Goal: Complete application form: Complete application form

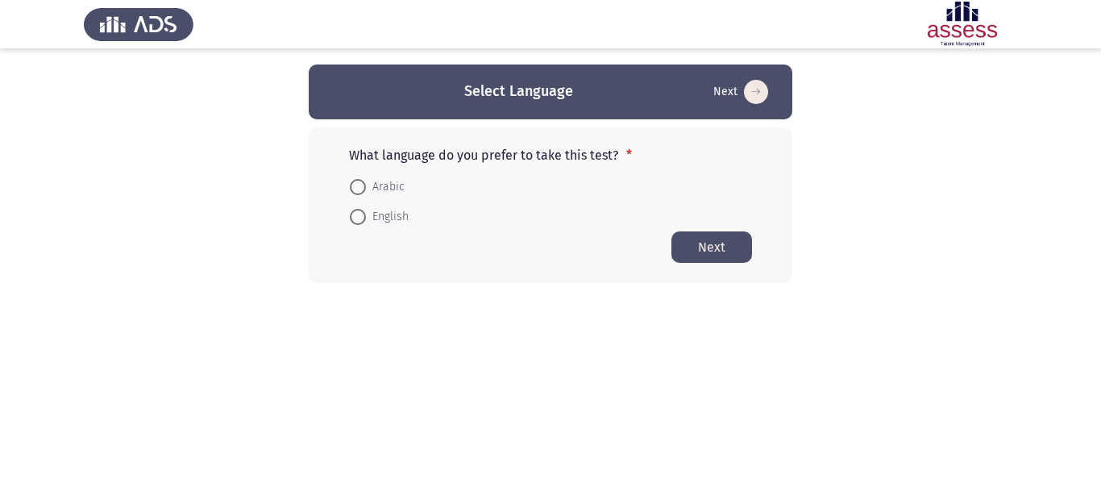
click at [401, 185] on span "Arabic" at bounding box center [385, 186] width 39 height 19
click at [366, 185] on input "Arabic" at bounding box center [358, 187] width 16 height 16
radio input "true"
click at [717, 243] on button "Next" at bounding box center [712, 246] width 81 height 31
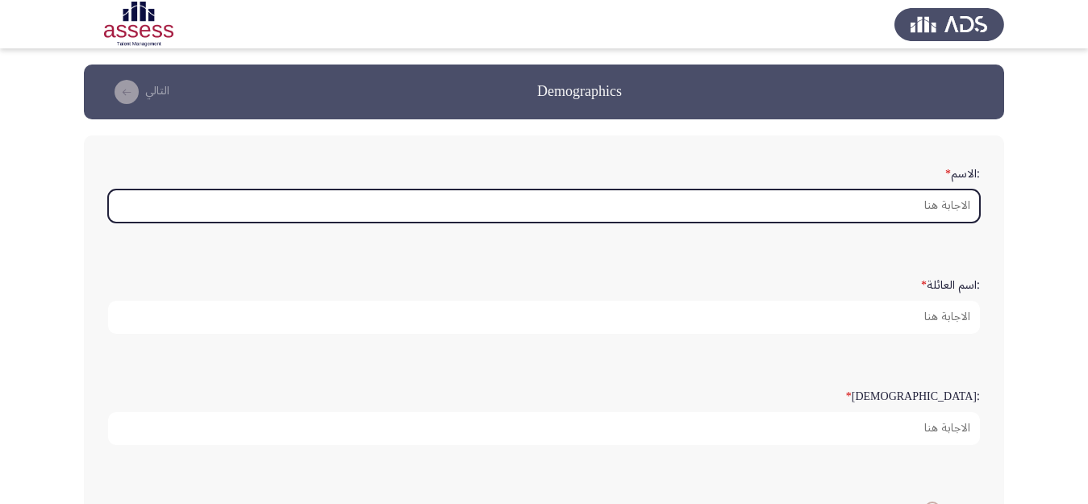
click at [940, 196] on input ":الاسم *" at bounding box center [543, 205] width 871 height 33
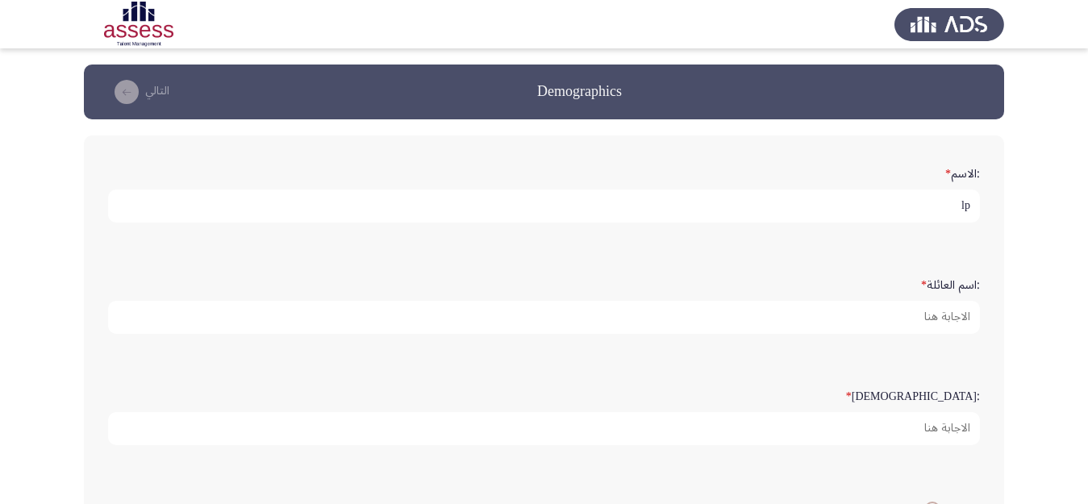
type input "l"
type input "ح"
type input "[PERSON_NAME]"
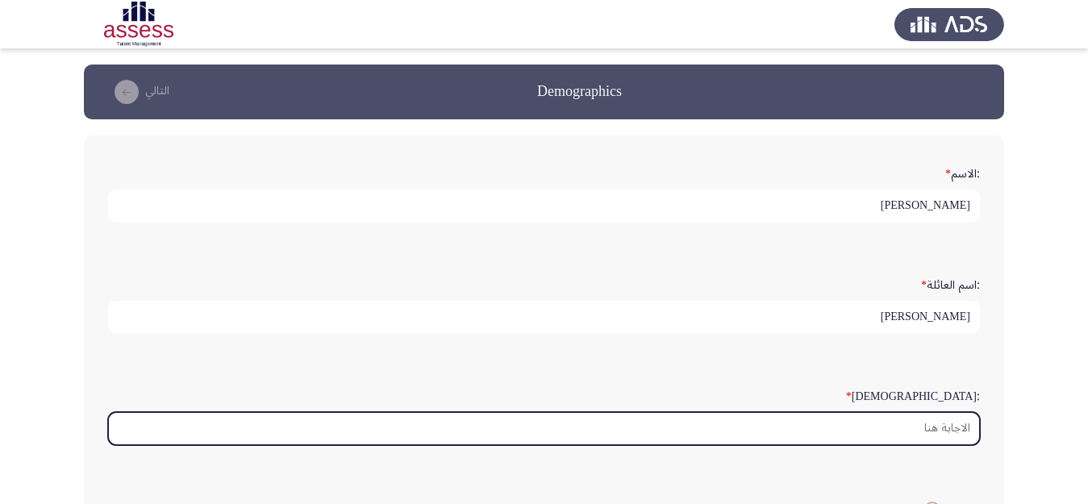
click at [913, 434] on input ":السن *" at bounding box center [543, 428] width 871 height 33
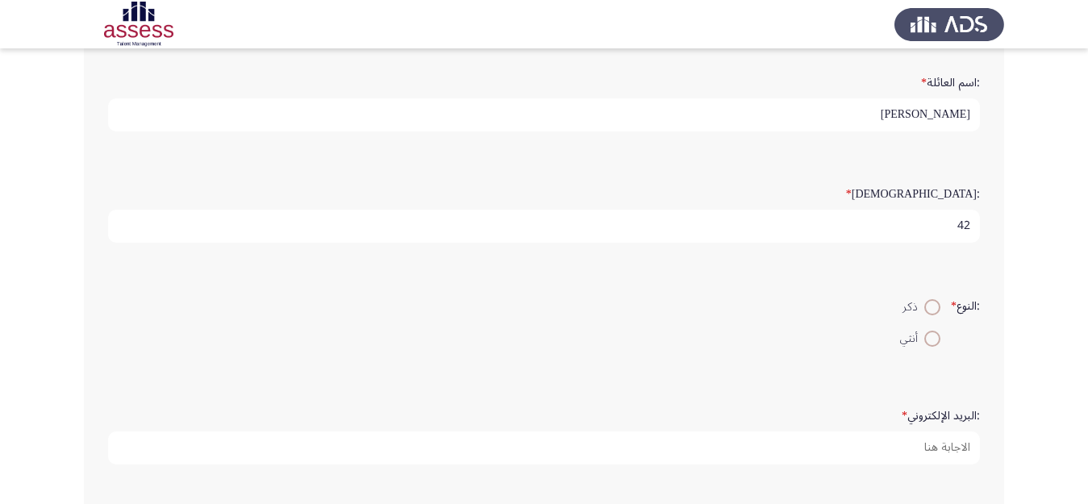
scroll to position [290, 0]
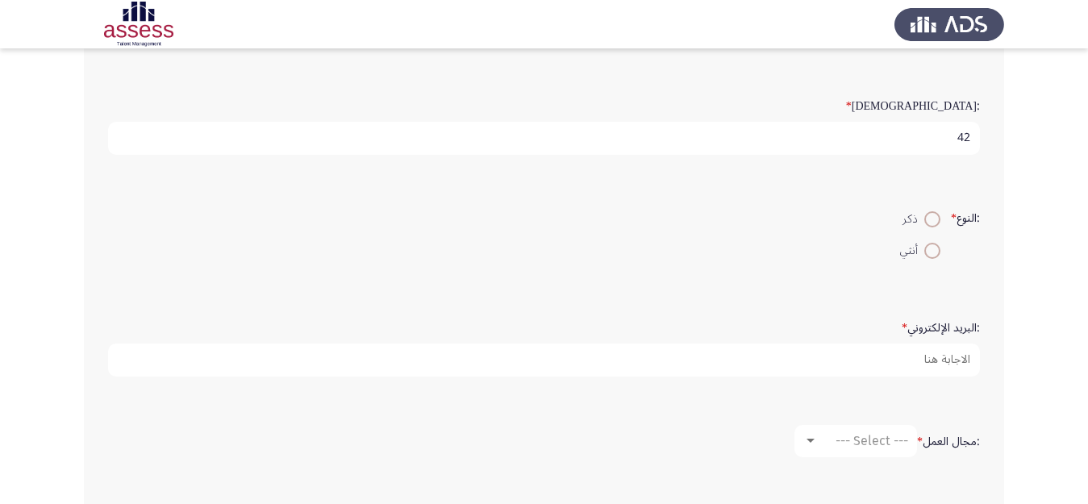
type input "42"
click at [925, 224] on span at bounding box center [932, 219] width 16 height 16
click at [925, 224] on input "ذكر" at bounding box center [932, 219] width 16 height 16
radio input "true"
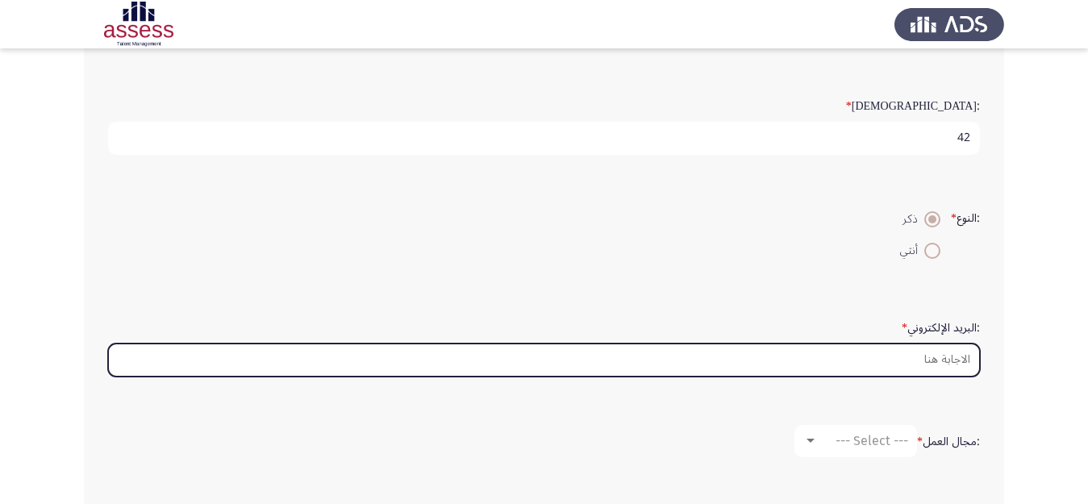
click at [926, 361] on input ":البريد الإلكتروني *" at bounding box center [543, 359] width 871 height 33
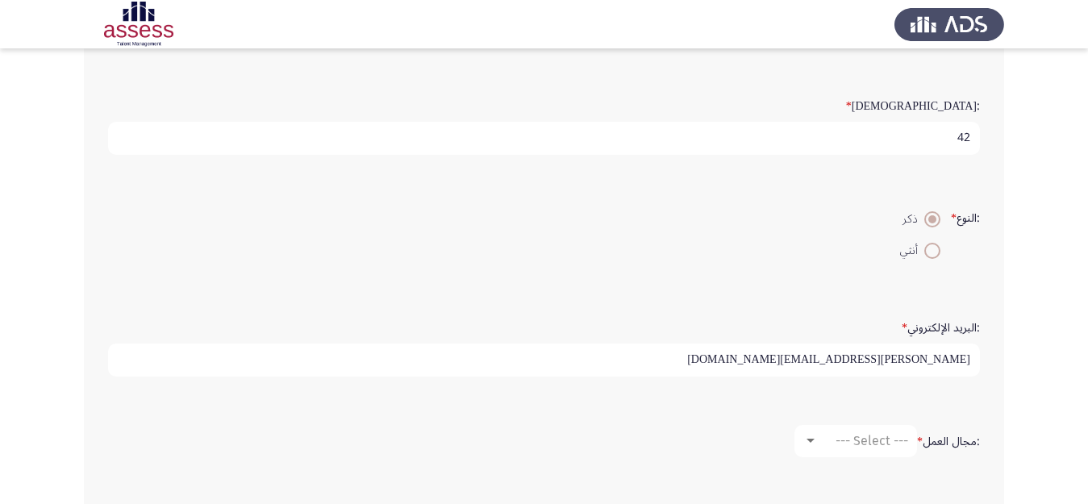
type input "[PERSON_NAME][EMAIL_ADDRESS][DOMAIN_NAME]"
click at [864, 439] on span "--- Select ---" at bounding box center [871, 440] width 73 height 15
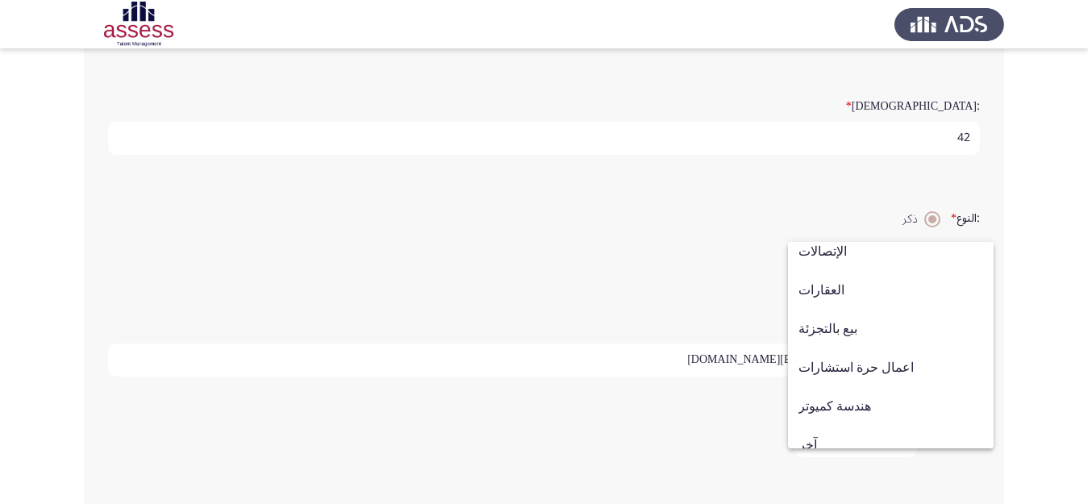
scroll to position [529, 0]
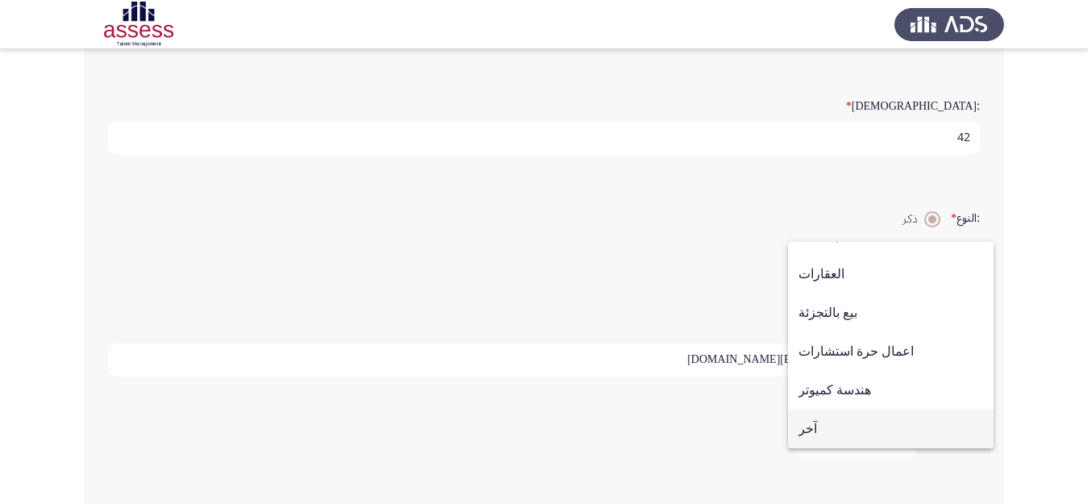
click at [869, 436] on span "آخر" at bounding box center [890, 429] width 185 height 39
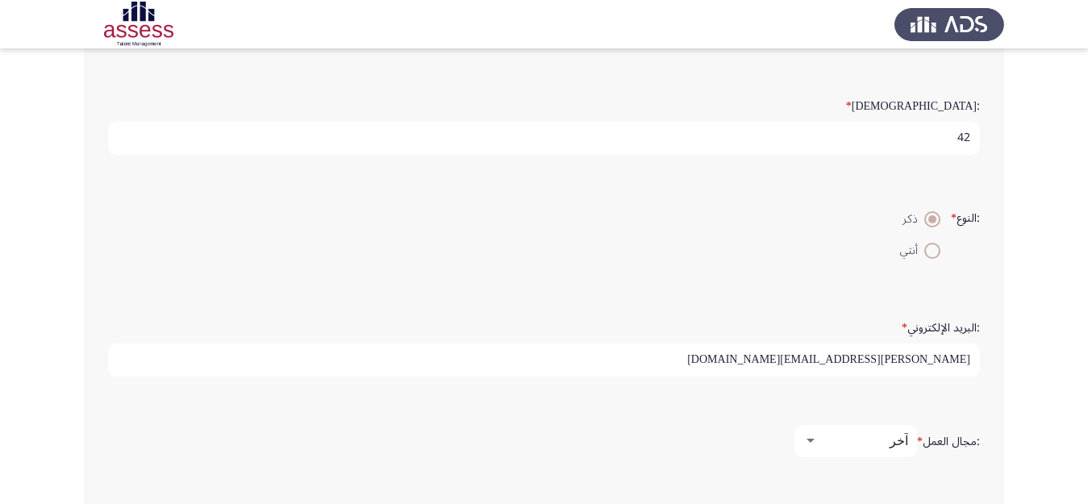
scroll to position [460, 0]
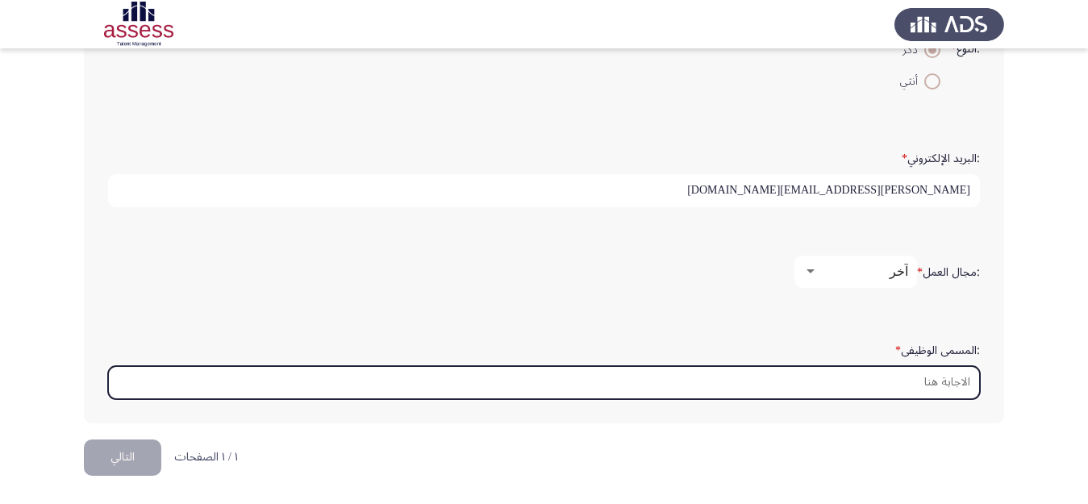
click at [928, 387] on input ":المسمى الوظيفى *" at bounding box center [543, 382] width 871 height 33
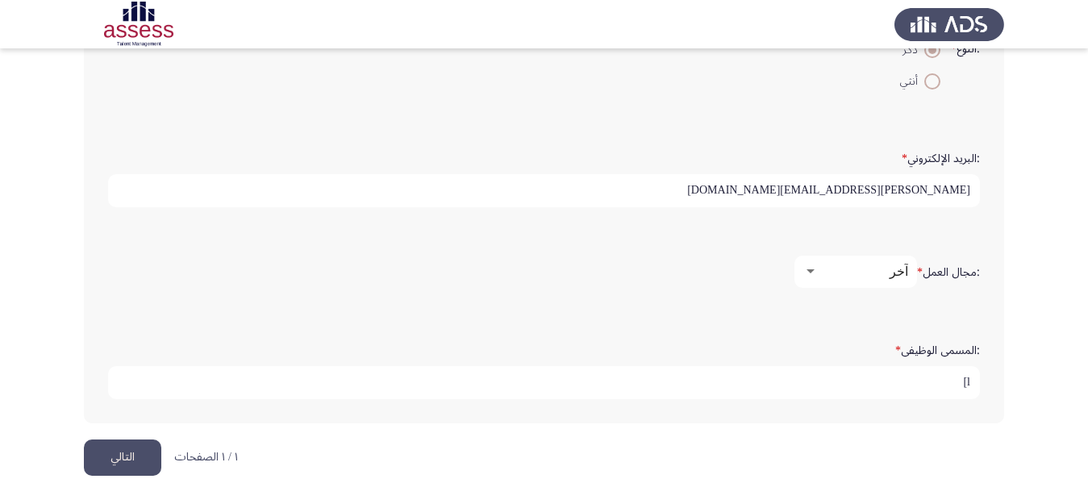
type input "l"
type input "مدير اداره التامينات"
click at [104, 443] on button "التالي" at bounding box center [122, 457] width 77 height 36
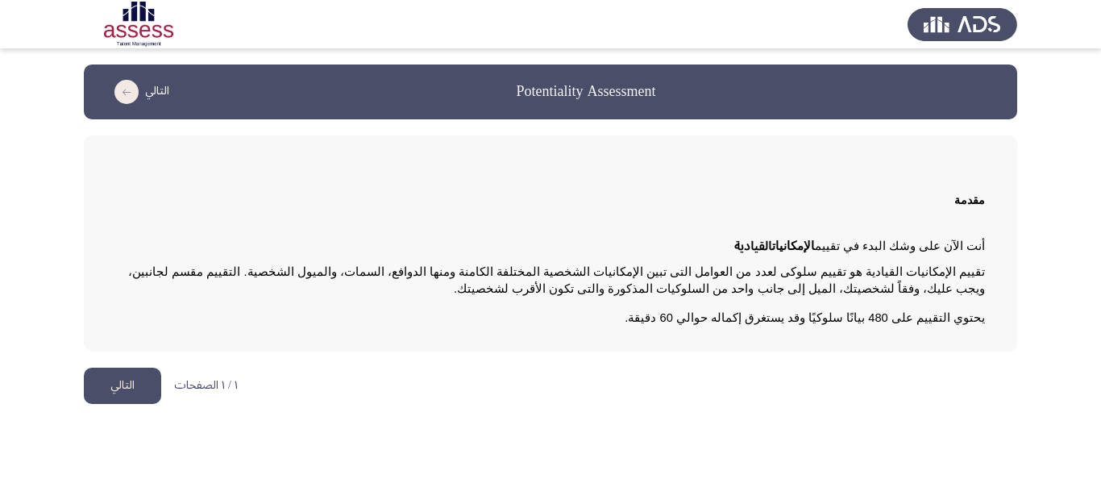
click at [114, 390] on button "التالي" at bounding box center [122, 386] width 77 height 36
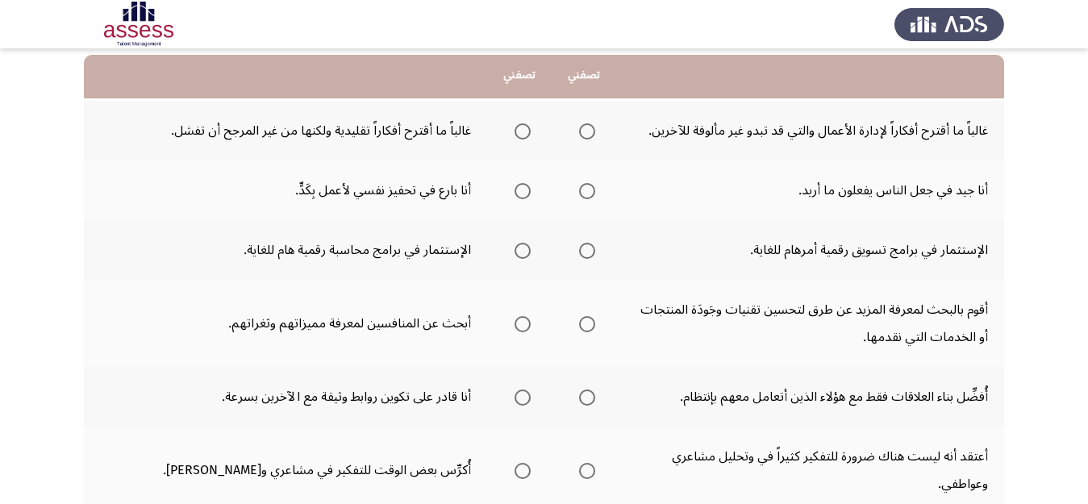
scroll to position [168, 0]
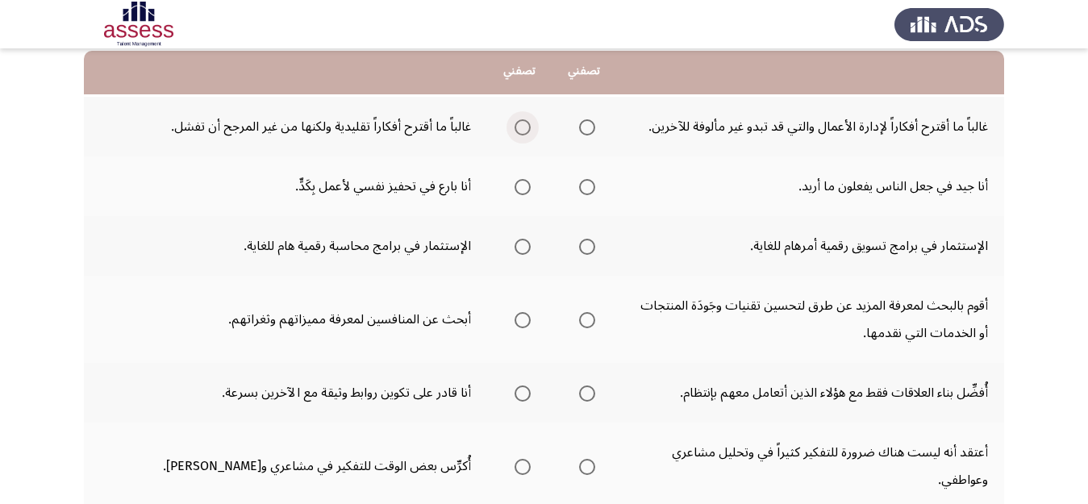
click at [516, 125] on span "Select an option" at bounding box center [522, 127] width 16 height 16
click at [516, 125] on input "Select an option" at bounding box center [522, 127] width 16 height 16
click at [590, 189] on span "Select an option" at bounding box center [587, 187] width 16 height 16
click at [590, 189] on input "Select an option" at bounding box center [587, 187] width 16 height 16
click at [583, 129] on span "Select an option" at bounding box center [587, 127] width 16 height 16
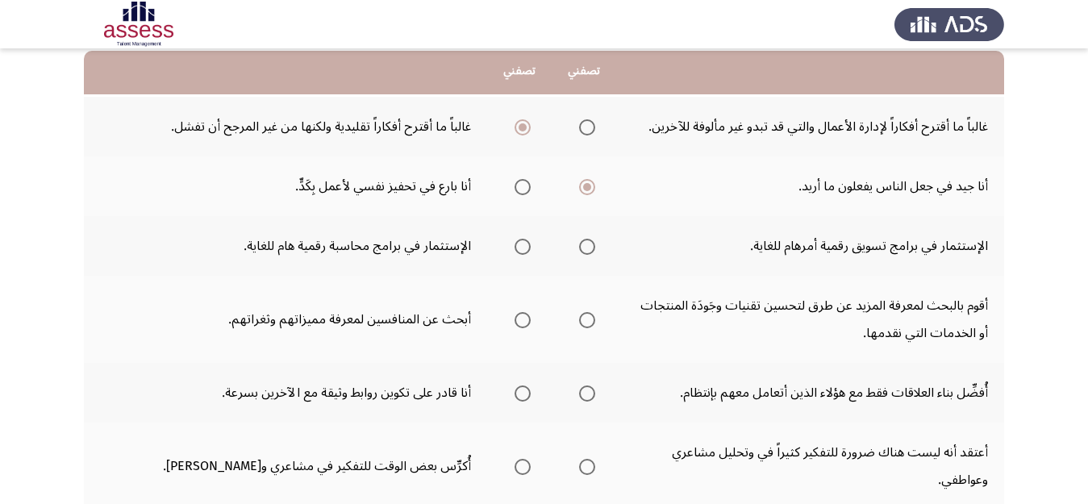
click at [583, 129] on input "Select an option" at bounding box center [587, 127] width 16 height 16
click at [526, 130] on span "Select an option" at bounding box center [522, 127] width 16 height 16
click at [526, 130] on input "Select an option" at bounding box center [522, 127] width 16 height 16
click at [585, 125] on span "Select an option" at bounding box center [587, 127] width 16 height 16
click at [585, 125] on input "Select an option" at bounding box center [587, 127] width 16 height 16
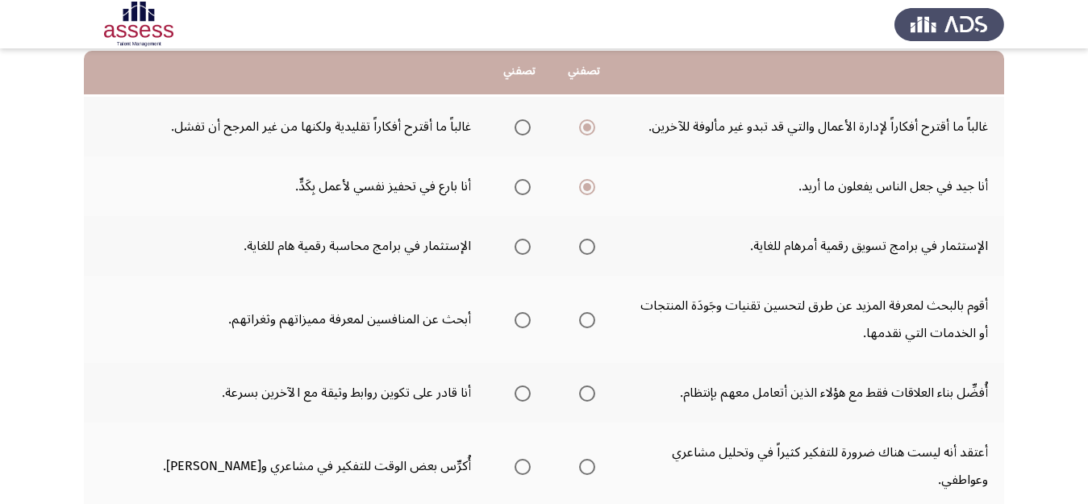
click at [519, 244] on span "Select an option" at bounding box center [522, 247] width 16 height 16
click at [519, 244] on input "Select an option" at bounding box center [522, 247] width 16 height 16
click at [587, 321] on span "Select an option" at bounding box center [587, 320] width 16 height 16
click at [587, 321] on input "Select an option" at bounding box center [587, 320] width 16 height 16
click at [520, 383] on mat-radio-group "Select an option" at bounding box center [519, 392] width 23 height 27
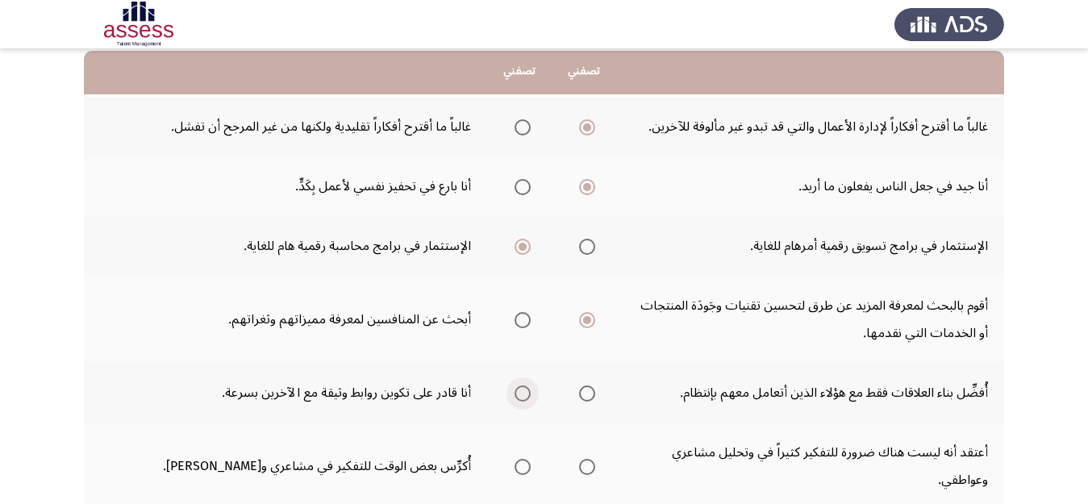
click at [527, 391] on span "Select an option" at bounding box center [522, 393] width 16 height 16
click at [527, 391] on input "Select an option" at bounding box center [522, 393] width 16 height 16
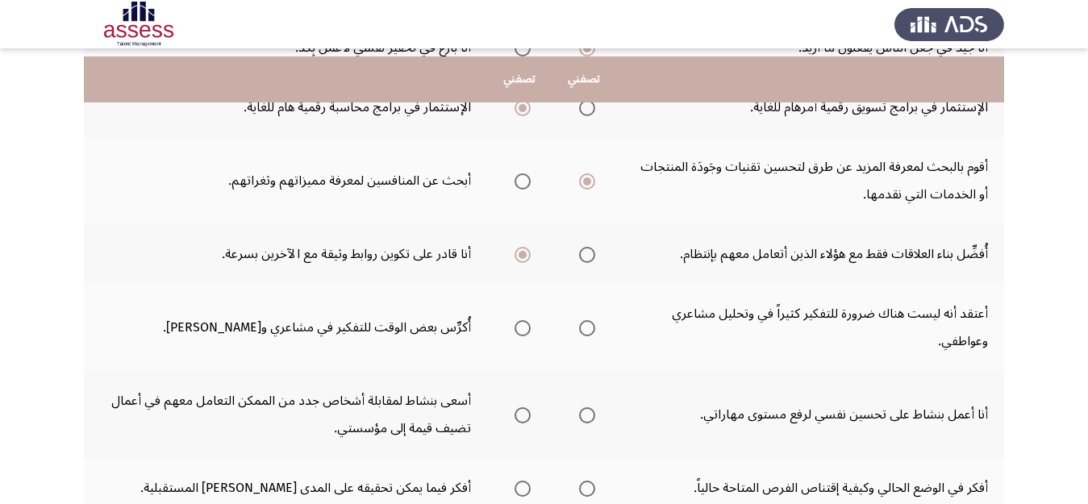
scroll to position [315, 0]
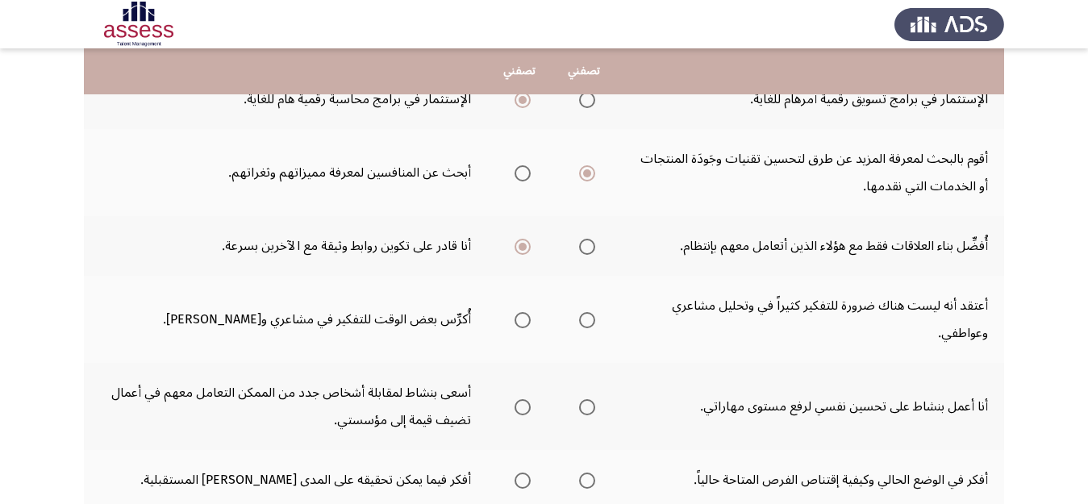
click at [522, 325] on span "Select an option" at bounding box center [522, 320] width 16 height 16
click at [522, 325] on input "Select an option" at bounding box center [522, 320] width 16 height 16
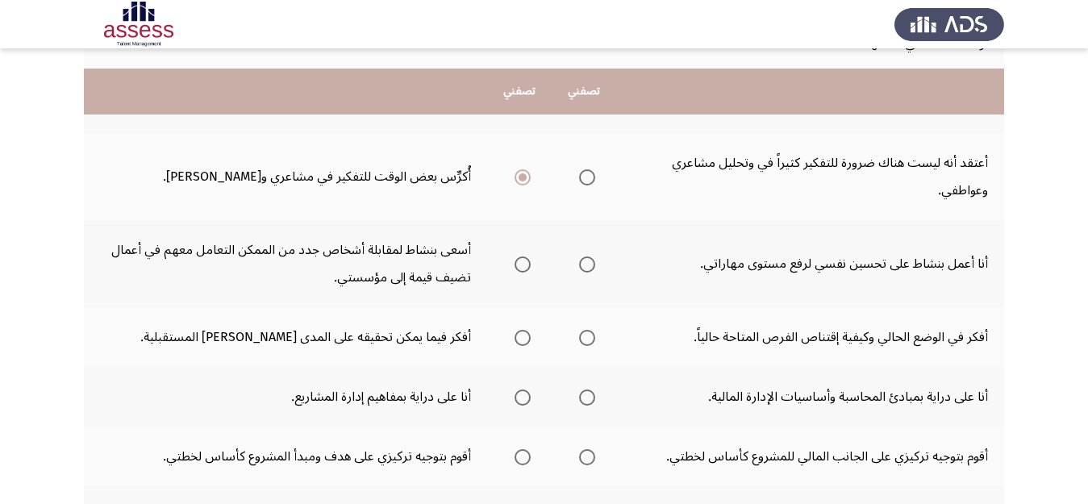
scroll to position [478, 0]
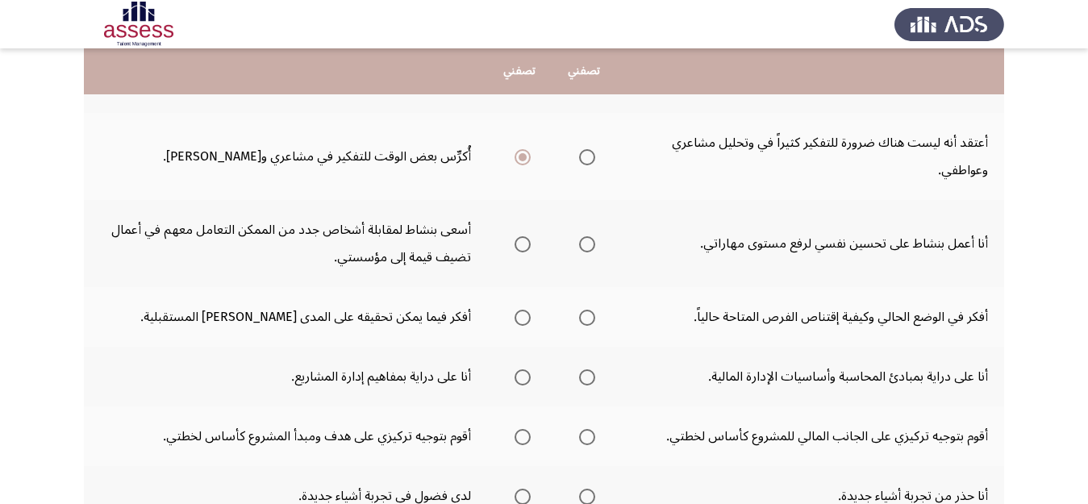
click at [520, 243] on span "Select an option" at bounding box center [522, 244] width 16 height 16
click at [520, 243] on input "Select an option" at bounding box center [522, 244] width 16 height 16
click at [518, 316] on span "Select an option" at bounding box center [522, 318] width 16 height 16
click at [518, 316] on input "Select an option" at bounding box center [522, 318] width 16 height 16
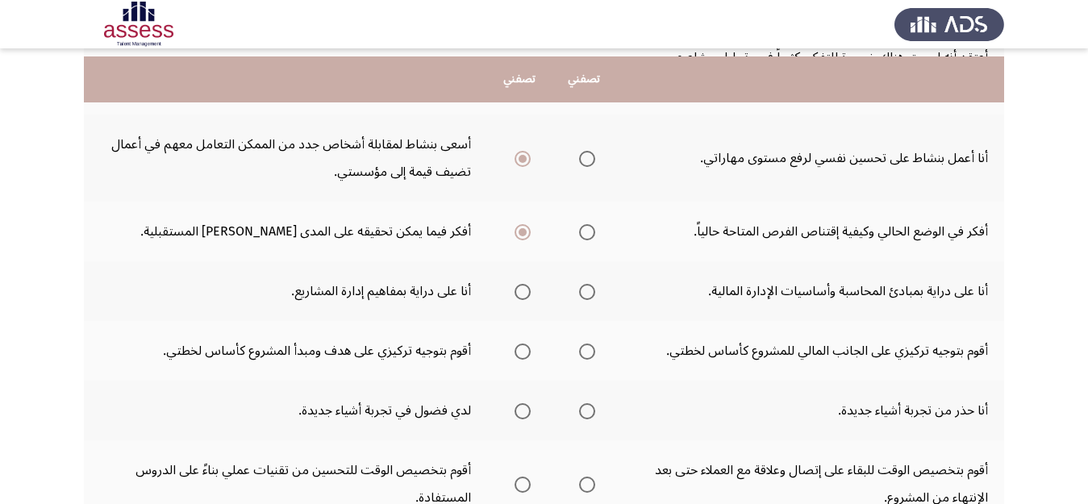
scroll to position [592, 0]
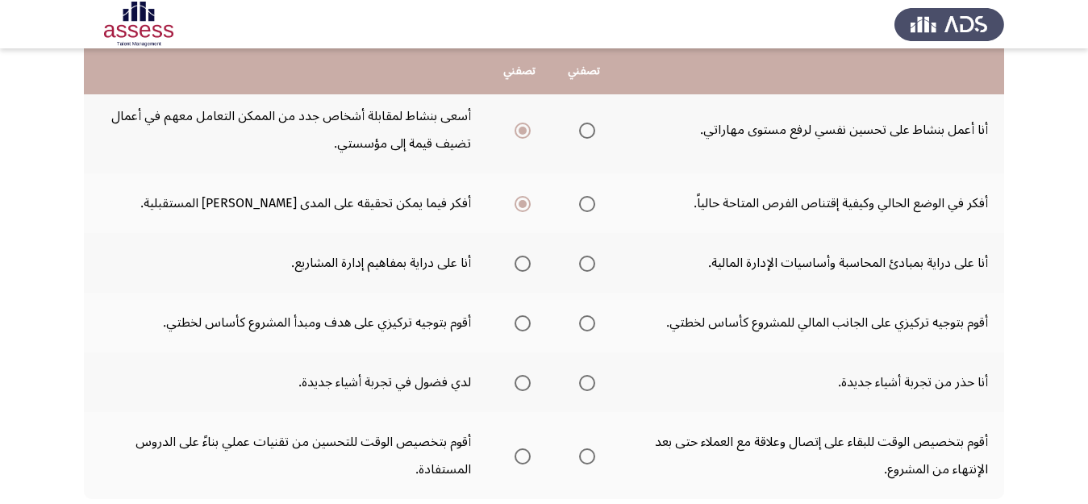
click at [583, 264] on span "Select an option" at bounding box center [587, 264] width 16 height 16
click at [583, 264] on input "Select an option" at bounding box center [587, 264] width 16 height 16
click at [520, 261] on span "Select an option" at bounding box center [522, 264] width 16 height 16
click at [520, 261] on input "Select an option" at bounding box center [522, 264] width 16 height 16
click at [584, 270] on span "Select an option" at bounding box center [587, 264] width 16 height 16
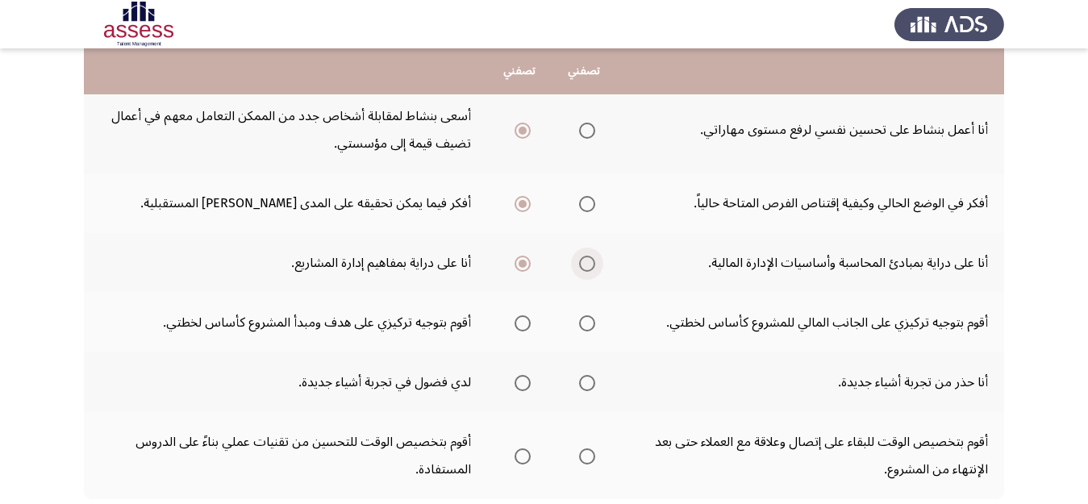
click at [584, 270] on input "Select an option" at bounding box center [587, 264] width 16 height 16
click at [518, 260] on span "Select an option" at bounding box center [522, 264] width 16 height 16
click at [518, 260] on input "Select an option" at bounding box center [522, 264] width 16 height 16
click at [587, 268] on span "Select an option" at bounding box center [587, 264] width 16 height 16
click at [587, 268] on input "Select an option" at bounding box center [587, 264] width 16 height 16
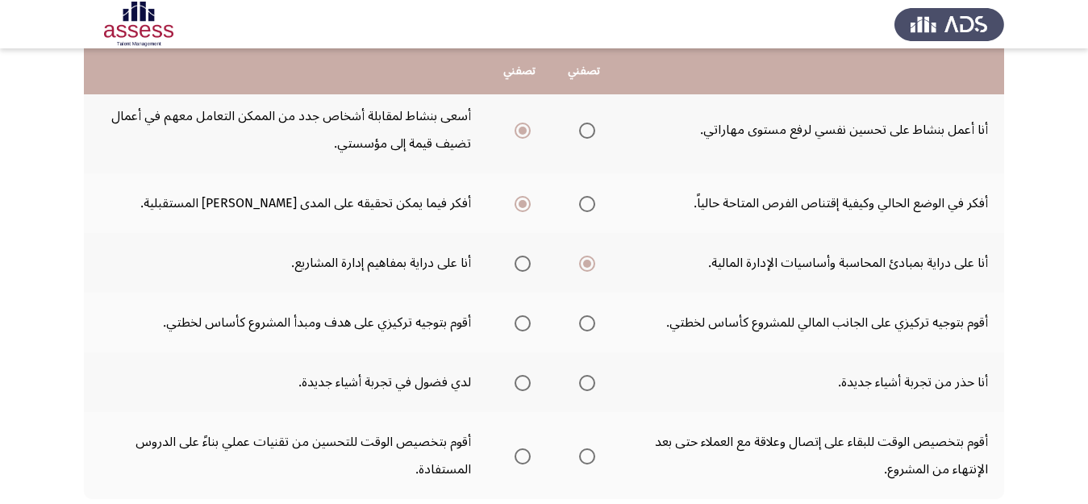
click at [518, 386] on span "Select an option" at bounding box center [522, 383] width 16 height 16
click at [518, 386] on input "Select an option" at bounding box center [522, 383] width 16 height 16
click at [516, 322] on span "Select an option" at bounding box center [522, 323] width 16 height 16
click at [516, 322] on input "Select an option" at bounding box center [522, 323] width 16 height 16
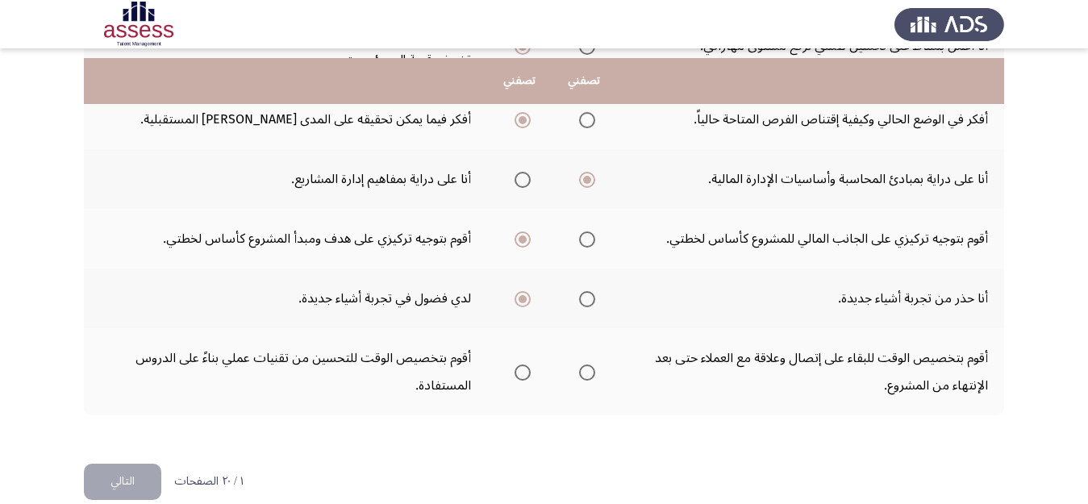
scroll to position [692, 0]
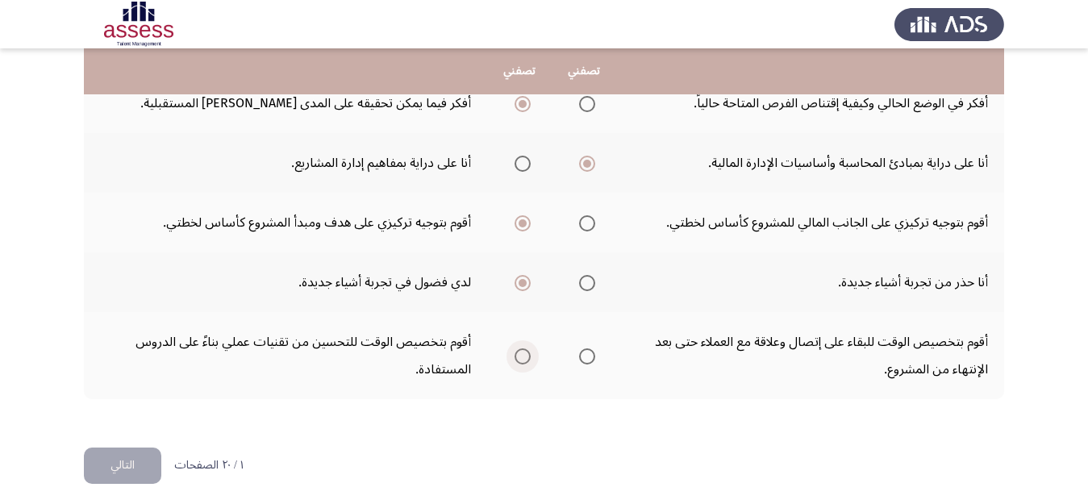
click at [522, 356] on span "Select an option" at bounding box center [522, 356] width 0 height 0
click at [521, 356] on input "Select an option" at bounding box center [522, 356] width 16 height 16
click at [106, 460] on button "التالي" at bounding box center [122, 465] width 77 height 36
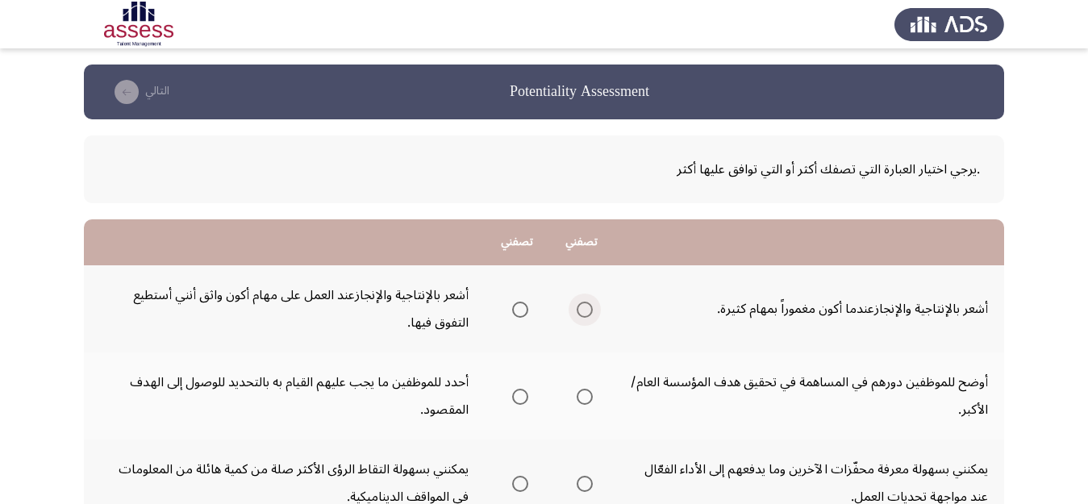
click at [590, 308] on span "Select an option" at bounding box center [584, 310] width 16 height 16
click at [590, 308] on input "Select an option" at bounding box center [584, 310] width 16 height 16
click at [586, 389] on span "Select an option" at bounding box center [584, 397] width 16 height 16
click at [586, 389] on input "Select an option" at bounding box center [584, 397] width 16 height 16
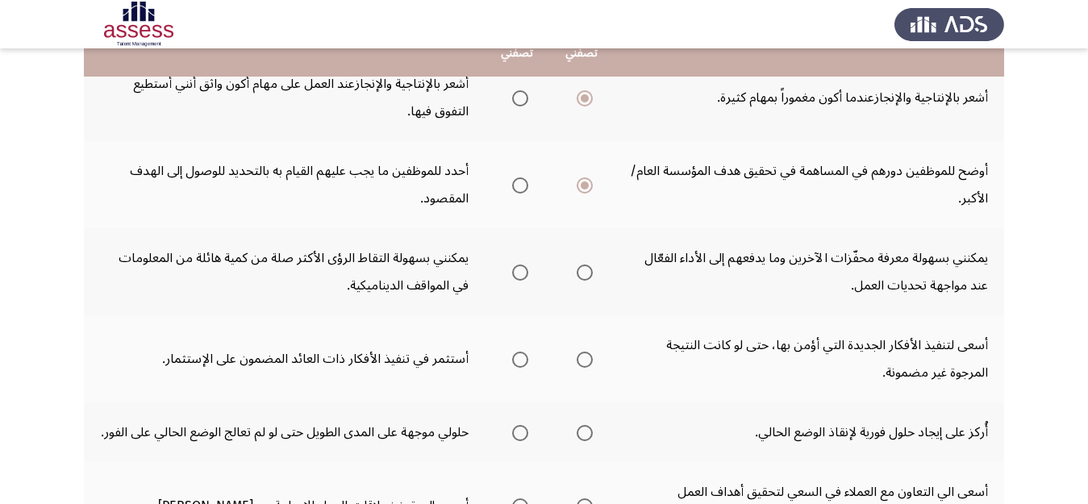
scroll to position [193, 0]
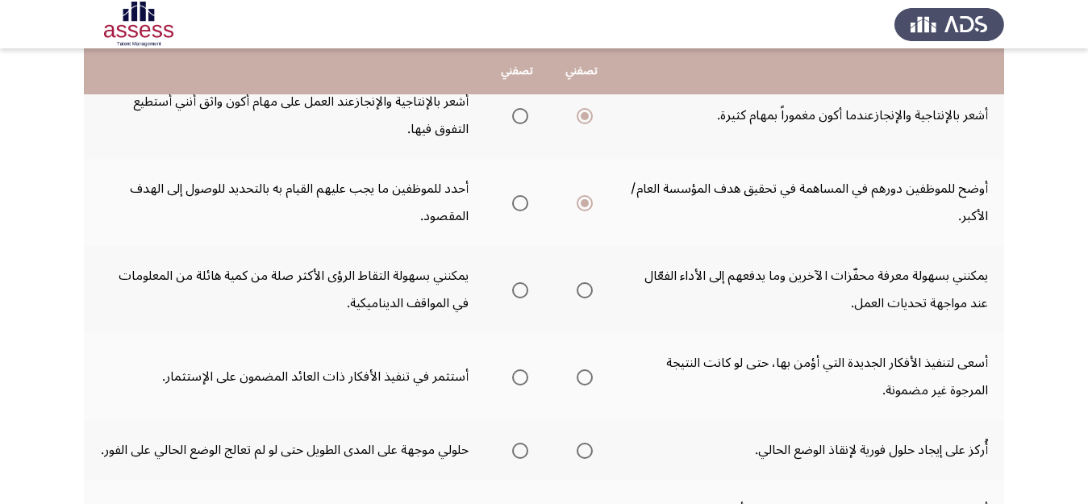
click at [522, 292] on span "Select an option" at bounding box center [520, 290] width 16 height 16
click at [522, 292] on input "Select an option" at bounding box center [520, 290] width 16 height 16
click at [518, 448] on span "Select an option" at bounding box center [520, 451] width 16 height 16
click at [518, 448] on input "Select an option" at bounding box center [520, 451] width 16 height 16
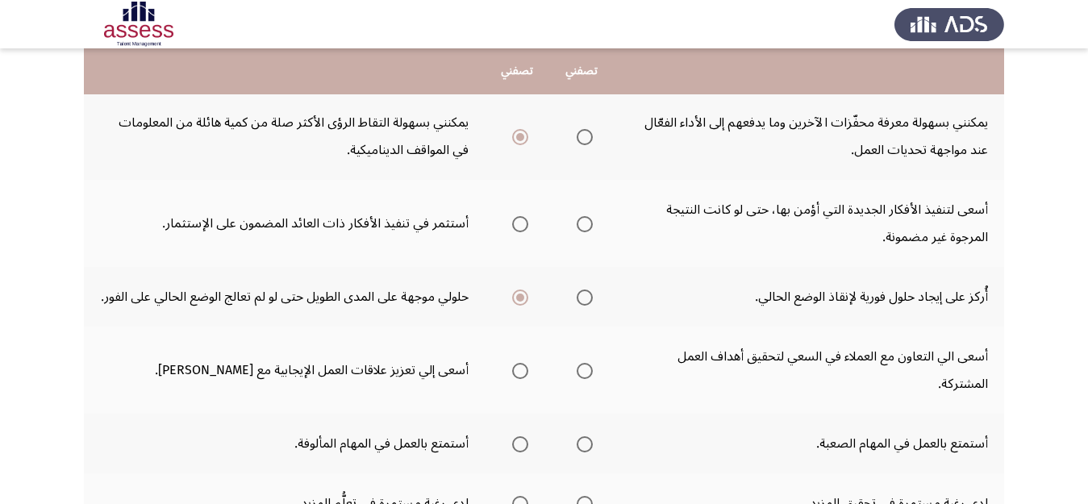
scroll to position [348, 0]
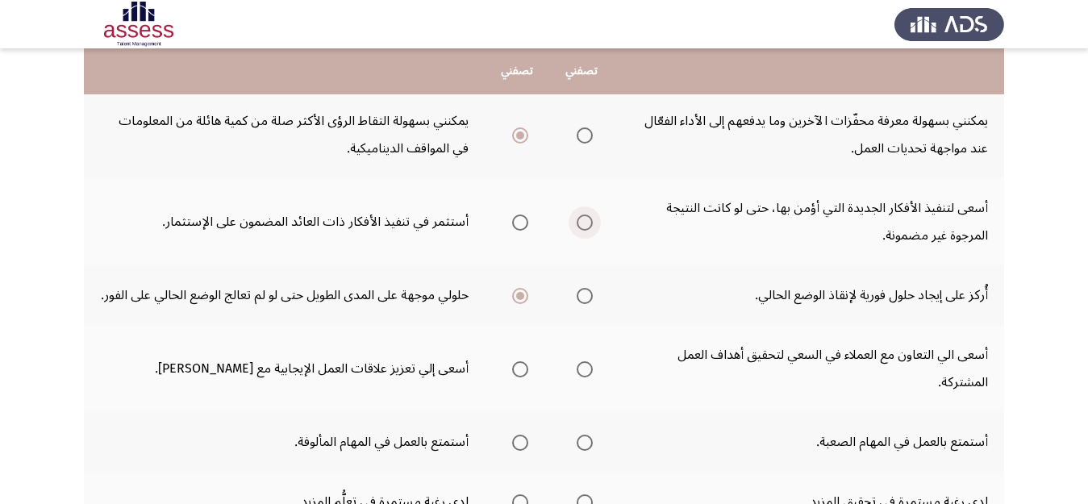
click at [584, 228] on span "Select an option" at bounding box center [584, 222] width 16 height 16
click at [584, 228] on input "Select an option" at bounding box center [584, 222] width 16 height 16
click at [518, 366] on span "Select an option" at bounding box center [520, 369] width 16 height 16
click at [518, 366] on input "Select an option" at bounding box center [520, 369] width 16 height 16
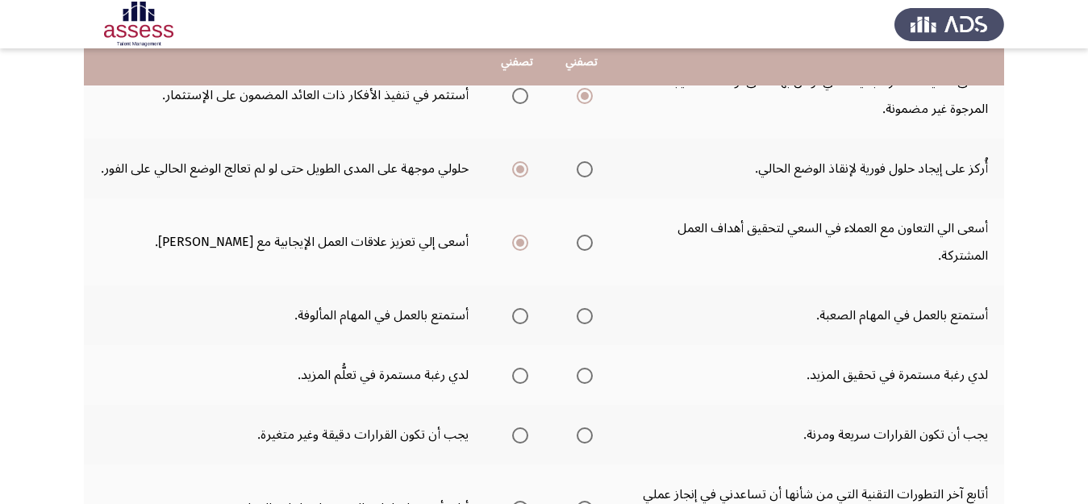
scroll to position [493, 0]
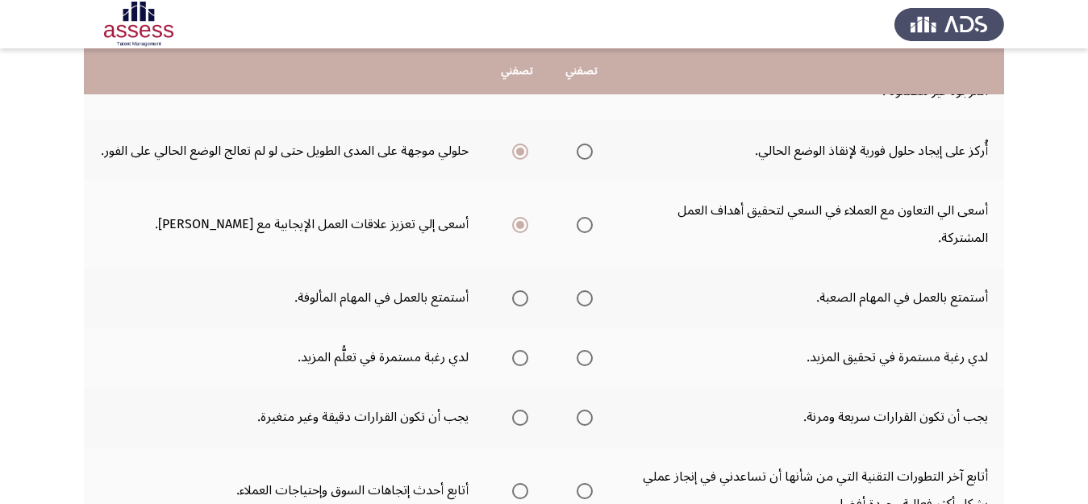
click at [584, 300] on span "Select an option" at bounding box center [584, 298] width 16 height 16
click at [584, 300] on input "Select an option" at bounding box center [584, 298] width 16 height 16
click at [588, 357] on span "Select an option" at bounding box center [584, 358] width 16 height 16
click at [588, 357] on input "Select an option" at bounding box center [584, 358] width 16 height 16
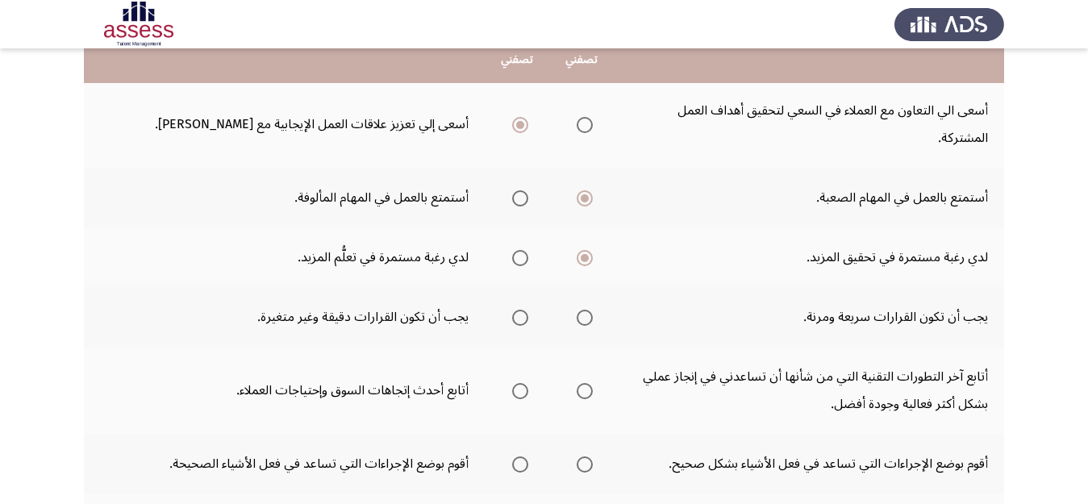
scroll to position [595, 0]
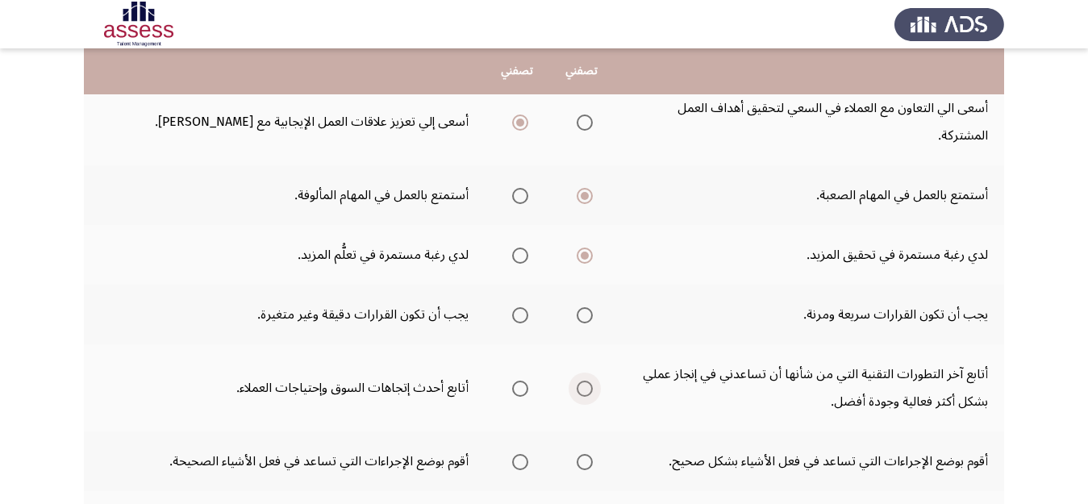
click at [584, 389] on span "Select an option" at bounding box center [584, 389] width 16 height 16
click at [584, 389] on input "Select an option" at bounding box center [584, 389] width 16 height 16
click at [584, 317] on span "Select an option" at bounding box center [584, 315] width 16 height 16
click at [584, 317] on input "Select an option" at bounding box center [584, 315] width 16 height 16
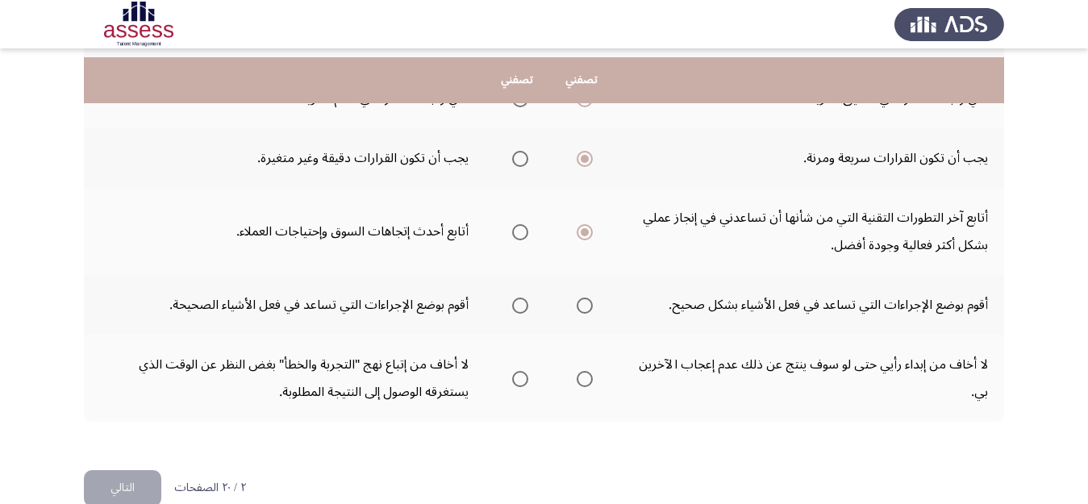
scroll to position [760, 0]
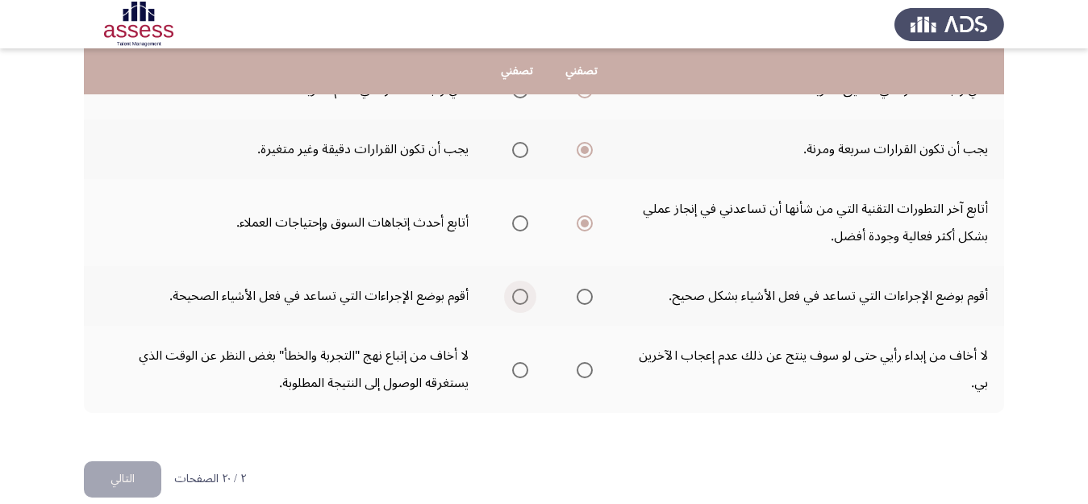
click at [518, 301] on span "Select an option" at bounding box center [520, 297] width 16 height 16
click at [518, 301] on input "Select an option" at bounding box center [520, 297] width 16 height 16
click at [584, 374] on span "Select an option" at bounding box center [584, 370] width 16 height 16
click at [584, 374] on input "Select an option" at bounding box center [584, 370] width 16 height 16
drag, startPoint x: 136, startPoint y: 475, endPoint x: 189, endPoint y: 465, distance: 54.1
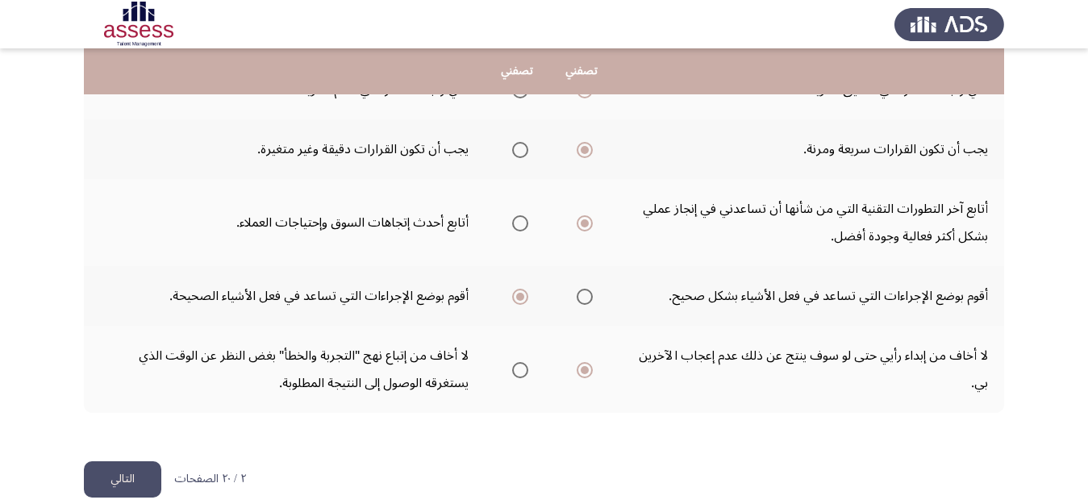
click at [138, 475] on button "التالي" at bounding box center [122, 479] width 77 height 36
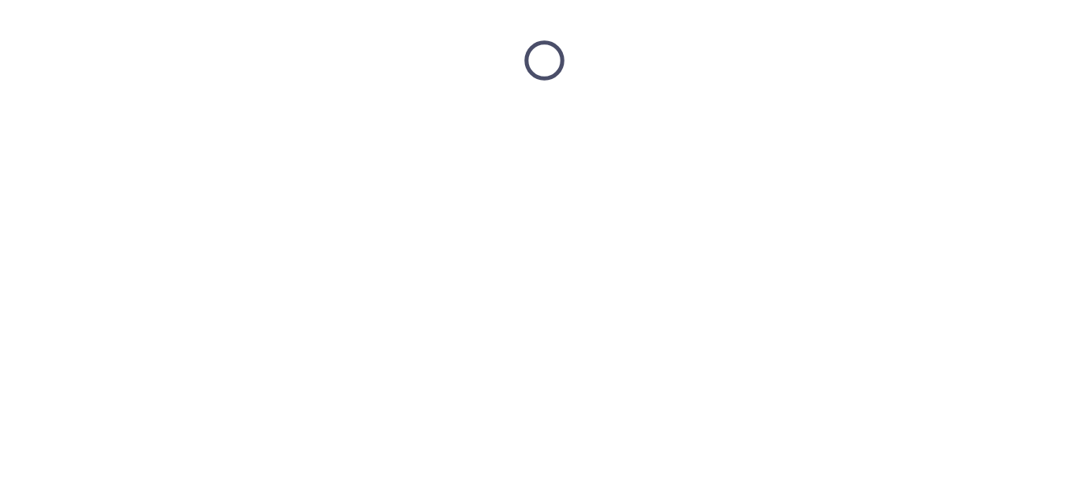
scroll to position [0, 0]
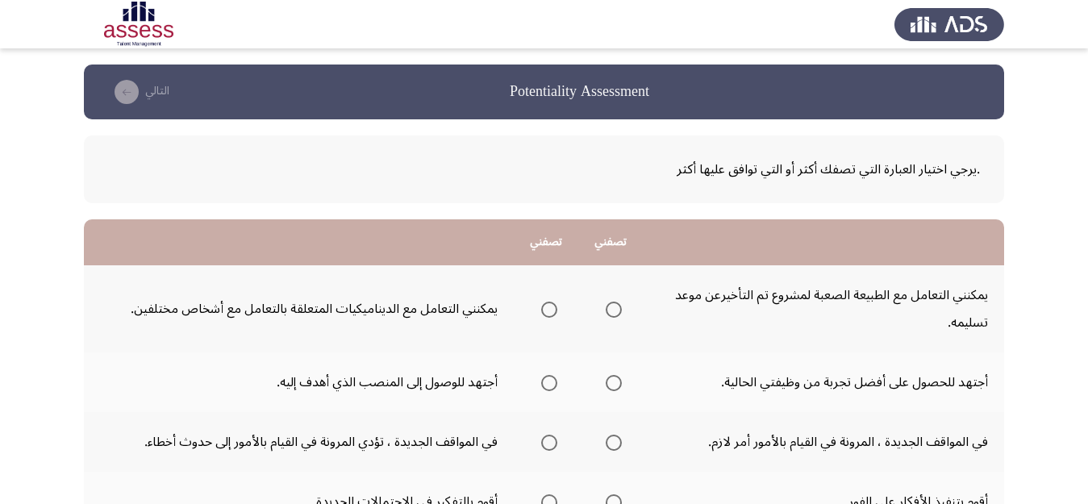
click at [548, 312] on span "Select an option" at bounding box center [549, 310] width 16 height 16
click at [548, 312] on input "Select an option" at bounding box center [549, 310] width 16 height 16
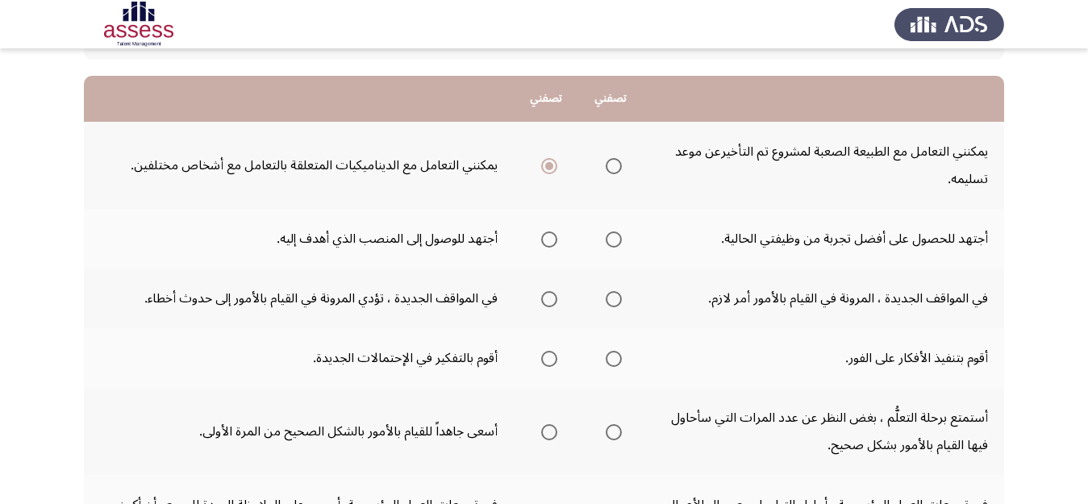
scroll to position [148, 0]
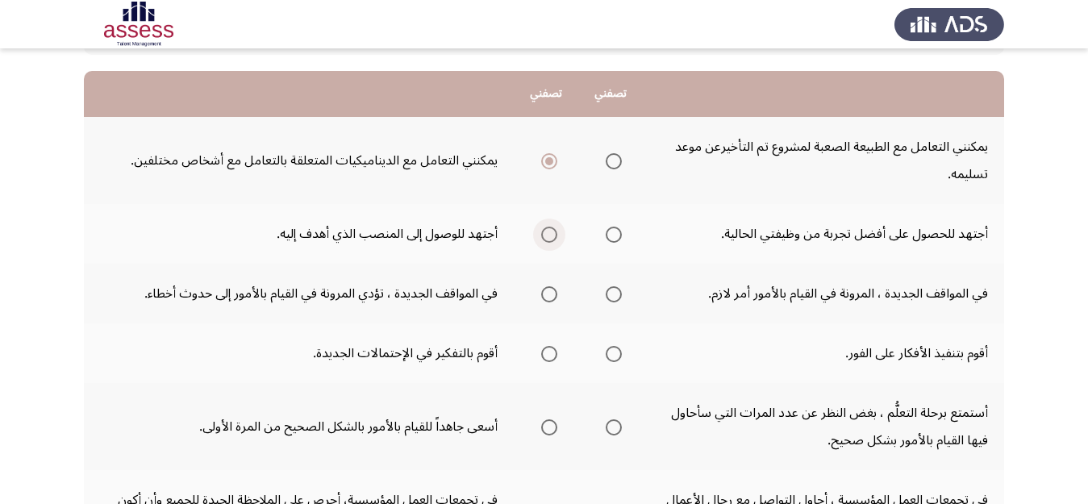
click at [551, 239] on span "Select an option" at bounding box center [549, 235] width 16 height 16
click at [551, 239] on input "Select an option" at bounding box center [549, 235] width 16 height 16
click at [551, 426] on span "Select an option" at bounding box center [549, 427] width 16 height 16
click at [551, 426] on input "Select an option" at bounding box center [549, 427] width 16 height 16
click at [544, 355] on span "Select an option" at bounding box center [549, 354] width 16 height 16
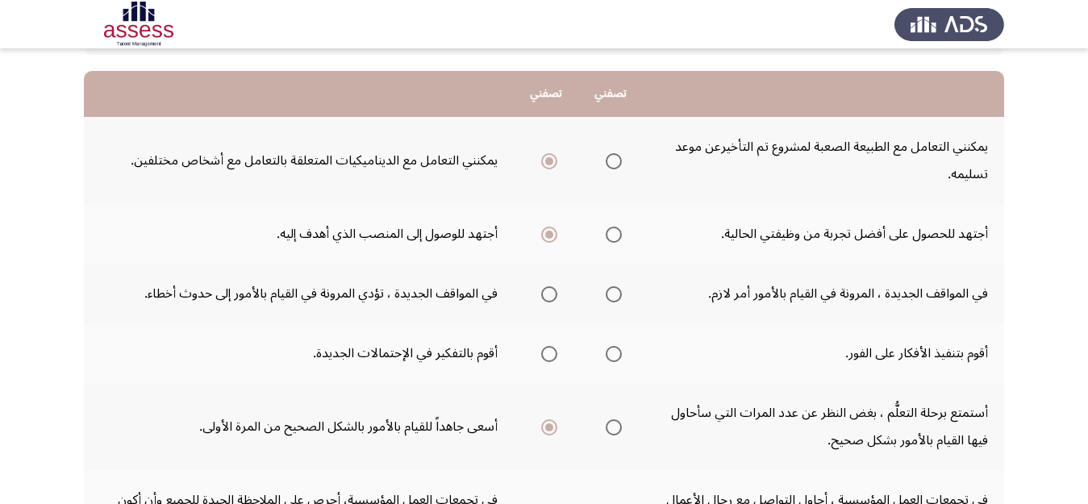
click at [544, 355] on input "Select an option" at bounding box center [549, 354] width 16 height 16
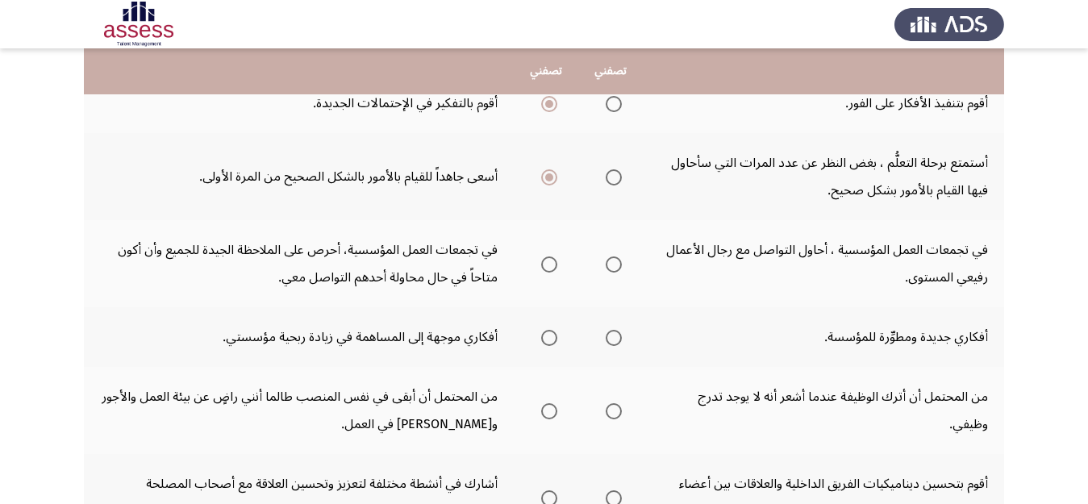
scroll to position [406, 0]
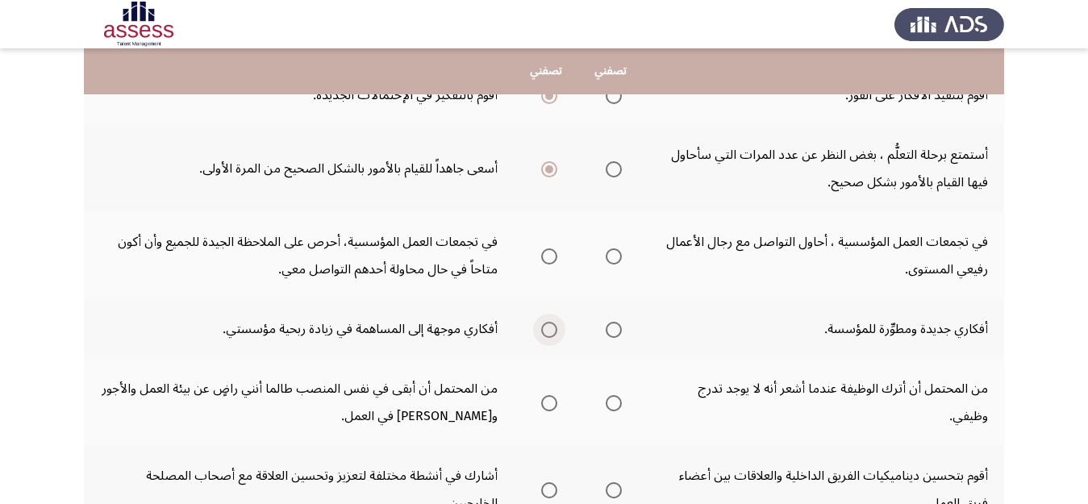
click at [547, 332] on span "Select an option" at bounding box center [549, 330] width 16 height 16
click at [547, 332] on input "Select an option" at bounding box center [549, 330] width 16 height 16
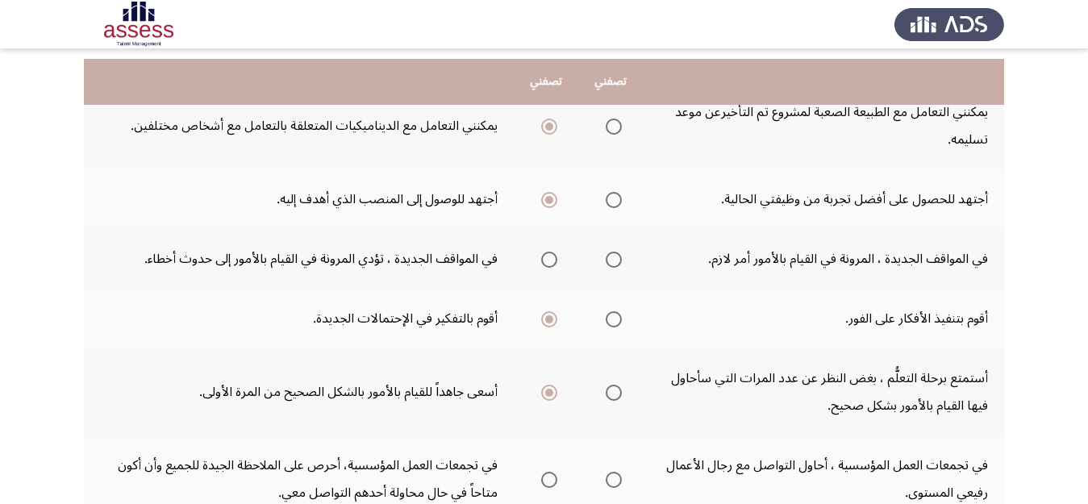
scroll to position [198, 0]
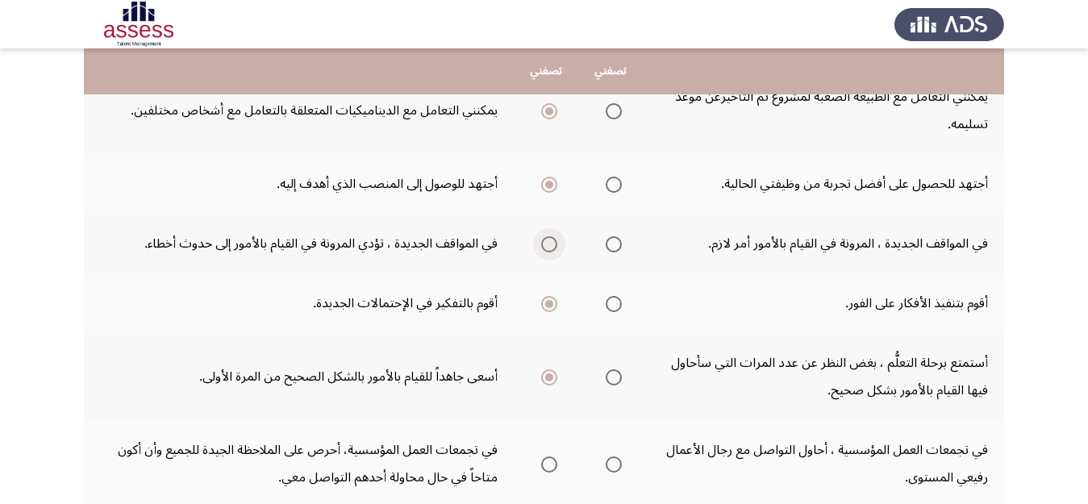
click at [549, 239] on span "Select an option" at bounding box center [549, 244] width 16 height 16
click at [549, 239] on input "Select an option" at bounding box center [549, 244] width 16 height 16
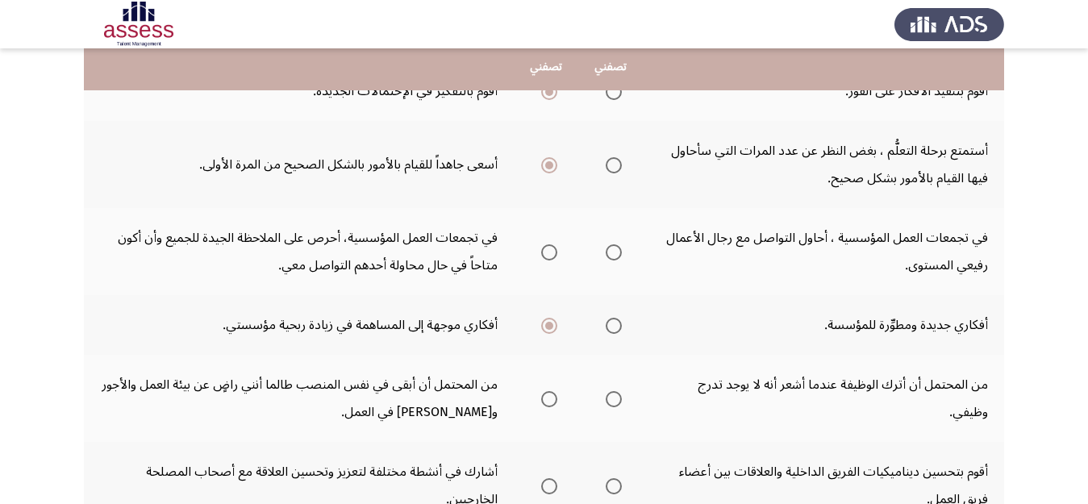
scroll to position [425, 0]
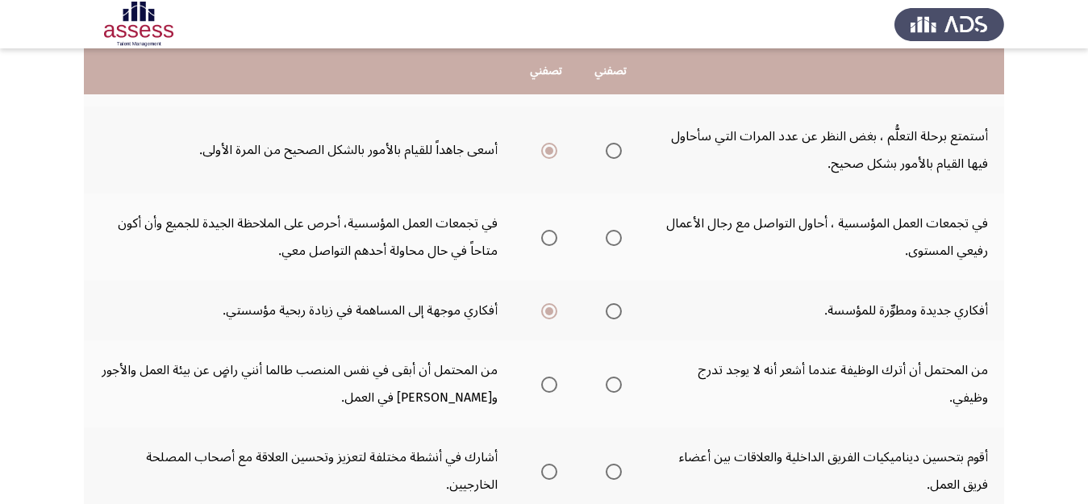
click at [555, 234] on span "Select an option" at bounding box center [549, 238] width 16 height 16
click at [555, 234] on input "Select an option" at bounding box center [549, 238] width 16 height 16
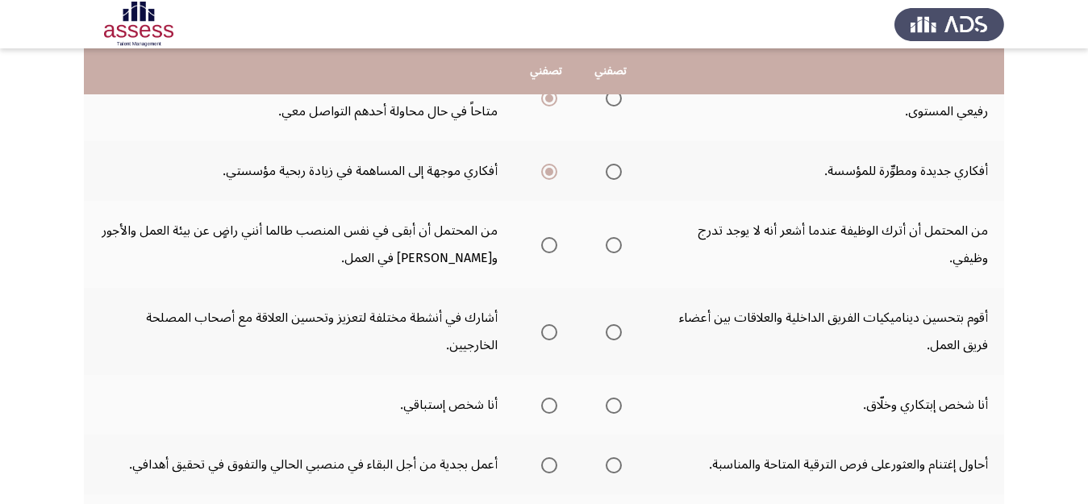
scroll to position [569, 0]
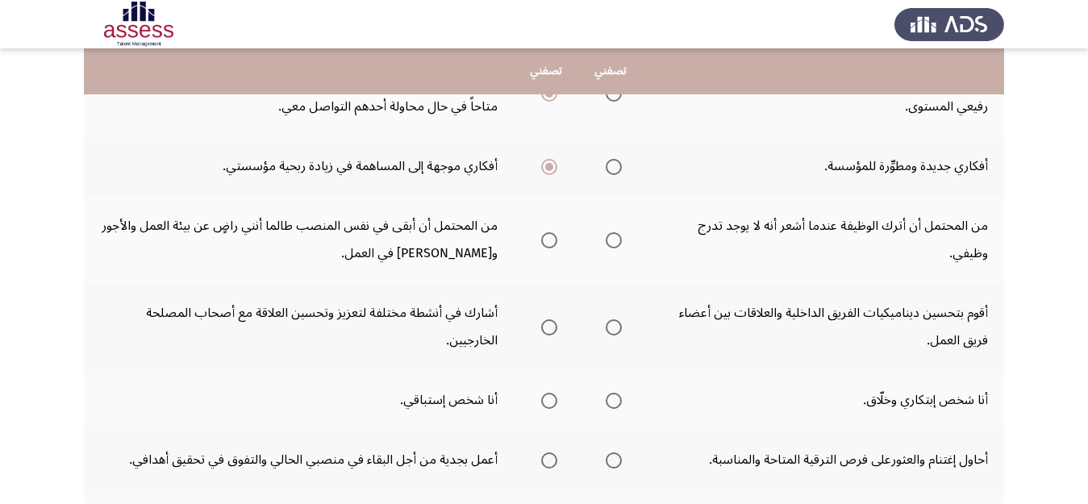
click at [612, 239] on span "Select an option" at bounding box center [613, 240] width 16 height 16
click at [612, 239] on input "Select an option" at bounding box center [613, 240] width 16 height 16
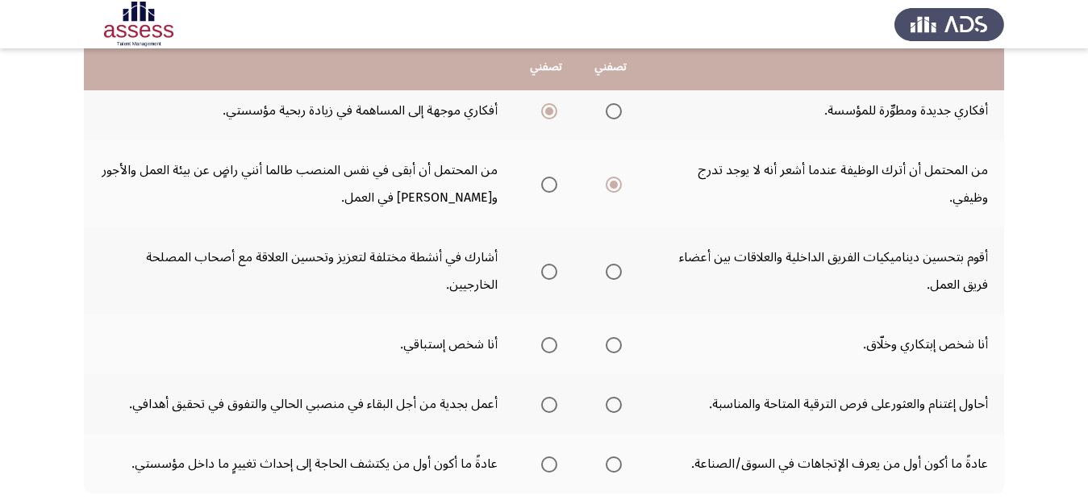
scroll to position [634, 0]
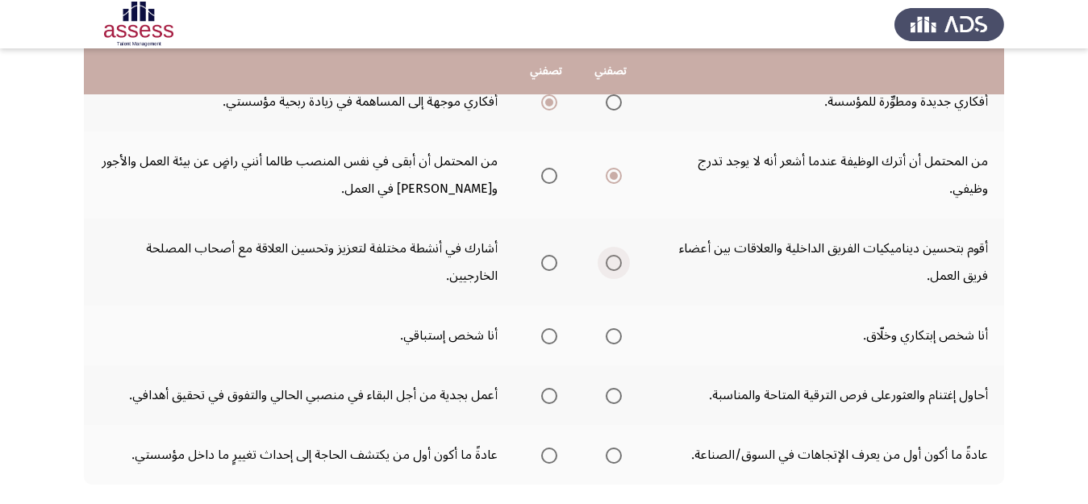
click at [614, 263] on span "Select an option" at bounding box center [613, 263] width 16 height 16
click at [614, 263] on input "Select an option" at bounding box center [613, 263] width 16 height 16
click at [614, 339] on span "Select an option" at bounding box center [613, 336] width 16 height 16
click at [614, 339] on input "Select an option" at bounding box center [613, 336] width 16 height 16
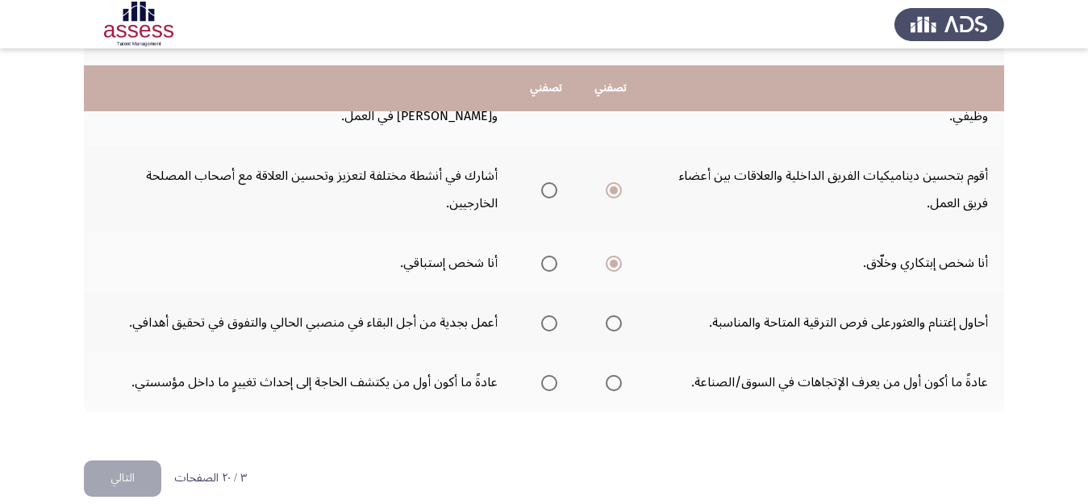
scroll to position [727, 0]
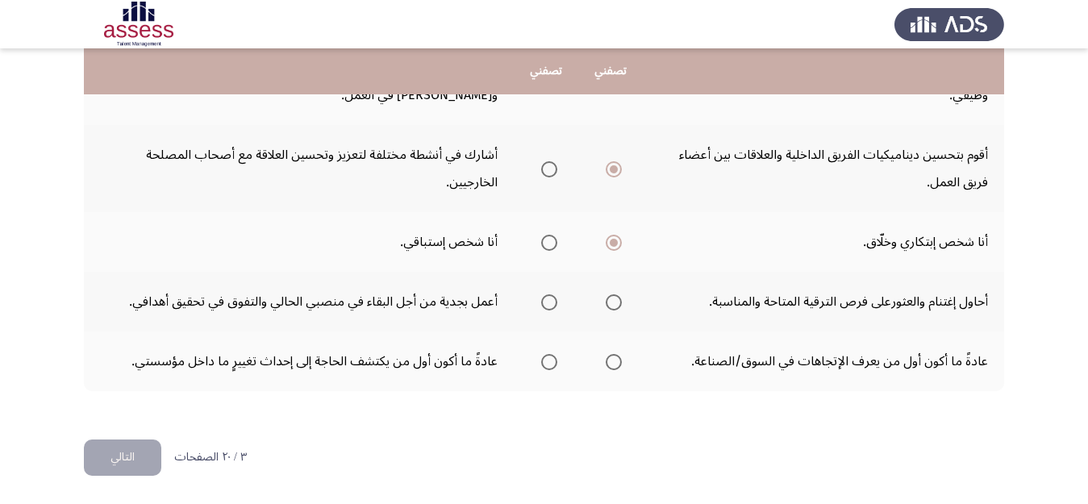
click at [614, 306] on span "Select an option" at bounding box center [613, 302] width 16 height 16
click at [614, 306] on input "Select an option" at bounding box center [613, 302] width 16 height 16
click at [551, 364] on span "Select an option" at bounding box center [549, 362] width 16 height 16
click at [551, 364] on input "Select an option" at bounding box center [549, 362] width 16 height 16
click at [138, 454] on button "التالي" at bounding box center [122, 457] width 77 height 36
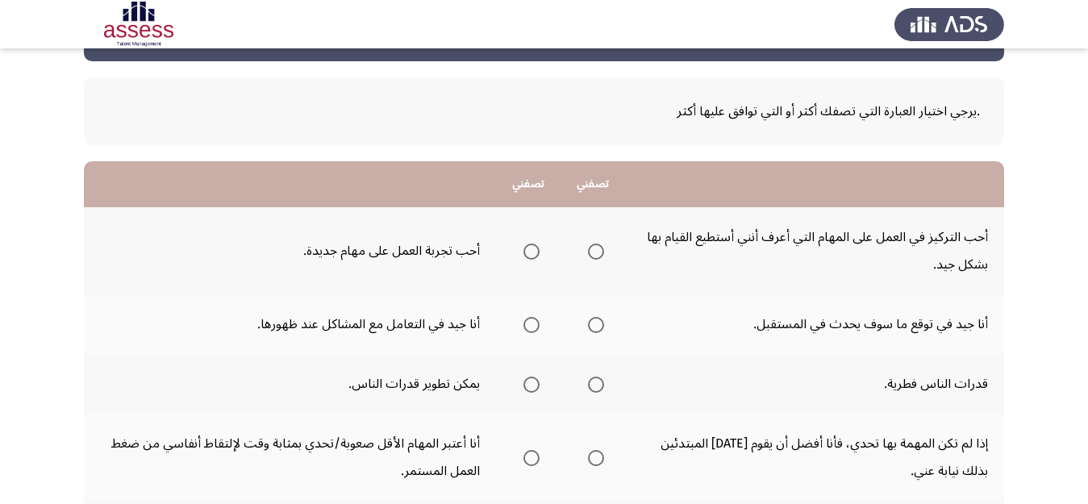
scroll to position [50, 0]
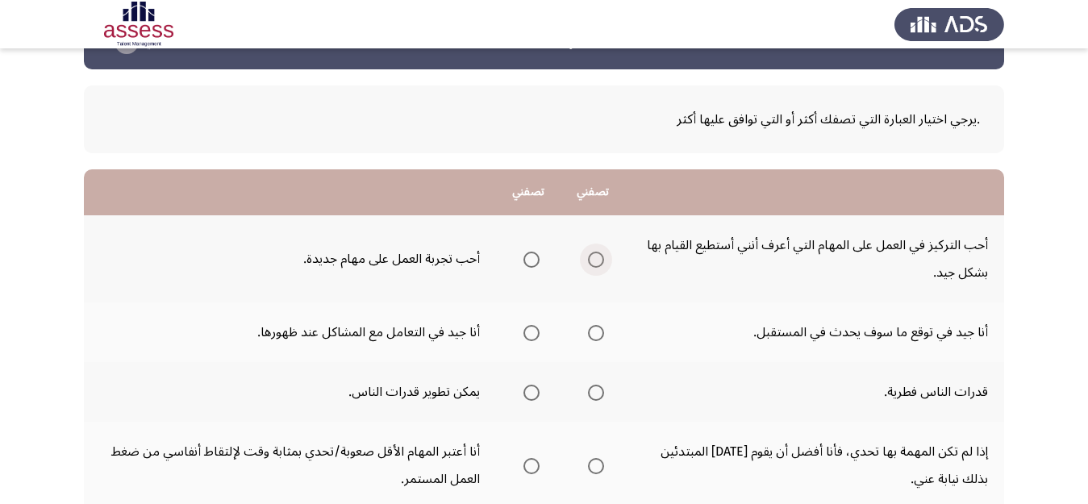
click at [596, 258] on span "Select an option" at bounding box center [596, 260] width 16 height 16
click at [596, 258] on input "Select an option" at bounding box center [596, 260] width 16 height 16
click at [526, 335] on span "Select an option" at bounding box center [531, 333] width 16 height 16
click at [526, 335] on input "Select an option" at bounding box center [531, 333] width 16 height 16
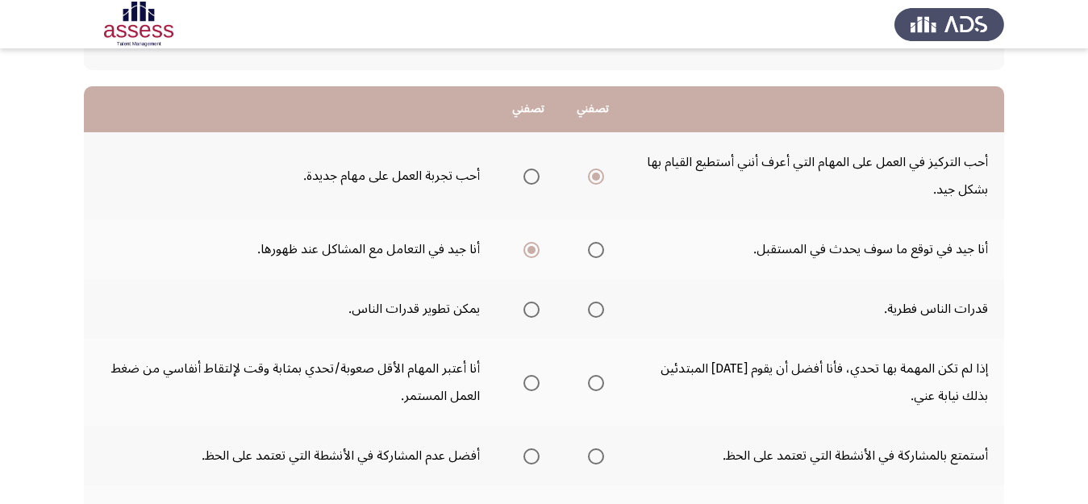
scroll to position [138, 0]
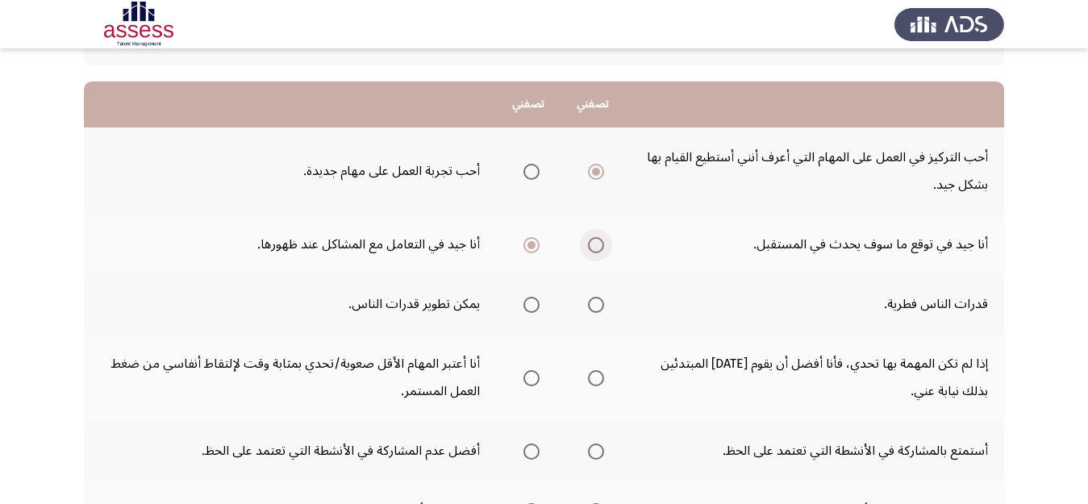
click at [593, 244] on span "Select an option" at bounding box center [596, 245] width 16 height 16
click at [593, 244] on input "Select an option" at bounding box center [596, 245] width 16 height 16
click at [529, 305] on span "Select an option" at bounding box center [531, 305] width 16 height 16
click at [529, 305] on input "Select an option" at bounding box center [531, 305] width 16 height 16
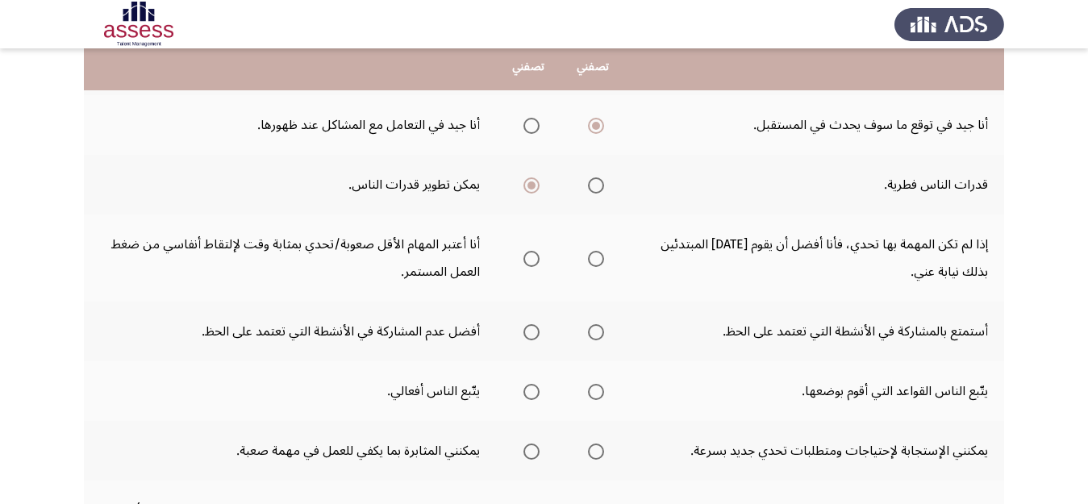
scroll to position [253, 0]
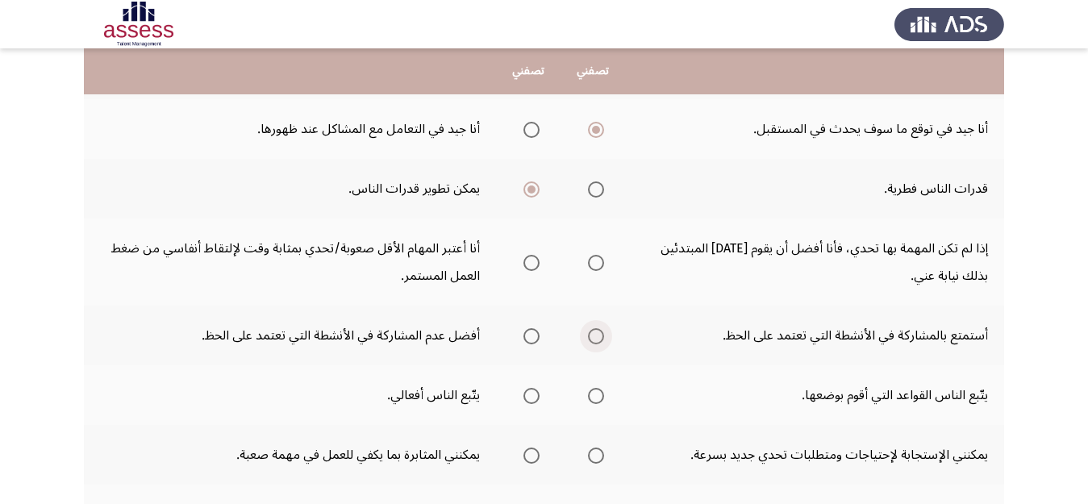
click at [598, 341] on span "Select an option" at bounding box center [596, 336] width 16 height 16
click at [598, 341] on input "Select an option" at bounding box center [596, 336] width 16 height 16
click at [530, 263] on span "Select an option" at bounding box center [531, 263] width 16 height 16
click at [530, 263] on input "Select an option" at bounding box center [531, 263] width 16 height 16
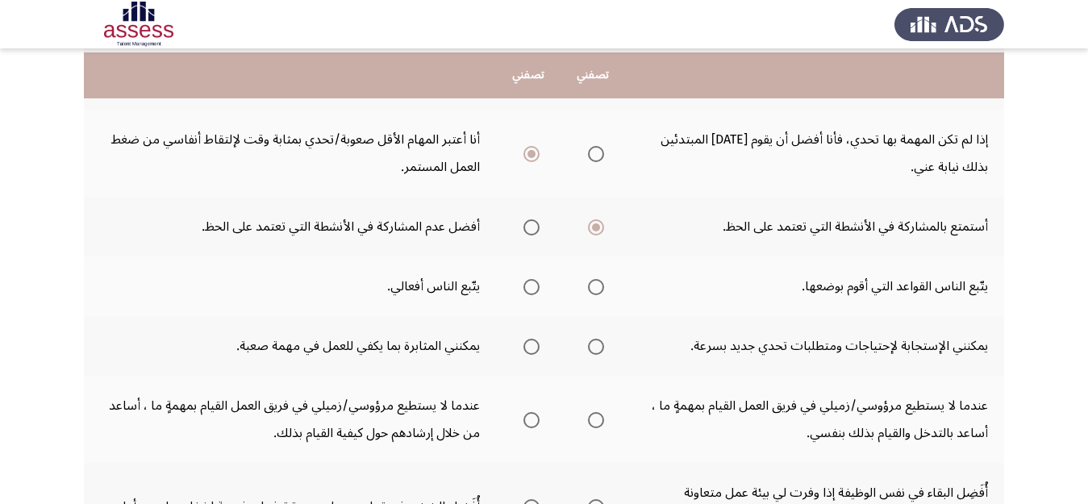
scroll to position [370, 0]
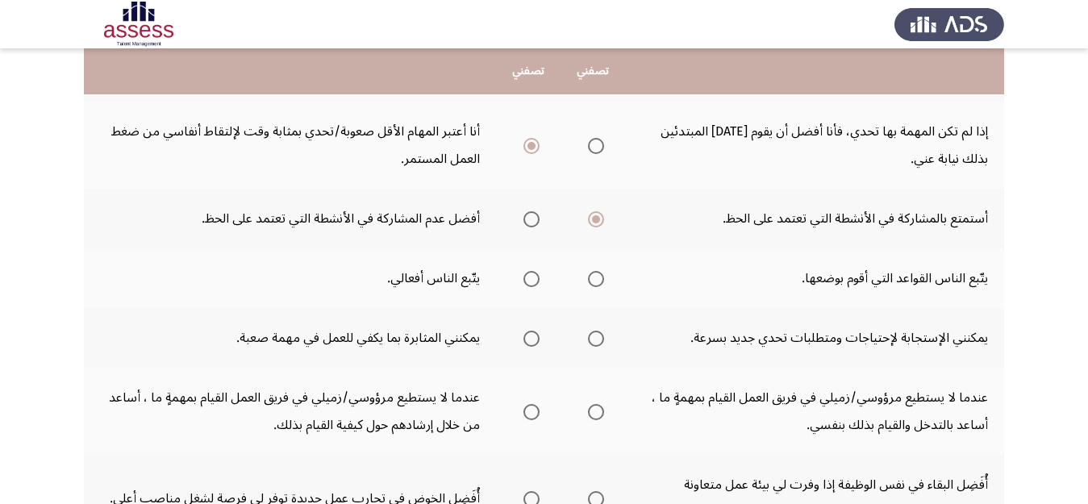
click at [597, 277] on span "Select an option" at bounding box center [596, 279] width 16 height 16
click at [597, 277] on input "Select an option" at bounding box center [596, 279] width 16 height 16
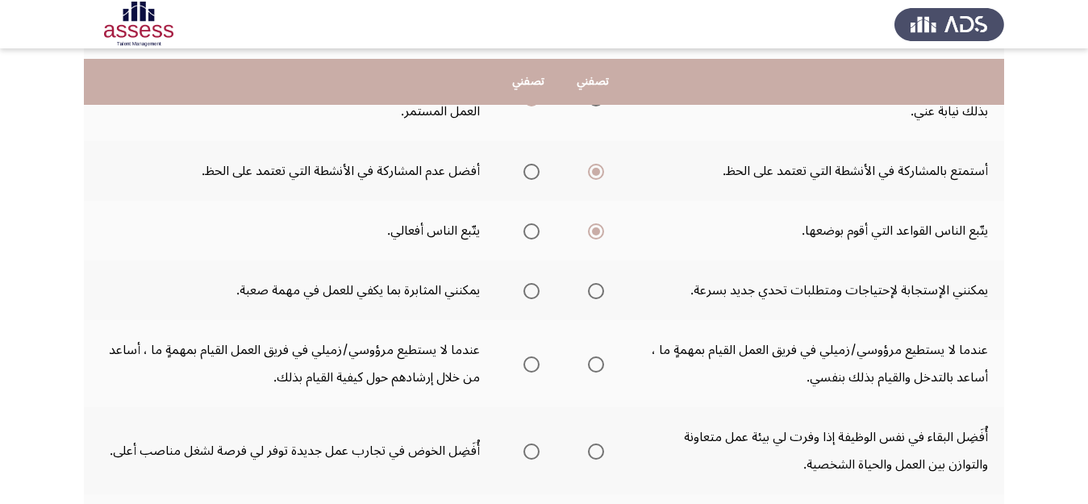
scroll to position [435, 0]
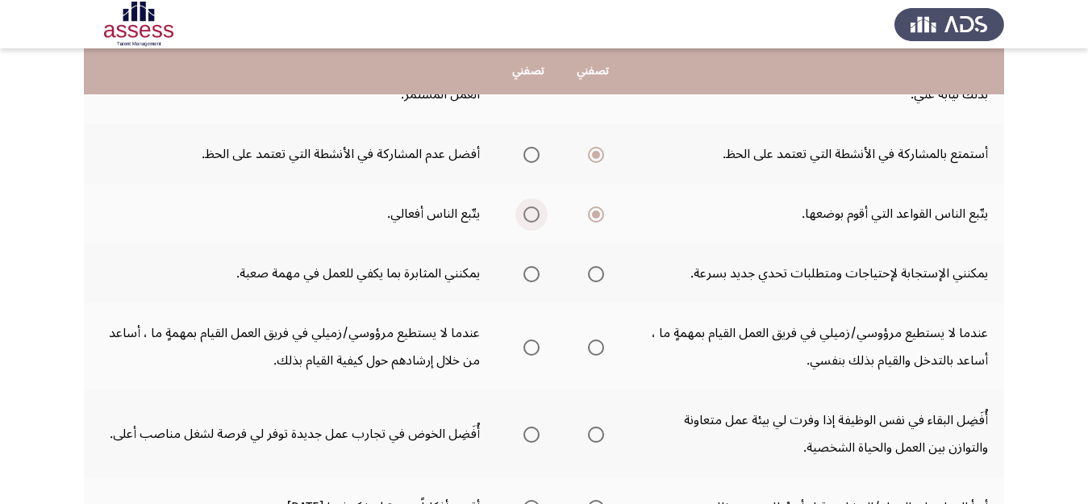
click at [535, 218] on span "Select an option" at bounding box center [531, 214] width 16 height 16
click at [535, 218] on input "Select an option" at bounding box center [531, 214] width 16 height 16
click at [523, 272] on label "Select an option" at bounding box center [528, 274] width 23 height 16
click at [523, 272] on input "Select an option" at bounding box center [531, 274] width 16 height 16
click at [533, 349] on span "Select an option" at bounding box center [531, 347] width 16 height 16
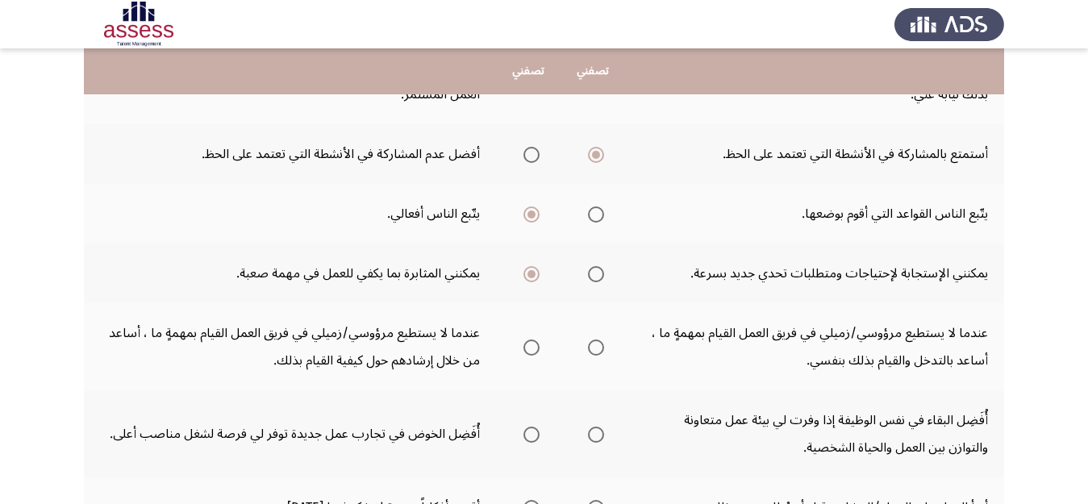
click at [533, 349] on input "Select an option" at bounding box center [531, 347] width 16 height 16
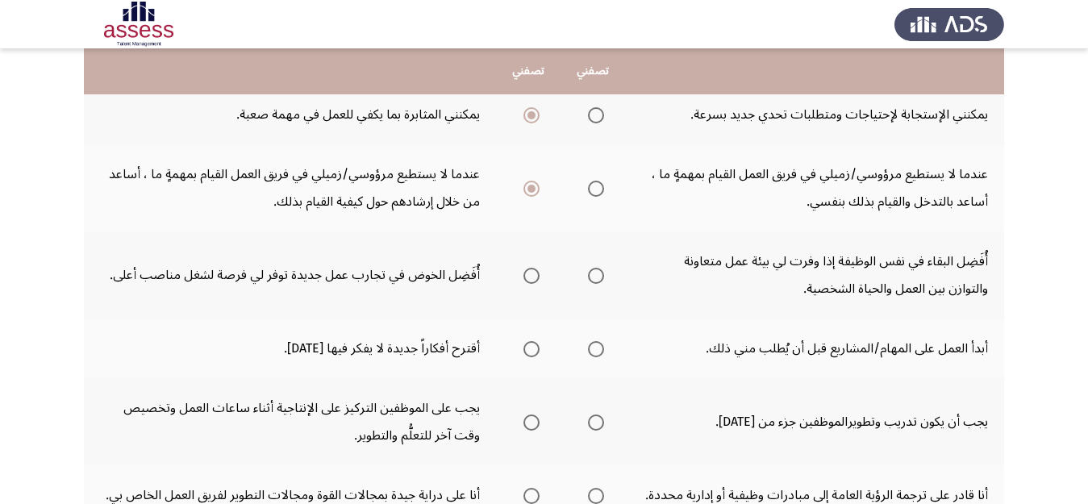
scroll to position [609, 0]
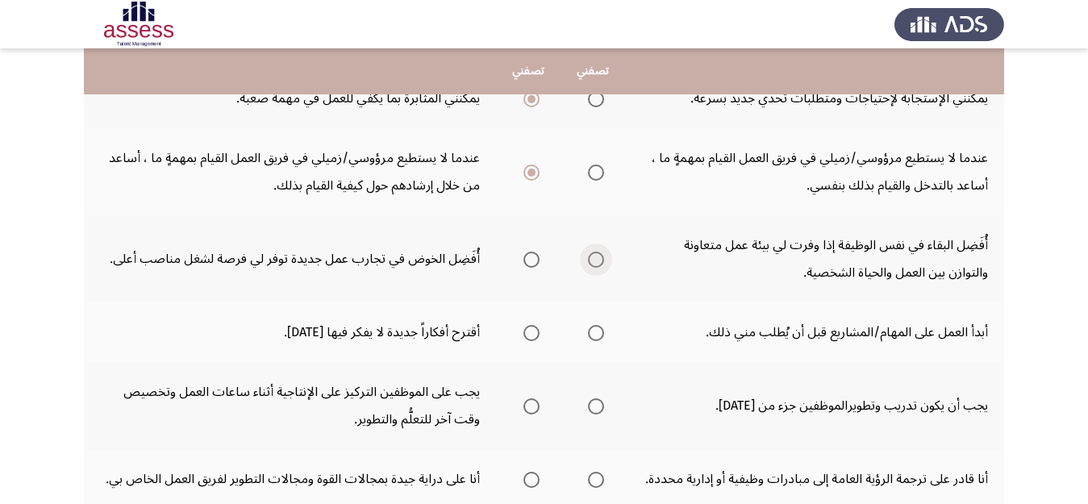
click at [597, 260] on span "Select an option" at bounding box center [596, 260] width 16 height 16
click at [597, 260] on input "Select an option" at bounding box center [596, 260] width 16 height 16
click at [594, 338] on span "Select an option" at bounding box center [596, 333] width 16 height 16
click at [594, 338] on input "Select an option" at bounding box center [596, 333] width 16 height 16
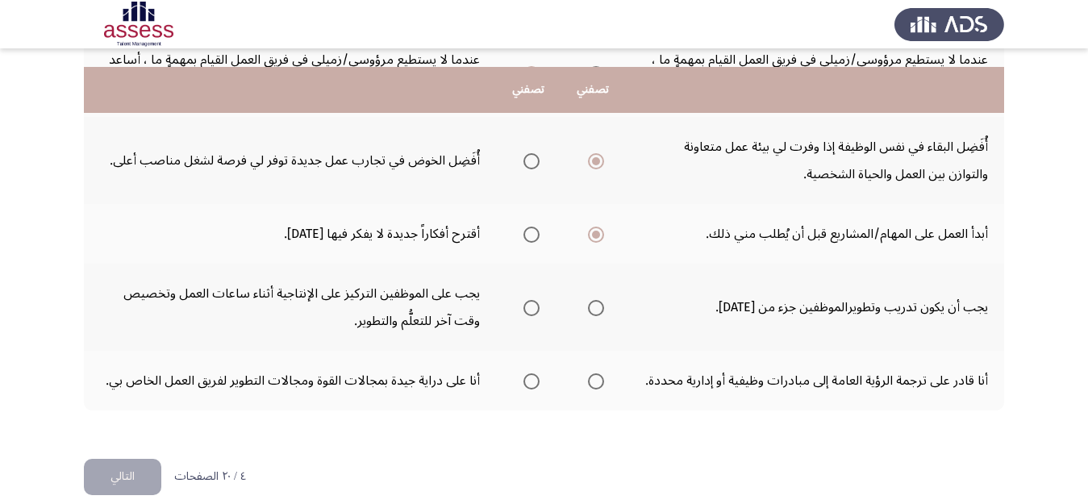
scroll to position [727, 0]
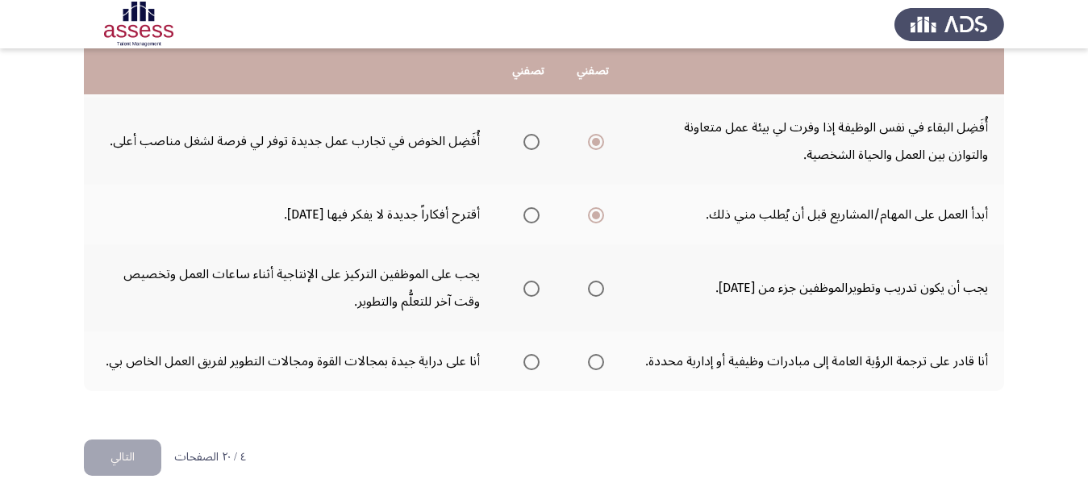
click at [587, 287] on label "Select an option" at bounding box center [592, 289] width 23 height 16
click at [588, 287] on input "Select an option" at bounding box center [596, 289] width 16 height 16
click at [532, 364] on span "Select an option" at bounding box center [531, 362] width 16 height 16
click at [532, 364] on input "Select an option" at bounding box center [531, 362] width 16 height 16
click at [132, 460] on button "التالي" at bounding box center [122, 457] width 77 height 36
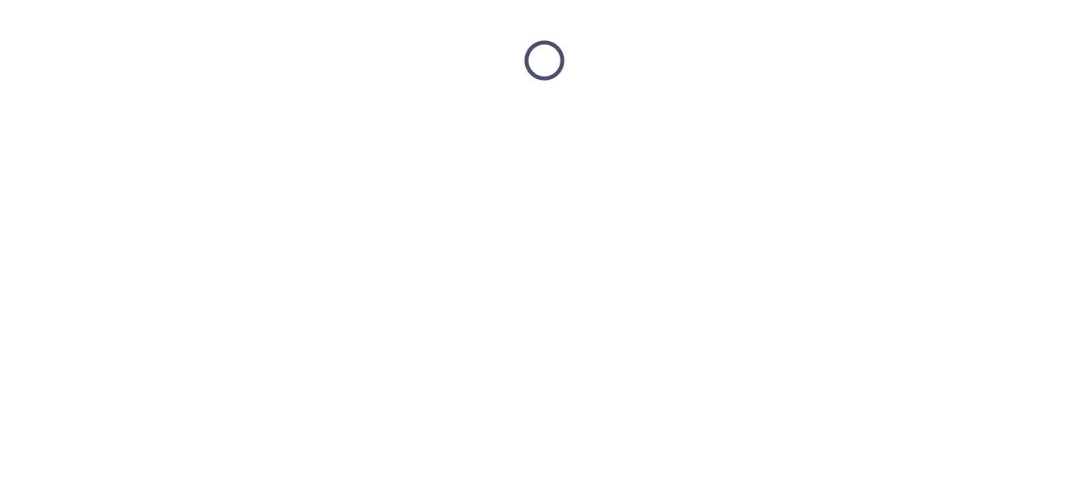
scroll to position [0, 0]
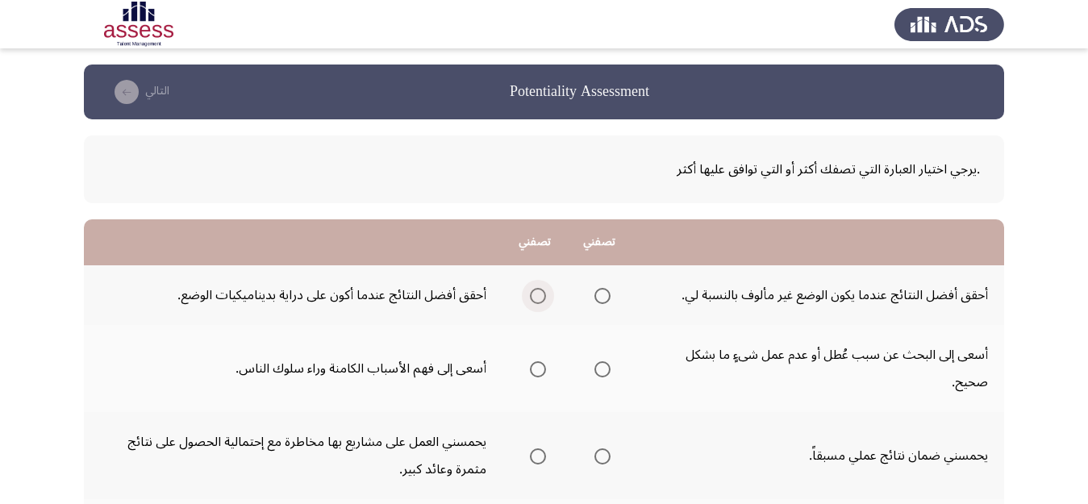
click at [539, 293] on span "Select an option" at bounding box center [538, 296] width 16 height 16
click at [539, 293] on input "Select an option" at bounding box center [538, 296] width 16 height 16
click at [602, 356] on mat-radio-group "Select an option" at bounding box center [599, 368] width 23 height 27
click at [597, 376] on span "Select an option" at bounding box center [602, 369] width 16 height 16
click at [597, 376] on input "Select an option" at bounding box center [602, 369] width 16 height 16
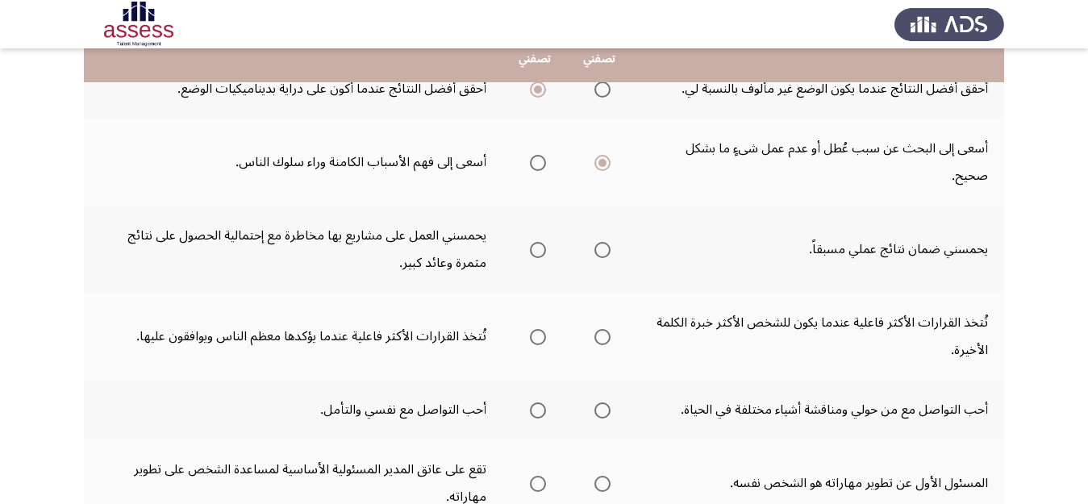
scroll to position [222, 0]
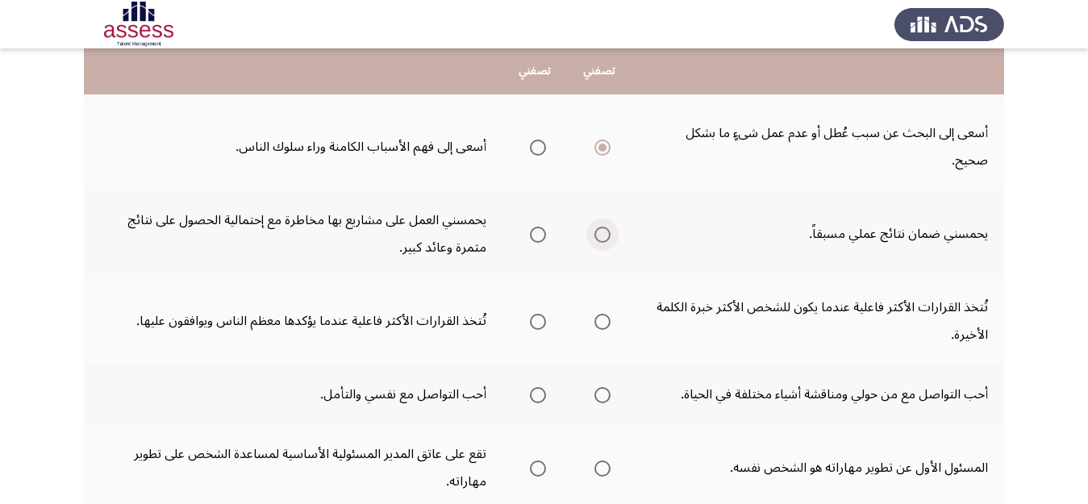
click at [600, 237] on span "Select an option" at bounding box center [602, 235] width 16 height 16
click at [600, 237] on input "Select an option" at bounding box center [602, 235] width 16 height 16
click at [602, 391] on span "Select an option" at bounding box center [602, 395] width 16 height 16
click at [602, 391] on input "Select an option" at bounding box center [602, 395] width 16 height 16
click at [539, 319] on span "Select an option" at bounding box center [538, 322] width 16 height 16
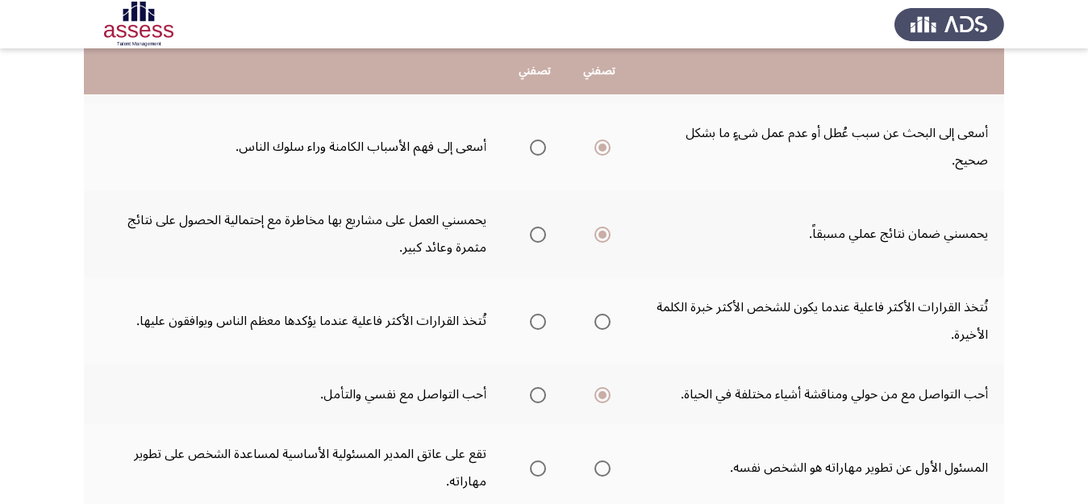
click at [539, 319] on input "Select an option" at bounding box center [538, 322] width 16 height 16
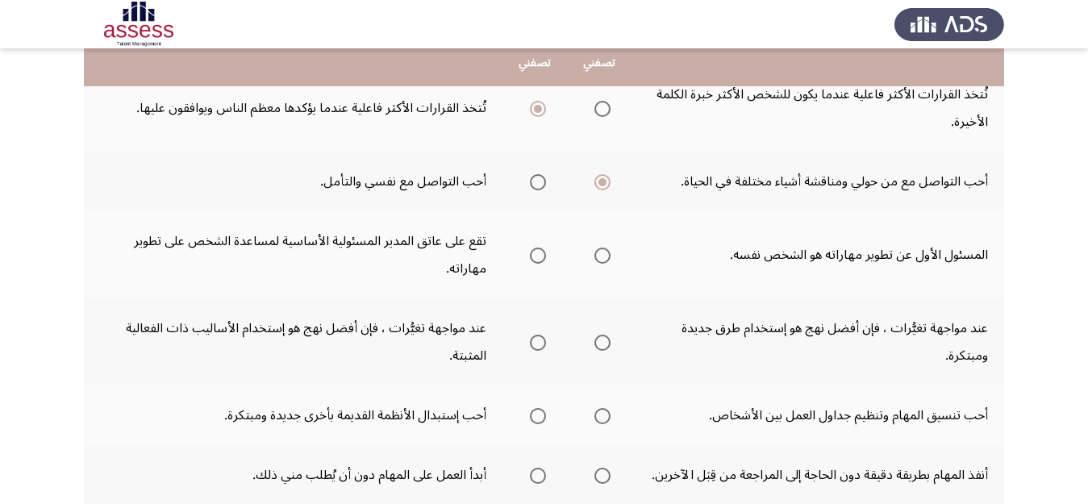
scroll to position [443, 0]
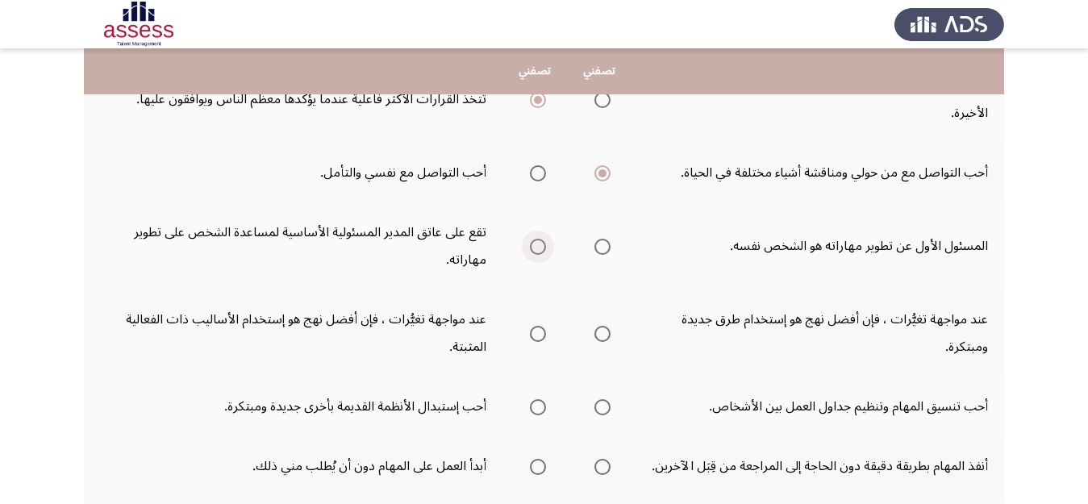
click at [542, 247] on span "Select an option" at bounding box center [538, 247] width 16 height 16
click at [542, 247] on input "Select an option" at bounding box center [538, 247] width 16 height 16
click at [539, 335] on span "Select an option" at bounding box center [538, 334] width 16 height 16
click at [539, 335] on input "Select an option" at bounding box center [538, 334] width 16 height 16
click at [533, 405] on span "Select an option" at bounding box center [538, 407] width 16 height 16
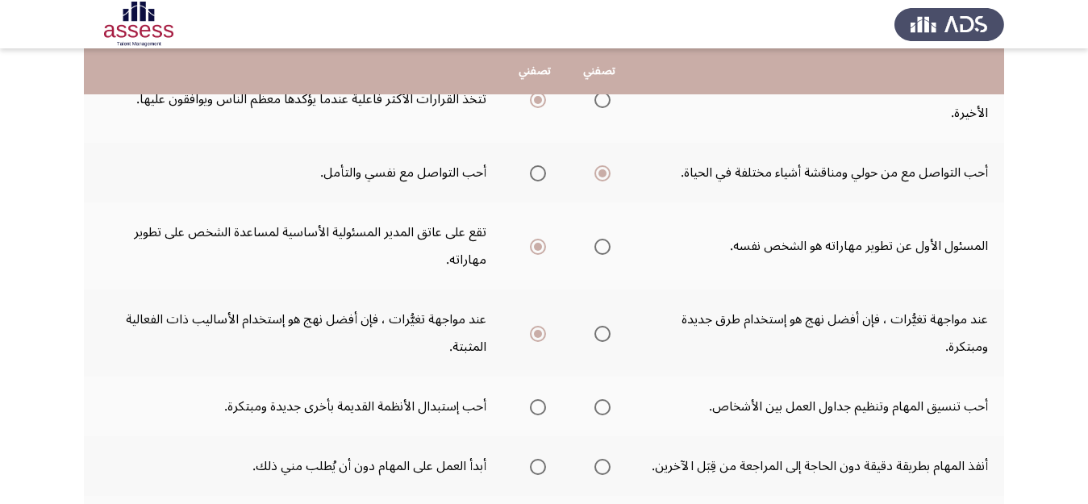
click at [533, 405] on input "Select an option" at bounding box center [538, 407] width 16 height 16
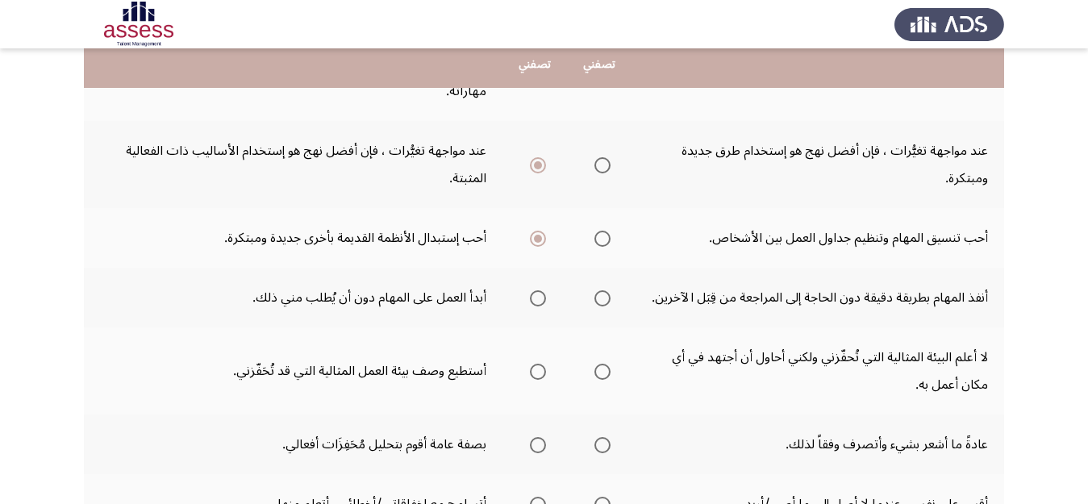
scroll to position [616, 0]
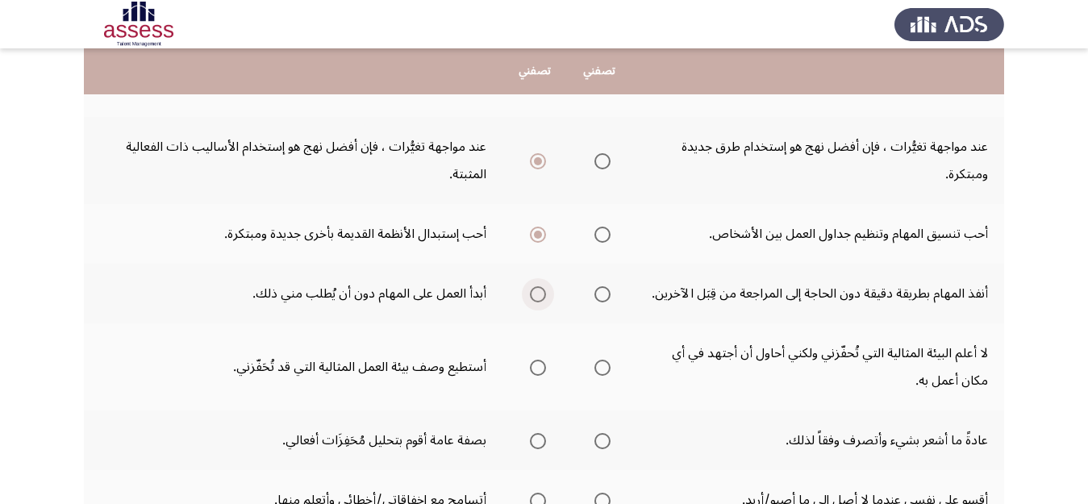
click at [533, 294] on span "Select an option" at bounding box center [538, 294] width 16 height 16
click at [533, 294] on input "Select an option" at bounding box center [538, 294] width 16 height 16
click at [537, 369] on span "Select an option" at bounding box center [538, 368] width 16 height 16
click at [537, 369] on input "Select an option" at bounding box center [538, 368] width 16 height 16
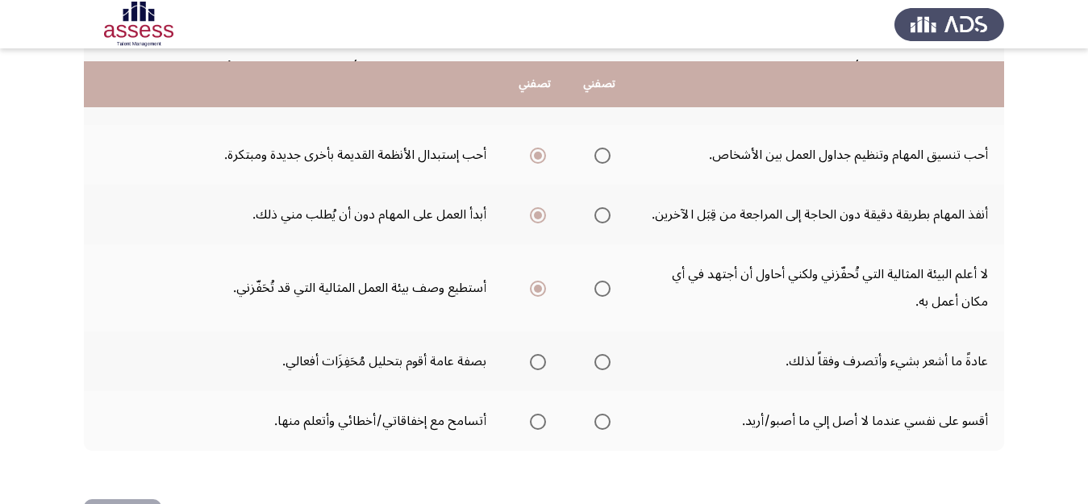
scroll to position [714, 0]
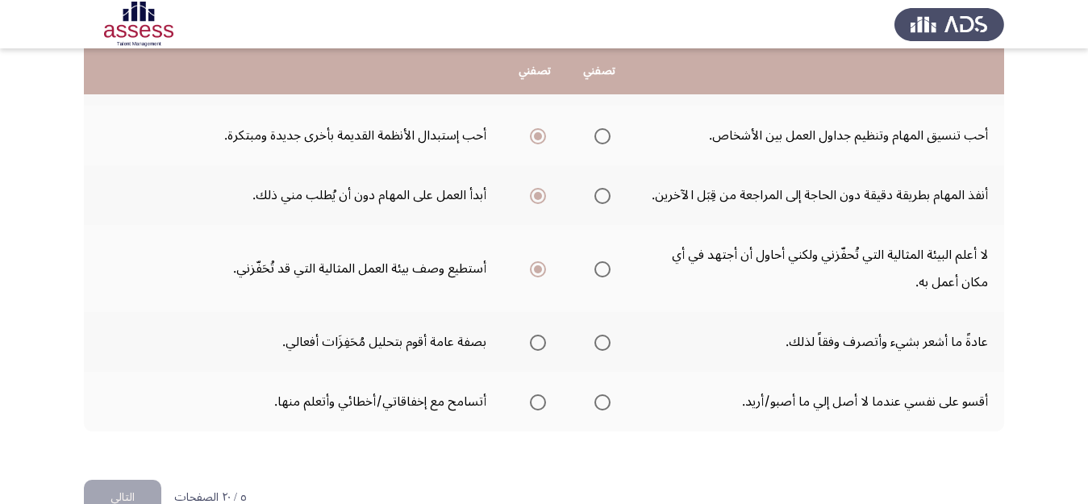
click at [534, 403] on span "Select an option" at bounding box center [538, 402] width 16 height 16
click at [534, 403] on input "Select an option" at bounding box center [538, 402] width 16 height 16
click at [530, 339] on span "Select an option" at bounding box center [538, 343] width 16 height 16
click at [530, 339] on input "Select an option" at bounding box center [538, 343] width 16 height 16
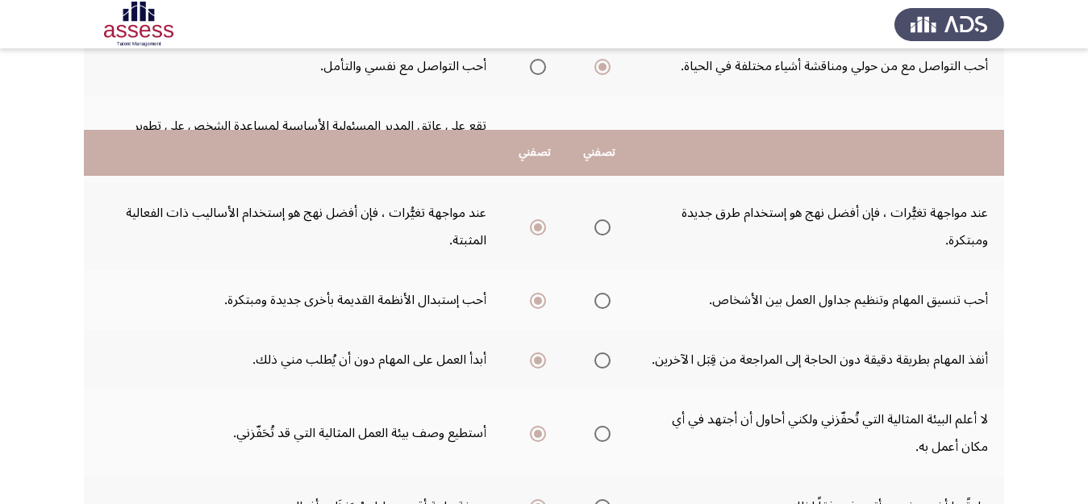
scroll to position [755, 0]
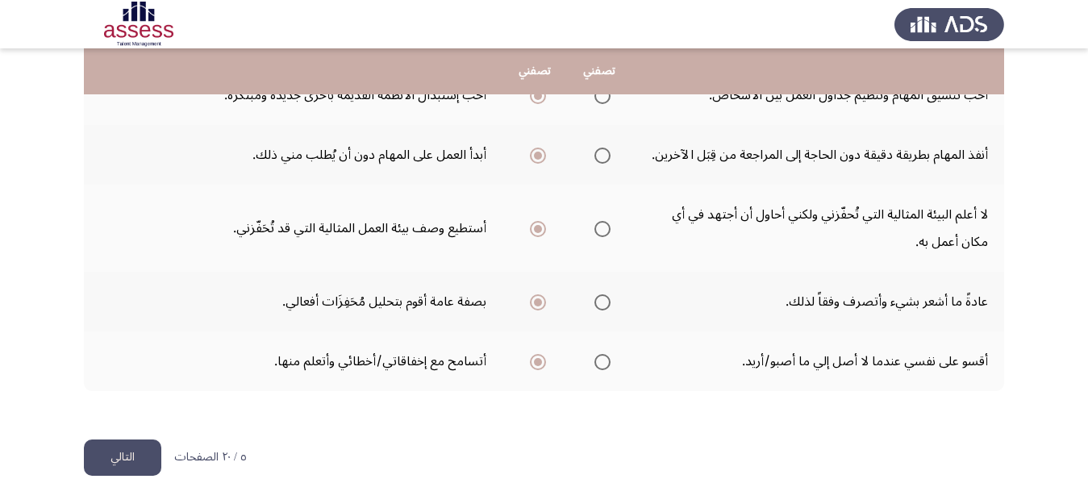
click at [116, 460] on button "التالي" at bounding box center [122, 457] width 77 height 36
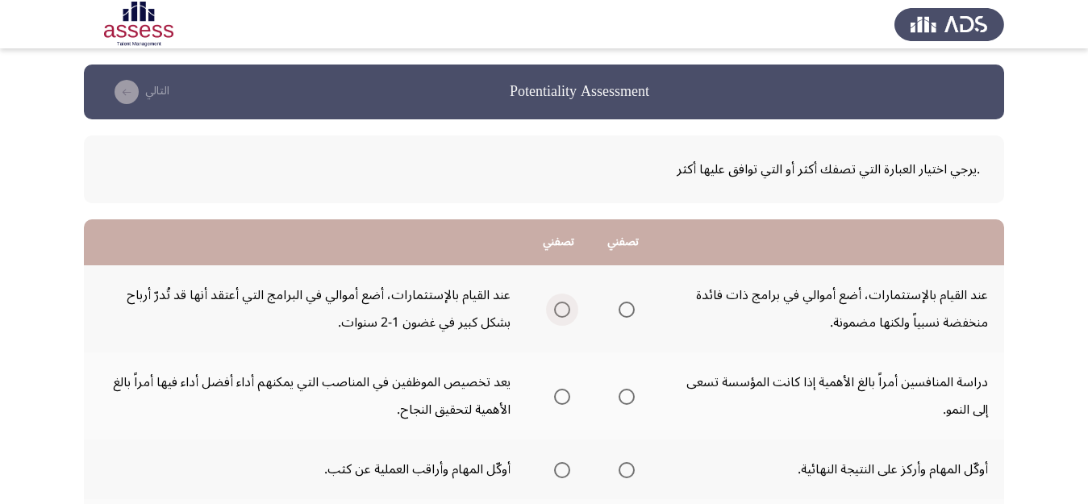
click at [566, 312] on span "Select an option" at bounding box center [562, 310] width 16 height 16
click at [566, 312] on input "Select an option" at bounding box center [562, 310] width 16 height 16
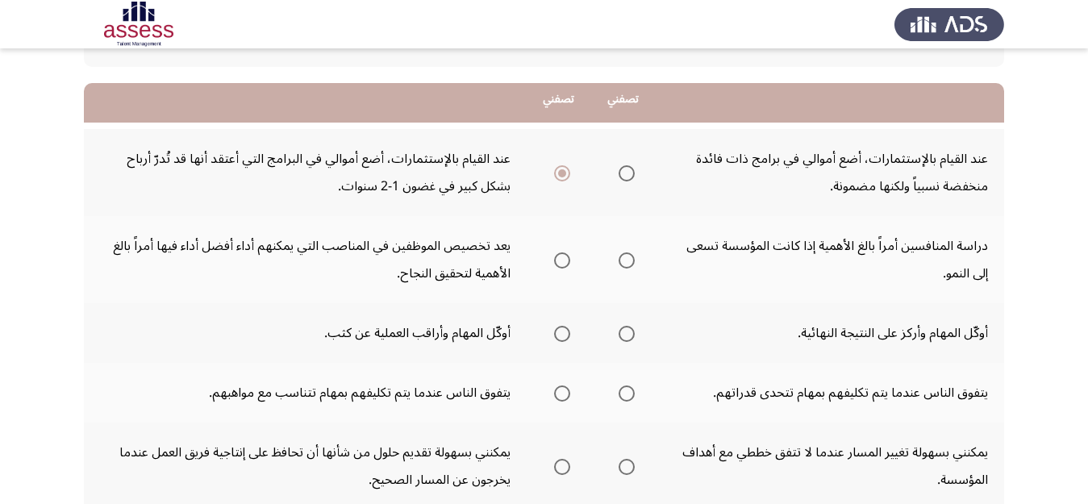
scroll to position [164, 0]
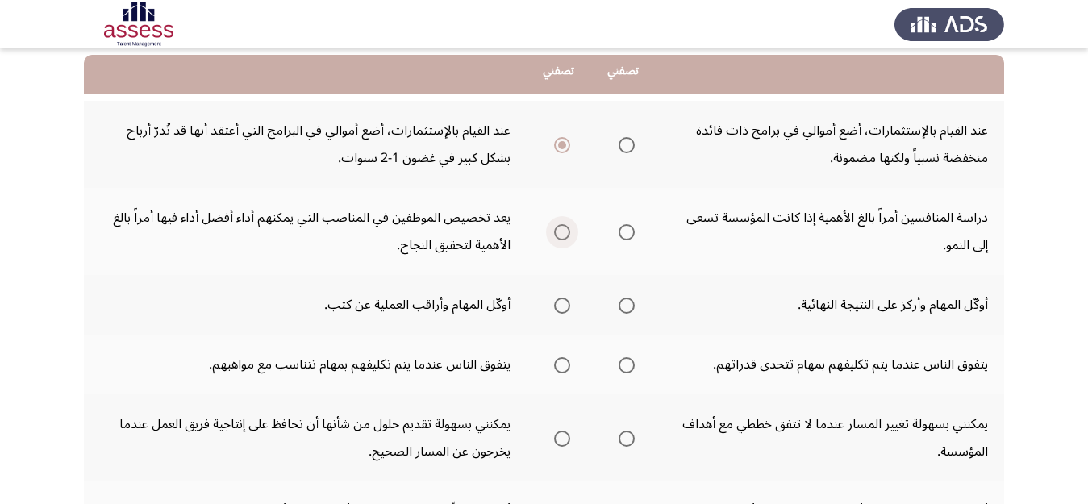
click at [564, 233] on span "Select an option" at bounding box center [562, 232] width 16 height 16
click at [564, 233] on input "Select an option" at bounding box center [562, 232] width 16 height 16
click at [564, 310] on span "Select an option" at bounding box center [562, 305] width 16 height 16
click at [564, 310] on input "Select an option" at bounding box center [562, 305] width 16 height 16
click at [560, 360] on span "Select an option" at bounding box center [562, 365] width 16 height 16
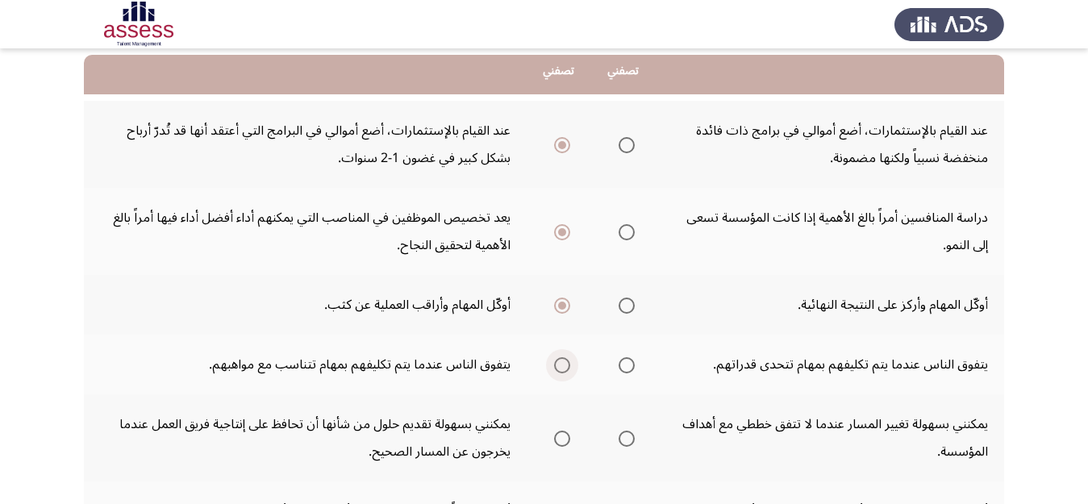
click at [560, 360] on input "Select an option" at bounding box center [562, 365] width 16 height 16
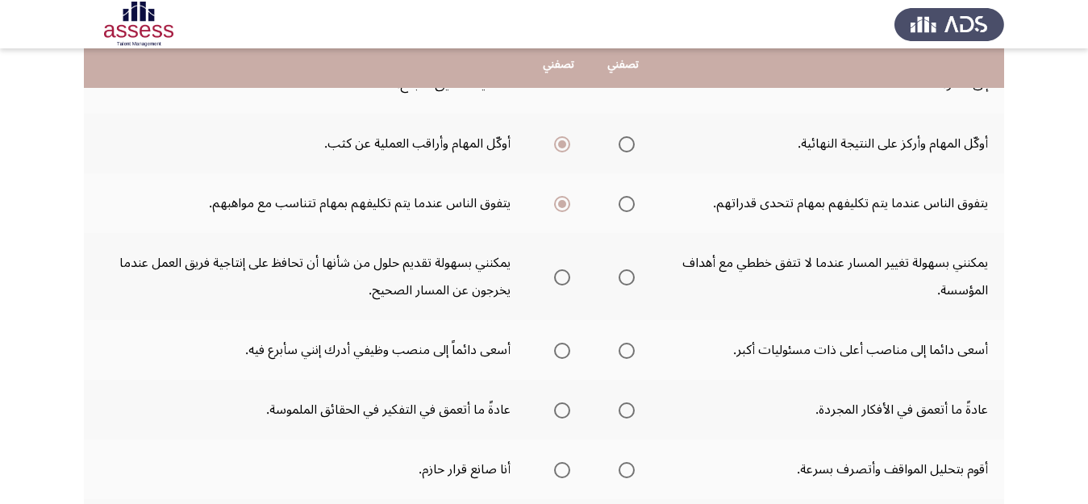
scroll to position [338, 0]
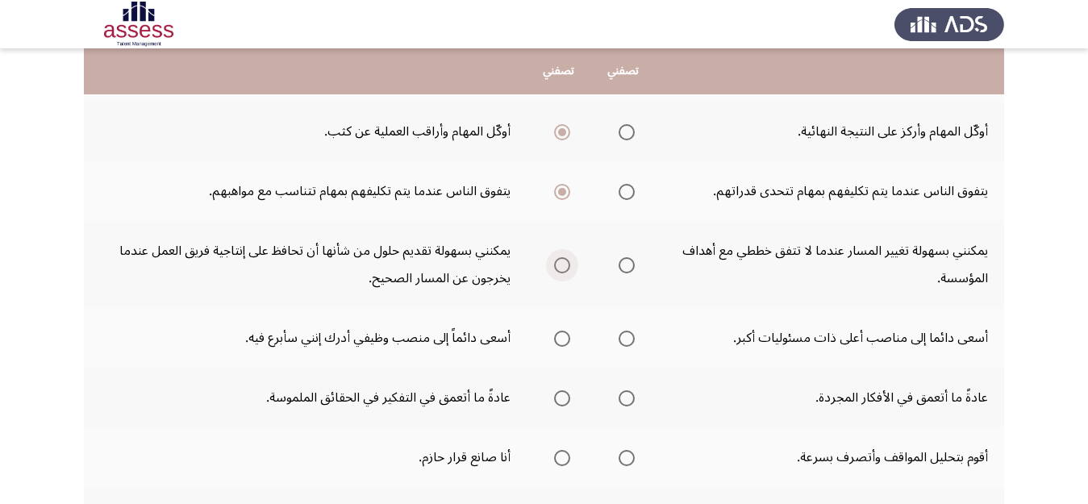
click at [563, 267] on span "Select an option" at bounding box center [562, 265] width 16 height 16
click at [563, 267] on input "Select an option" at bounding box center [562, 265] width 16 height 16
click at [630, 340] on span "Select an option" at bounding box center [626, 339] width 16 height 16
click at [630, 340] on input "Select an option" at bounding box center [626, 339] width 16 height 16
click at [569, 400] on span "Select an option" at bounding box center [562, 398] width 16 height 16
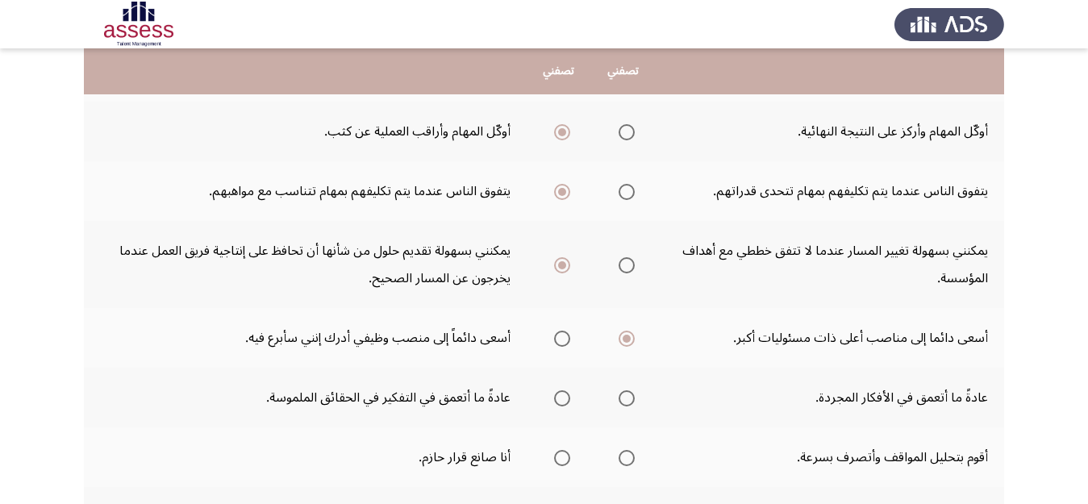
click at [569, 400] on input "Select an option" at bounding box center [562, 398] width 16 height 16
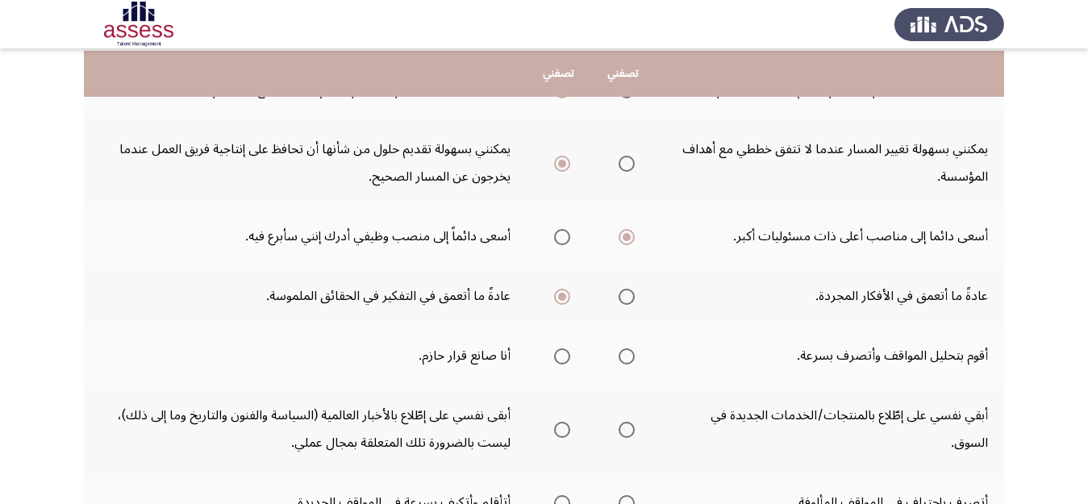
scroll to position [442, 0]
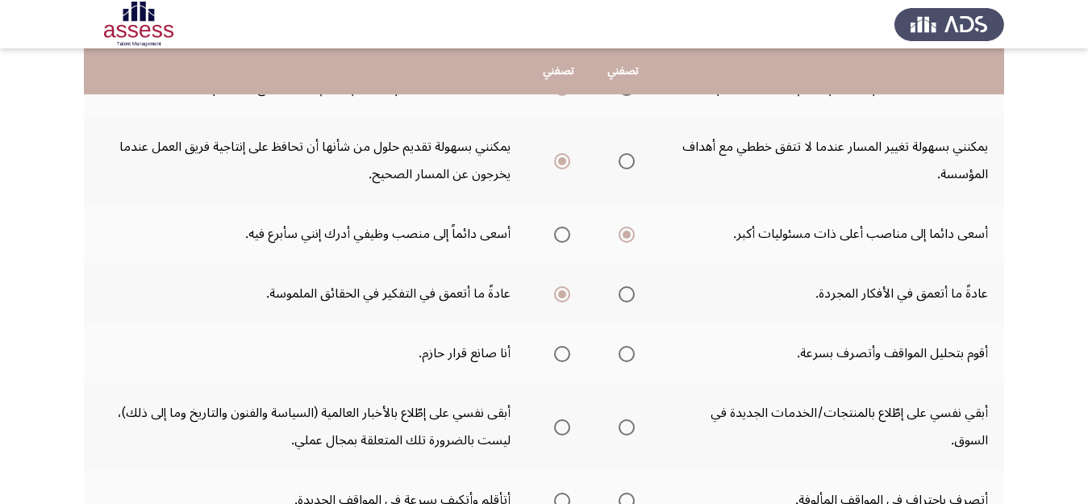
click at [630, 357] on span "Select an option" at bounding box center [626, 354] width 16 height 16
click at [630, 357] on input "Select an option" at bounding box center [626, 354] width 16 height 16
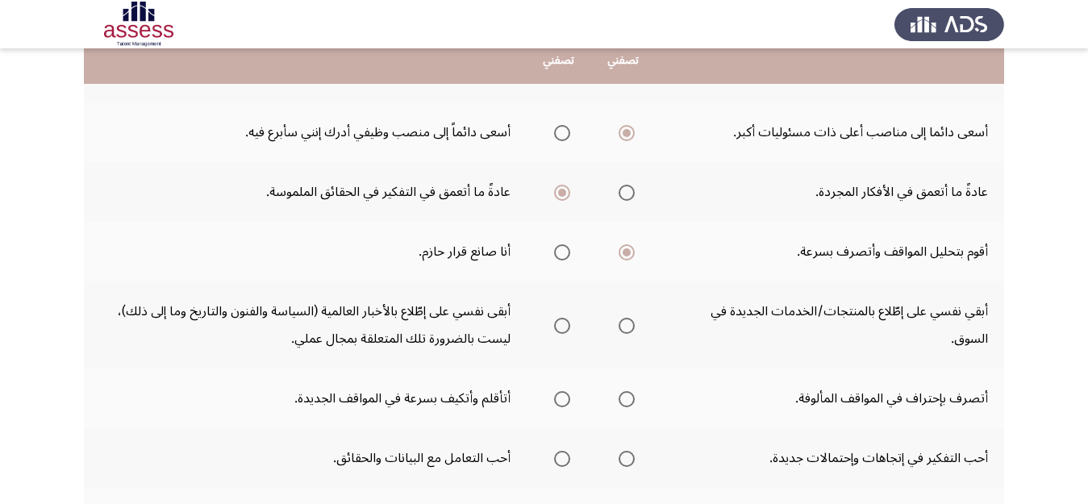
scroll to position [549, 0]
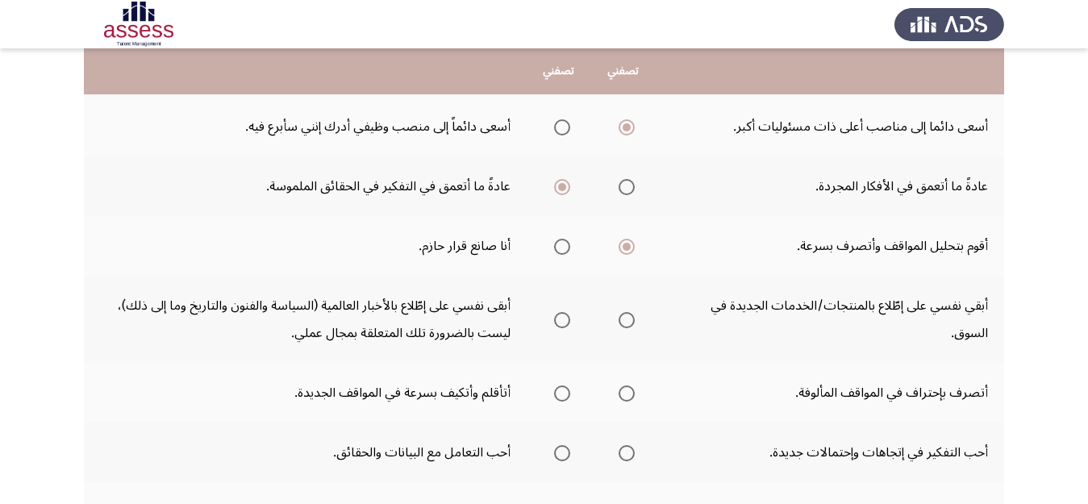
click at [557, 315] on span "Select an option" at bounding box center [562, 320] width 16 height 16
click at [557, 315] on input "Select an option" at bounding box center [562, 320] width 16 height 16
click at [630, 397] on span "Select an option" at bounding box center [626, 393] width 16 height 16
click at [630, 397] on input "Select an option" at bounding box center [626, 393] width 16 height 16
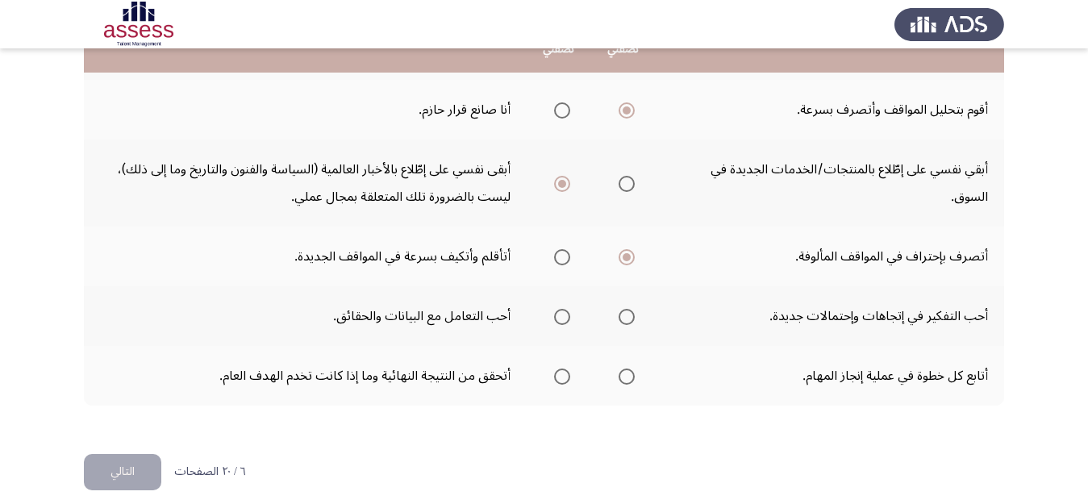
scroll to position [697, 0]
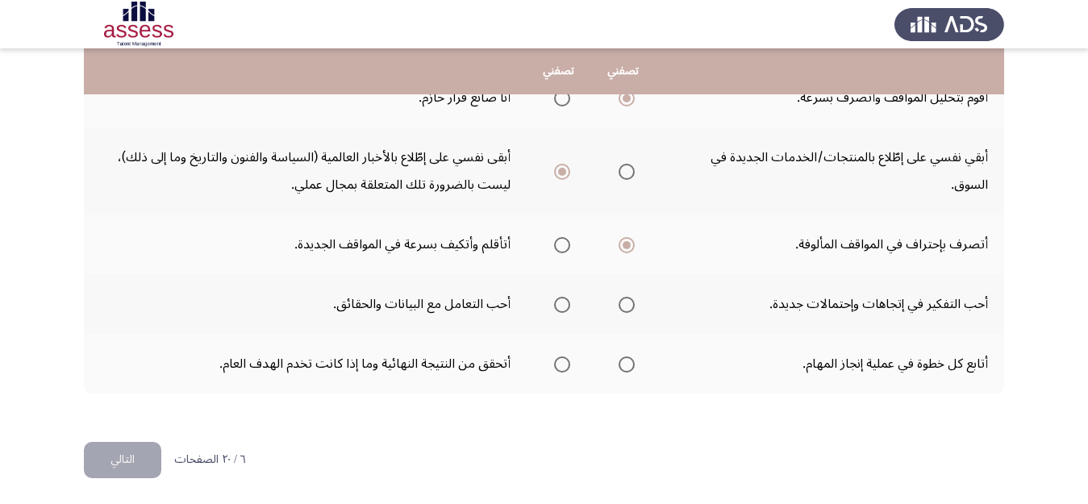
click at [559, 304] on span "Select an option" at bounding box center [562, 305] width 16 height 16
click at [559, 304] on input "Select an option" at bounding box center [562, 305] width 16 height 16
click at [628, 370] on span "Select an option" at bounding box center [626, 364] width 16 height 16
click at [628, 370] on input "Select an option" at bounding box center [626, 364] width 16 height 16
click at [119, 462] on button "التالي" at bounding box center [122, 460] width 77 height 36
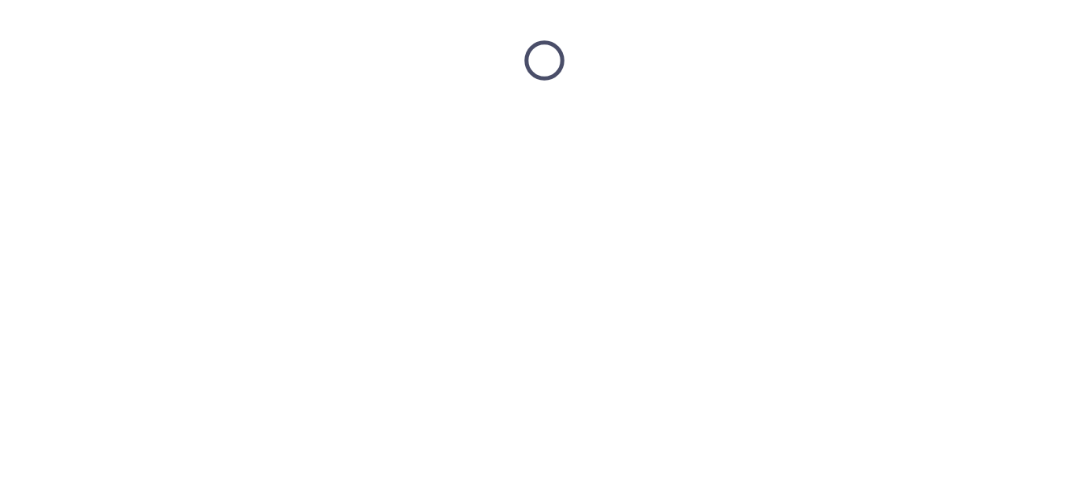
scroll to position [0, 0]
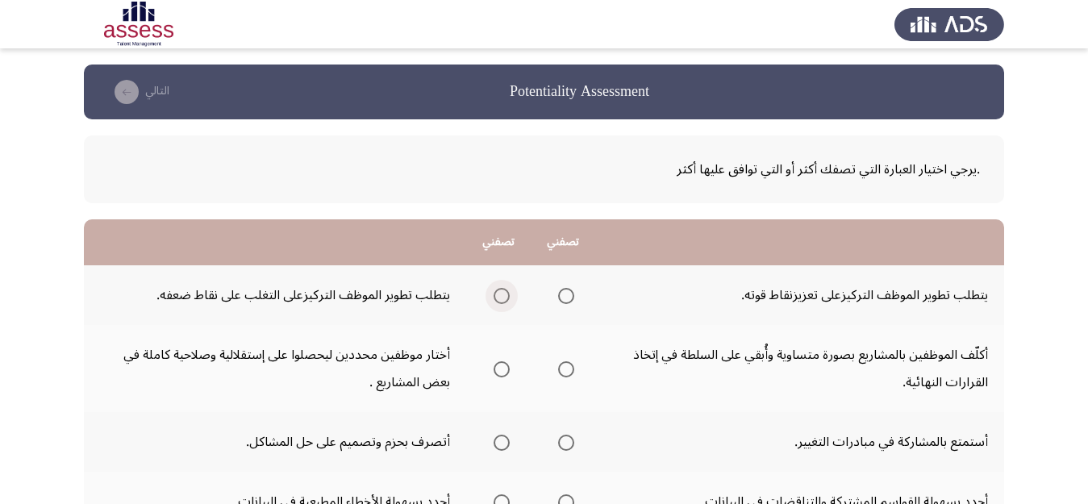
click at [502, 291] on span "Select an option" at bounding box center [501, 296] width 16 height 16
click at [502, 291] on input "Select an option" at bounding box center [501, 296] width 16 height 16
click at [505, 368] on span "Select an option" at bounding box center [501, 369] width 16 height 16
click at [505, 368] on input "Select an option" at bounding box center [501, 369] width 16 height 16
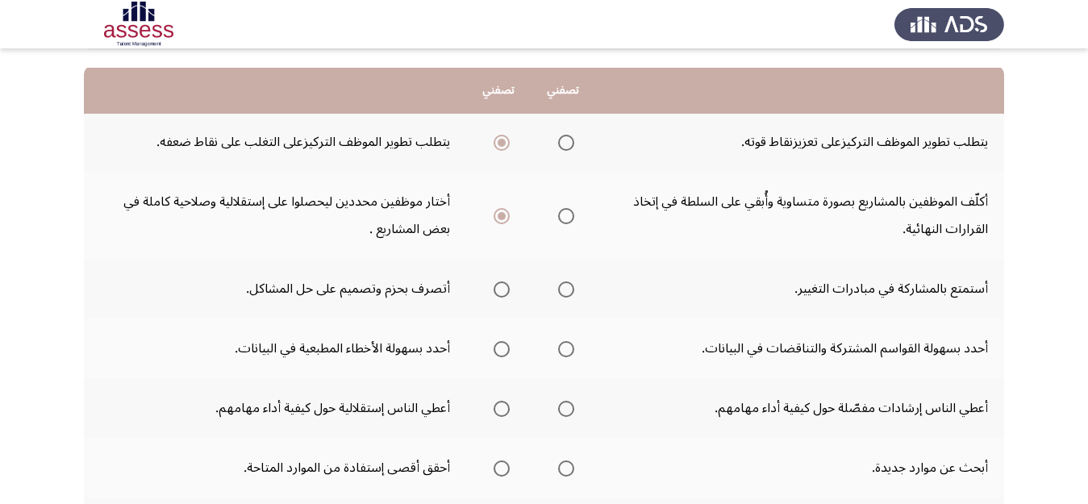
scroll to position [181, 0]
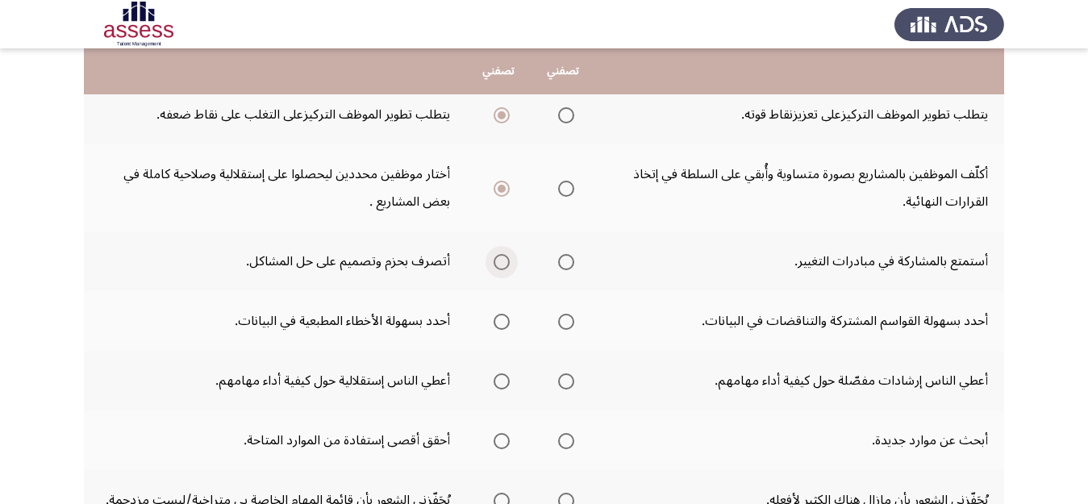
click at [505, 257] on span "Select an option" at bounding box center [501, 262] width 16 height 16
click at [505, 257] on input "Select an option" at bounding box center [501, 262] width 16 height 16
click at [579, 326] on th at bounding box center [562, 321] width 64 height 60
click at [571, 318] on span "Select an option" at bounding box center [566, 322] width 16 height 16
click at [571, 318] on input "Select an option" at bounding box center [566, 322] width 16 height 16
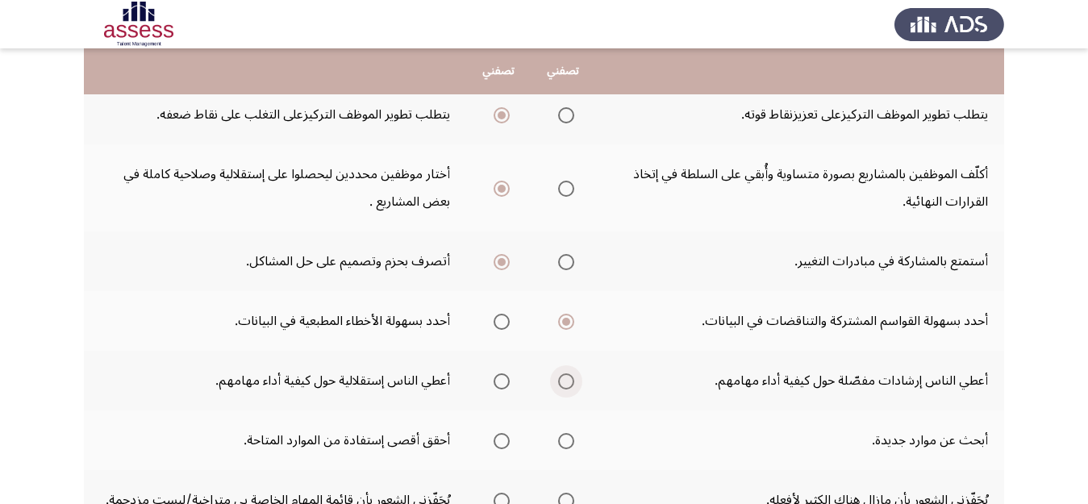
click at [568, 384] on span "Select an option" at bounding box center [566, 381] width 16 height 16
click at [568, 384] on input "Select an option" at bounding box center [566, 381] width 16 height 16
click at [501, 441] on span "Select an option" at bounding box center [501, 441] width 0 height 0
click at [503, 441] on input "Select an option" at bounding box center [501, 441] width 16 height 16
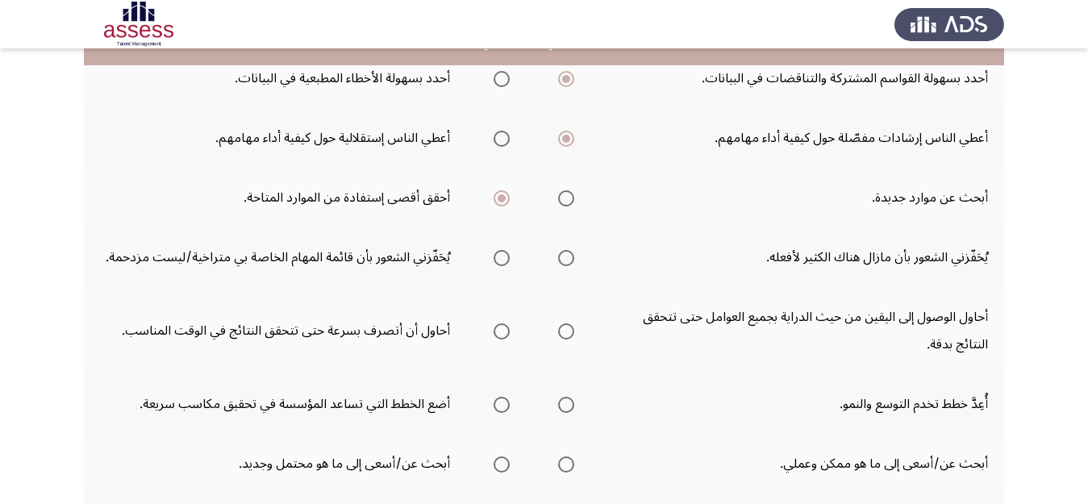
scroll to position [430, 0]
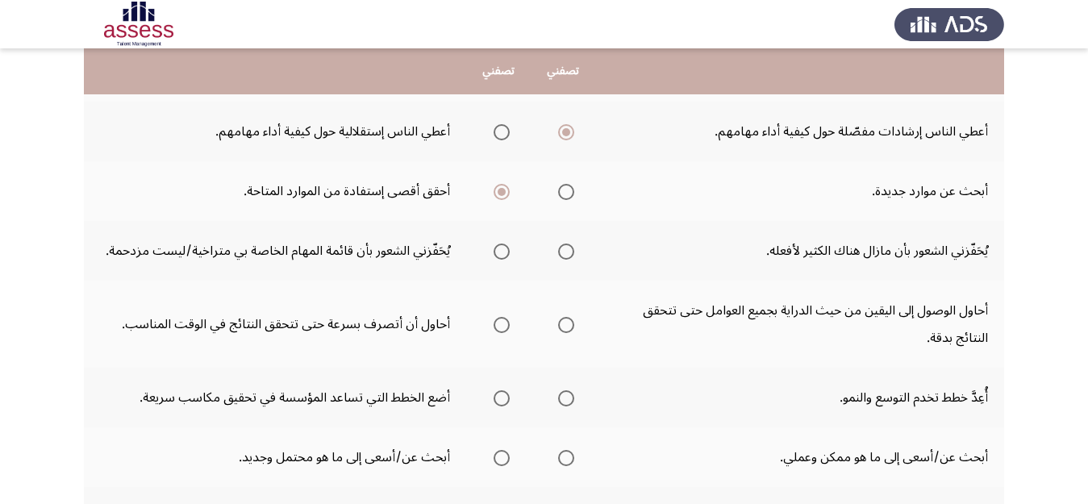
click at [567, 248] on span "Select an option" at bounding box center [566, 251] width 16 height 16
click at [567, 248] on input "Select an option" at bounding box center [566, 251] width 16 height 16
click at [570, 324] on span "Select an option" at bounding box center [566, 325] width 16 height 16
click at [570, 324] on input "Select an option" at bounding box center [566, 325] width 16 height 16
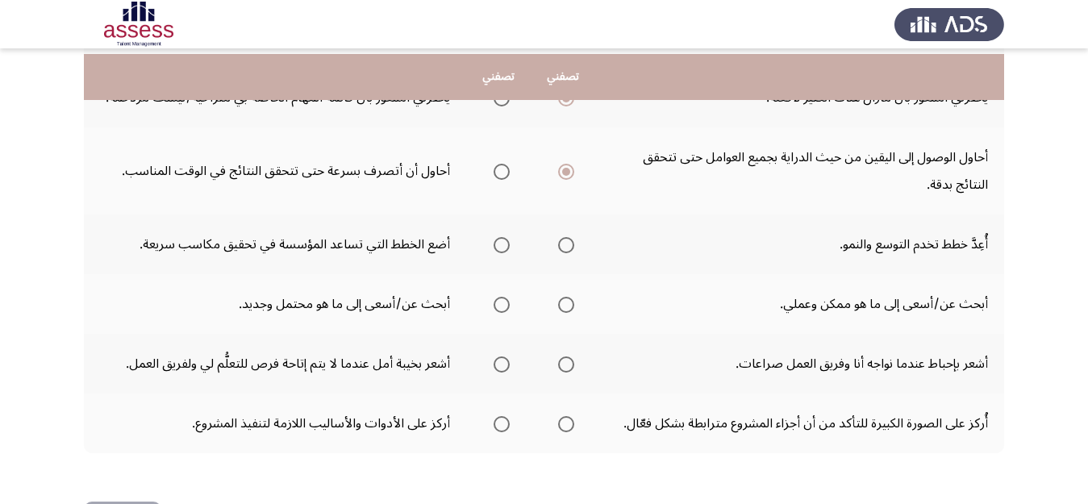
scroll to position [589, 0]
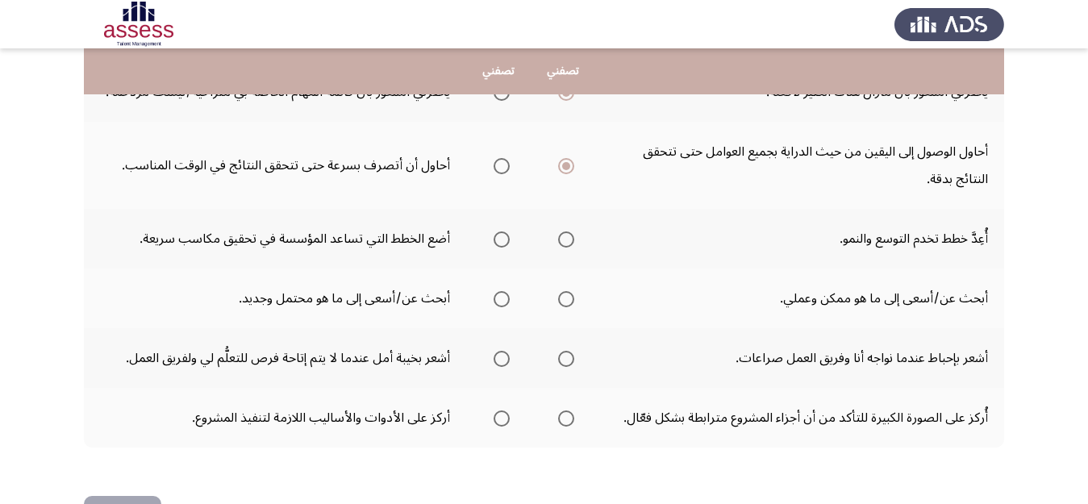
click at [569, 242] on span "Select an option" at bounding box center [566, 239] width 16 height 16
click at [569, 242] on input "Select an option" at bounding box center [566, 239] width 16 height 16
click at [565, 294] on span "Select an option" at bounding box center [566, 299] width 16 height 16
click at [565, 294] on input "Select an option" at bounding box center [566, 299] width 16 height 16
click at [504, 360] on span "Select an option" at bounding box center [501, 359] width 16 height 16
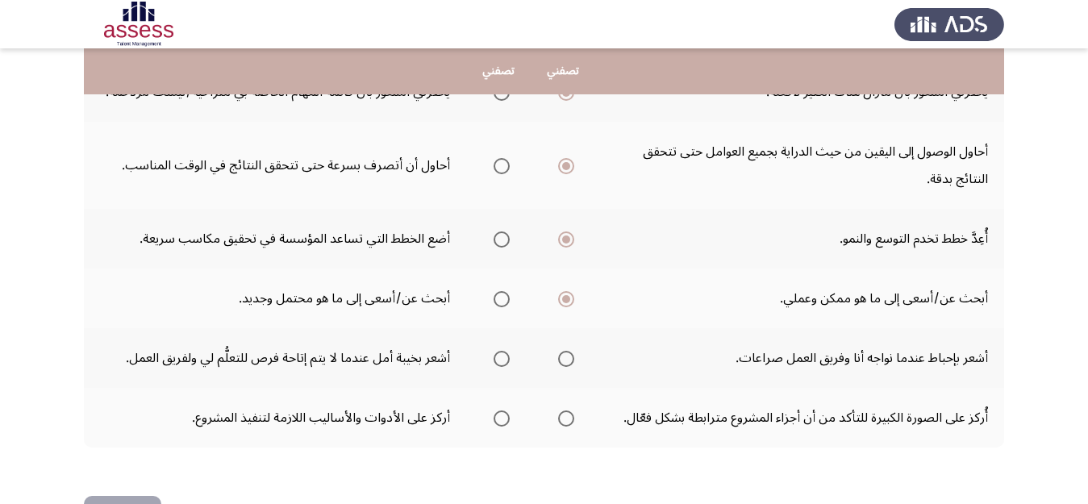
click at [504, 360] on input "Select an option" at bounding box center [501, 359] width 16 height 16
click at [498, 423] on span "Select an option" at bounding box center [501, 418] width 16 height 16
click at [498, 423] on input "Select an option" at bounding box center [501, 418] width 16 height 16
click at [152, 496] on button "التالي" at bounding box center [122, 514] width 77 height 36
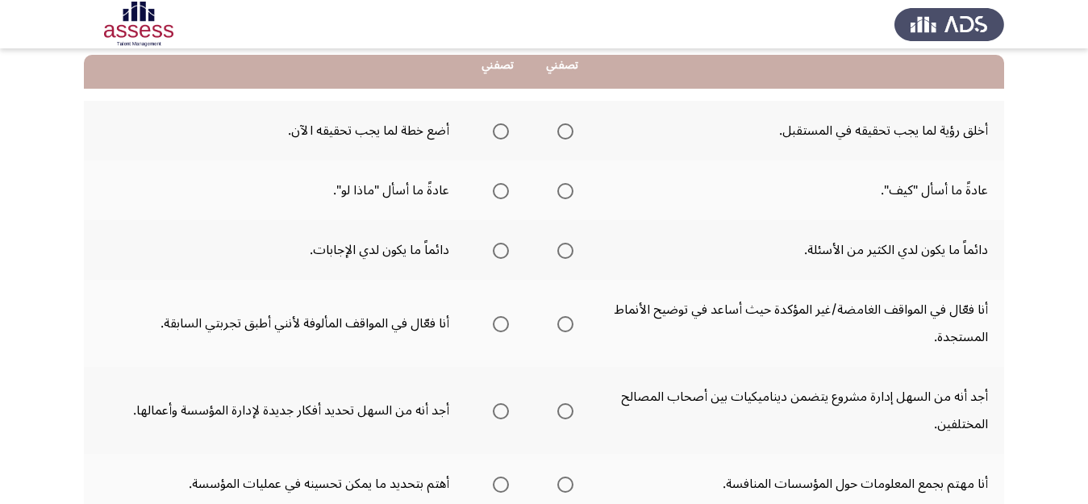
scroll to position [159, 0]
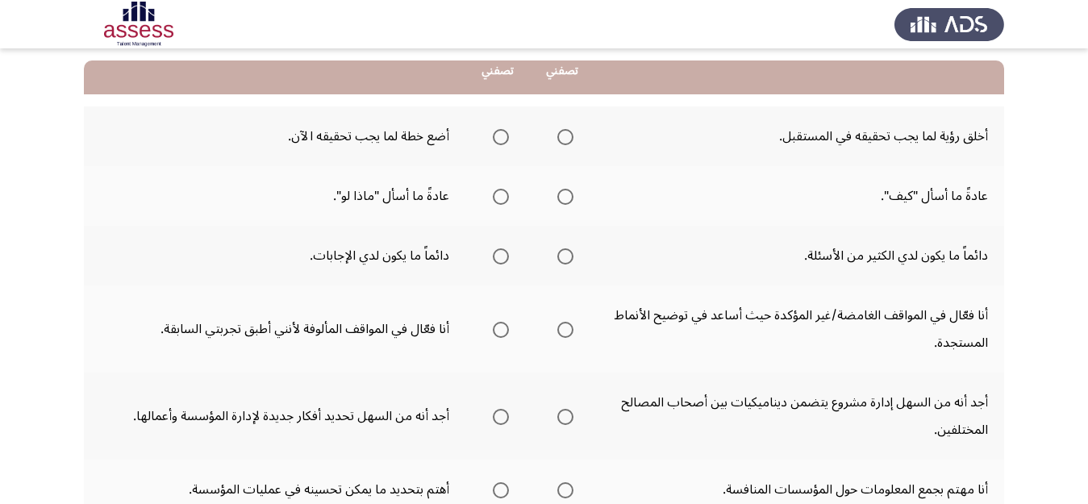
click at [497, 201] on span "Select an option" at bounding box center [501, 197] width 16 height 16
click at [497, 201] on input "Select an option" at bounding box center [501, 197] width 16 height 16
click at [501, 133] on span "Select an option" at bounding box center [501, 137] width 16 height 16
click at [501, 133] on input "Select an option" at bounding box center [501, 137] width 16 height 16
click at [499, 135] on span "Select an option" at bounding box center [501, 137] width 8 height 8
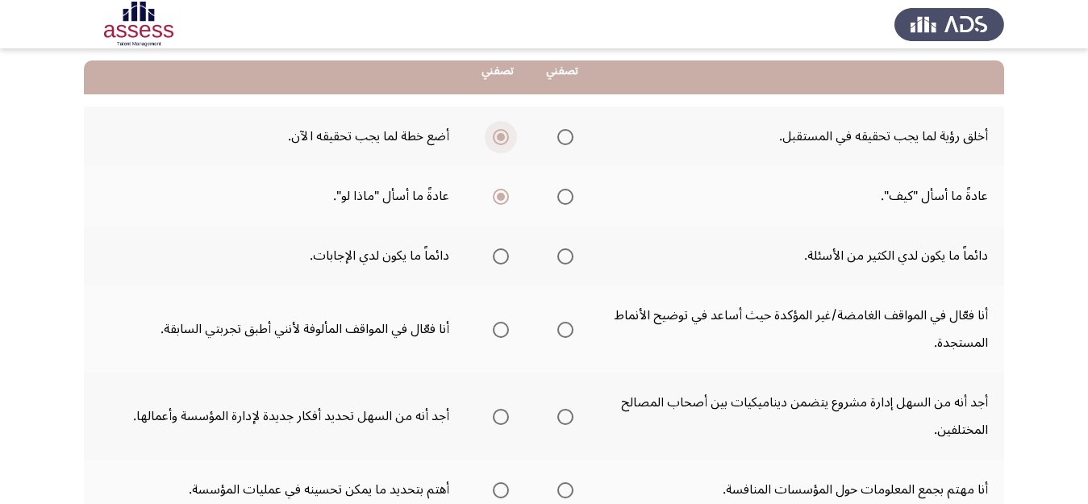
click at [499, 135] on input "Select an option" at bounding box center [501, 137] width 16 height 16
click at [567, 144] on span "Select an option" at bounding box center [565, 137] width 16 height 16
click at [567, 144] on input "Select an option" at bounding box center [565, 137] width 16 height 16
click at [494, 259] on span "Select an option" at bounding box center [501, 256] width 16 height 16
click at [494, 259] on input "Select an option" at bounding box center [501, 256] width 16 height 16
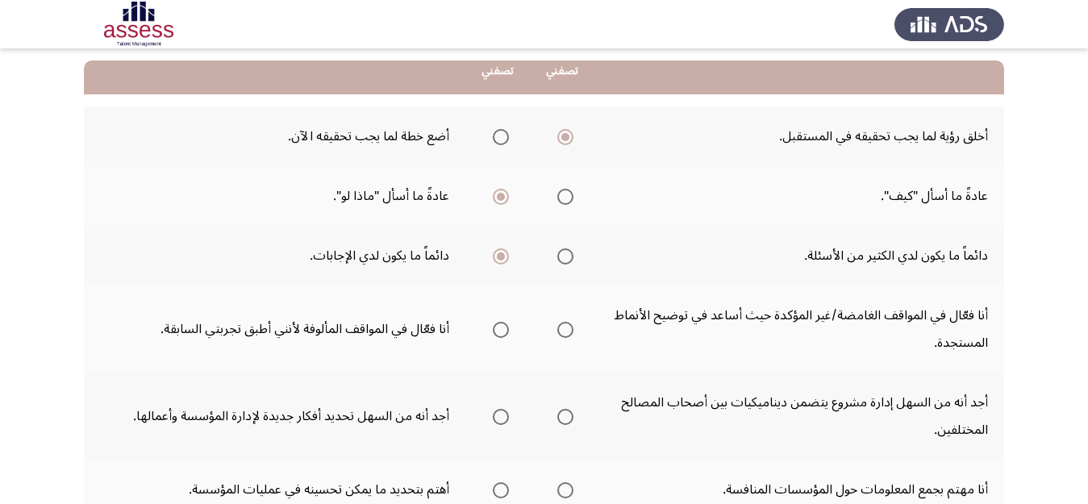
click at [559, 328] on span "Select an option" at bounding box center [565, 330] width 16 height 16
click at [559, 328] on input "Select an option" at bounding box center [565, 330] width 16 height 16
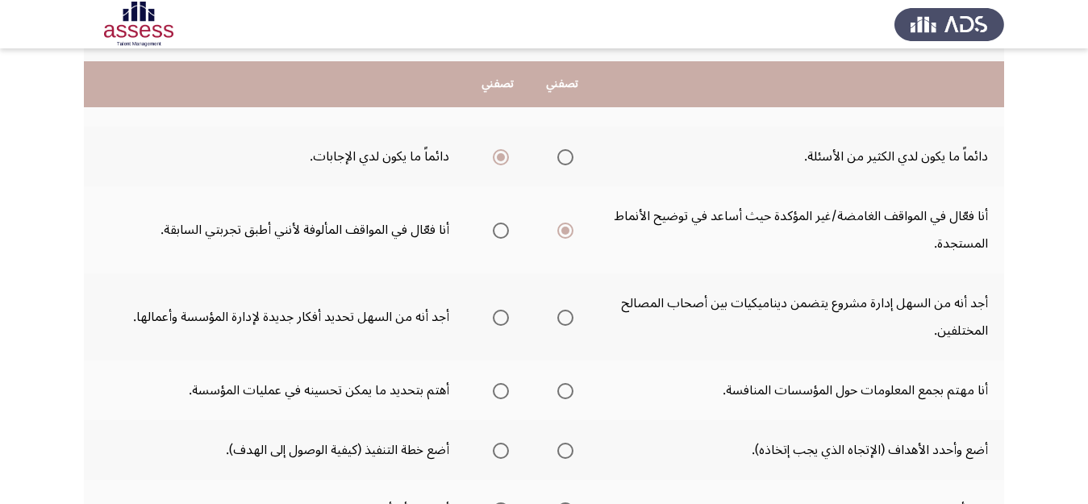
scroll to position [271, 0]
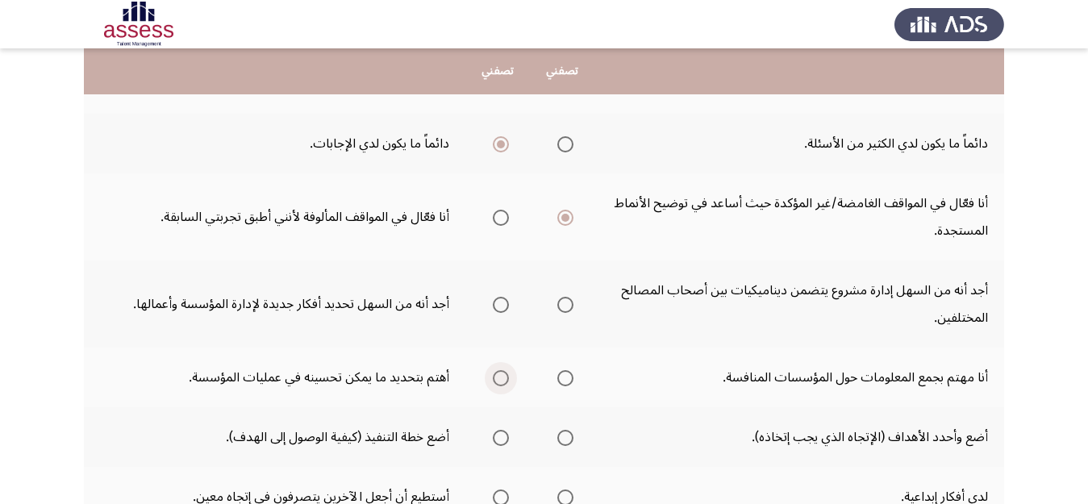
click at [502, 380] on span "Select an option" at bounding box center [501, 378] width 16 height 16
click at [502, 380] on input "Select an option" at bounding box center [501, 378] width 16 height 16
click at [551, 381] on label "Select an option" at bounding box center [562, 378] width 23 height 16
click at [557, 381] on input "Select an option" at bounding box center [565, 378] width 16 height 16
click at [497, 310] on span "Select an option" at bounding box center [501, 305] width 16 height 16
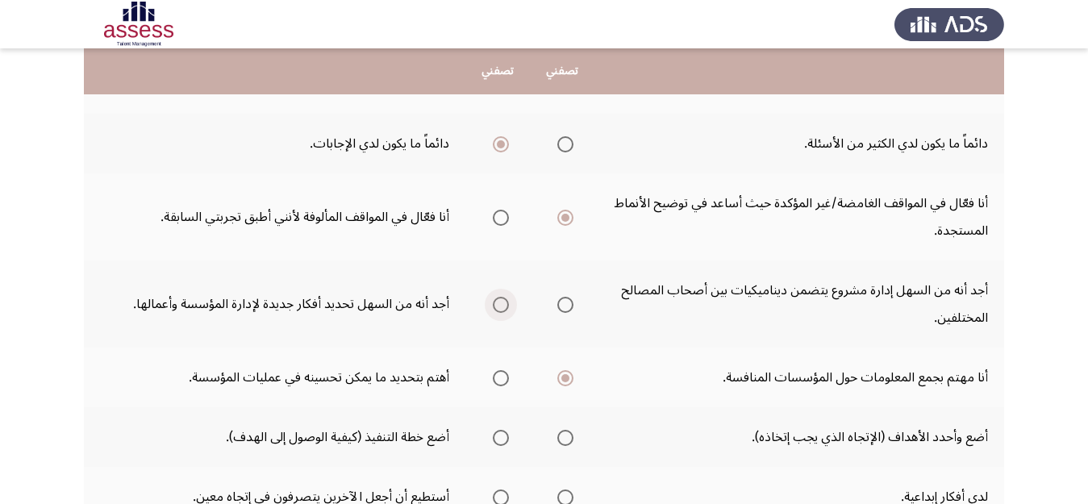
click at [497, 310] on input "Select an option" at bounding box center [501, 305] width 16 height 16
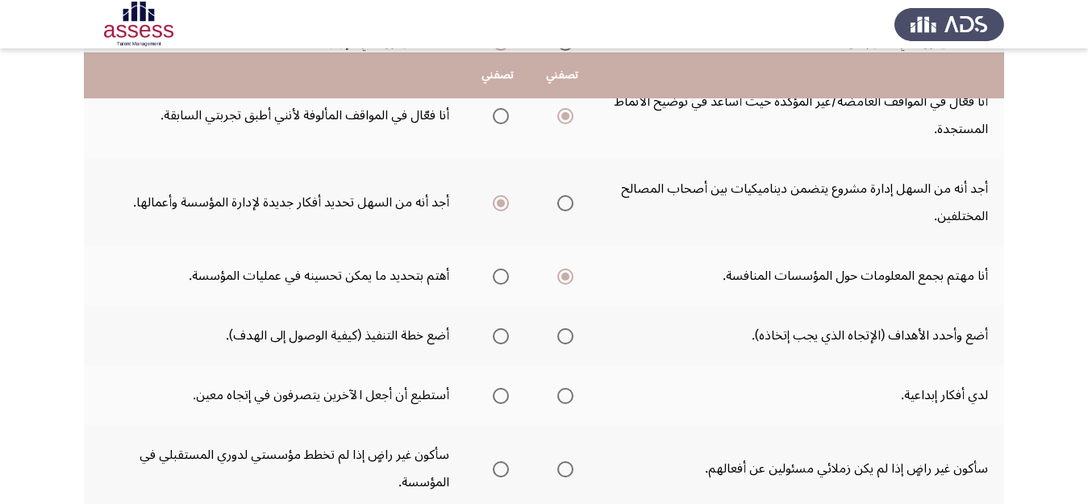
scroll to position [381, 0]
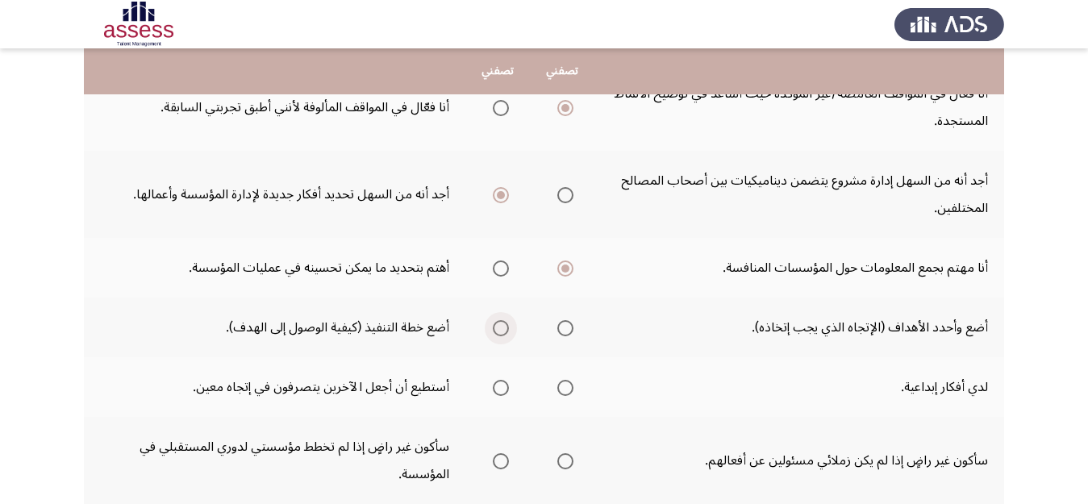
click at [501, 328] on span "Select an option" at bounding box center [501, 328] width 16 height 16
click at [501, 328] on input "Select an option" at bounding box center [501, 328] width 16 height 16
click at [500, 389] on span "Select an option" at bounding box center [501, 388] width 16 height 16
click at [500, 389] on input "Select an option" at bounding box center [501, 388] width 16 height 16
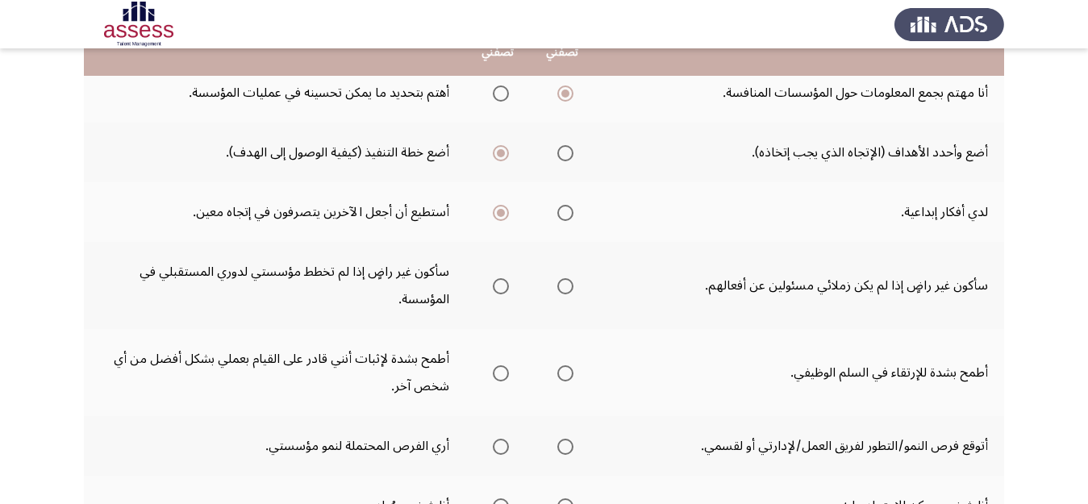
scroll to position [559, 0]
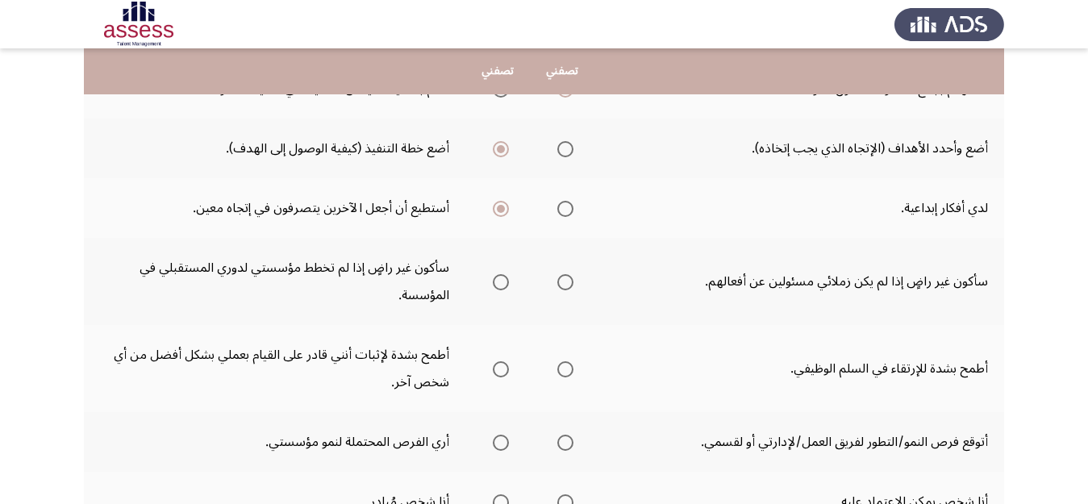
click at [498, 283] on span "Select an option" at bounding box center [501, 282] width 16 height 16
click at [498, 283] on input "Select an option" at bounding box center [501, 282] width 16 height 16
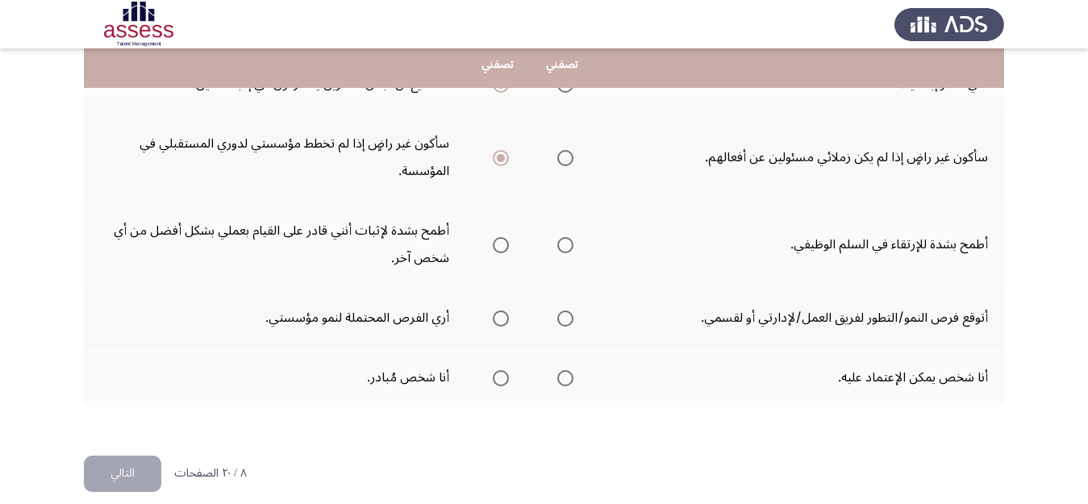
scroll to position [685, 0]
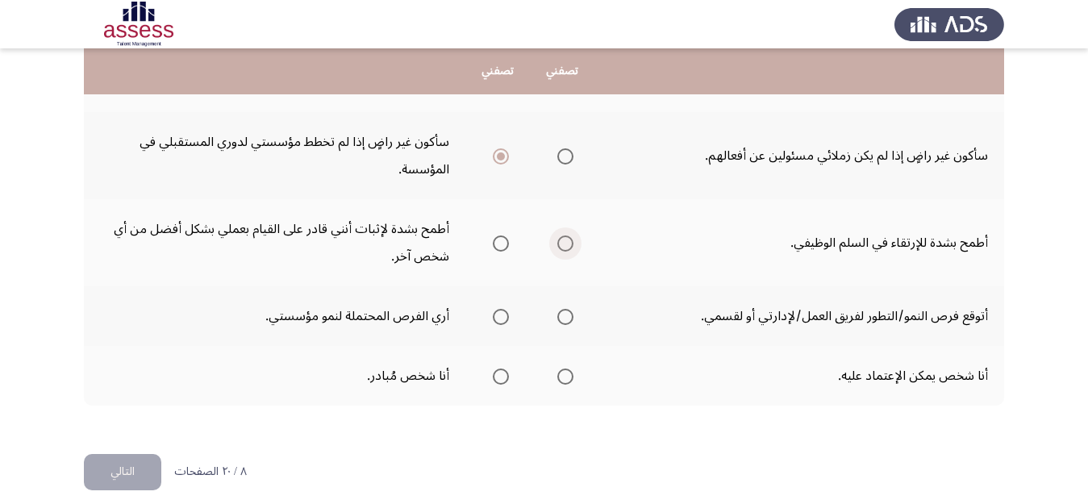
click at [566, 247] on span "Select an option" at bounding box center [565, 243] width 16 height 16
click at [566, 247] on input "Select an option" at bounding box center [565, 243] width 16 height 16
click at [564, 318] on span "Select an option" at bounding box center [565, 317] width 16 height 16
click at [564, 318] on input "Select an option" at bounding box center [565, 317] width 16 height 16
click at [564, 379] on span "Select an option" at bounding box center [565, 376] width 16 height 16
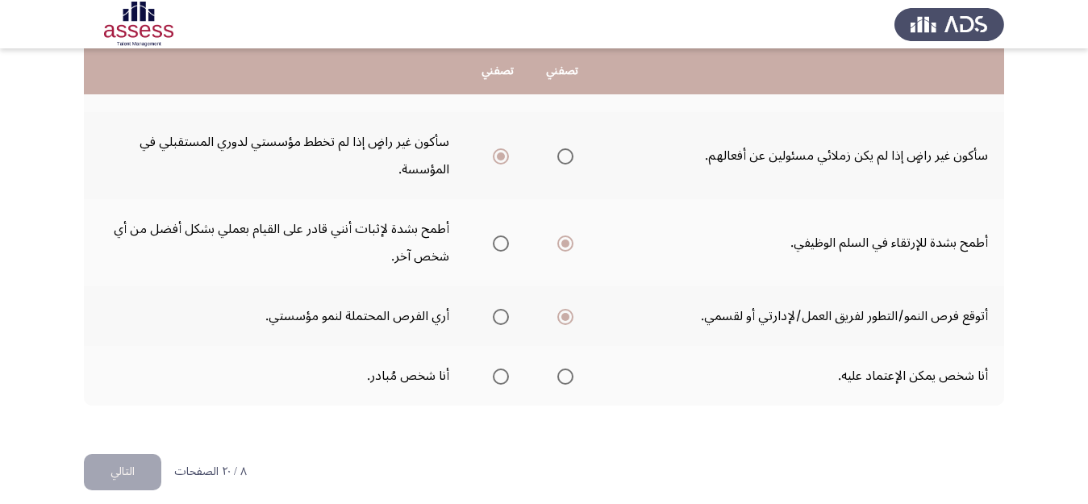
click at [564, 379] on input "Select an option" at bounding box center [565, 376] width 16 height 16
click at [138, 473] on button "التالي" at bounding box center [122, 472] width 77 height 36
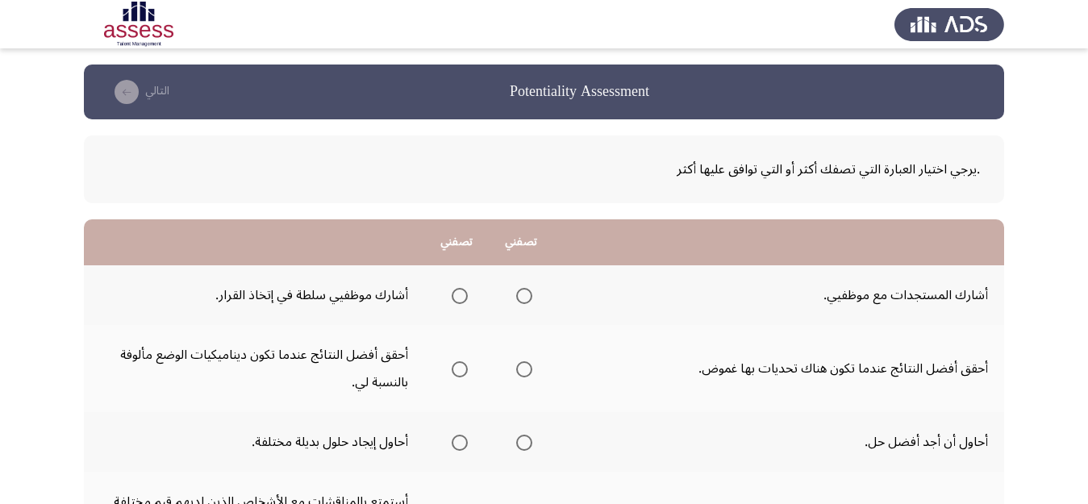
click at [525, 293] on span "Select an option" at bounding box center [524, 296] width 16 height 16
click at [525, 293] on input "Select an option" at bounding box center [524, 296] width 16 height 16
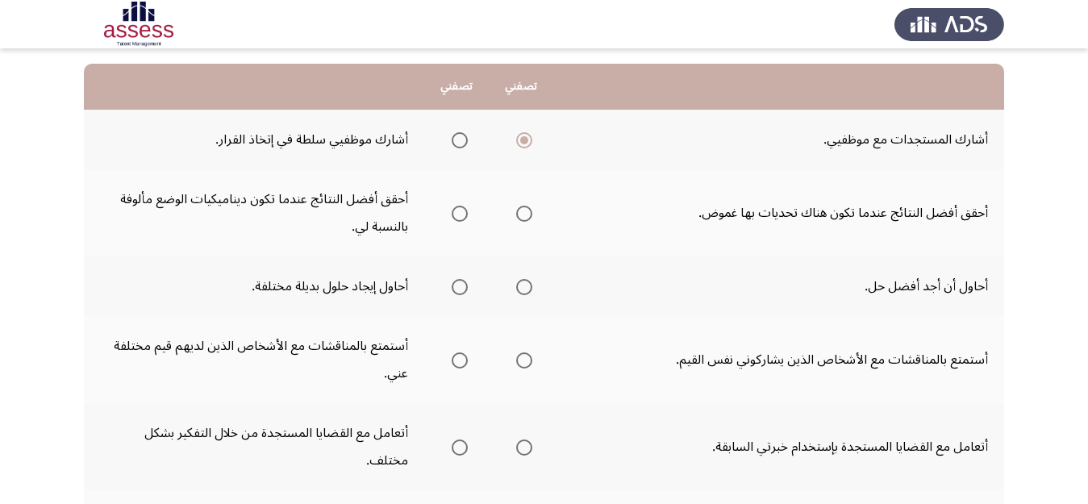
scroll to position [143, 0]
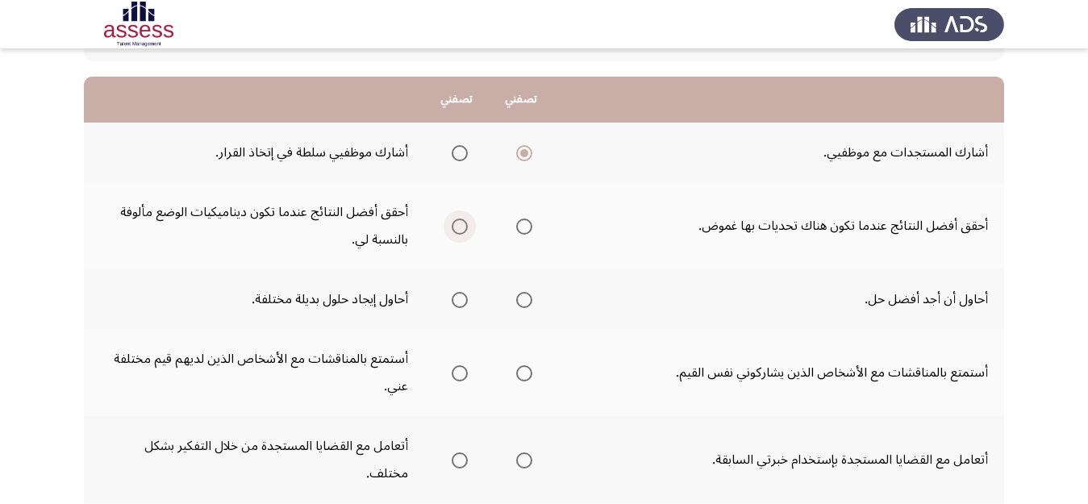
click at [462, 227] on span "Select an option" at bounding box center [459, 226] width 16 height 16
click at [462, 227] on input "Select an option" at bounding box center [459, 226] width 16 height 16
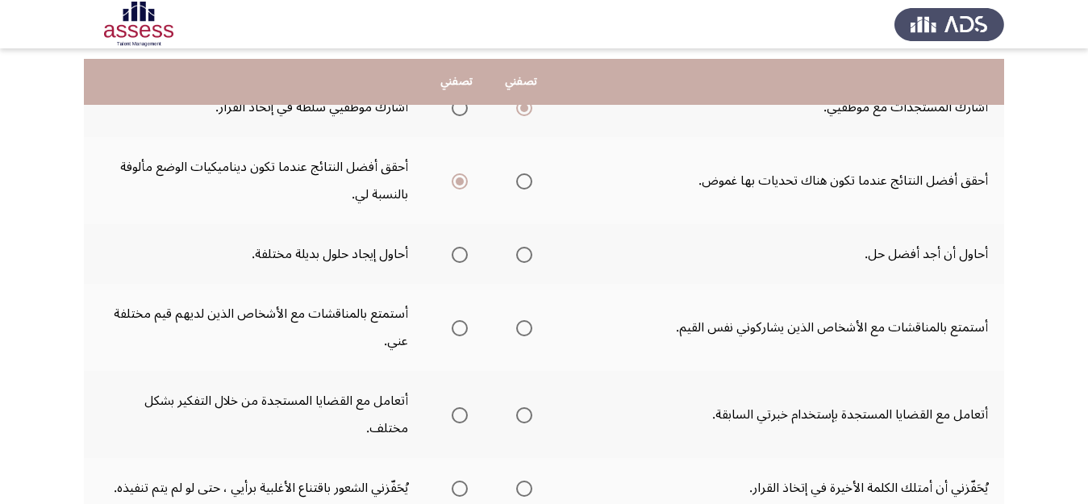
scroll to position [206, 0]
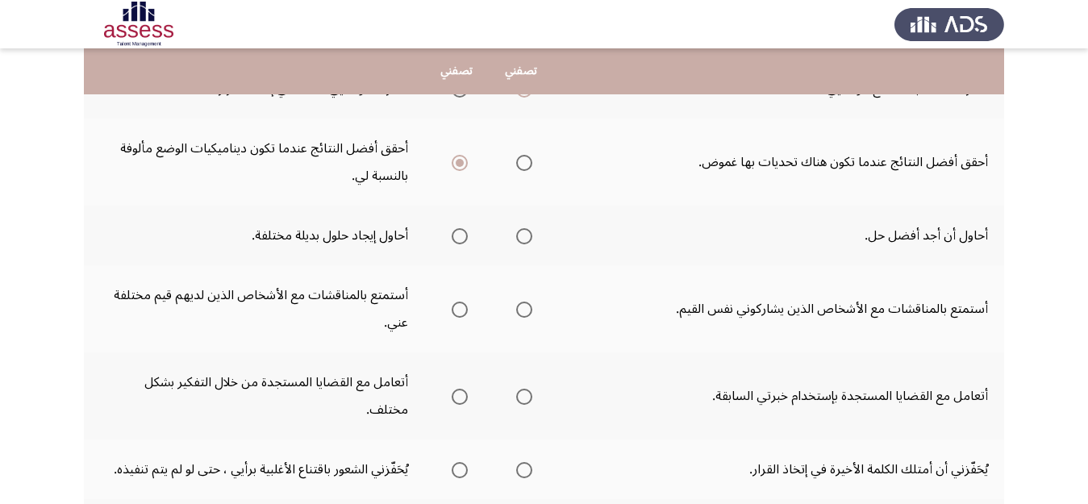
click at [462, 240] on span "Select an option" at bounding box center [459, 236] width 16 height 16
click at [462, 240] on input "Select an option" at bounding box center [459, 236] width 16 height 16
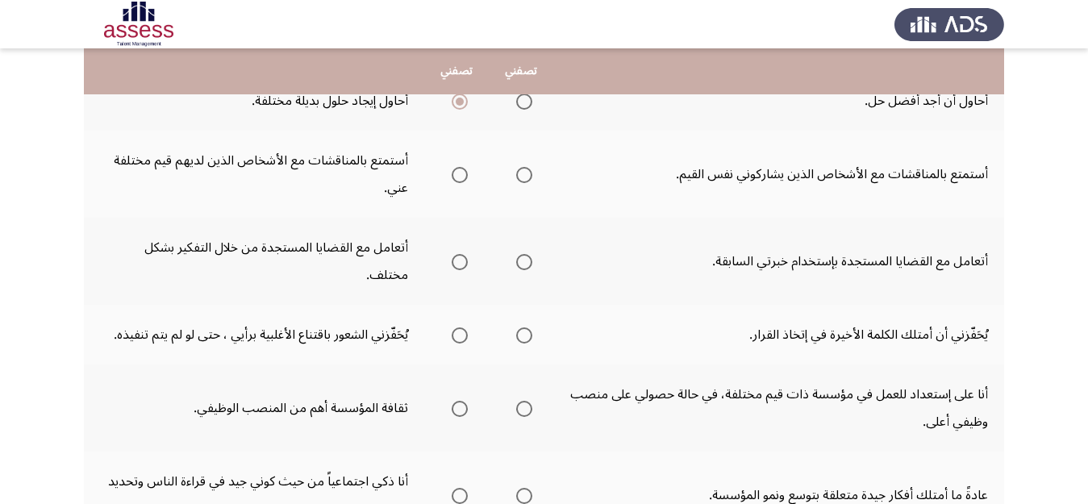
scroll to position [324, 0]
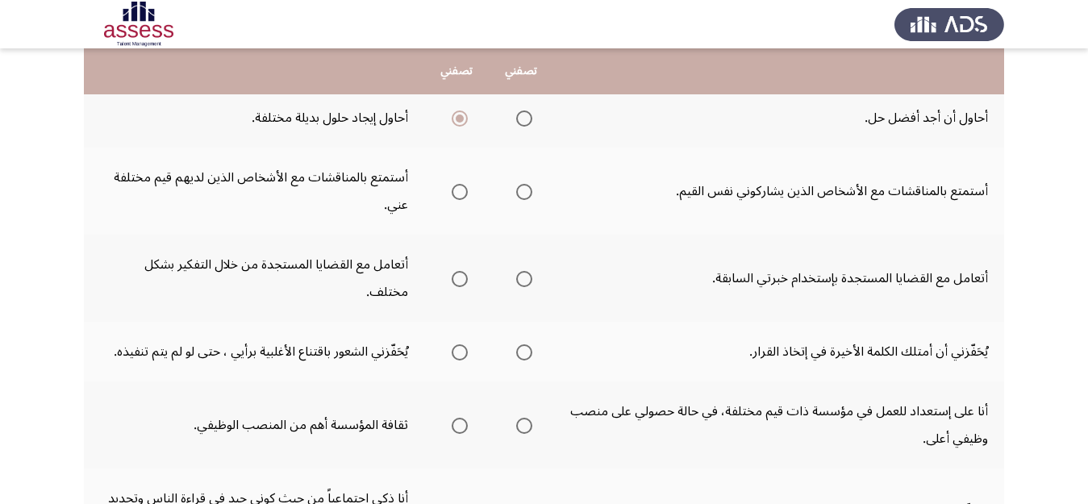
click at [455, 200] on mat-radio-group "Select an option" at bounding box center [456, 190] width 23 height 27
click at [458, 192] on span "Select an option" at bounding box center [459, 192] width 16 height 16
click at [458, 192] on input "Select an option" at bounding box center [459, 192] width 16 height 16
click at [459, 271] on span "Select an option" at bounding box center [459, 279] width 16 height 16
click at [459, 271] on input "Select an option" at bounding box center [459, 279] width 16 height 16
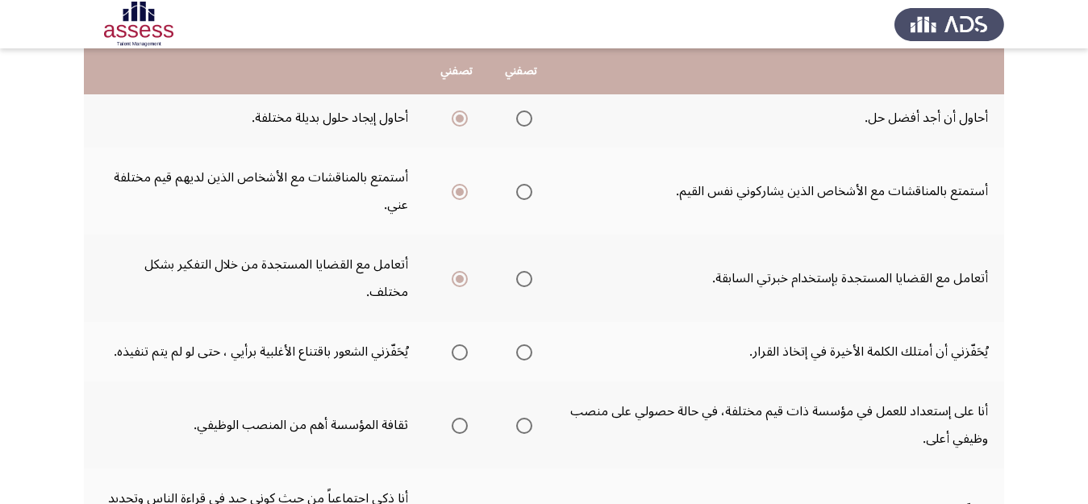
click at [524, 344] on span "Select an option" at bounding box center [524, 352] width 16 height 16
click at [524, 344] on input "Select an option" at bounding box center [524, 352] width 16 height 16
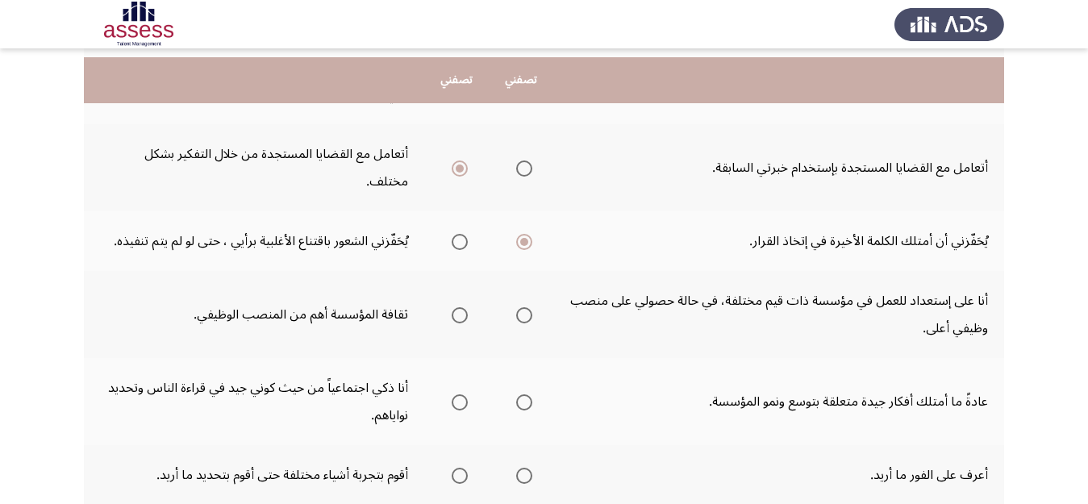
scroll to position [454, 0]
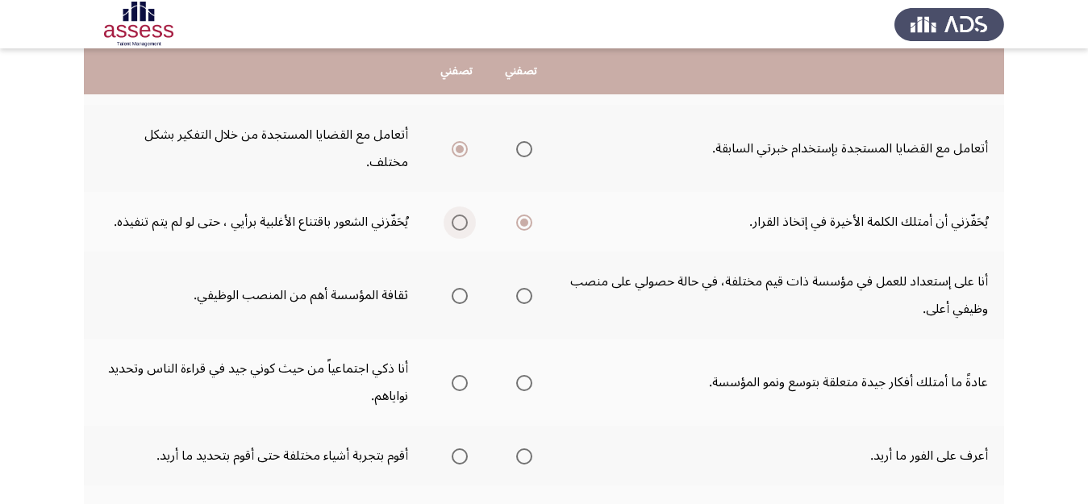
click at [456, 214] on span "Select an option" at bounding box center [459, 222] width 16 height 16
click at [456, 214] on input "Select an option" at bounding box center [459, 222] width 16 height 16
click at [536, 269] on th at bounding box center [521, 295] width 64 height 87
click at [524, 288] on span "Select an option" at bounding box center [524, 296] width 16 height 16
click at [524, 288] on input "Select an option" at bounding box center [524, 296] width 16 height 16
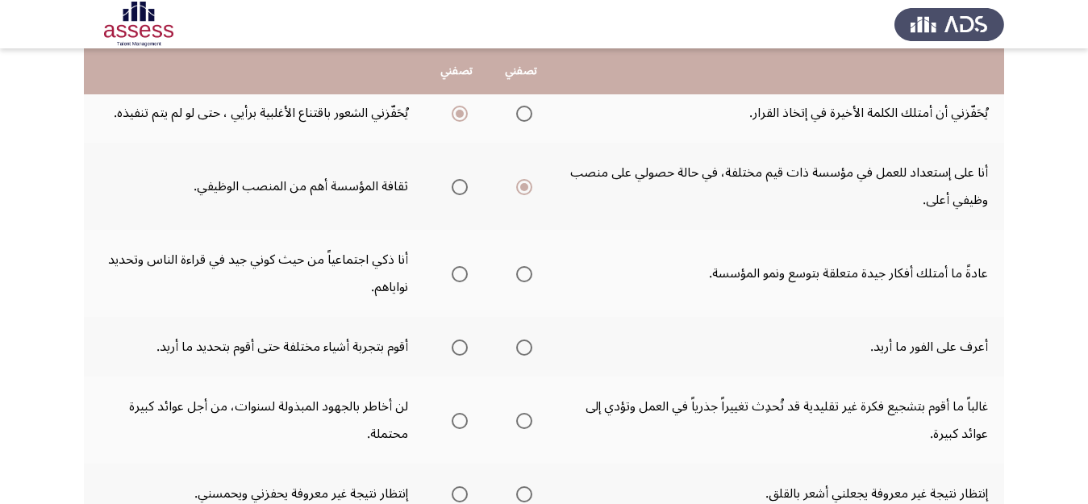
scroll to position [565, 0]
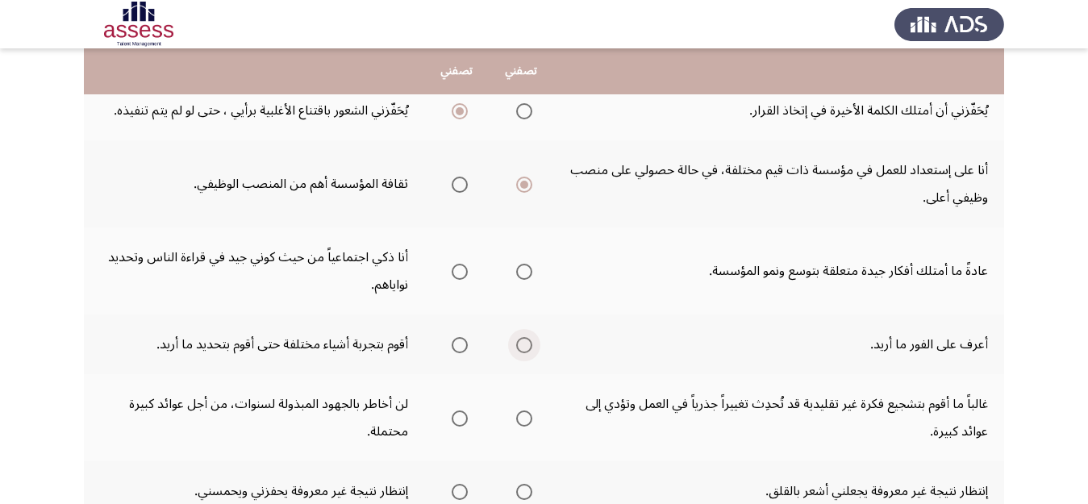
click at [522, 337] on span "Select an option" at bounding box center [524, 345] width 16 height 16
click at [522, 337] on input "Select an option" at bounding box center [524, 345] width 16 height 16
click at [461, 264] on span "Select an option" at bounding box center [459, 272] width 16 height 16
click at [461, 264] on input "Select an option" at bounding box center [459, 272] width 16 height 16
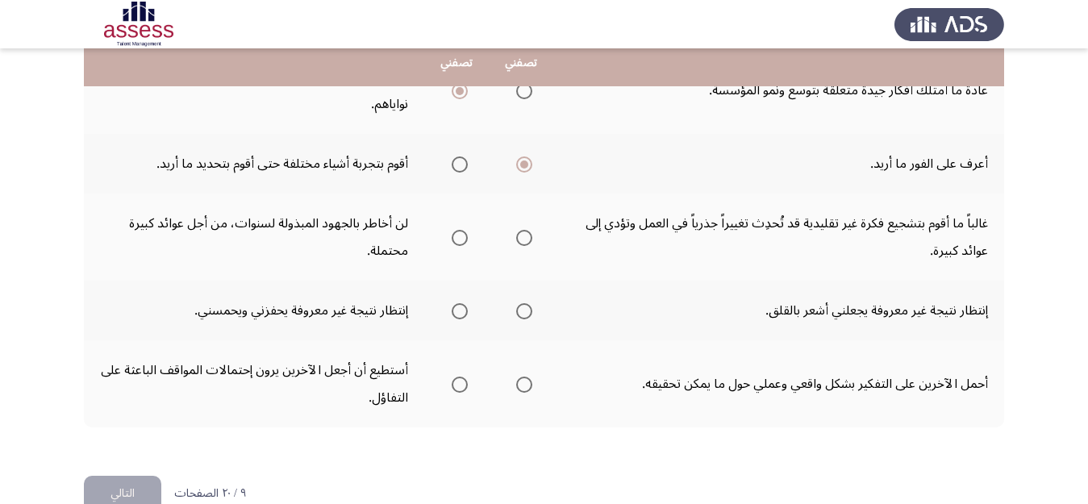
scroll to position [755, 0]
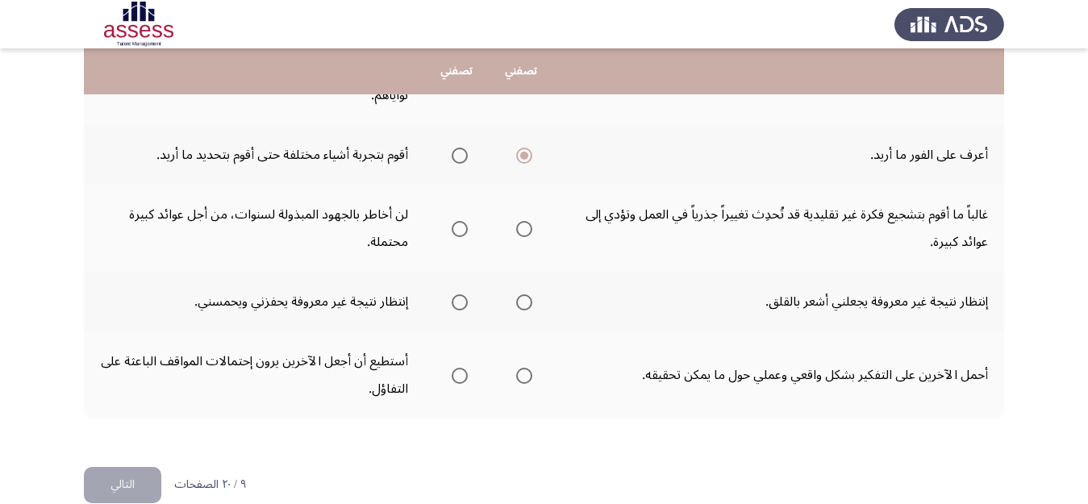
click at [516, 221] on label "Select an option" at bounding box center [521, 229] width 23 height 16
click at [516, 221] on input "Select an option" at bounding box center [524, 229] width 16 height 16
click at [461, 294] on span "Select an option" at bounding box center [459, 302] width 16 height 16
click at [461, 294] on input "Select an option" at bounding box center [459, 302] width 16 height 16
click at [462, 361] on mat-radio-group "Select an option" at bounding box center [456, 374] width 23 height 27
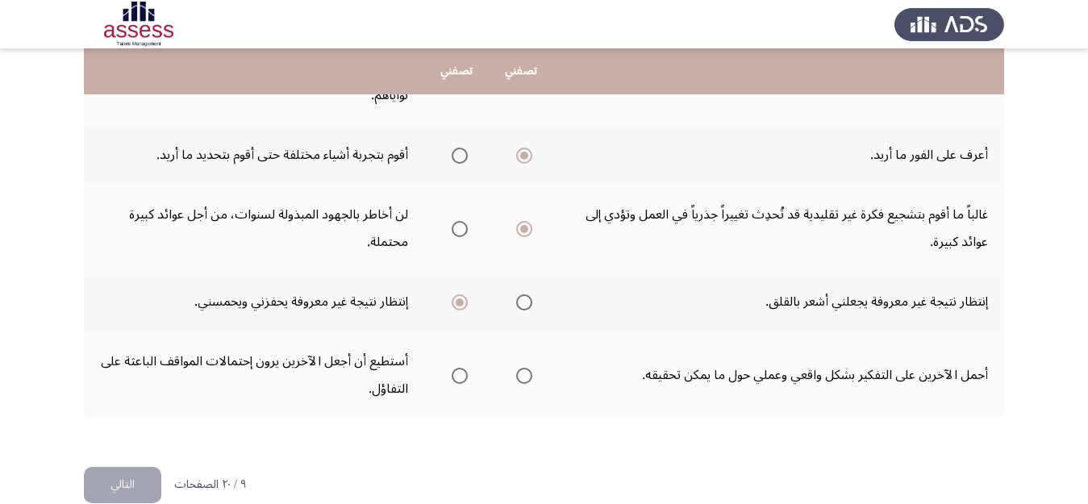
click at [459, 368] on span "Select an option" at bounding box center [459, 376] width 16 height 16
click at [459, 368] on input "Select an option" at bounding box center [459, 376] width 16 height 16
click at [118, 467] on button "التالي" at bounding box center [122, 485] width 77 height 36
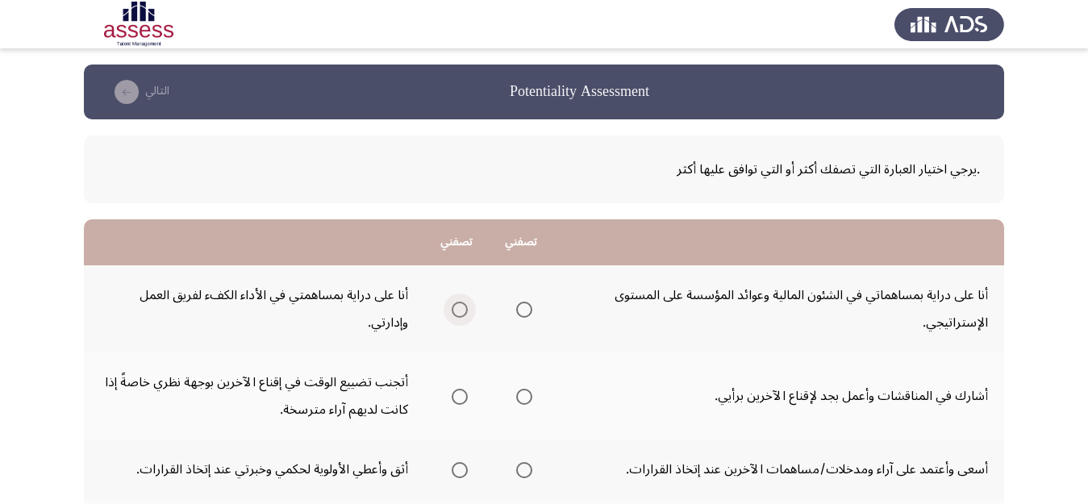
click at [458, 311] on span "Select an option" at bounding box center [459, 310] width 16 height 16
click at [458, 311] on input "Select an option" at bounding box center [459, 310] width 16 height 16
click at [519, 397] on span "Select an option" at bounding box center [524, 397] width 16 height 16
click at [519, 397] on input "Select an option" at bounding box center [524, 397] width 16 height 16
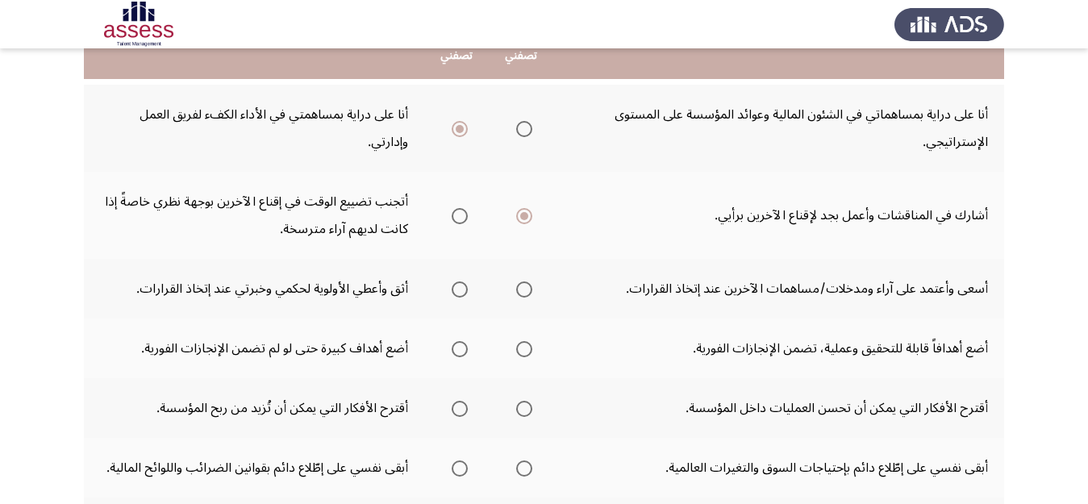
scroll to position [187, 0]
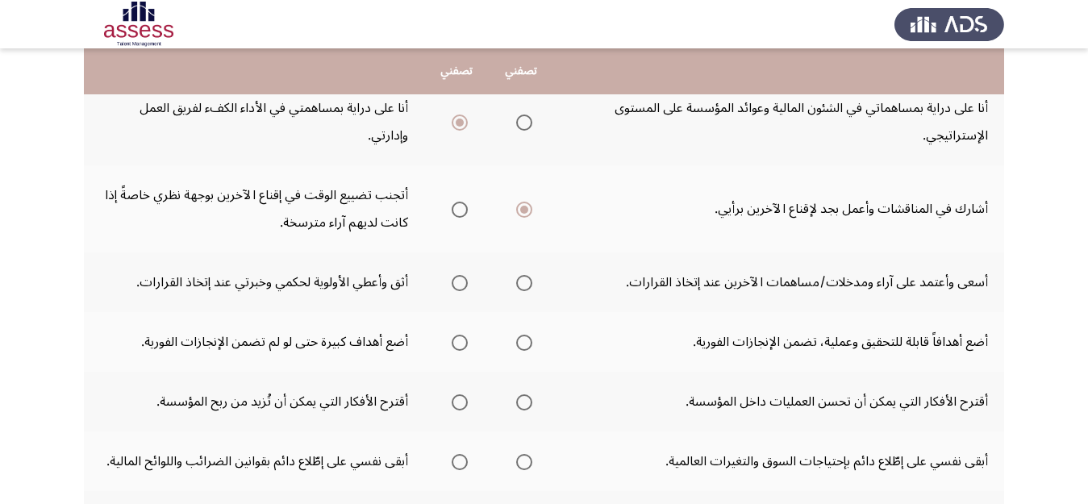
click at [525, 282] on span "Select an option" at bounding box center [524, 283] width 16 height 16
click at [525, 282] on input "Select an option" at bounding box center [524, 283] width 16 height 16
click at [524, 343] on span "Select an option" at bounding box center [524, 343] width 0 height 0
click at [524, 343] on input "Select an option" at bounding box center [524, 343] width 16 height 16
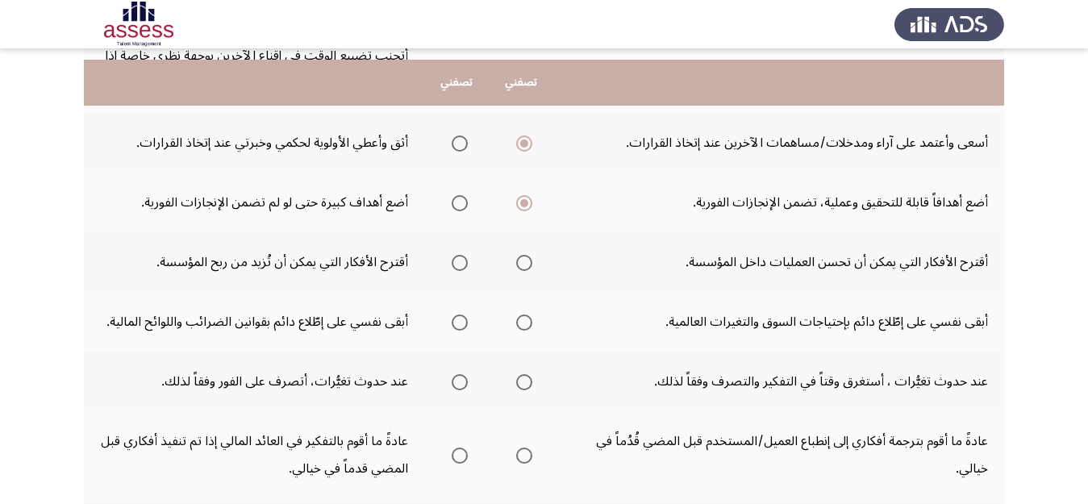
scroll to position [338, 0]
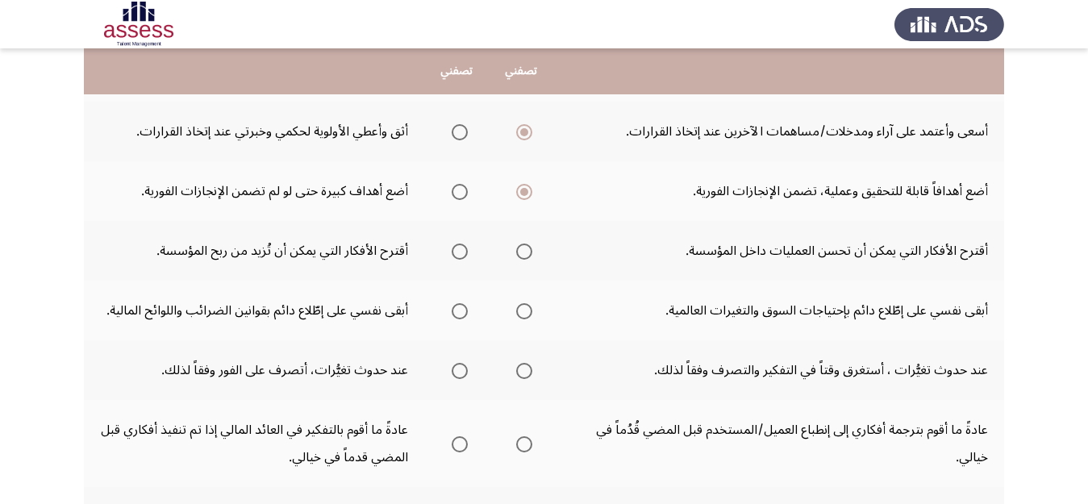
click at [530, 249] on span "Select an option" at bounding box center [524, 251] width 16 height 16
click at [530, 249] on input "Select an option" at bounding box center [524, 251] width 16 height 16
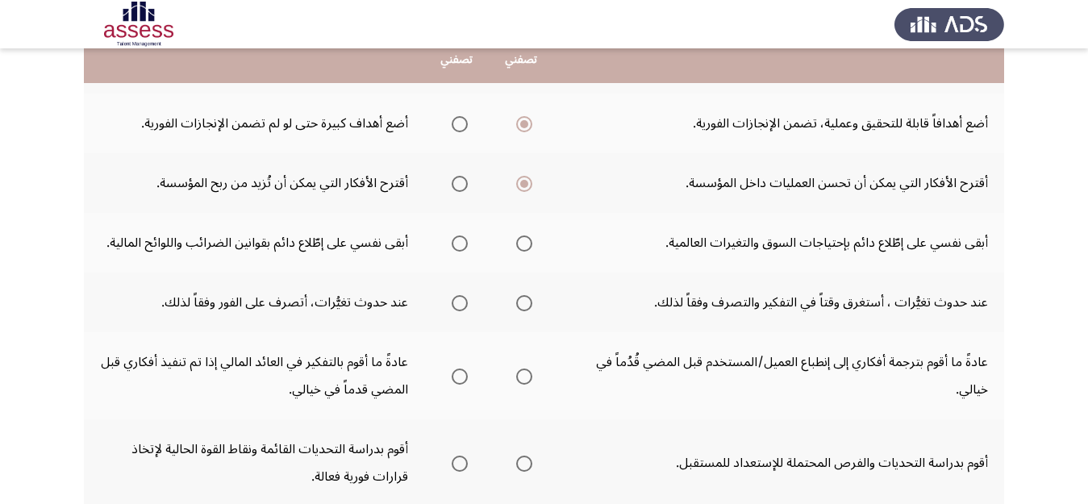
scroll to position [407, 0]
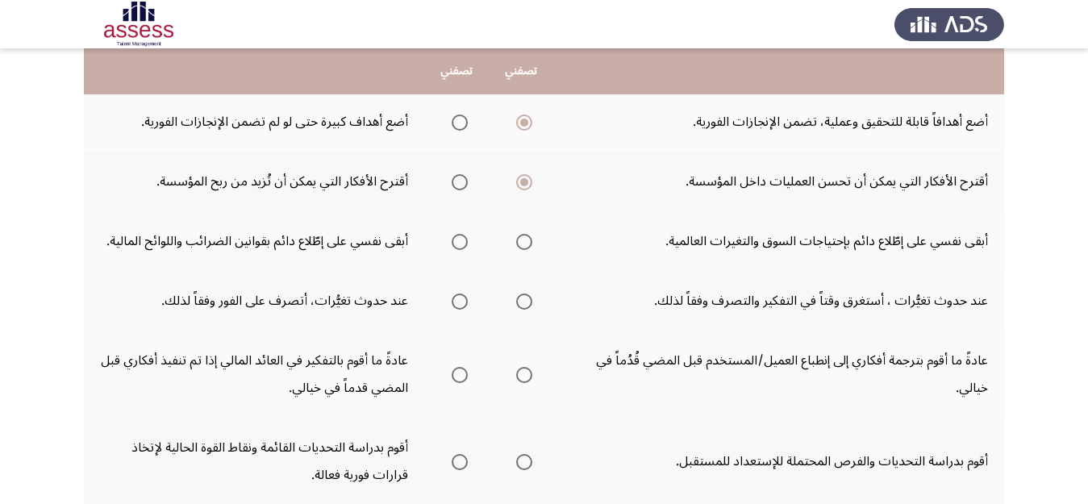
click at [453, 243] on span "Select an option" at bounding box center [459, 242] width 16 height 16
click at [453, 243] on input "Select an option" at bounding box center [459, 242] width 16 height 16
click at [520, 305] on span "Select an option" at bounding box center [524, 301] width 16 height 16
click at [520, 305] on input "Select an option" at bounding box center [524, 301] width 16 height 16
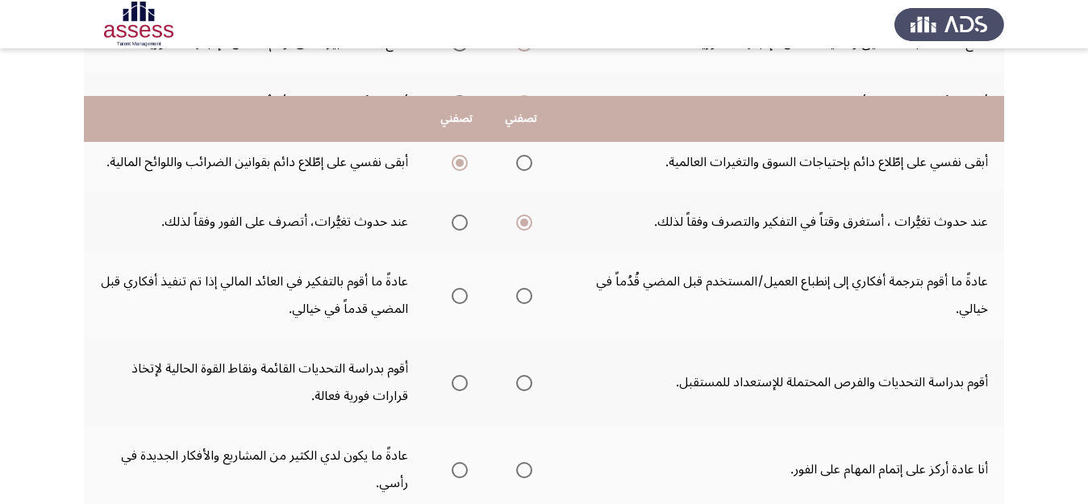
scroll to position [534, 0]
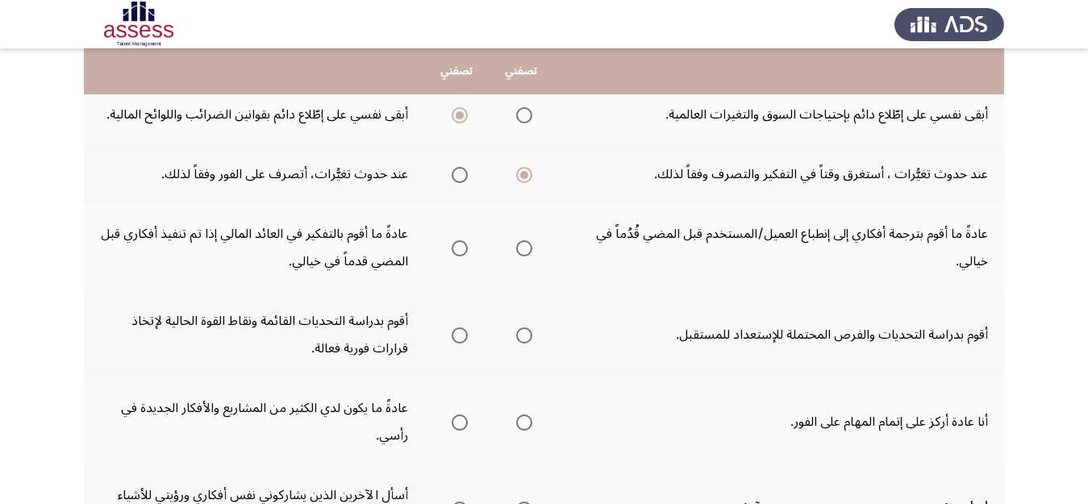
click at [455, 334] on span "Select an option" at bounding box center [459, 335] width 16 height 16
click at [455, 334] on input "Select an option" at bounding box center [459, 335] width 16 height 16
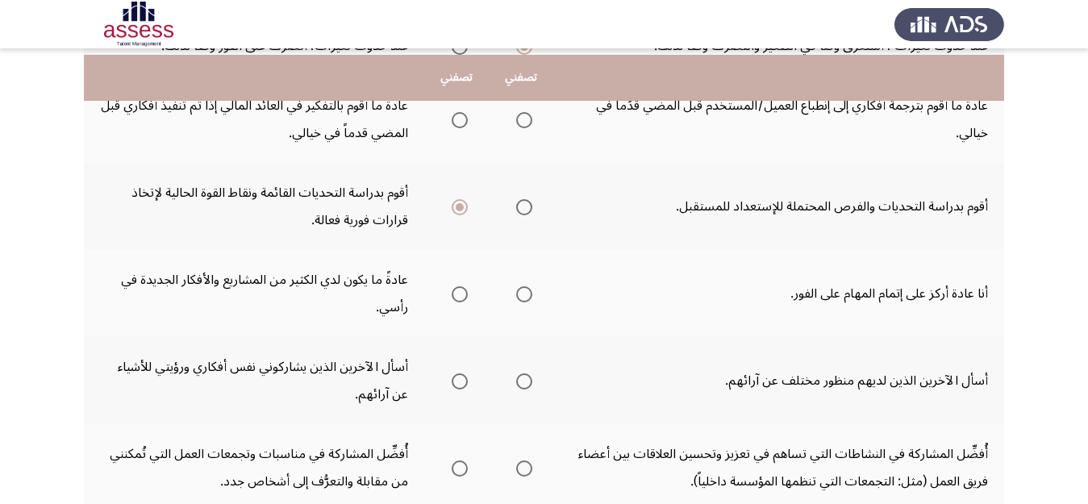
scroll to position [668, 0]
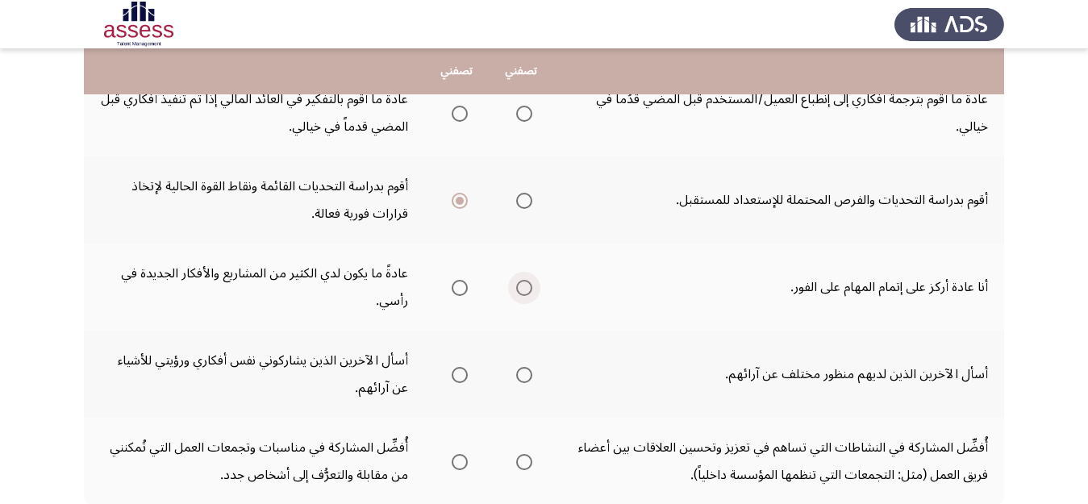
click at [518, 289] on span "Select an option" at bounding box center [524, 288] width 16 height 16
click at [518, 289] on input "Select an option" at bounding box center [524, 288] width 16 height 16
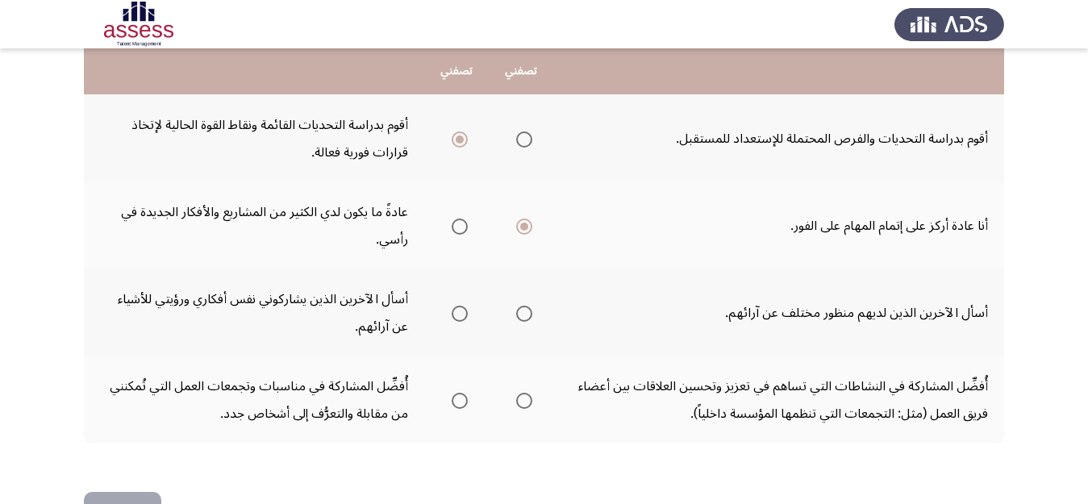
scroll to position [732, 0]
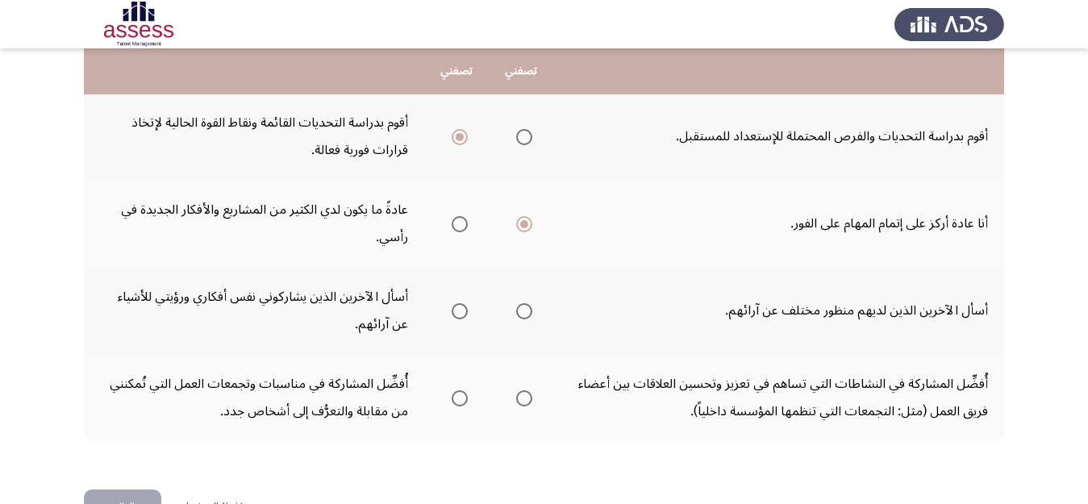
click at [456, 310] on span "Select an option" at bounding box center [459, 311] width 16 height 16
click at [456, 310] on input "Select an option" at bounding box center [459, 311] width 16 height 16
click at [521, 316] on span "Select an option" at bounding box center [524, 311] width 16 height 16
click at [521, 316] on input "Select an option" at bounding box center [524, 311] width 16 height 16
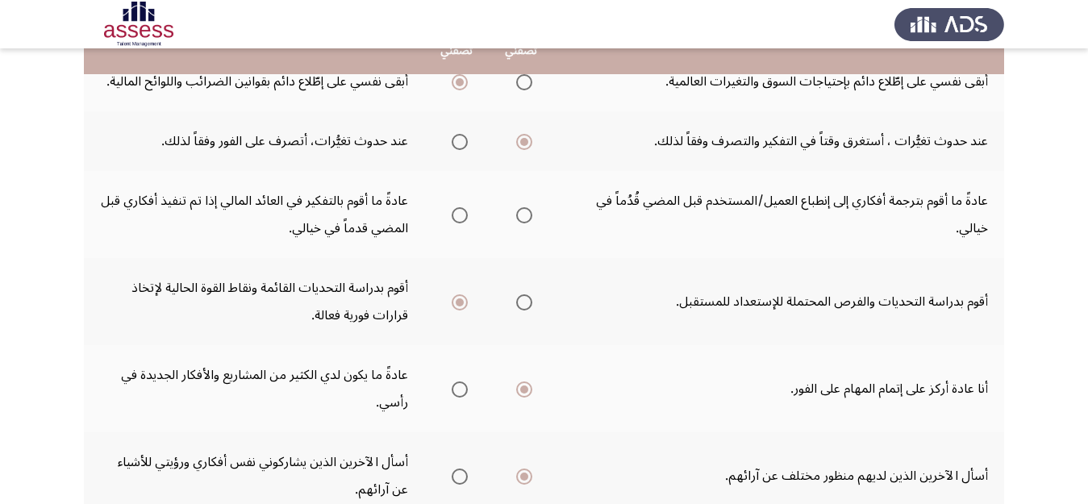
scroll to position [568, 0]
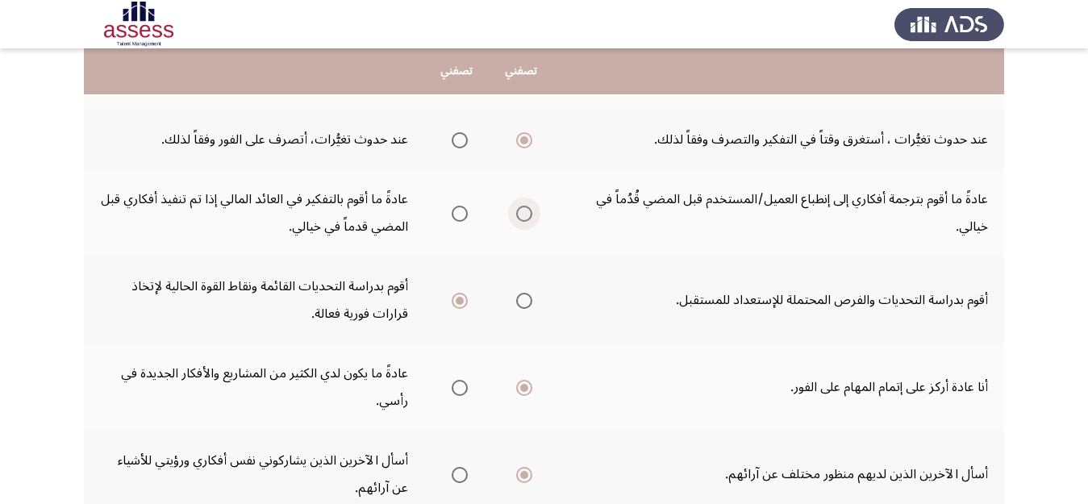
click at [524, 208] on span "Select an option" at bounding box center [524, 214] width 16 height 16
click at [524, 208] on input "Select an option" at bounding box center [524, 214] width 16 height 16
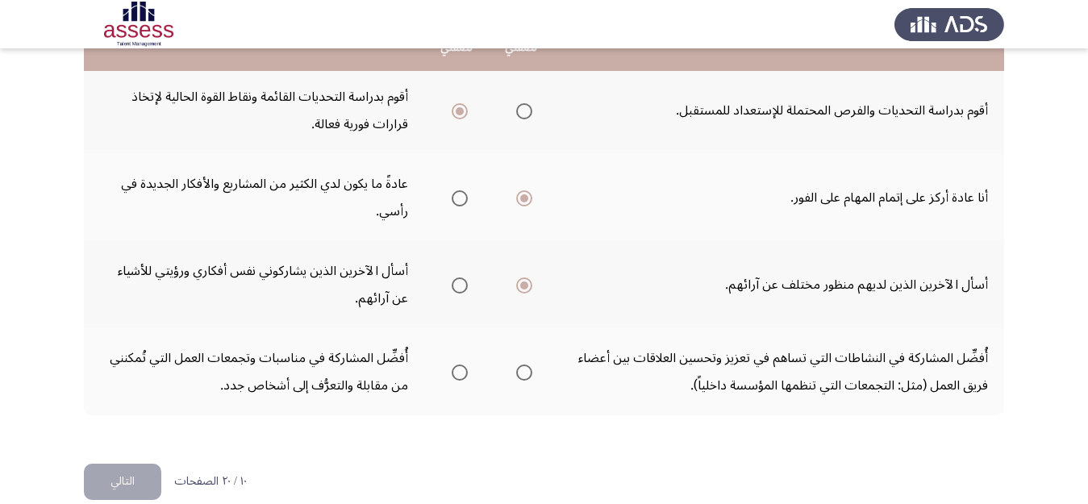
scroll to position [782, 0]
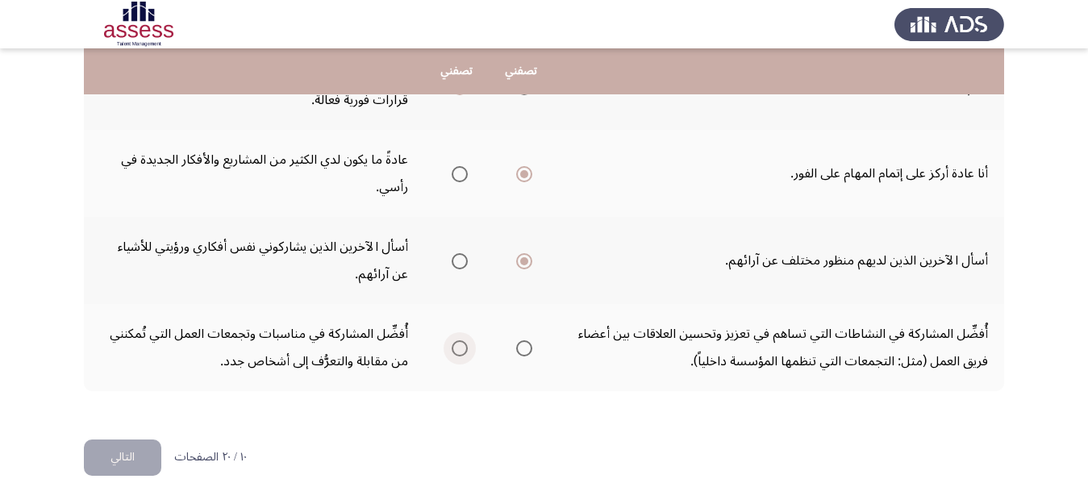
click at [457, 348] on span "Select an option" at bounding box center [459, 348] width 16 height 16
click at [457, 348] on input "Select an option" at bounding box center [459, 348] width 16 height 16
click at [111, 460] on button "التالي" at bounding box center [122, 457] width 77 height 36
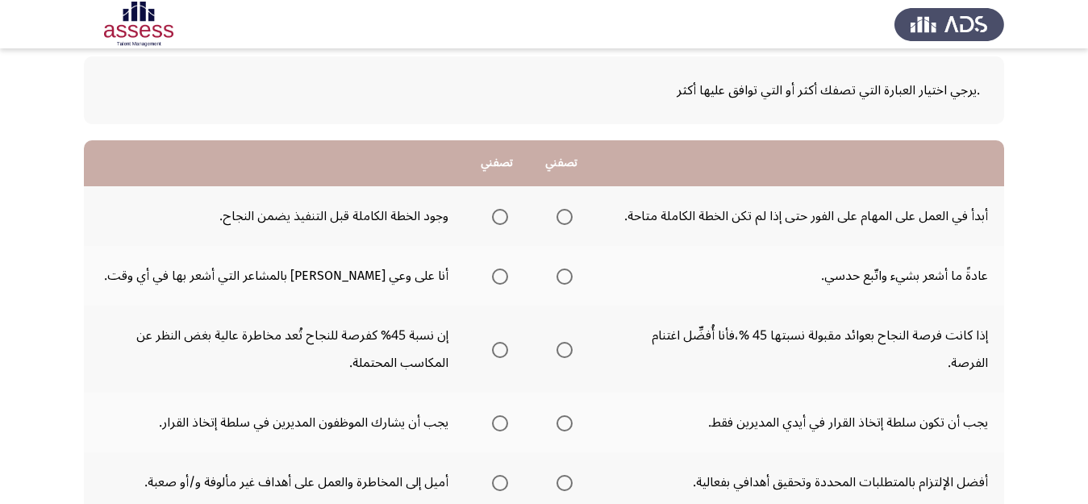
scroll to position [81, 0]
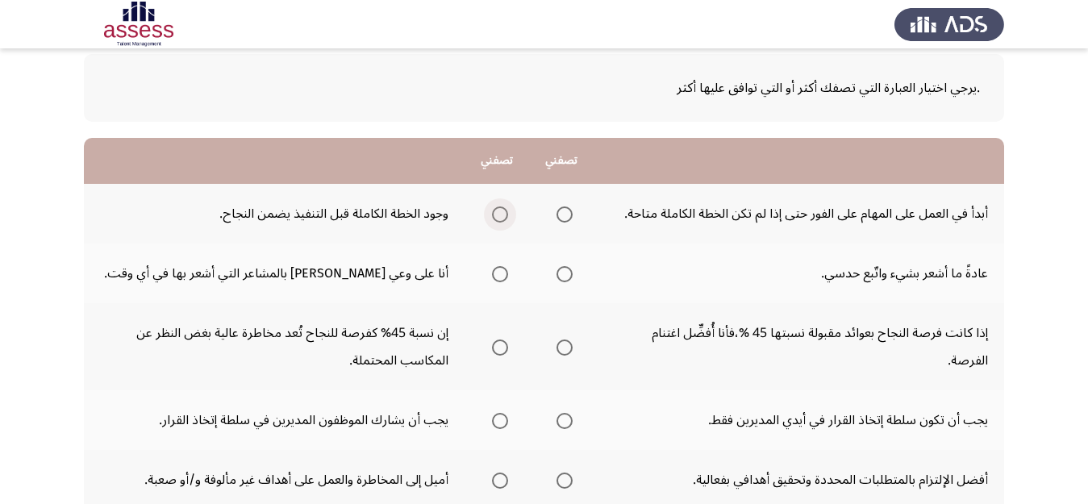
click at [501, 216] on span "Select an option" at bounding box center [500, 214] width 16 height 16
click at [501, 216] on input "Select an option" at bounding box center [500, 214] width 16 height 16
click at [497, 275] on span "Select an option" at bounding box center [500, 274] width 16 height 16
click at [497, 275] on input "Select an option" at bounding box center [500, 274] width 16 height 16
click at [560, 345] on span "Select an option" at bounding box center [564, 347] width 16 height 16
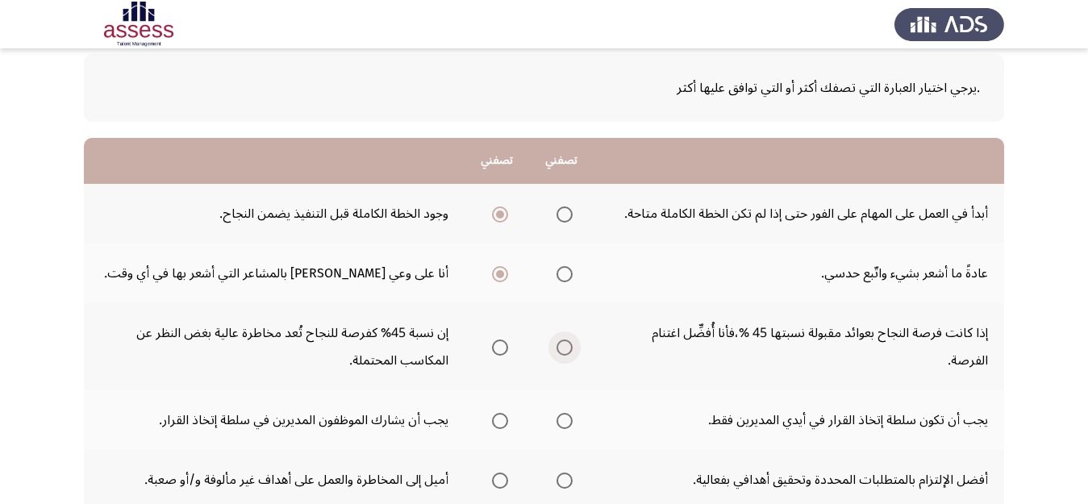
click at [560, 345] on input "Select an option" at bounding box center [564, 347] width 16 height 16
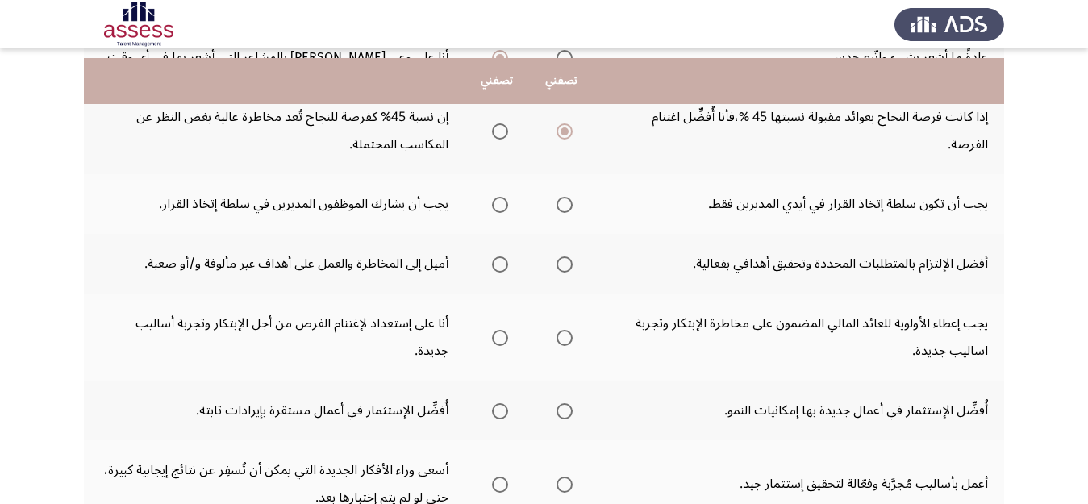
scroll to position [327, 0]
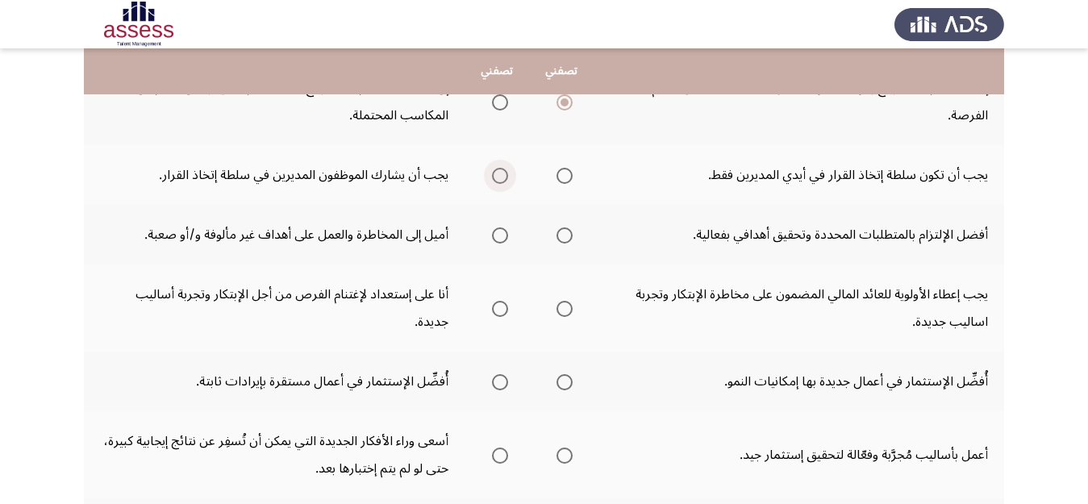
click at [496, 182] on span "Select an option" at bounding box center [500, 176] width 16 height 16
click at [496, 182] on input "Select an option" at bounding box center [500, 176] width 16 height 16
click at [571, 248] on th at bounding box center [561, 235] width 64 height 60
click at [568, 243] on span "Select an option" at bounding box center [564, 235] width 16 height 16
click at [568, 243] on input "Select an option" at bounding box center [564, 235] width 16 height 16
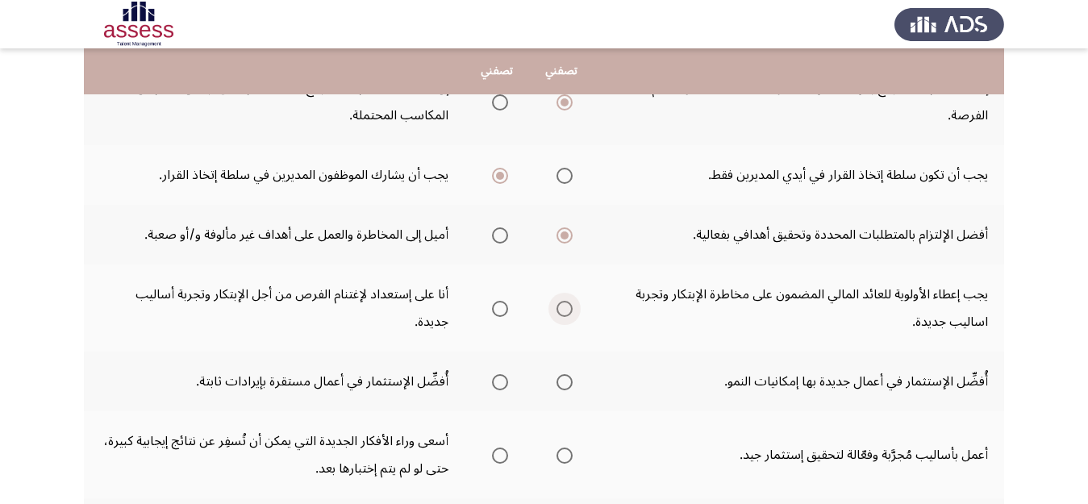
click at [565, 310] on span "Select an option" at bounding box center [564, 309] width 16 height 16
click at [565, 310] on input "Select an option" at bounding box center [564, 309] width 16 height 16
click at [567, 381] on span "Select an option" at bounding box center [564, 382] width 16 height 16
click at [567, 381] on input "Select an option" at bounding box center [564, 382] width 16 height 16
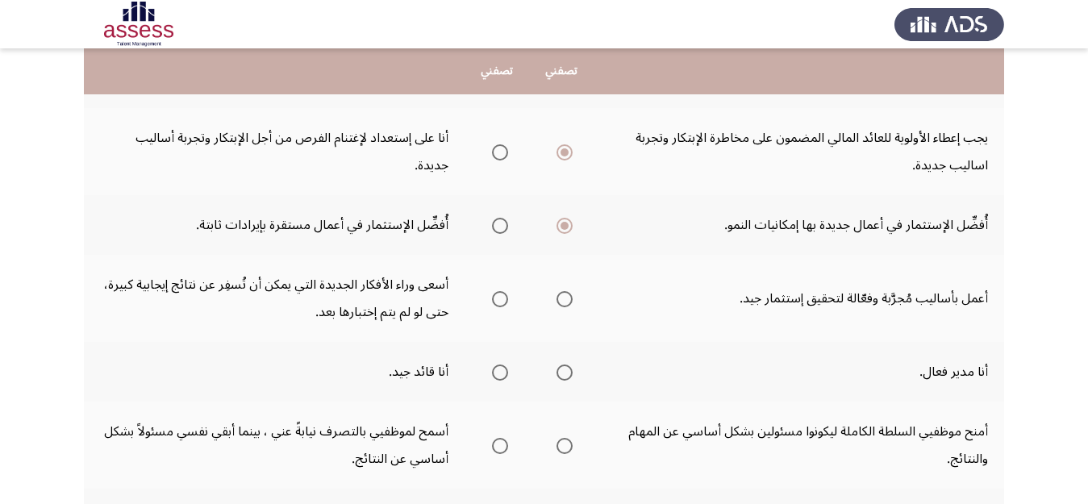
scroll to position [487, 0]
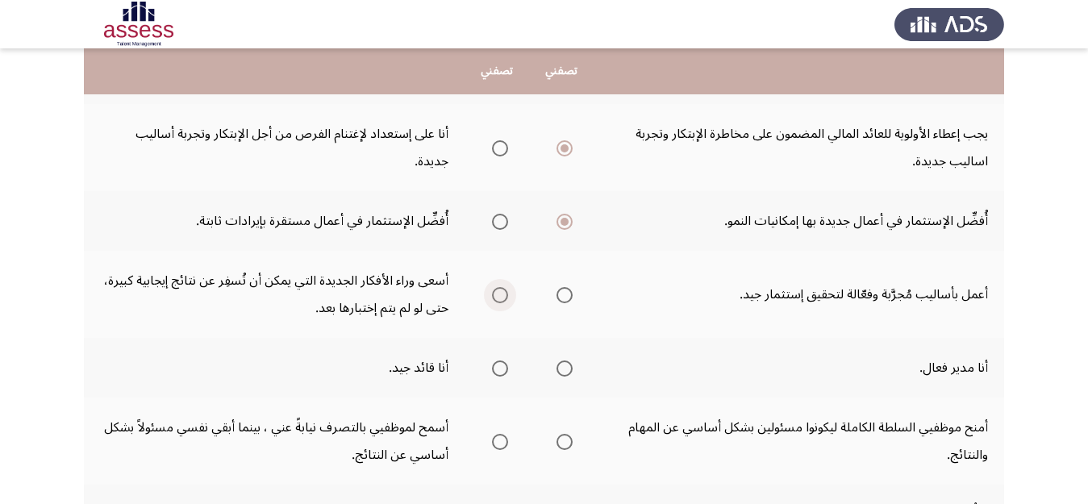
click at [501, 296] on span "Select an option" at bounding box center [500, 295] width 16 height 16
click at [501, 296] on input "Select an option" at bounding box center [500, 295] width 16 height 16
click at [504, 361] on span "Select an option" at bounding box center [500, 368] width 16 height 16
click at [504, 361] on input "Select an option" at bounding box center [500, 368] width 16 height 16
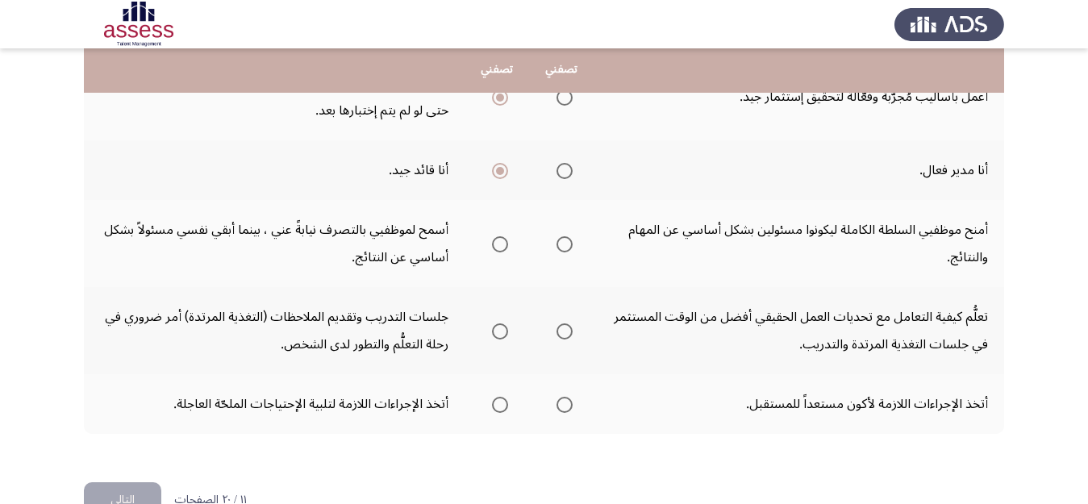
scroll to position [691, 0]
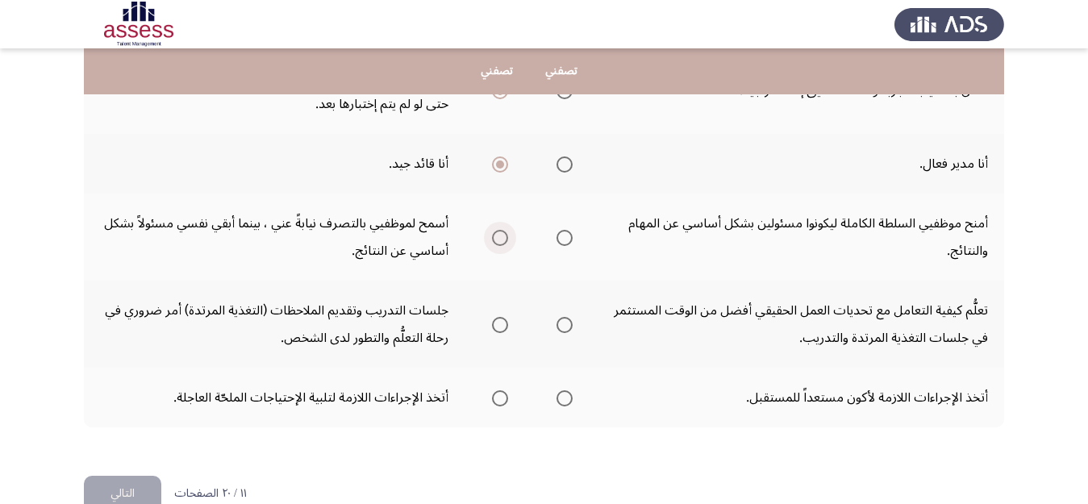
click at [501, 235] on span "Select an option" at bounding box center [500, 238] width 16 height 16
click at [501, 235] on input "Select an option" at bounding box center [500, 238] width 16 height 16
click at [564, 330] on span "Select an option" at bounding box center [564, 325] width 16 height 16
click at [564, 330] on input "Select an option" at bounding box center [564, 325] width 16 height 16
click at [563, 404] on span "Select an option" at bounding box center [564, 398] width 16 height 16
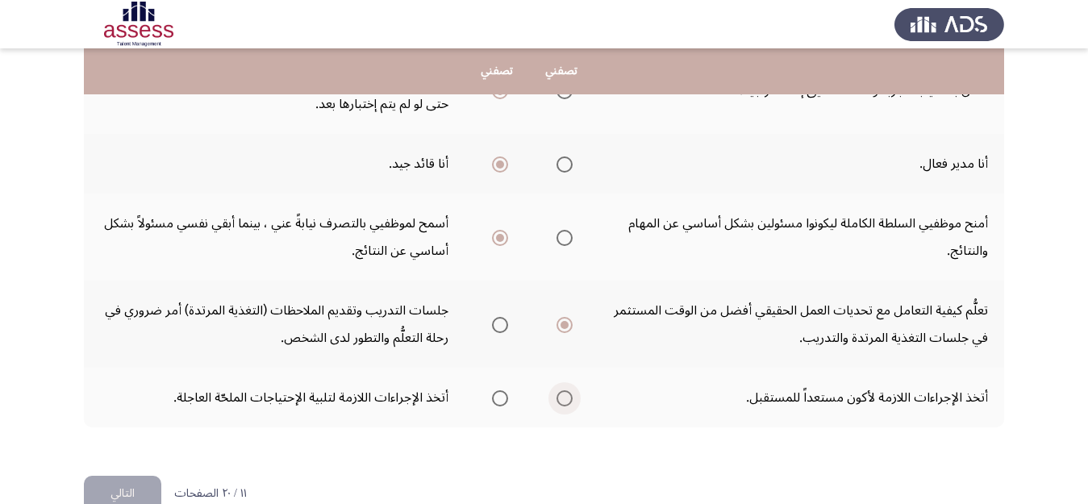
click at [563, 404] on input "Select an option" at bounding box center [564, 398] width 16 height 16
click at [104, 492] on button "التالي" at bounding box center [122, 494] width 77 height 36
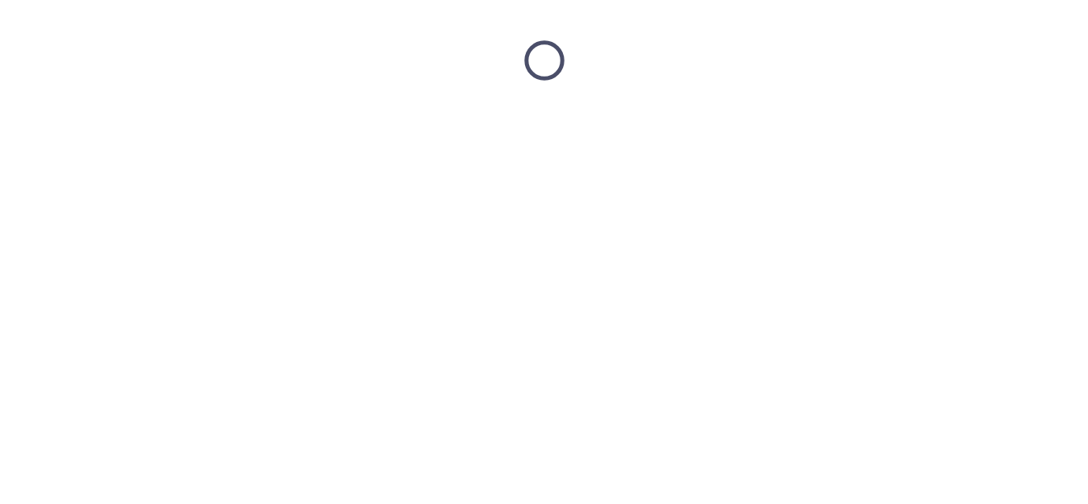
scroll to position [0, 0]
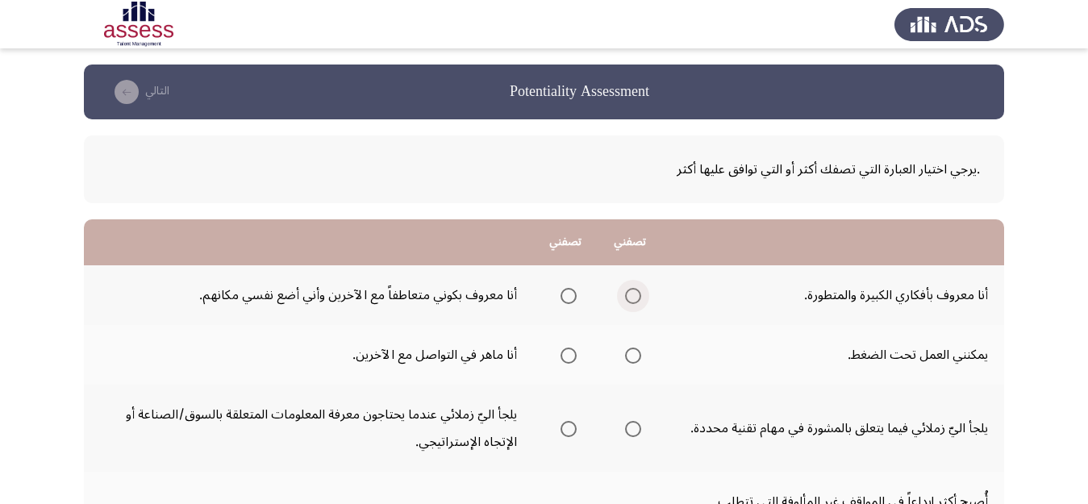
click at [634, 302] on span "Select an option" at bounding box center [633, 296] width 16 height 16
click at [634, 302] on input "Select an option" at bounding box center [633, 296] width 16 height 16
click at [559, 354] on label "Select an option" at bounding box center [565, 355] width 23 height 16
click at [560, 354] on input "Select an option" at bounding box center [568, 355] width 16 height 16
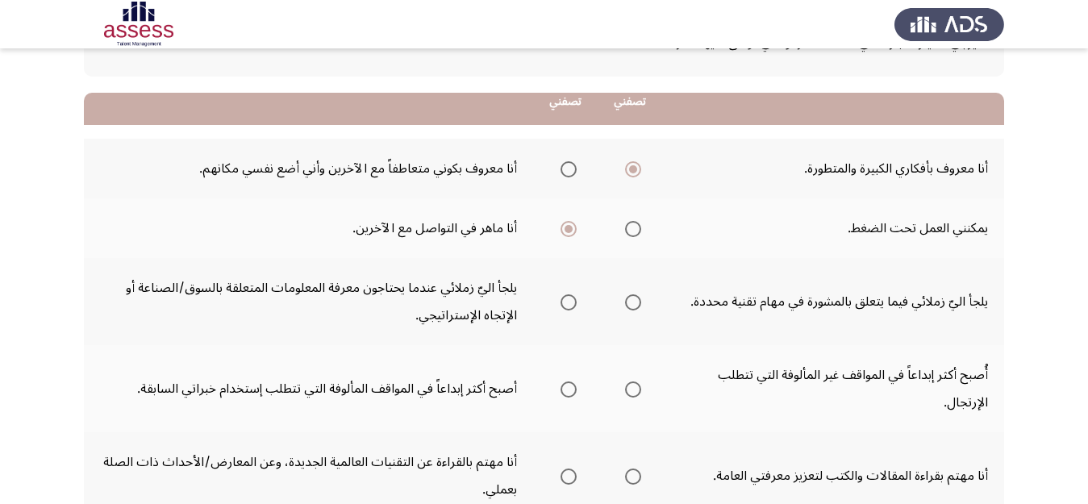
scroll to position [193, 0]
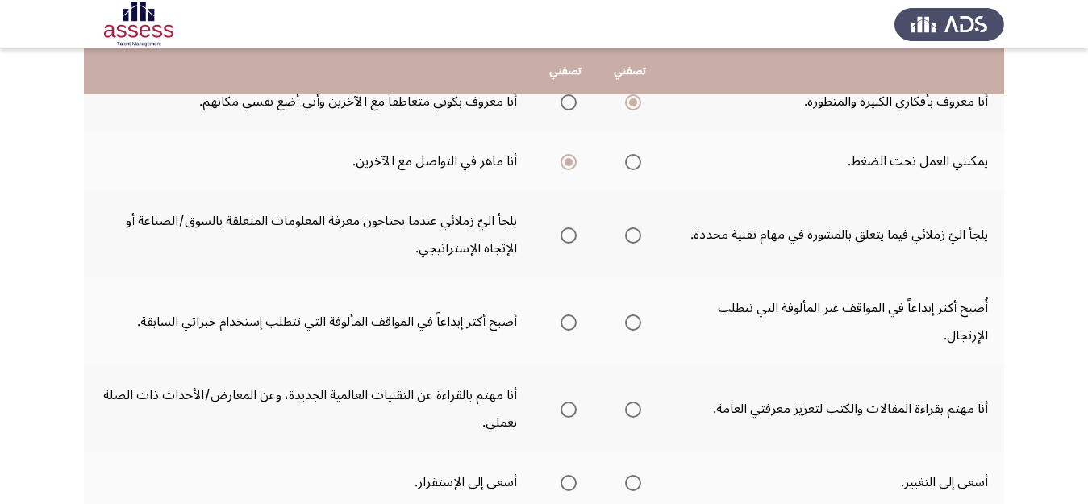
click at [634, 238] on span "Select an option" at bounding box center [633, 235] width 16 height 16
click at [634, 238] on input "Select an option" at bounding box center [633, 235] width 16 height 16
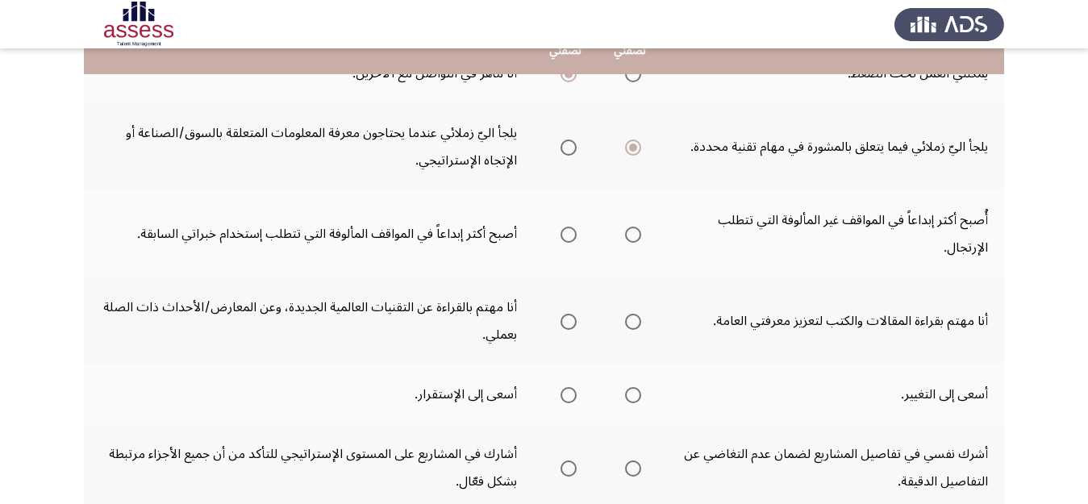
scroll to position [296, 0]
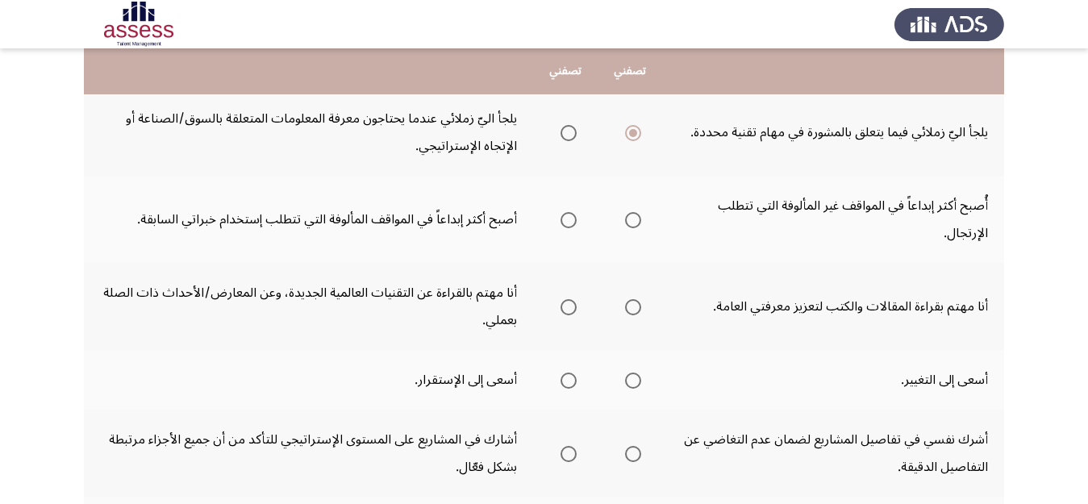
click at [632, 311] on span "Select an option" at bounding box center [633, 307] width 16 height 16
click at [632, 311] on input "Select an option" at bounding box center [633, 307] width 16 height 16
click at [570, 223] on span "Select an option" at bounding box center [568, 220] width 16 height 16
click at [570, 223] on input "Select an option" at bounding box center [568, 220] width 16 height 16
click at [636, 227] on span "Select an option" at bounding box center [633, 220] width 16 height 16
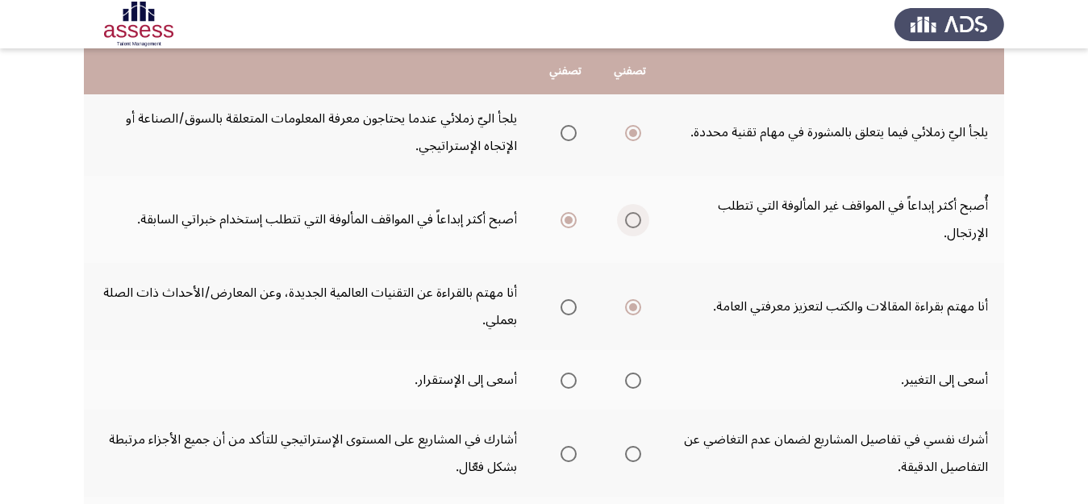
click at [636, 227] on input "Select an option" at bounding box center [633, 220] width 16 height 16
click at [562, 218] on span "Select an option" at bounding box center [568, 220] width 16 height 16
click at [562, 218] on input "Select an option" at bounding box center [568, 220] width 16 height 16
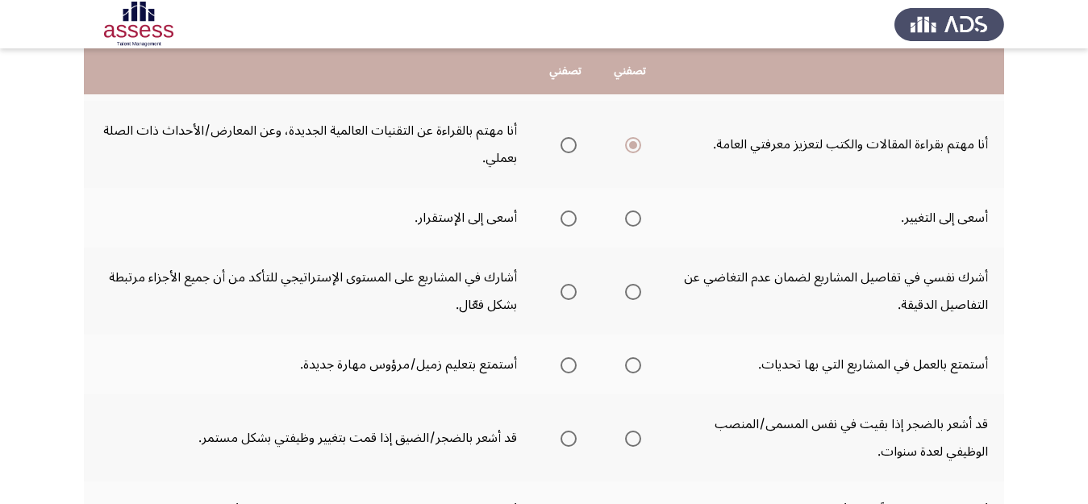
scroll to position [463, 0]
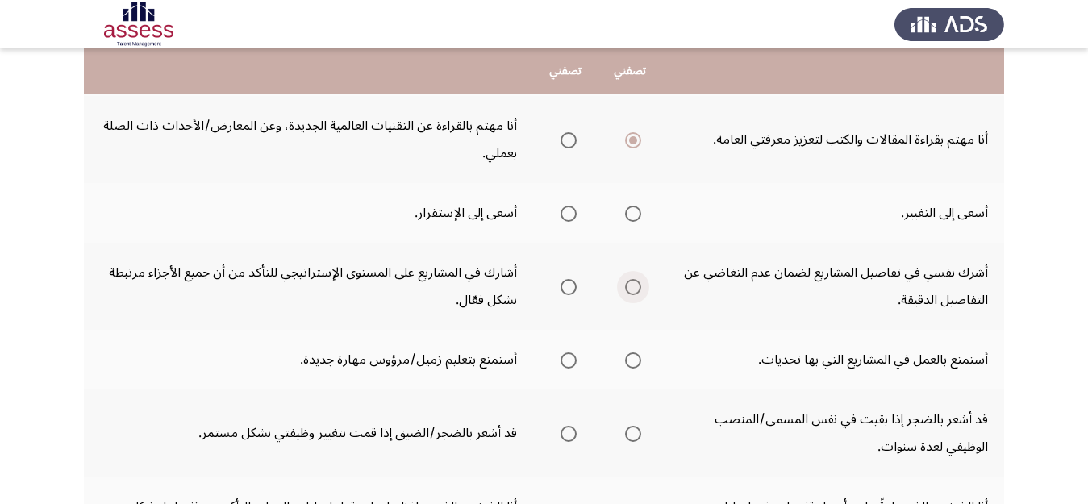
click at [626, 293] on span "Select an option" at bounding box center [633, 287] width 16 height 16
click at [626, 293] on input "Select an option" at bounding box center [633, 287] width 16 height 16
click at [564, 363] on span "Select an option" at bounding box center [568, 360] width 16 height 16
click at [564, 363] on input "Select an option" at bounding box center [568, 360] width 16 height 16
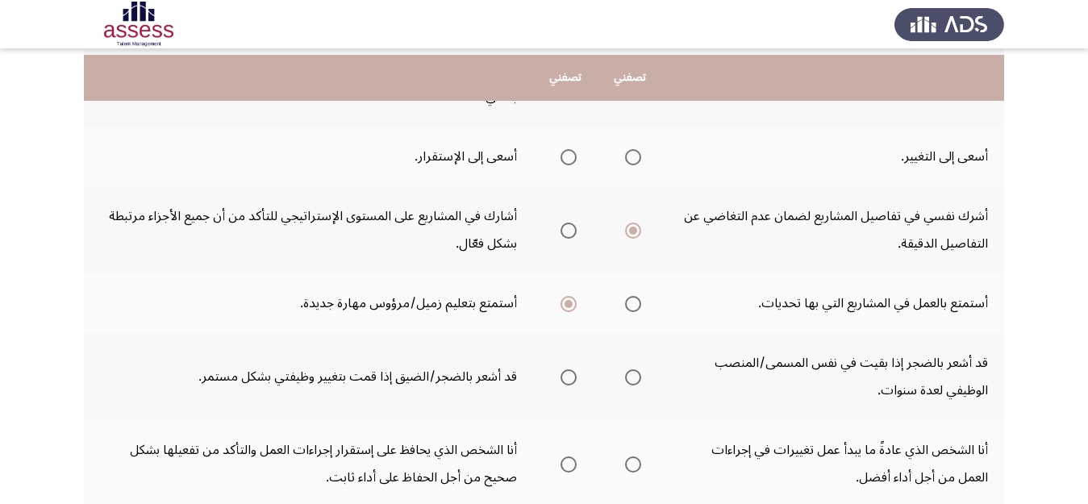
scroll to position [532, 0]
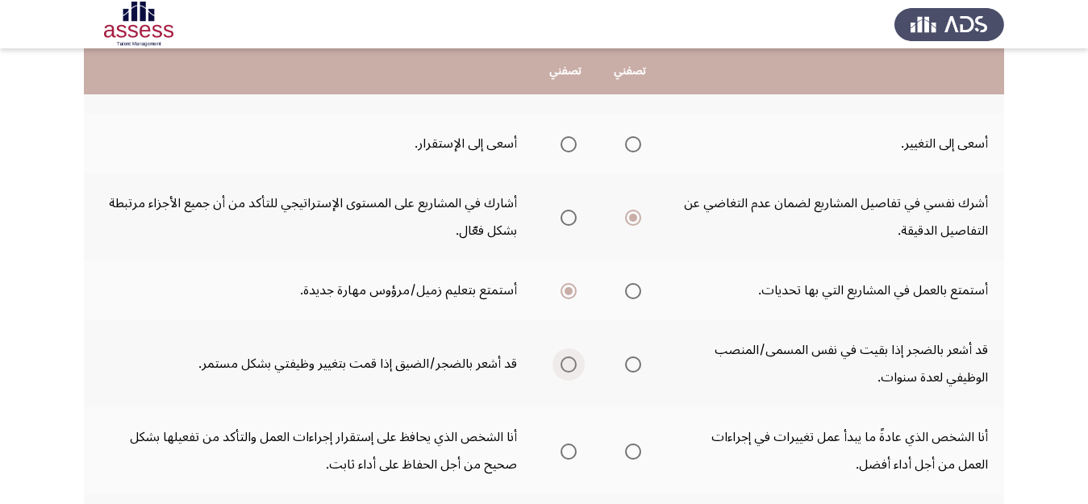
click at [568, 367] on span "Select an option" at bounding box center [568, 364] width 16 height 16
click at [568, 367] on input "Select an option" at bounding box center [568, 364] width 16 height 16
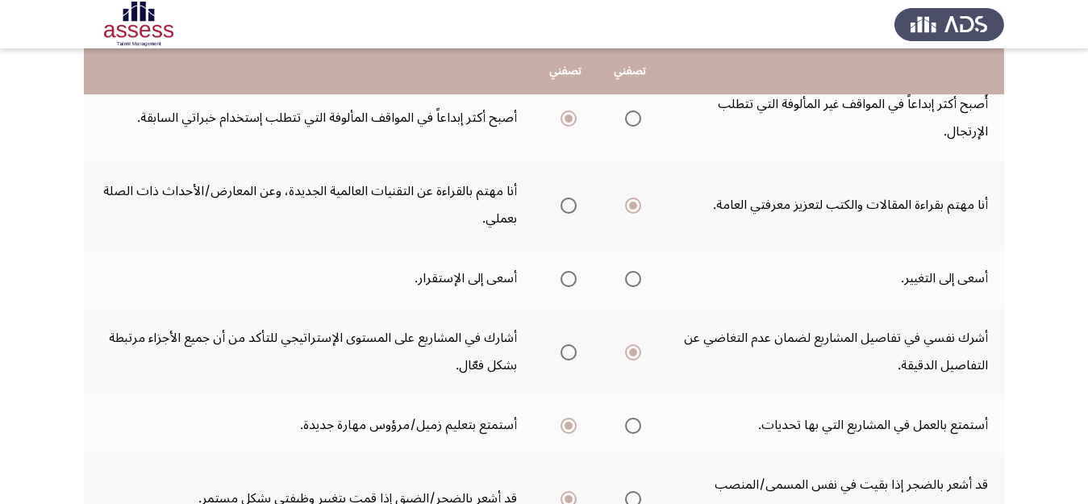
scroll to position [378, 0]
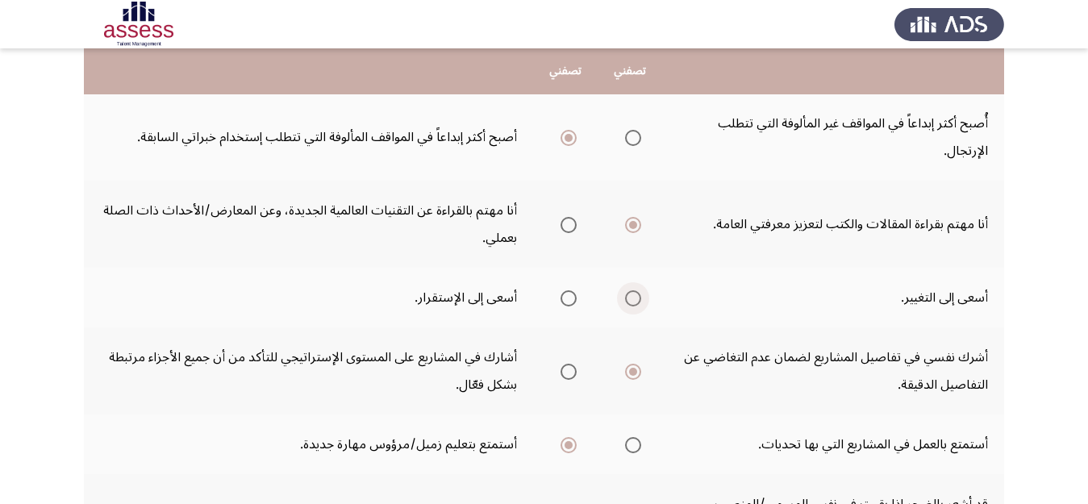
click at [636, 302] on span "Select an option" at bounding box center [633, 298] width 16 height 16
click at [636, 302] on input "Select an option" at bounding box center [633, 298] width 16 height 16
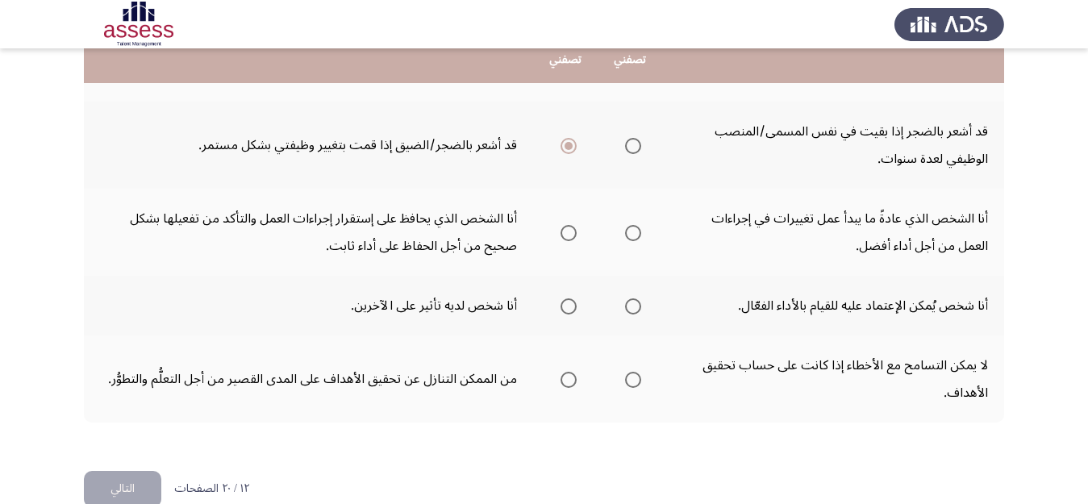
scroll to position [759, 0]
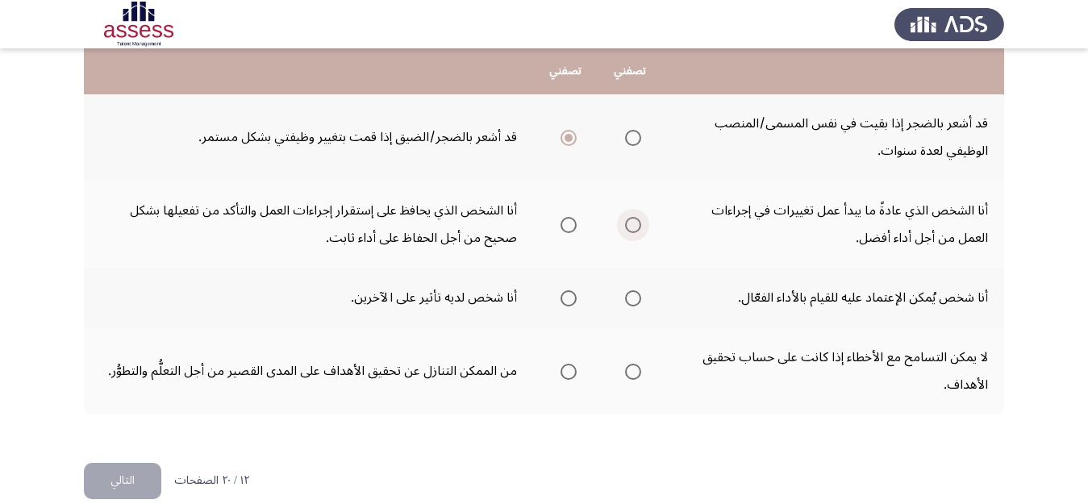
click at [626, 228] on span "Select an option" at bounding box center [633, 225] width 16 height 16
click at [626, 228] on input "Select an option" at bounding box center [633, 225] width 16 height 16
click at [629, 305] on span "Select an option" at bounding box center [633, 298] width 16 height 16
click at [629, 305] on input "Select an option" at bounding box center [633, 298] width 16 height 16
click at [634, 377] on span "Select an option" at bounding box center [633, 372] width 16 height 16
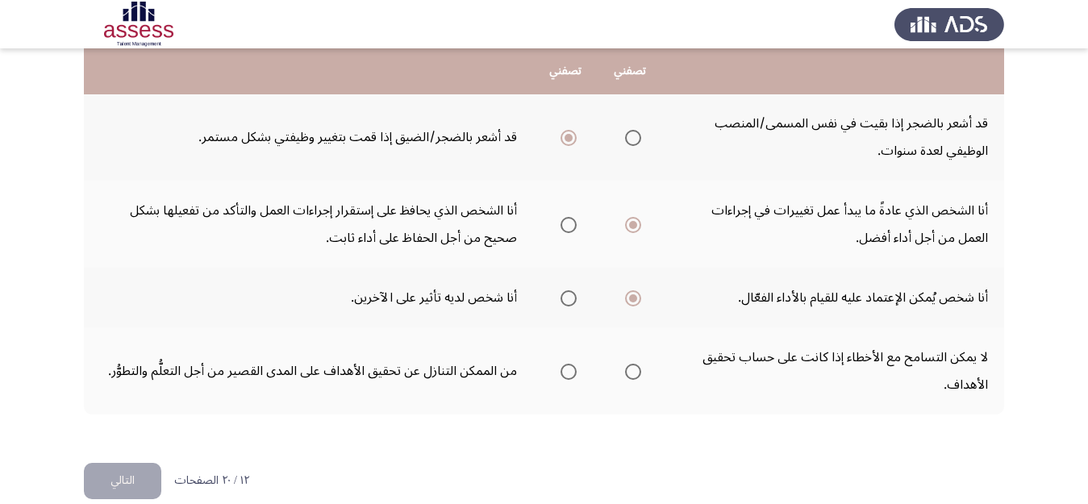
click at [634, 377] on input "Select an option" at bounding box center [633, 372] width 16 height 16
click at [628, 375] on span "Select an option" at bounding box center [633, 372] width 16 height 16
click at [628, 375] on input "Select an option" at bounding box center [633, 372] width 16 height 16
click at [572, 371] on span "Select an option" at bounding box center [568, 372] width 16 height 16
click at [572, 371] on input "Select an option" at bounding box center [568, 372] width 16 height 16
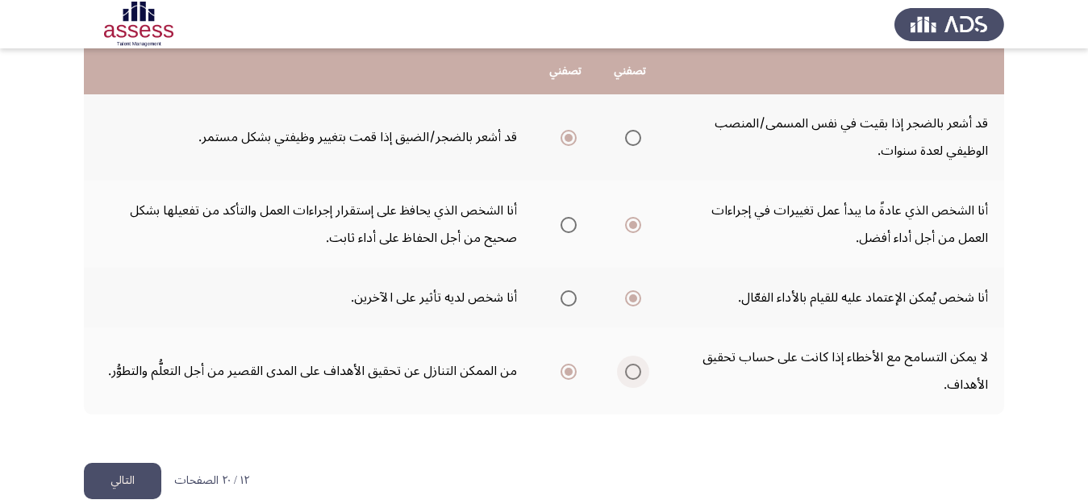
click at [638, 373] on span "Select an option" at bounding box center [633, 372] width 16 height 16
click at [638, 373] on input "Select an option" at bounding box center [633, 372] width 16 height 16
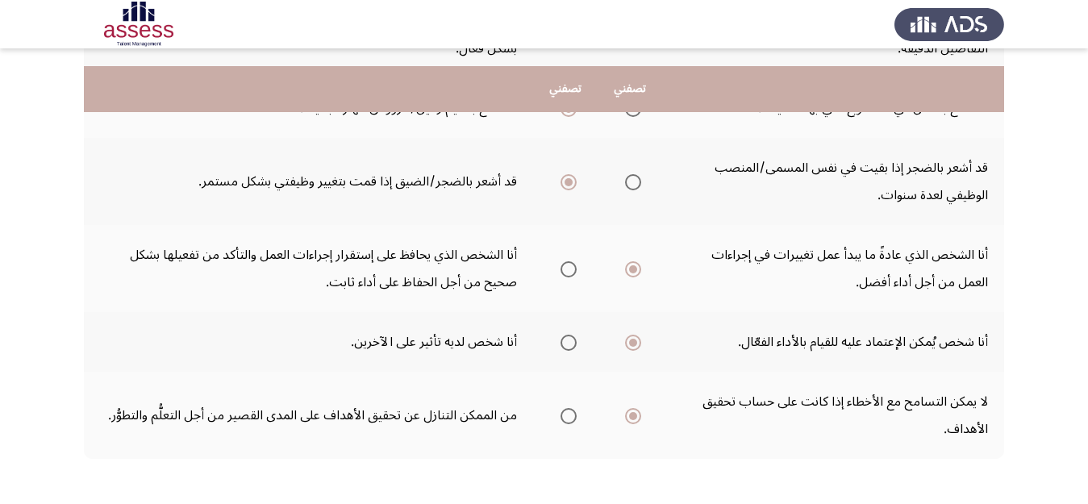
scroll to position [782, 0]
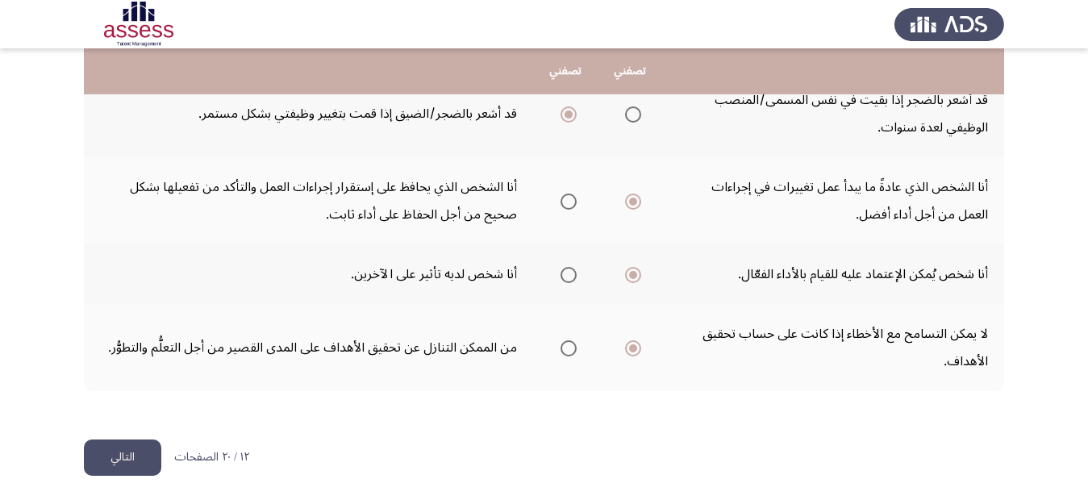
click at [120, 456] on button "التالي" at bounding box center [122, 457] width 77 height 36
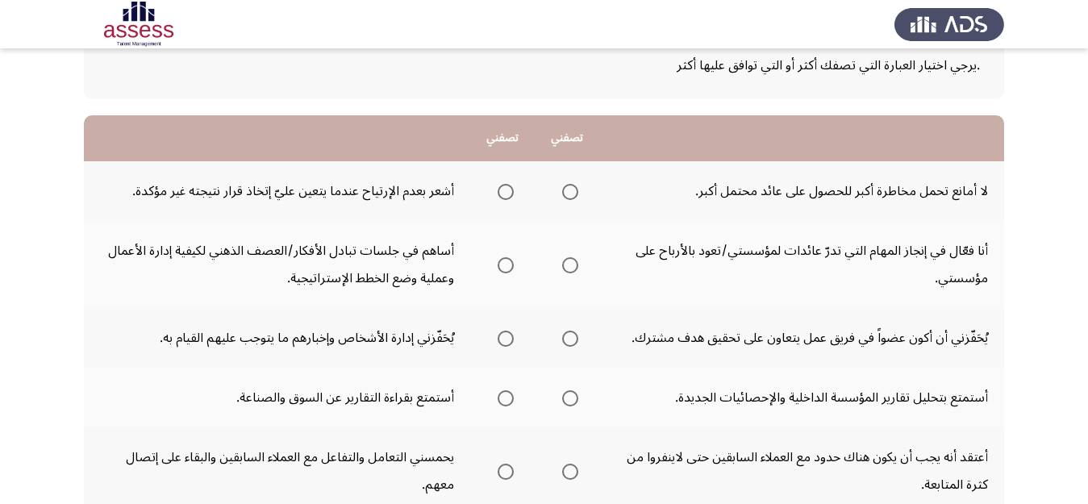
scroll to position [106, 0]
click at [567, 193] on span "Select an option" at bounding box center [570, 190] width 16 height 16
click at [567, 193] on input "Select an option" at bounding box center [570, 190] width 16 height 16
click at [504, 262] on span "Select an option" at bounding box center [505, 264] width 16 height 16
click at [504, 262] on input "Select an option" at bounding box center [505, 264] width 16 height 16
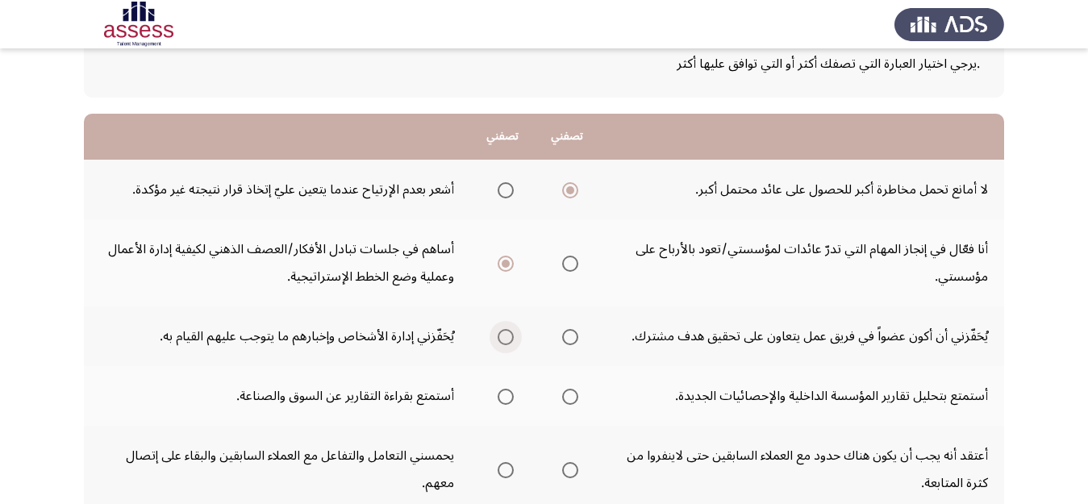
click at [499, 343] on span "Select an option" at bounding box center [505, 337] width 16 height 16
click at [499, 343] on input "Select an option" at bounding box center [505, 337] width 16 height 16
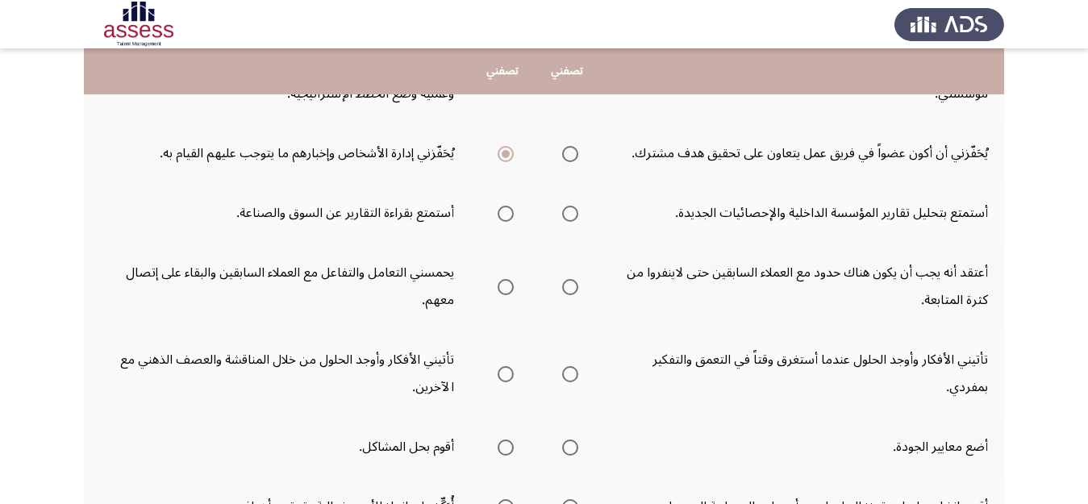
scroll to position [293, 0]
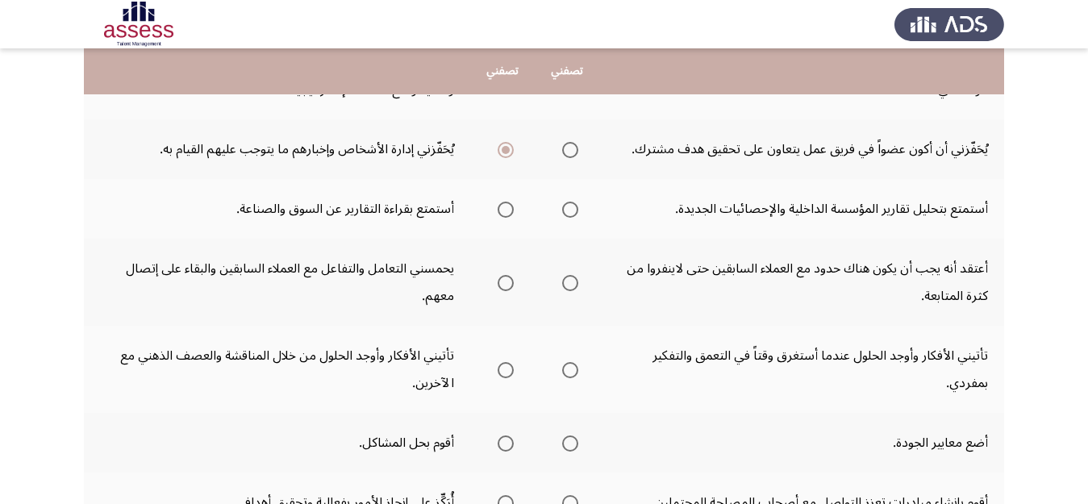
drag, startPoint x: 494, startPoint y: 283, endPoint x: 496, endPoint y: 293, distance: 10.6
click at [493, 293] on mat-radio-group "Select an option" at bounding box center [502, 281] width 23 height 27
click at [518, 277] on th at bounding box center [502, 282] width 64 height 87
click at [510, 281] on span "Select an option" at bounding box center [505, 283] width 16 height 16
click at [510, 281] on input "Select an option" at bounding box center [505, 283] width 16 height 16
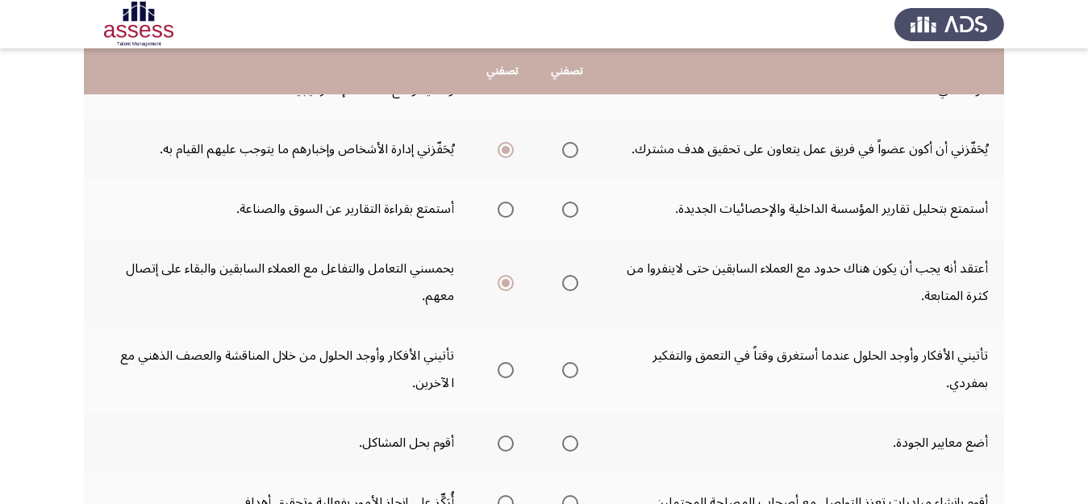
click at [583, 214] on th at bounding box center [566, 209] width 64 height 60
click at [564, 215] on span "Select an option" at bounding box center [570, 210] width 16 height 16
click at [564, 215] on input "Select an option" at bounding box center [570, 210] width 16 height 16
click at [564, 374] on span "Select an option" at bounding box center [570, 370] width 16 height 16
click at [564, 374] on input "Select an option" at bounding box center [570, 370] width 16 height 16
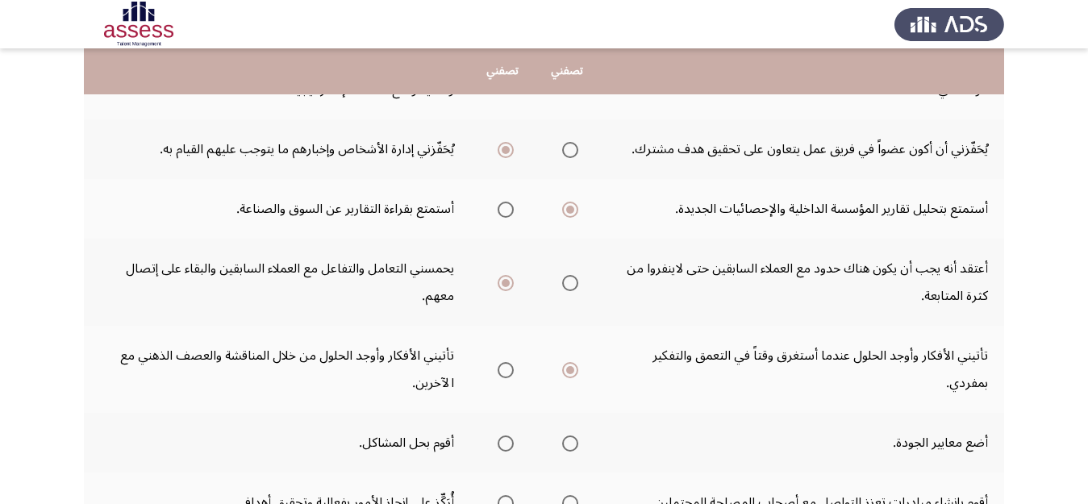
click at [507, 450] on span "Select an option" at bounding box center [505, 443] width 16 height 16
click at [507, 450] on input "Select an option" at bounding box center [505, 443] width 16 height 16
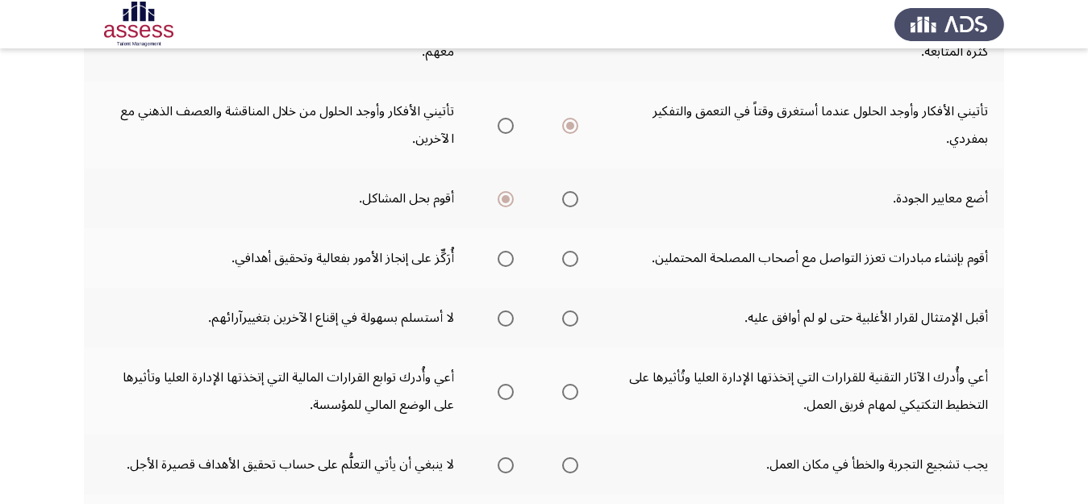
scroll to position [551, 0]
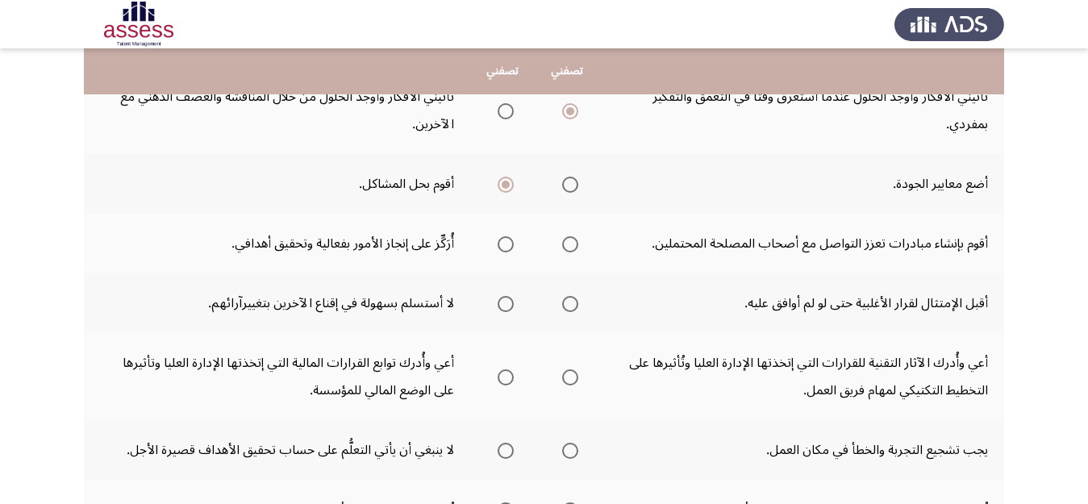
click at [566, 245] on span "Select an option" at bounding box center [570, 244] width 16 height 16
click at [566, 245] on input "Select an option" at bounding box center [570, 244] width 16 height 16
click at [572, 306] on span "Select an option" at bounding box center [570, 304] width 16 height 16
click at [572, 306] on input "Select an option" at bounding box center [570, 304] width 16 height 16
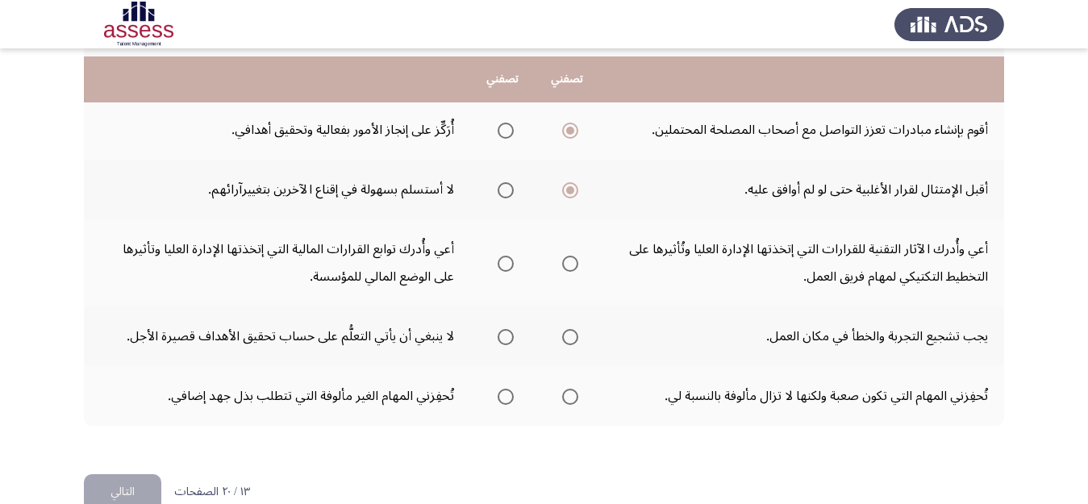
scroll to position [700, 0]
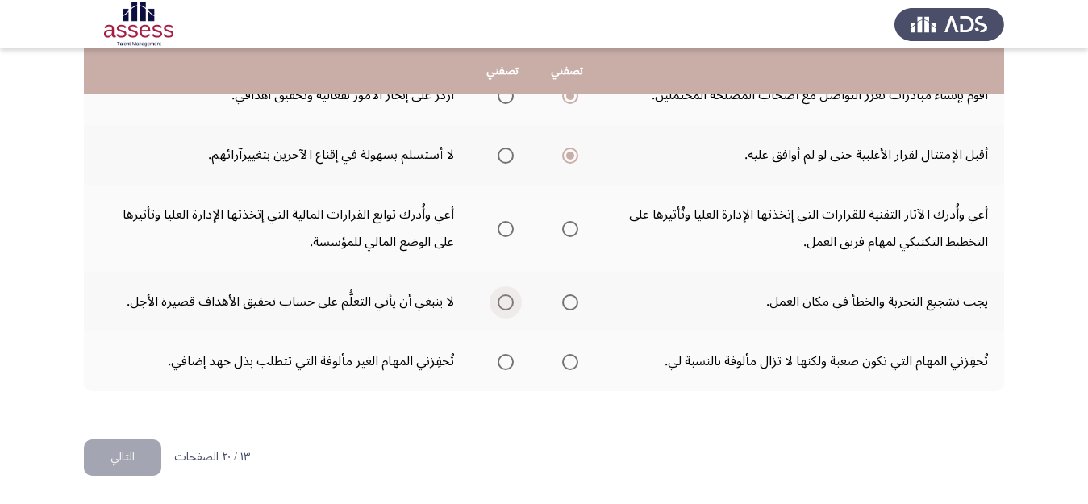
click at [510, 303] on span "Select an option" at bounding box center [505, 302] width 16 height 16
click at [510, 303] on input "Select an option" at bounding box center [505, 302] width 16 height 16
click at [576, 360] on span "Select an option" at bounding box center [570, 362] width 16 height 16
click at [576, 360] on input "Select an option" at bounding box center [570, 362] width 16 height 16
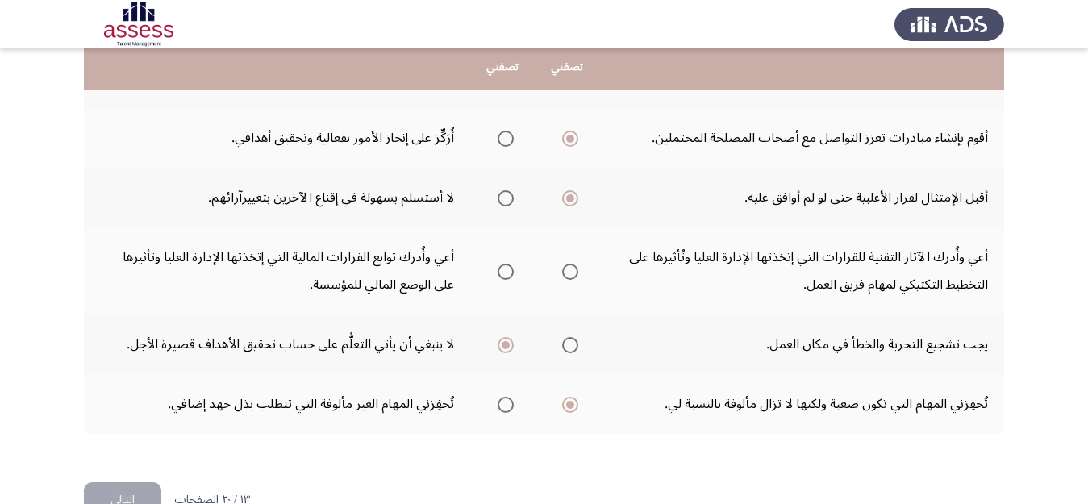
scroll to position [649, 0]
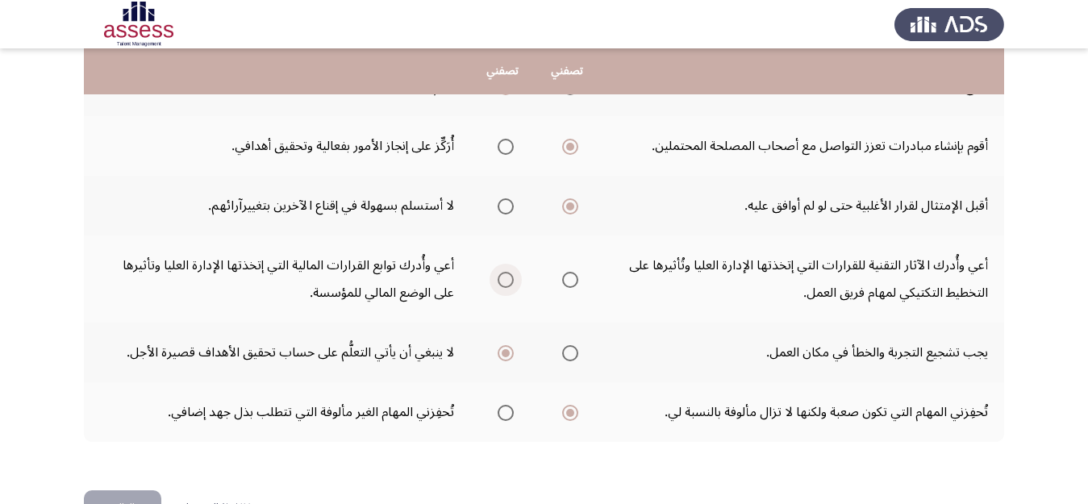
click at [510, 281] on span "Select an option" at bounding box center [505, 280] width 16 height 16
click at [510, 281] on input "Select an option" at bounding box center [505, 280] width 16 height 16
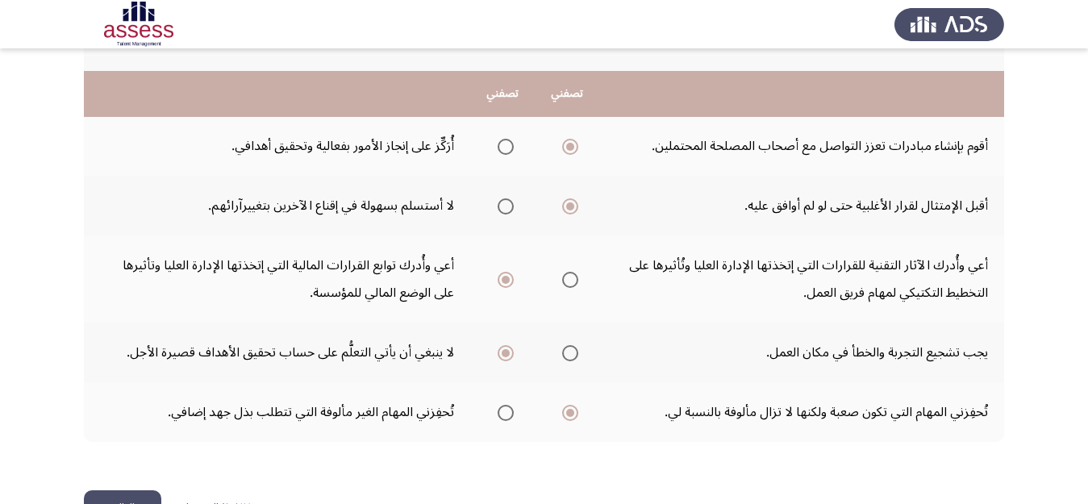
scroll to position [700, 0]
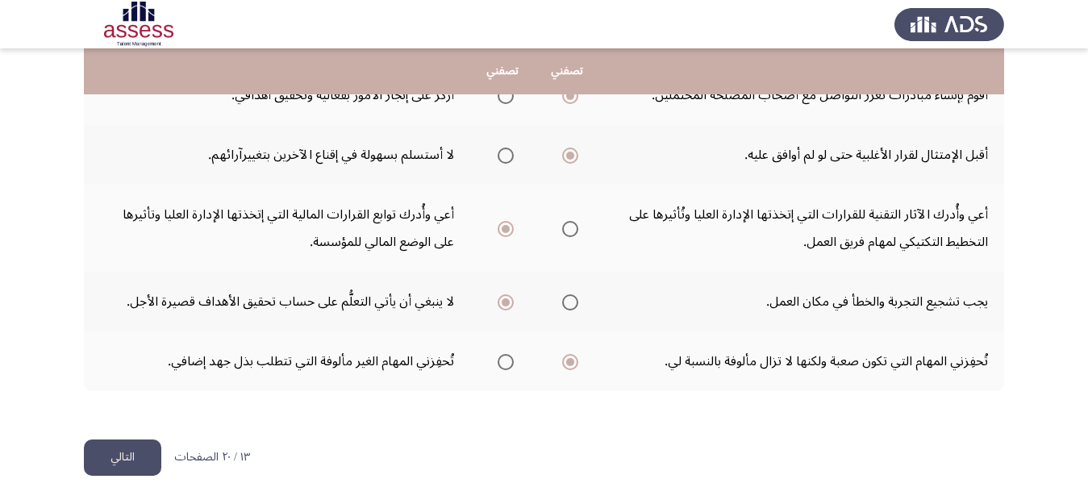
drag, startPoint x: 113, startPoint y: 452, endPoint x: 129, endPoint y: 445, distance: 17.7
click at [110, 454] on button "التالي" at bounding box center [122, 457] width 77 height 36
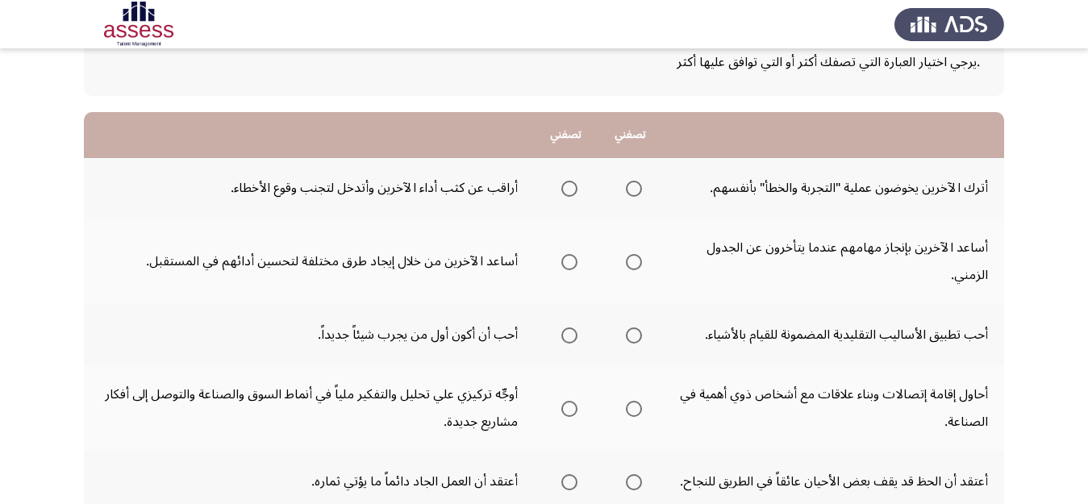
scroll to position [177, 0]
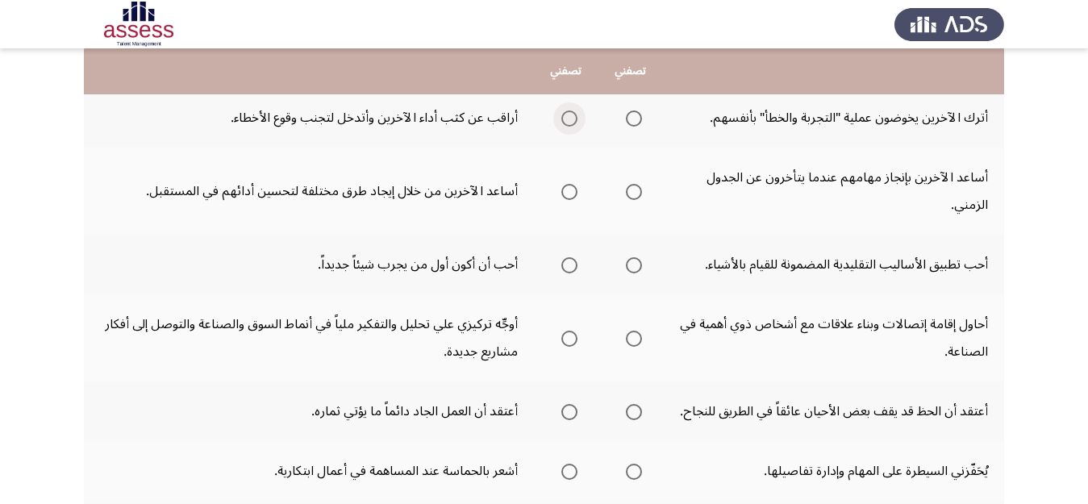
click at [568, 123] on span "Select an option" at bounding box center [569, 118] width 16 height 16
click at [568, 123] on input "Select an option" at bounding box center [569, 118] width 16 height 16
click at [562, 188] on span "Select an option" at bounding box center [569, 192] width 16 height 16
click at [562, 188] on input "Select an option" at bounding box center [569, 192] width 16 height 16
click at [636, 266] on span "Select an option" at bounding box center [634, 265] width 16 height 16
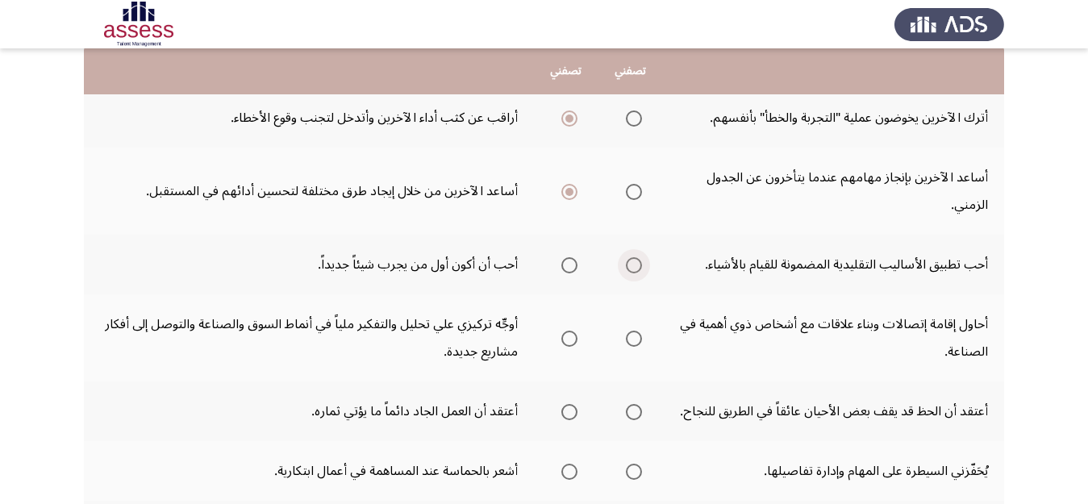
click at [636, 266] on input "Select an option" at bounding box center [634, 265] width 16 height 16
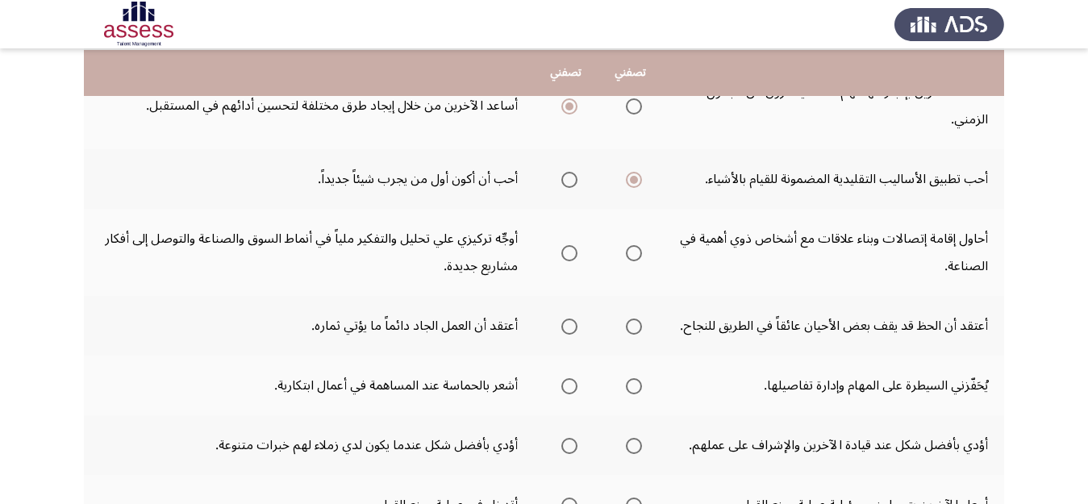
scroll to position [264, 0]
click at [566, 181] on span "Select an option" at bounding box center [569, 178] width 16 height 16
click at [566, 181] on input "Select an option" at bounding box center [569, 178] width 16 height 16
click at [631, 254] on span "Select an option" at bounding box center [634, 251] width 16 height 16
click at [631, 254] on input "Select an option" at bounding box center [634, 251] width 16 height 16
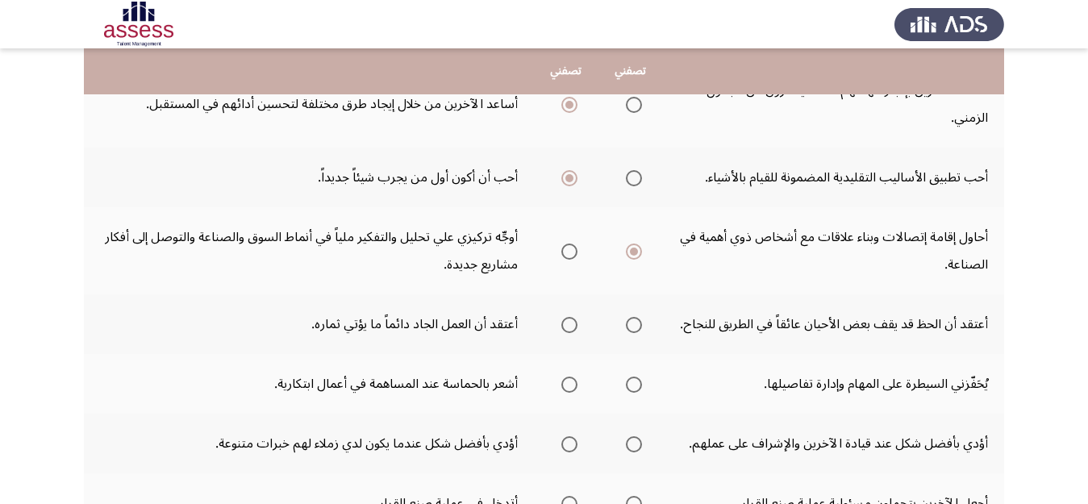
click at [566, 327] on span "Select an option" at bounding box center [569, 325] width 16 height 16
click at [566, 327] on input "Select an option" at bounding box center [569, 325] width 16 height 16
click at [562, 382] on span "Select an option" at bounding box center [569, 384] width 16 height 16
click at [562, 382] on input "Select an option" at bounding box center [569, 384] width 16 height 16
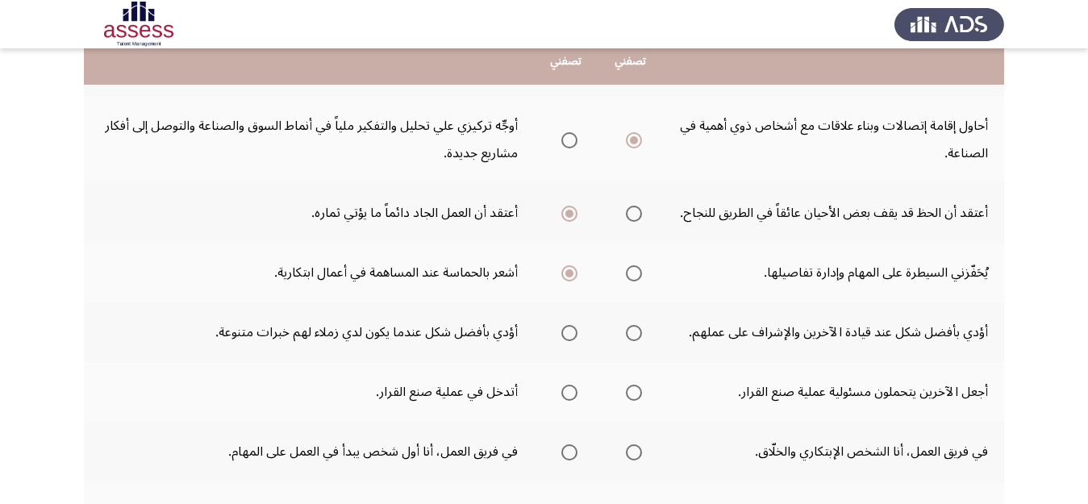
scroll to position [380, 0]
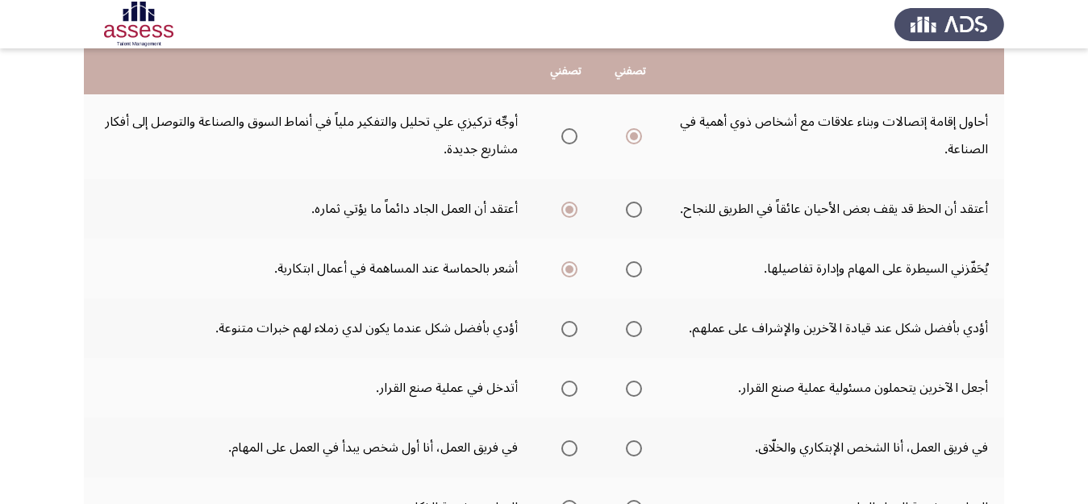
click at [630, 334] on span "Select an option" at bounding box center [634, 329] width 16 height 16
click at [630, 334] on input "Select an option" at bounding box center [634, 329] width 16 height 16
click at [564, 389] on span "Select an option" at bounding box center [569, 389] width 16 height 16
click at [564, 389] on input "Select an option" at bounding box center [569, 389] width 16 height 16
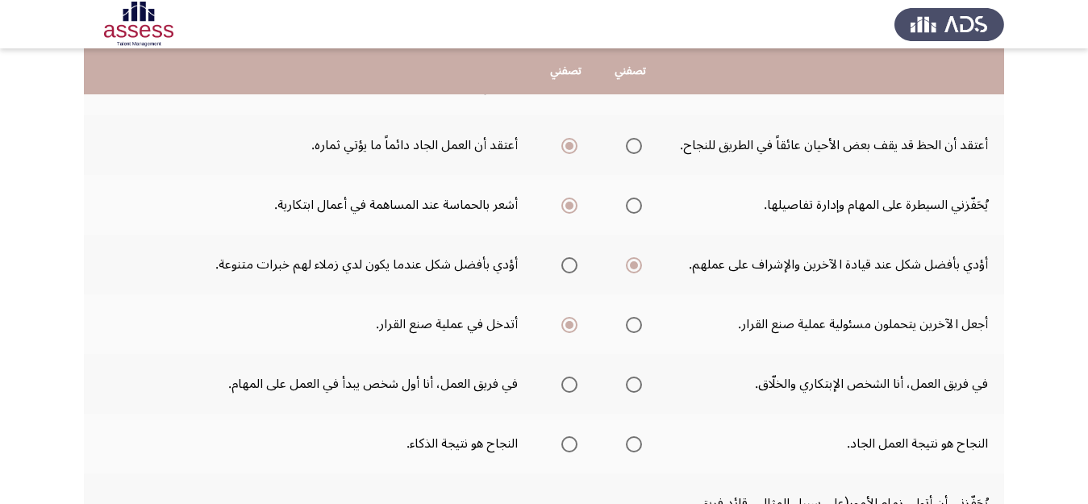
scroll to position [484, 0]
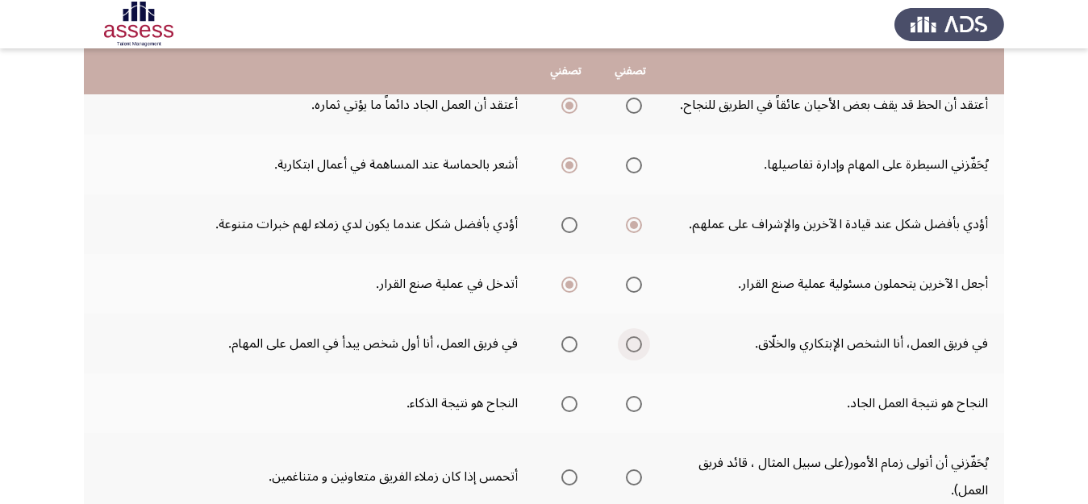
click at [633, 346] on span "Select an option" at bounding box center [634, 344] width 16 height 16
click at [633, 346] on input "Select an option" at bounding box center [634, 344] width 16 height 16
click at [552, 403] on th at bounding box center [566, 403] width 64 height 60
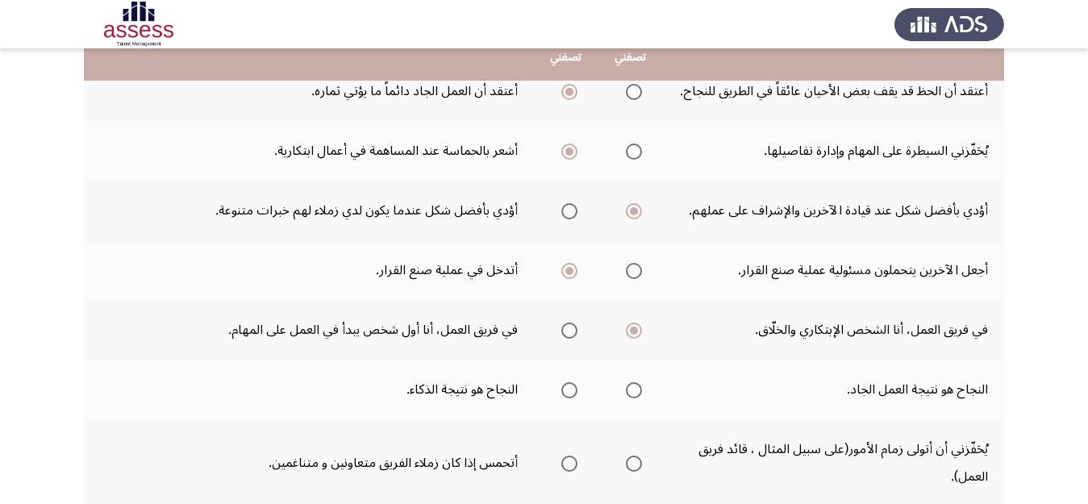
scroll to position [601, 0]
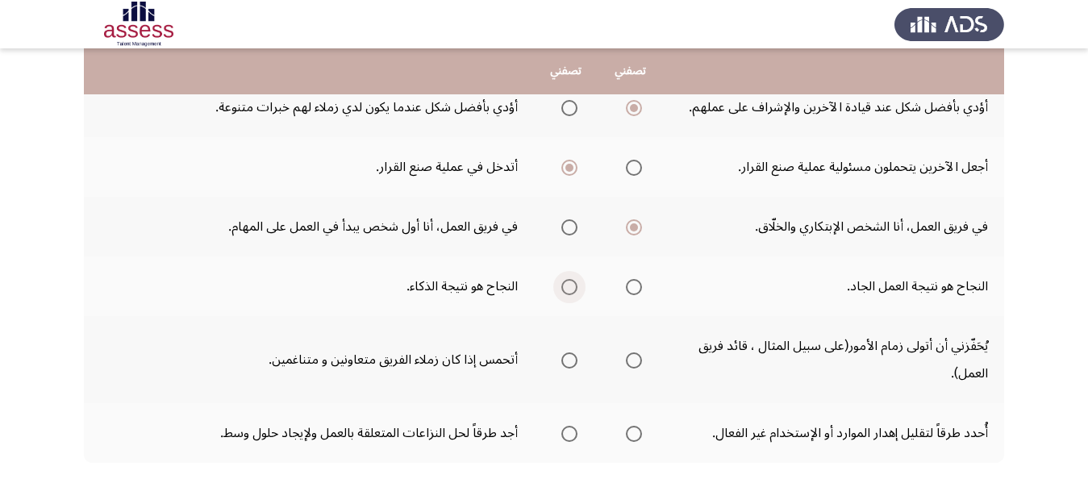
click at [559, 290] on label "Select an option" at bounding box center [566, 287] width 23 height 16
click at [561, 290] on input "Select an option" at bounding box center [569, 287] width 16 height 16
click at [630, 364] on span "Select an option" at bounding box center [634, 360] width 16 height 16
click at [630, 364] on input "Select an option" at bounding box center [634, 360] width 16 height 16
click at [637, 432] on span "Select an option" at bounding box center [634, 434] width 16 height 16
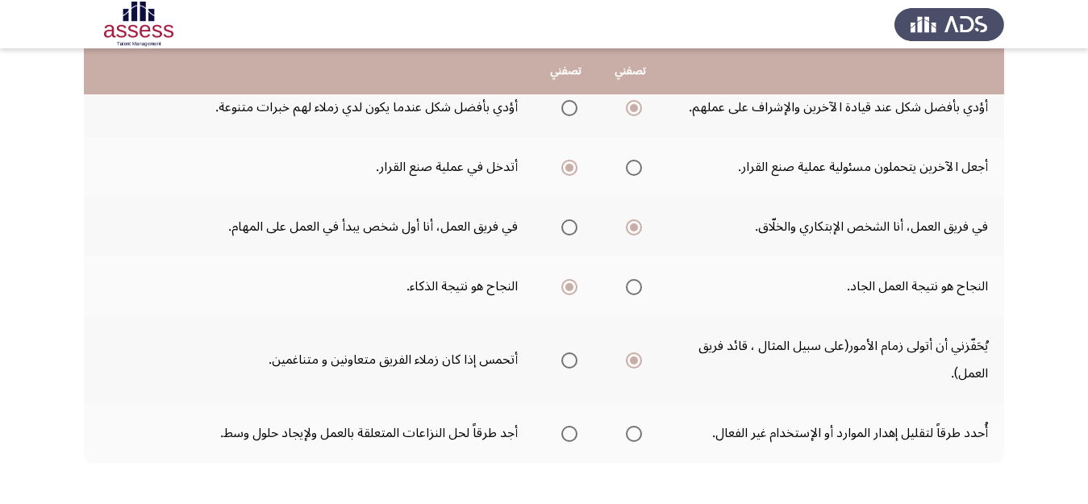
click at [637, 432] on input "Select an option" at bounding box center [634, 434] width 16 height 16
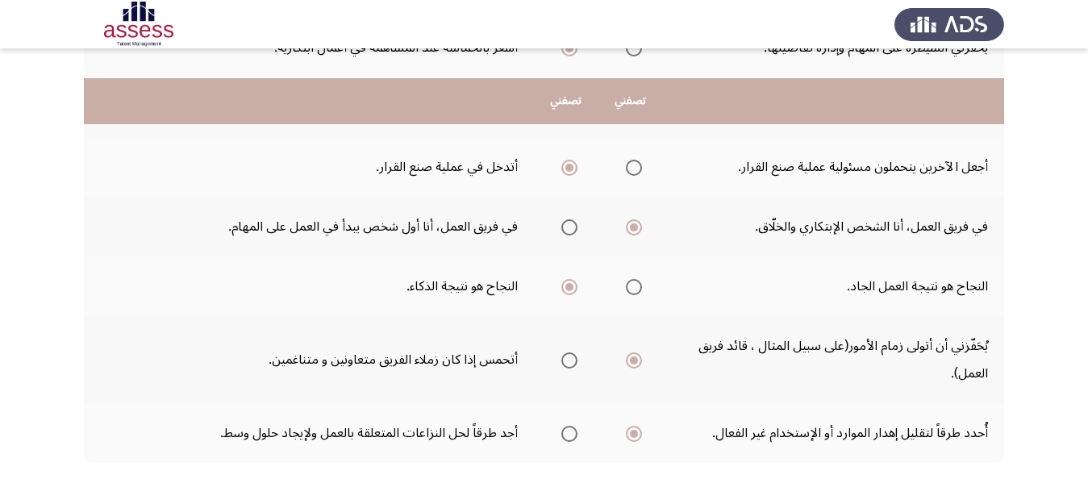
scroll to position [672, 0]
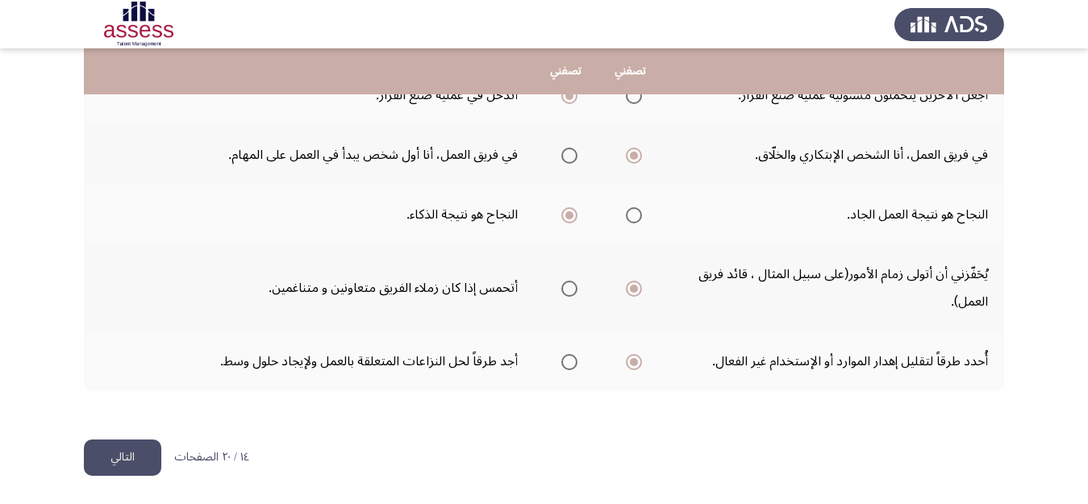
drag, startPoint x: 108, startPoint y: 457, endPoint x: 124, endPoint y: 457, distance: 16.1
click at [110, 457] on button "التالي" at bounding box center [122, 457] width 77 height 36
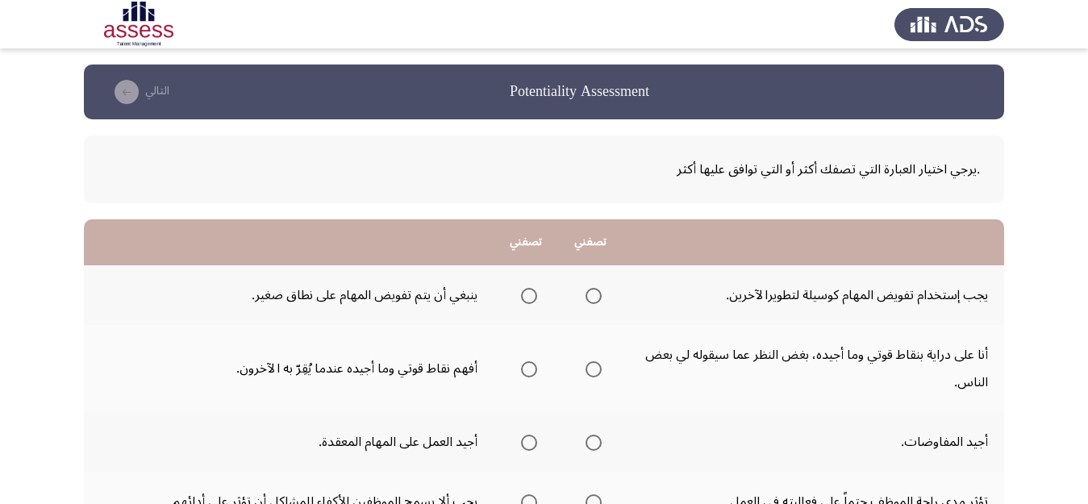
click at [589, 293] on span "Select an option" at bounding box center [593, 296] width 16 height 16
click at [589, 293] on input "Select an option" at bounding box center [593, 296] width 16 height 16
click at [594, 373] on span "Select an option" at bounding box center [593, 369] width 16 height 16
click at [594, 373] on input "Select an option" at bounding box center [593, 369] width 16 height 16
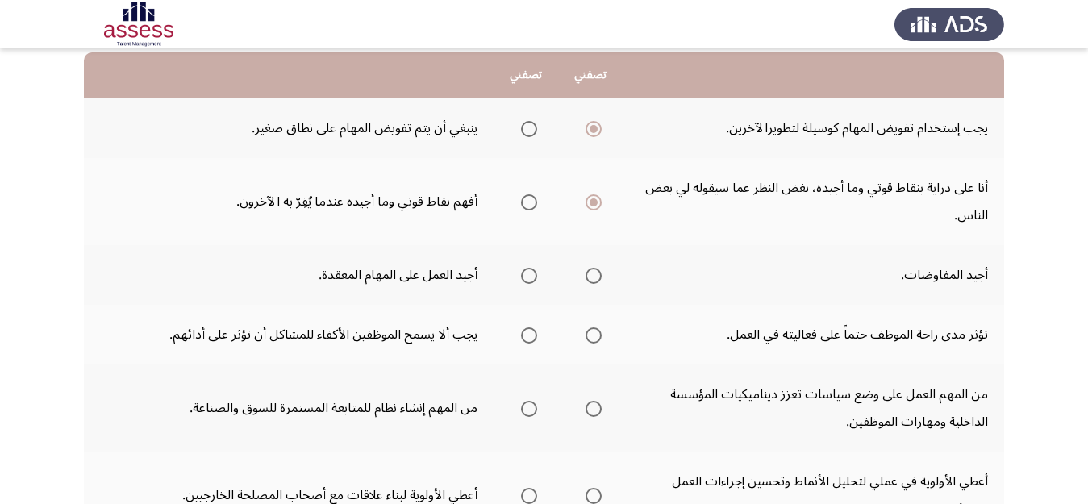
scroll to position [198, 0]
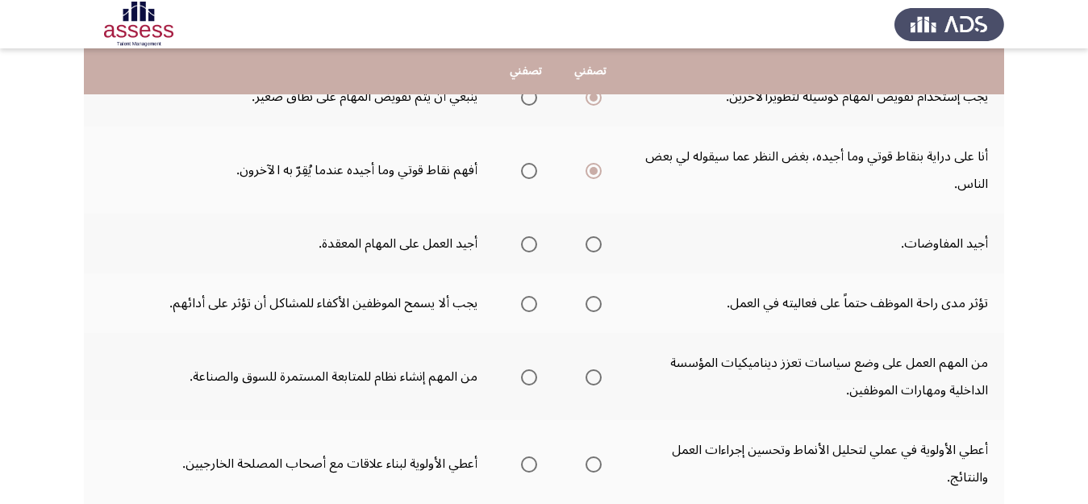
click at [590, 243] on span "Select an option" at bounding box center [593, 244] width 16 height 16
click at [590, 243] on input "Select an option" at bounding box center [593, 244] width 16 height 16
click at [590, 308] on span "Select an option" at bounding box center [593, 304] width 16 height 16
click at [590, 308] on input "Select an option" at bounding box center [593, 304] width 16 height 16
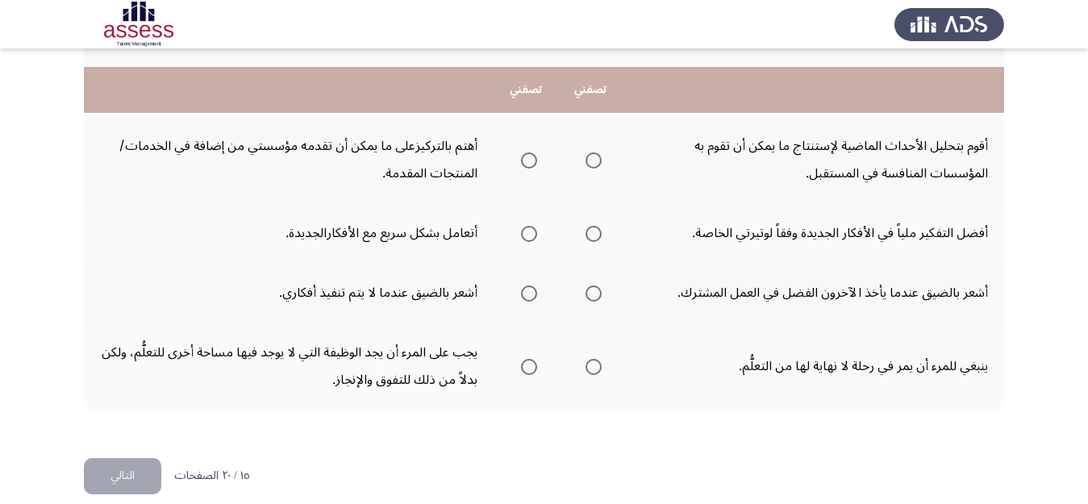
scroll to position [727, 0]
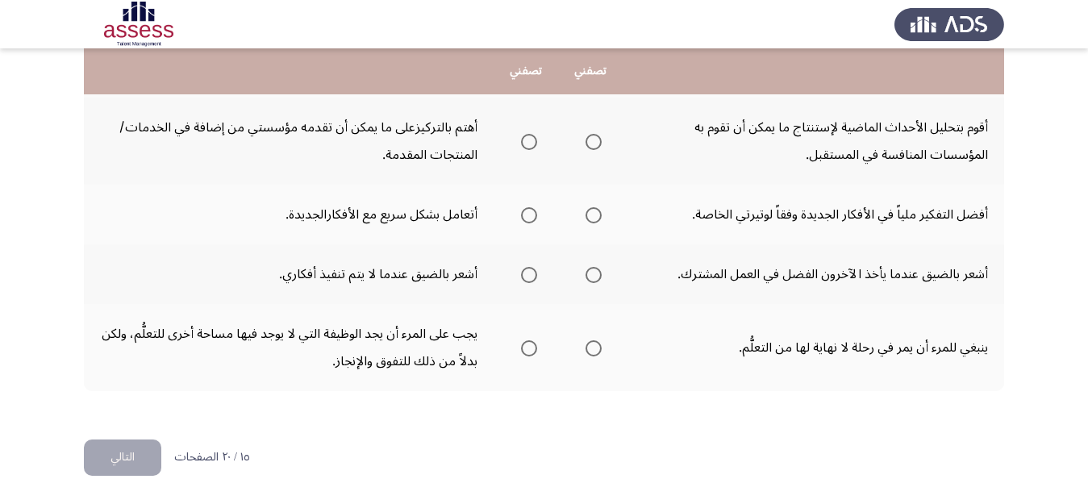
click at [530, 223] on mat-radio-group "Select an option" at bounding box center [525, 214] width 23 height 27
click at [526, 207] on span "Select an option" at bounding box center [529, 215] width 16 height 16
click at [526, 207] on input "Select an option" at bounding box center [529, 215] width 16 height 16
click at [532, 270] on span "Select an option" at bounding box center [529, 275] width 16 height 16
click at [532, 270] on input "Select an option" at bounding box center [529, 275] width 16 height 16
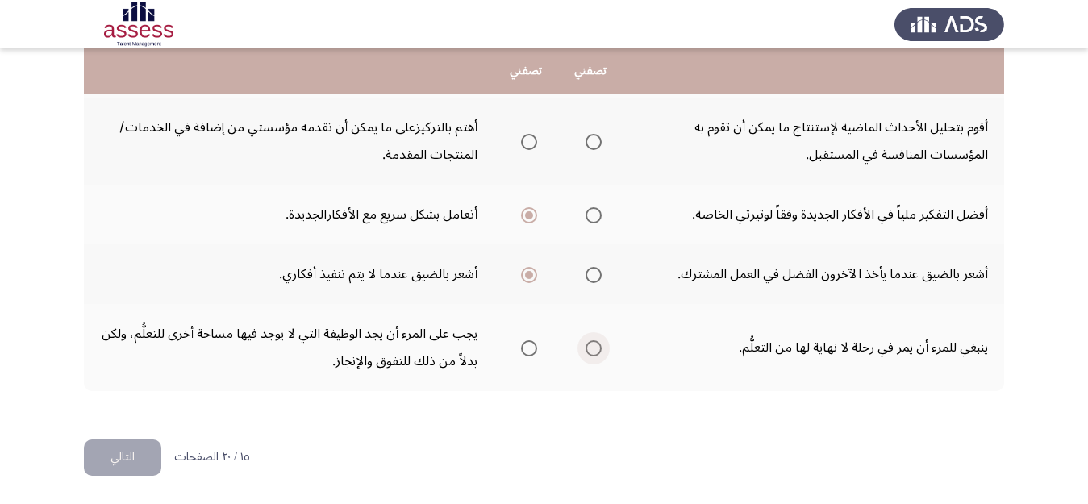
click at [593, 351] on span "Select an option" at bounding box center [593, 348] width 16 height 16
click at [593, 351] on input "Select an option" at bounding box center [593, 348] width 16 height 16
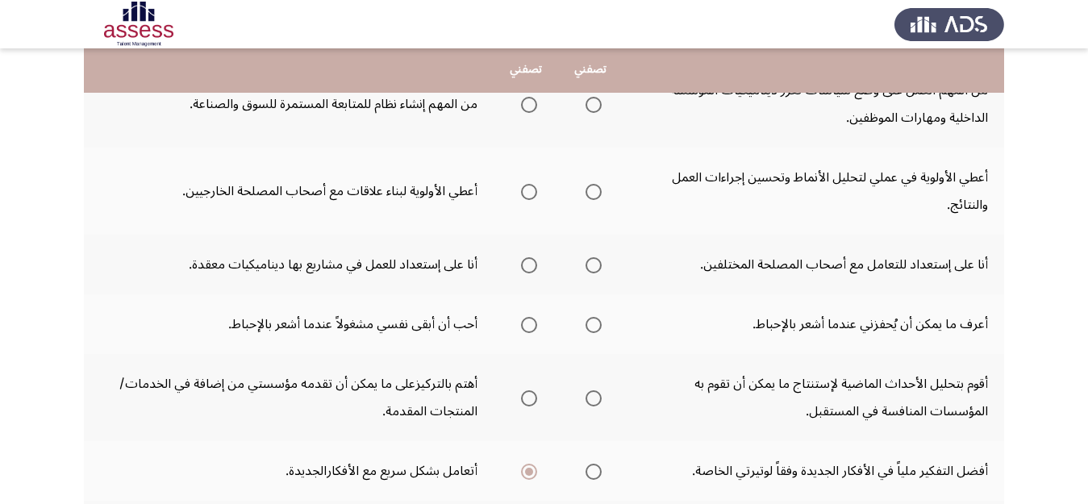
scroll to position [469, 0]
click at [589, 335] on mat-radio-group "Select an option" at bounding box center [590, 325] width 23 height 27
click at [585, 330] on span "Select an option" at bounding box center [593, 326] width 16 height 16
click at [585, 330] on input "Select an option" at bounding box center [593, 326] width 16 height 16
click at [593, 261] on span "Select an option" at bounding box center [593, 267] width 16 height 16
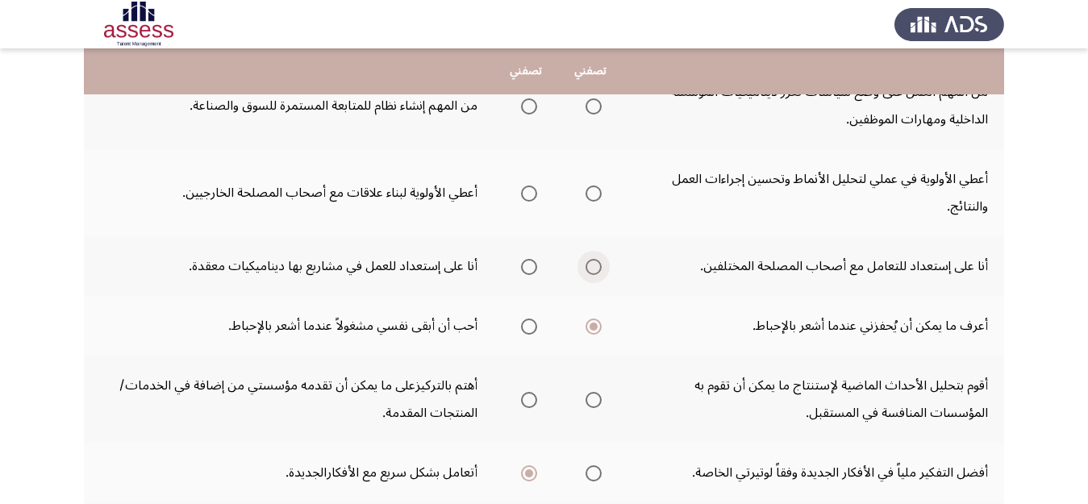
click at [593, 261] on input "Select an option" at bounding box center [593, 267] width 16 height 16
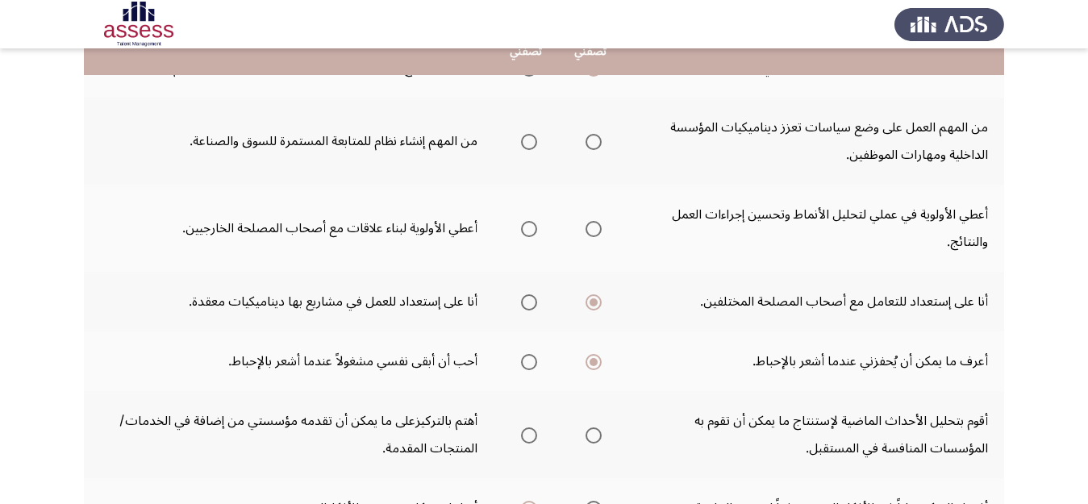
scroll to position [413, 0]
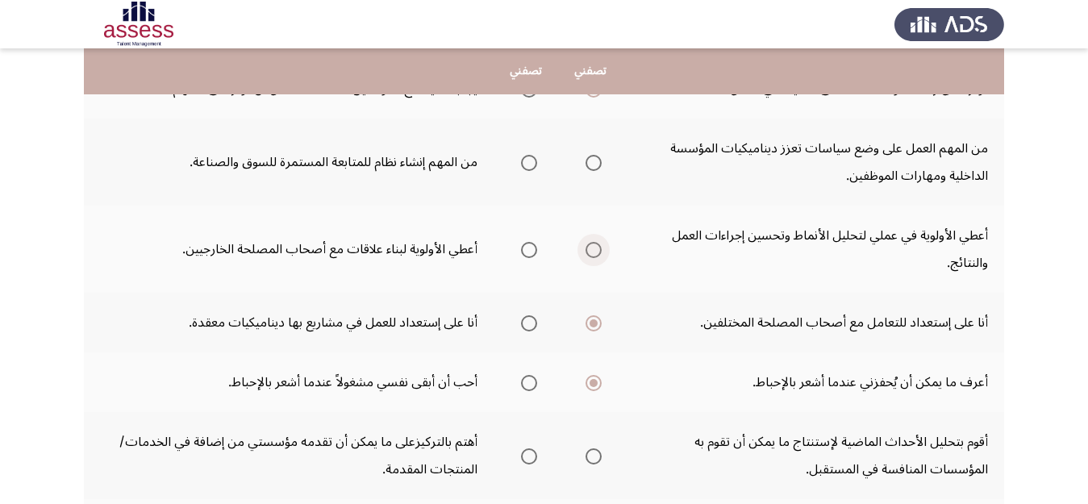
click at [591, 252] on span "Select an option" at bounding box center [593, 250] width 16 height 16
click at [591, 252] on input "Select an option" at bounding box center [593, 250] width 16 height 16
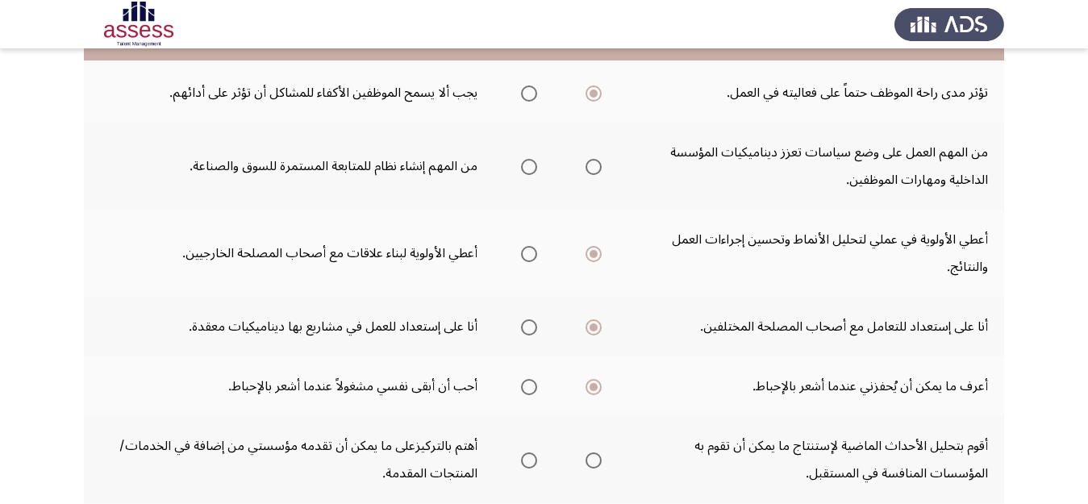
scroll to position [338, 0]
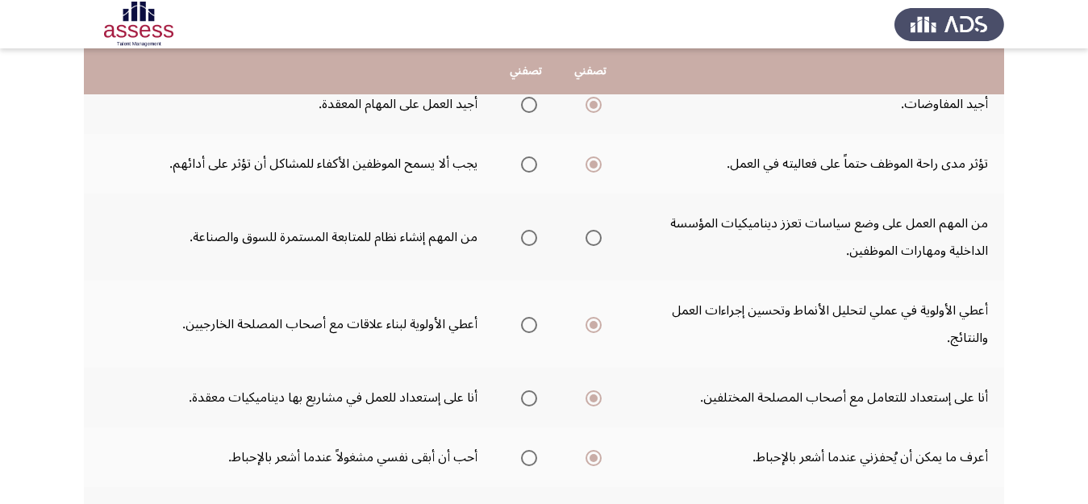
click at [597, 238] on span "Select an option" at bounding box center [593, 238] width 16 height 16
click at [597, 238] on input "Select an option" at bounding box center [593, 238] width 16 height 16
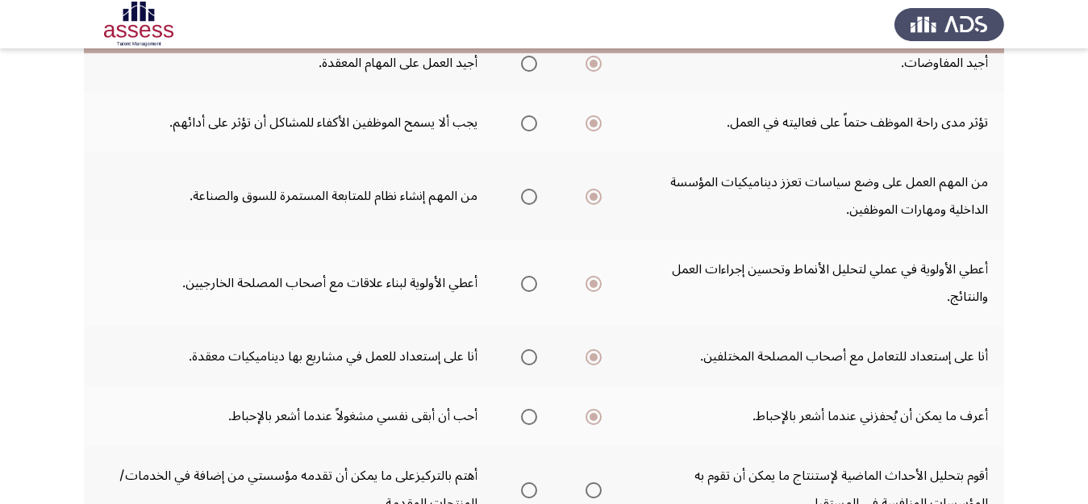
scroll to position [727, 0]
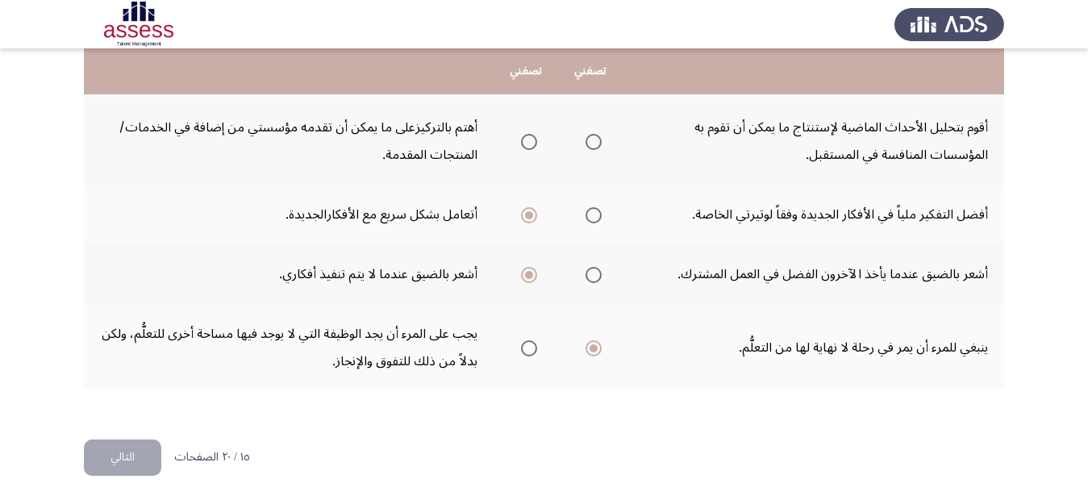
click at [118, 455] on button "التالي" at bounding box center [122, 457] width 77 height 36
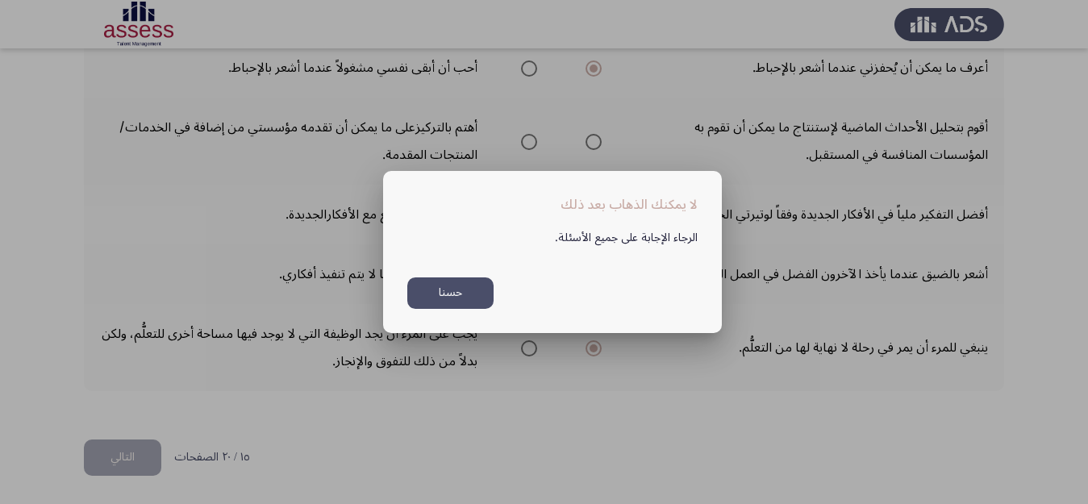
click at [589, 393] on div at bounding box center [544, 252] width 1088 height 504
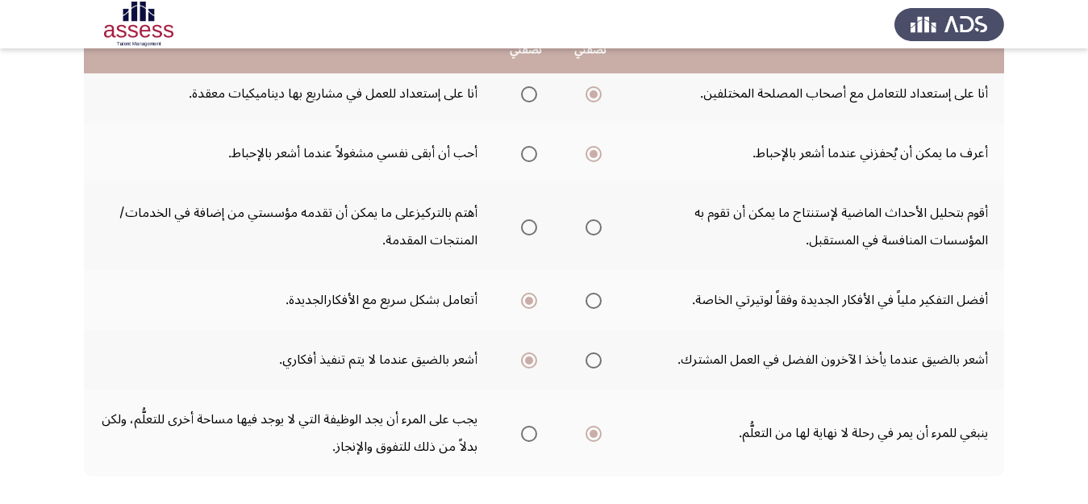
scroll to position [606, 0]
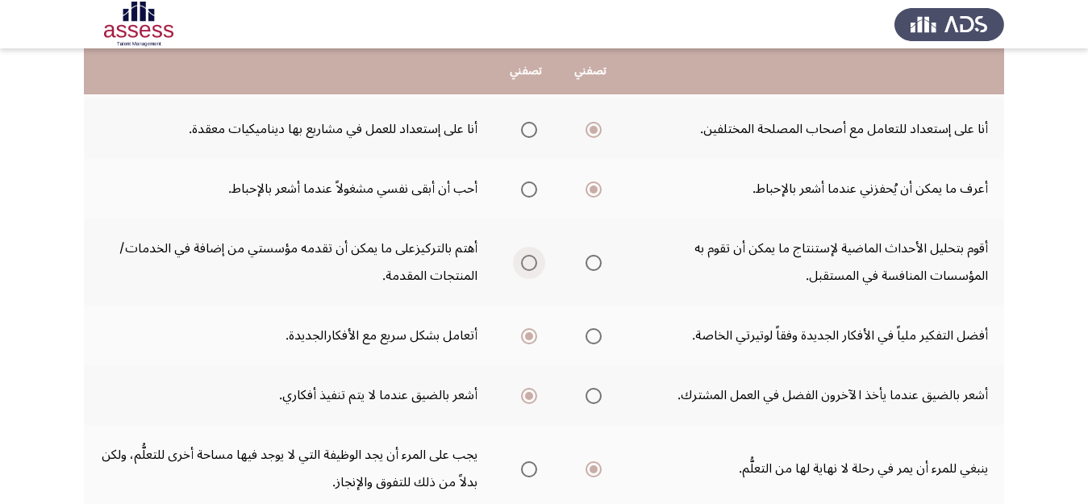
click at [529, 263] on span "Select an option" at bounding box center [529, 263] width 0 height 0
click at [529, 262] on input "Select an option" at bounding box center [529, 263] width 16 height 16
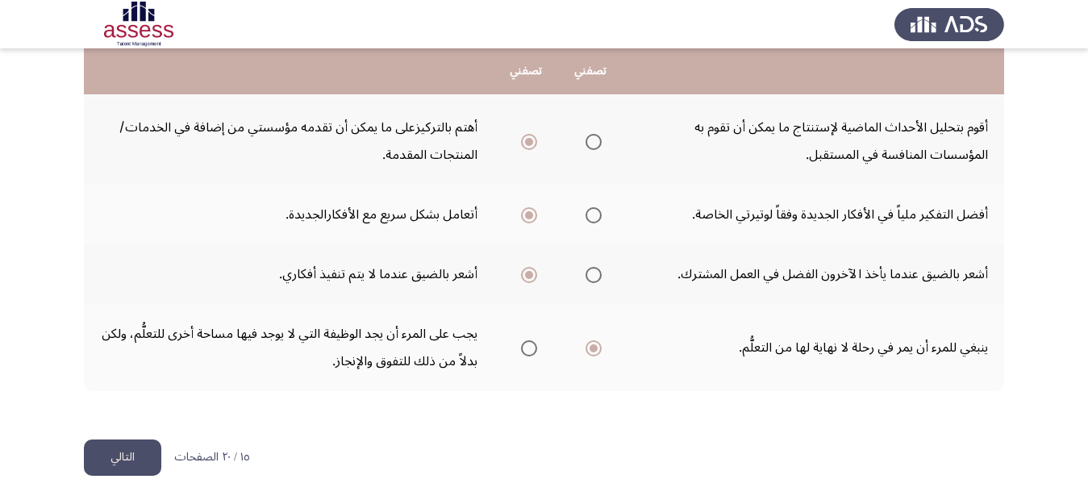
drag, startPoint x: 110, startPoint y: 456, endPoint x: 122, endPoint y: 448, distance: 14.5
click at [113, 456] on button "التالي" at bounding box center [122, 457] width 77 height 36
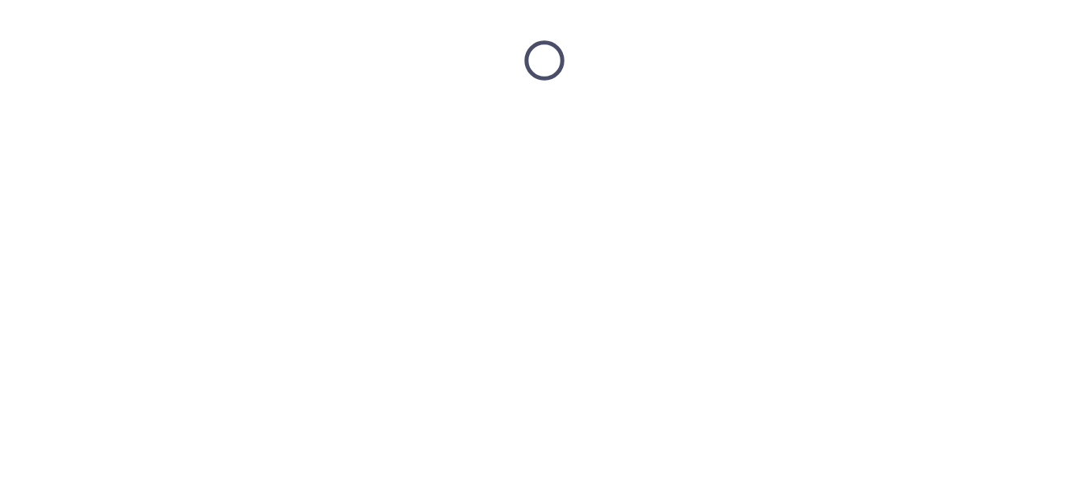
scroll to position [0, 0]
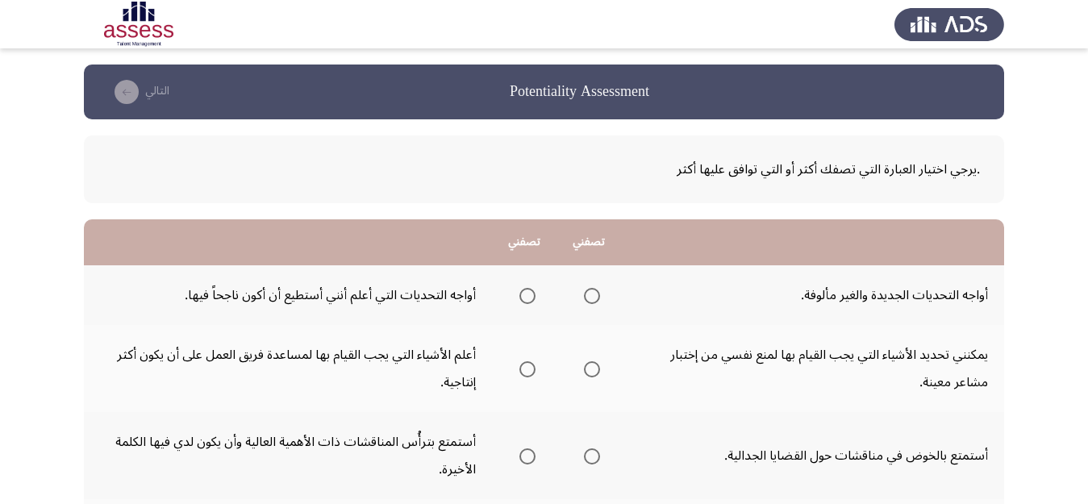
click at [593, 300] on span "Select an option" at bounding box center [592, 296] width 16 height 16
click at [593, 300] on input "Select an option" at bounding box center [592, 296] width 16 height 16
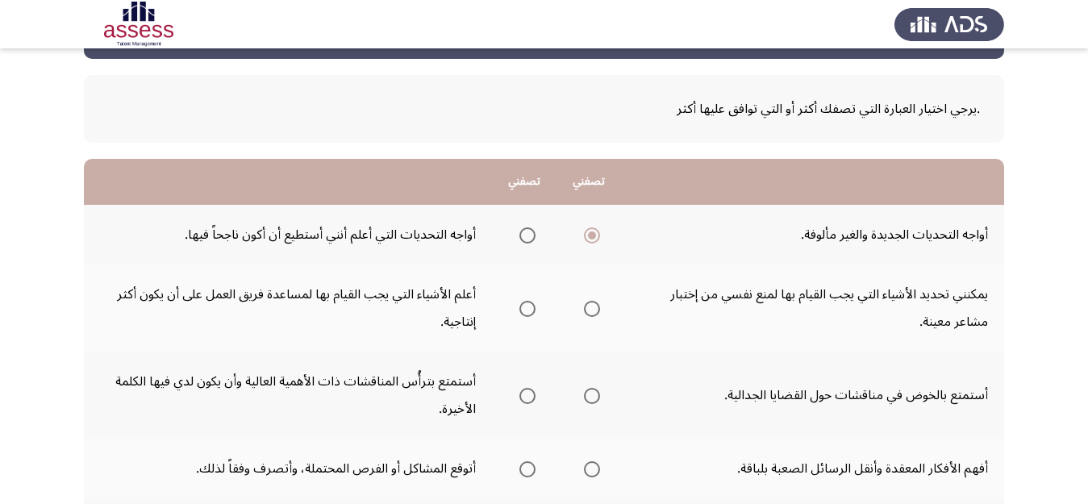
click at [519, 306] on span "Select an option" at bounding box center [527, 309] width 16 height 16
click at [519, 306] on input "Select an option" at bounding box center [527, 309] width 16 height 16
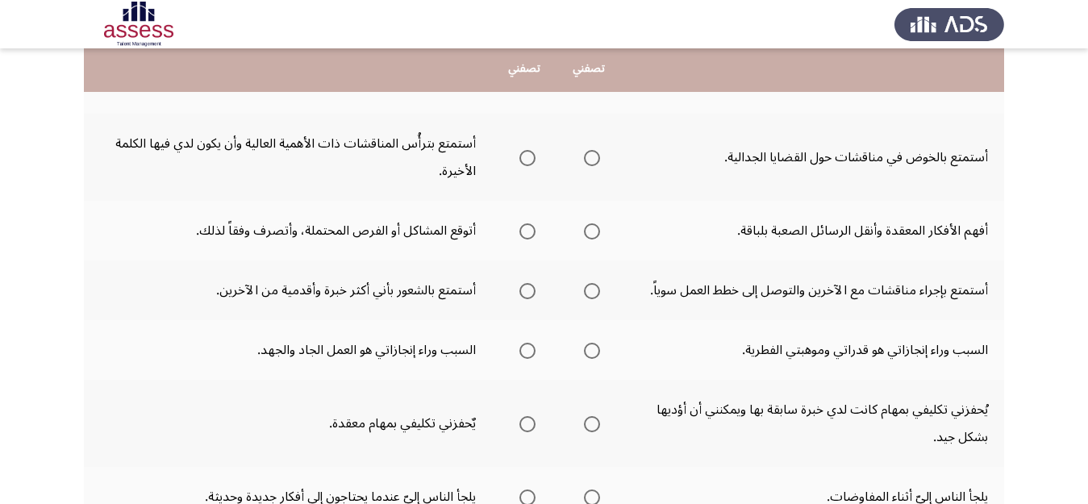
scroll to position [296, 0]
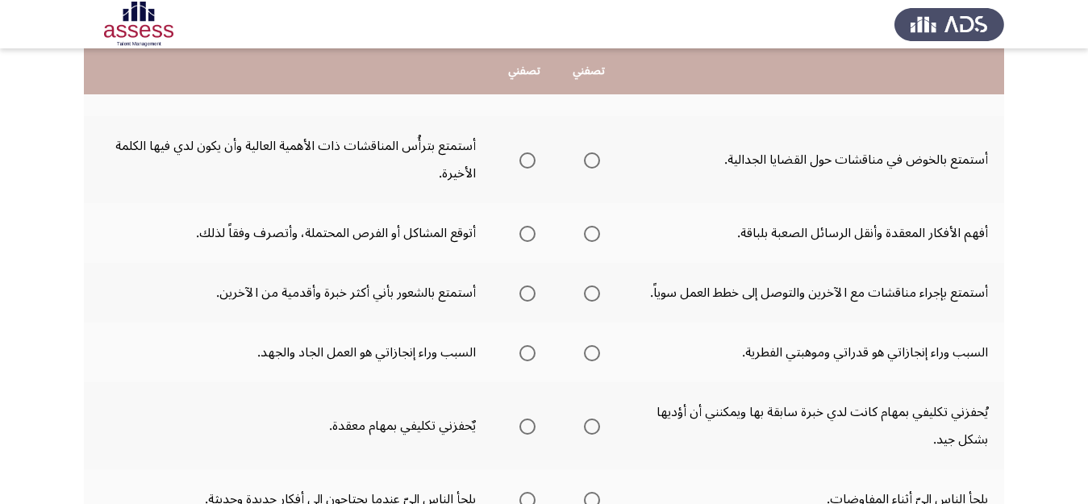
click at [590, 165] on span "Select an option" at bounding box center [592, 160] width 16 height 16
click at [590, 165] on input "Select an option" at bounding box center [592, 160] width 16 height 16
click at [513, 231] on label "Select an option" at bounding box center [524, 234] width 23 height 16
click at [519, 231] on input "Select an option" at bounding box center [527, 234] width 16 height 16
click at [588, 289] on span "Select an option" at bounding box center [592, 293] width 16 height 16
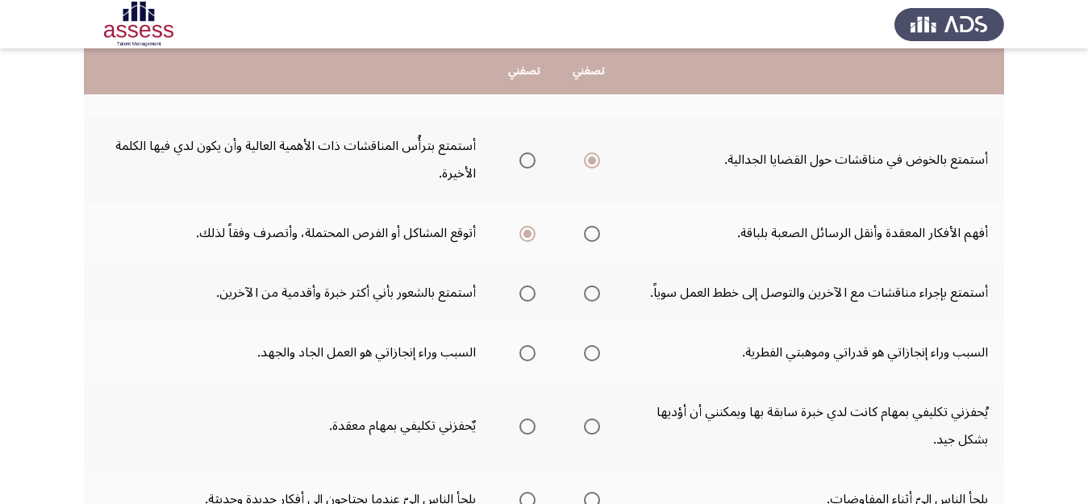
click at [588, 289] on input "Select an option" at bounding box center [592, 293] width 16 height 16
click at [519, 351] on span "Select an option" at bounding box center [527, 353] width 16 height 16
click at [519, 351] on input "Select an option" at bounding box center [527, 353] width 16 height 16
click at [526, 423] on span "Select an option" at bounding box center [527, 426] width 16 height 16
click at [526, 423] on input "Select an option" at bounding box center [527, 426] width 16 height 16
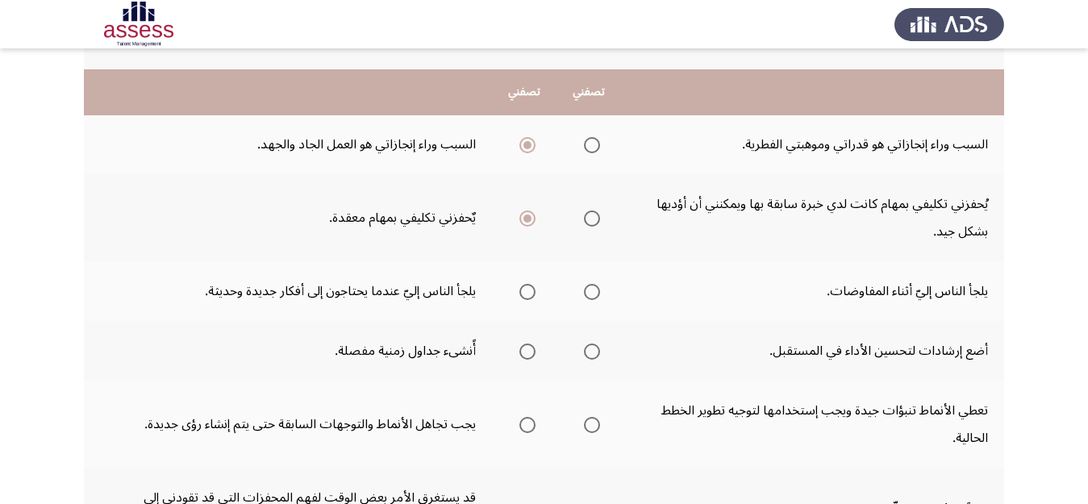
scroll to position [538, 0]
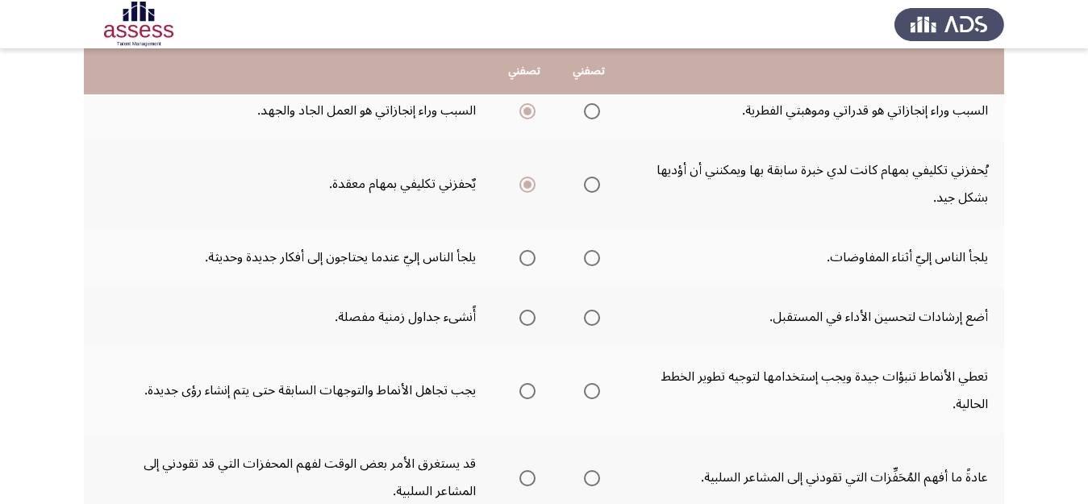
click at [584, 259] on span "Select an option" at bounding box center [592, 258] width 16 height 16
click at [584, 259] on input "Select an option" at bounding box center [592, 258] width 16 height 16
click at [585, 323] on span "Select an option" at bounding box center [592, 318] width 16 height 16
click at [585, 323] on input "Select an option" at bounding box center [592, 318] width 16 height 16
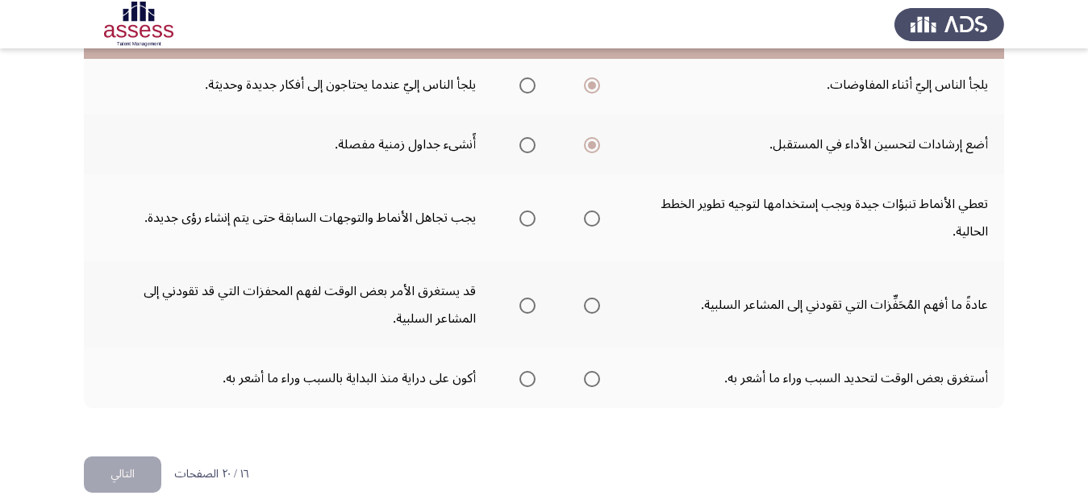
scroll to position [727, 0]
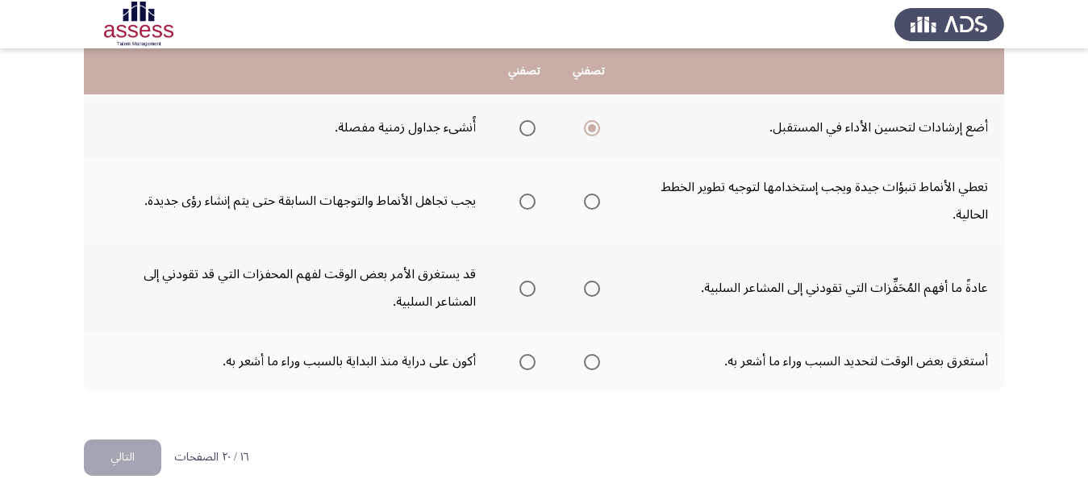
click at [519, 360] on span "Select an option" at bounding box center [527, 362] width 16 height 16
click at [519, 360] on input "Select an option" at bounding box center [527, 362] width 16 height 16
click at [588, 293] on span "Select an option" at bounding box center [592, 289] width 16 height 16
click at [588, 293] on input "Select an option" at bounding box center [592, 289] width 16 height 16
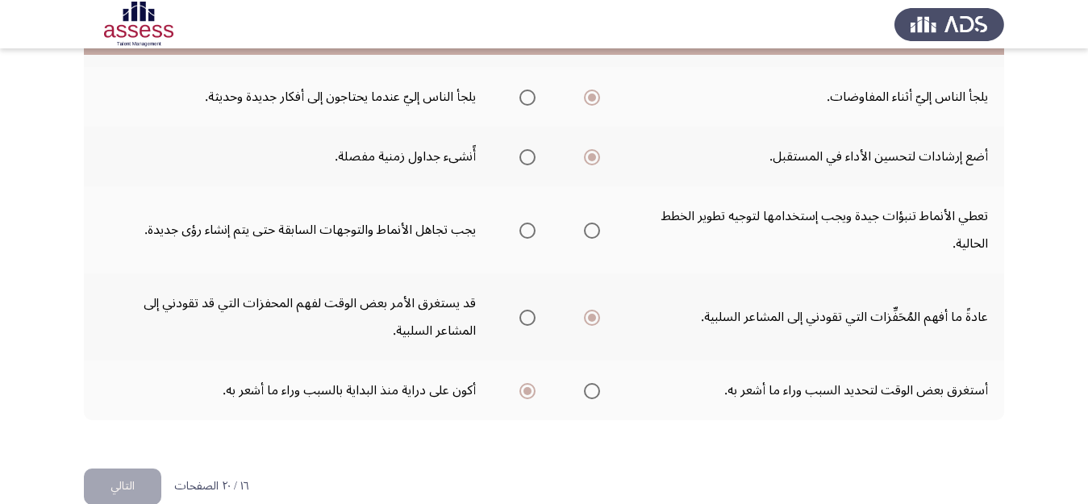
scroll to position [635, 0]
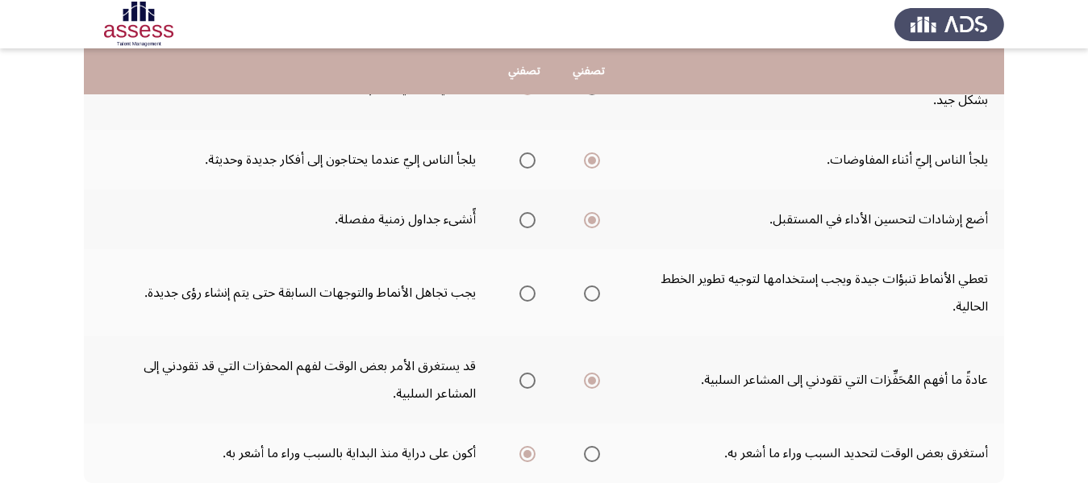
click at [586, 298] on span "Select an option" at bounding box center [592, 293] width 16 height 16
click at [586, 298] on input "Select an option" at bounding box center [592, 293] width 16 height 16
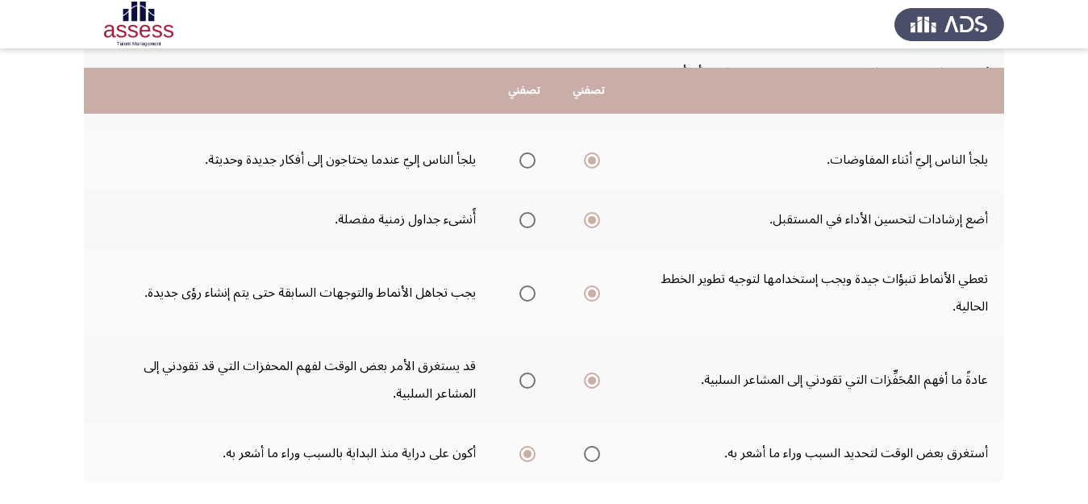
scroll to position [727, 0]
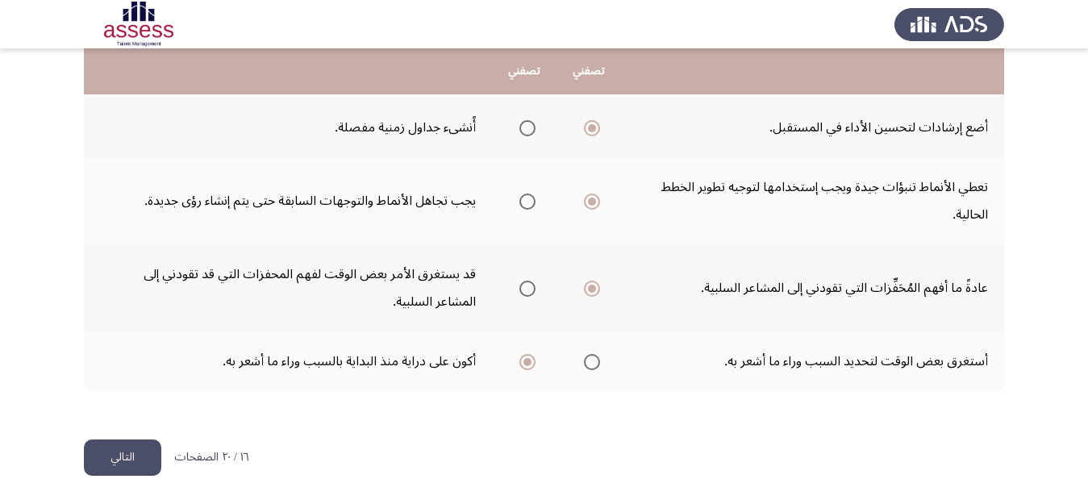
click at [96, 451] on button "التالي" at bounding box center [122, 457] width 77 height 36
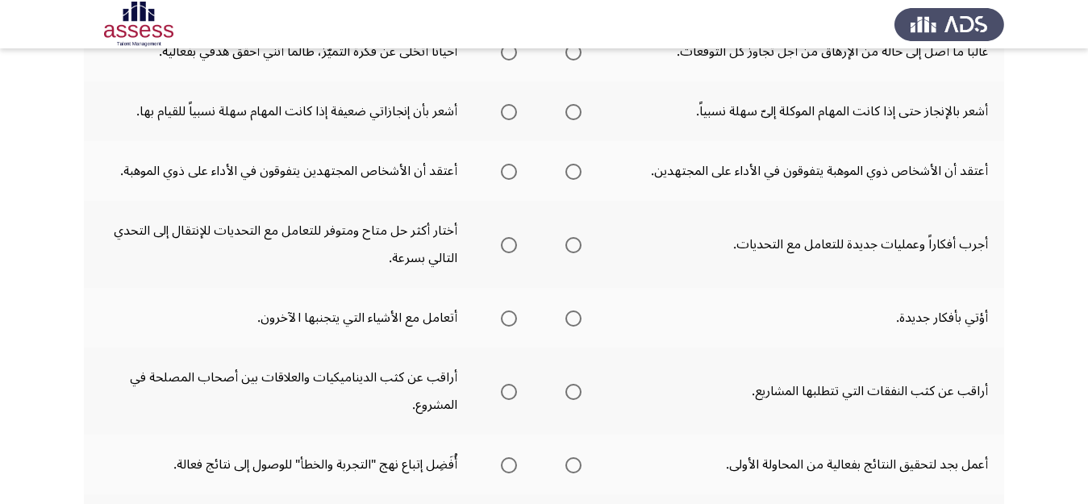
scroll to position [672, 0]
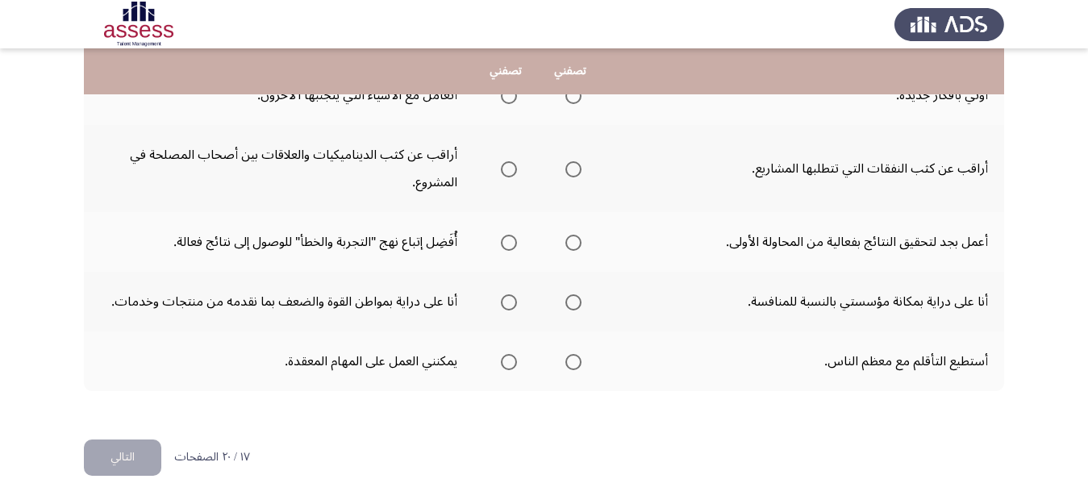
click at [502, 365] on span "Select an option" at bounding box center [509, 362] width 16 height 16
click at [502, 365] on input "Select an option" at bounding box center [509, 362] width 16 height 16
click at [574, 309] on span "Select an option" at bounding box center [573, 302] width 16 height 16
click at [574, 309] on input "Select an option" at bounding box center [573, 302] width 16 height 16
click at [573, 243] on span "Select an option" at bounding box center [573, 243] width 16 height 16
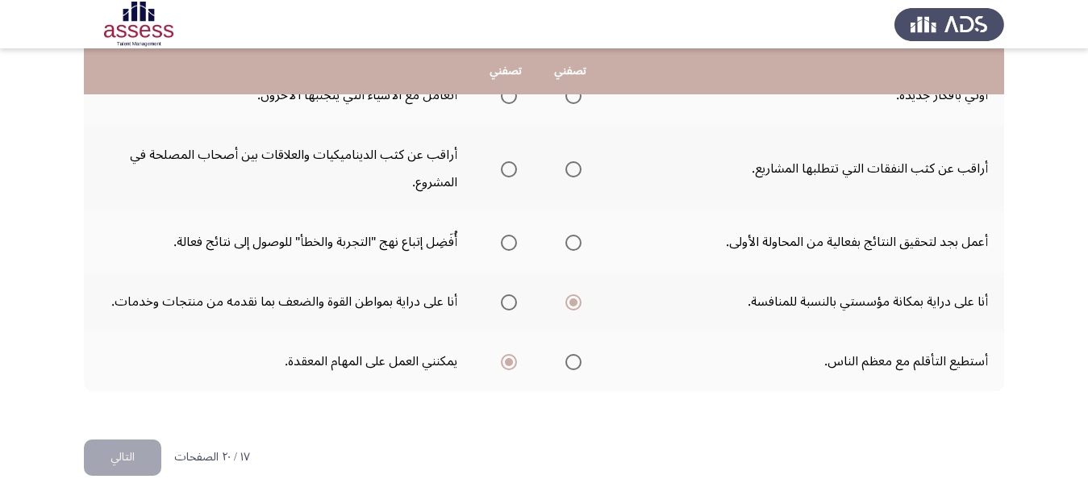
click at [573, 243] on input "Select an option" at bounding box center [573, 243] width 16 height 16
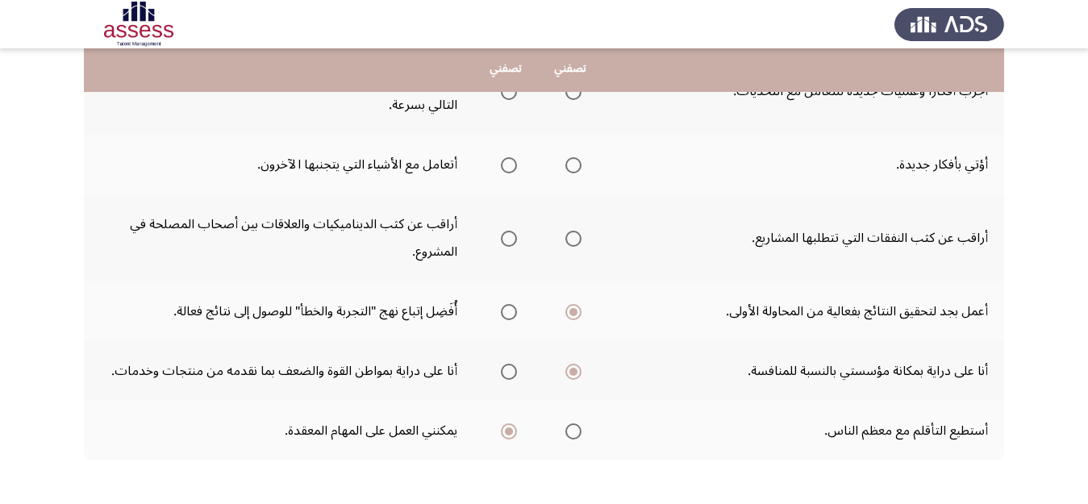
scroll to position [601, 0]
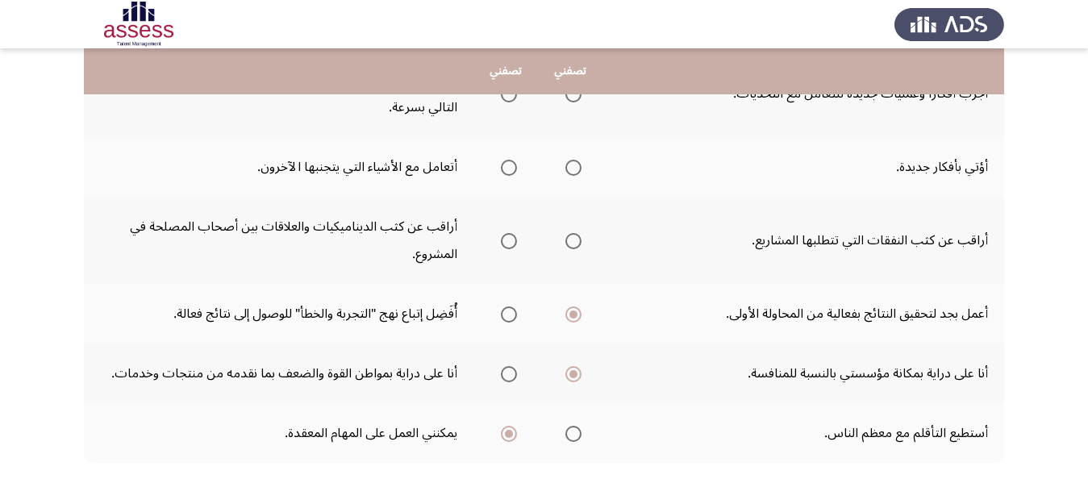
click at [512, 241] on span "Select an option" at bounding box center [509, 241] width 16 height 16
click at [512, 241] on input "Select an option" at bounding box center [509, 241] width 16 height 16
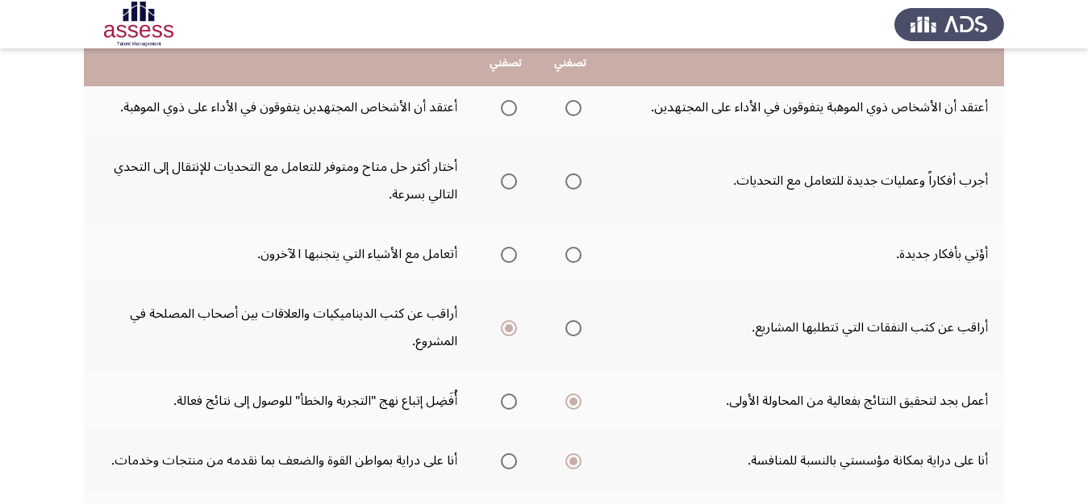
scroll to position [499, 0]
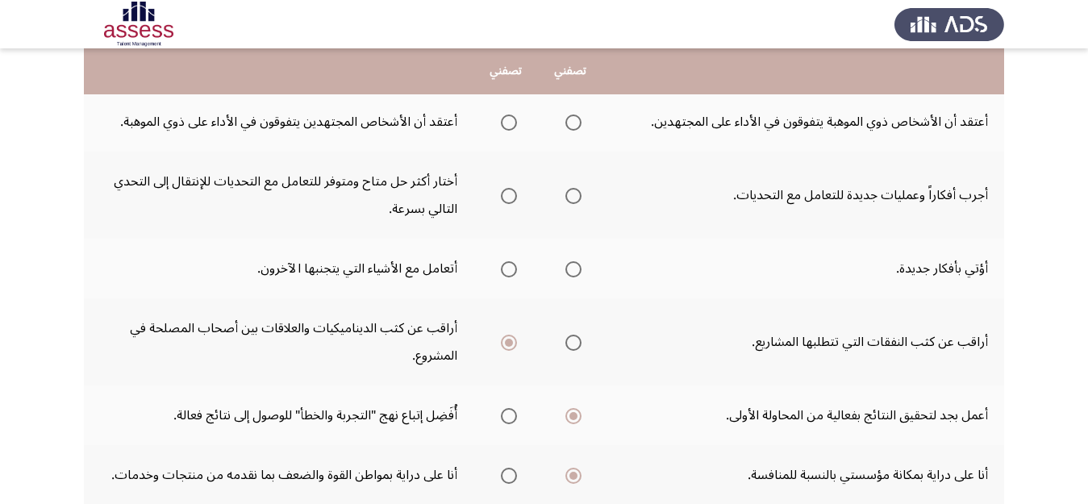
click at [569, 270] on span "Select an option" at bounding box center [573, 269] width 16 height 16
click at [569, 270] on input "Select an option" at bounding box center [573, 269] width 16 height 16
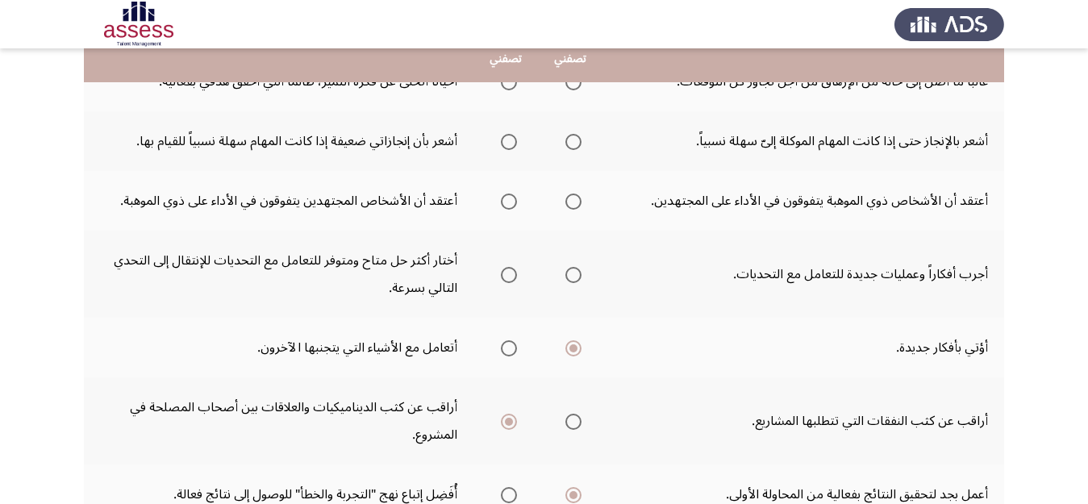
scroll to position [401, 0]
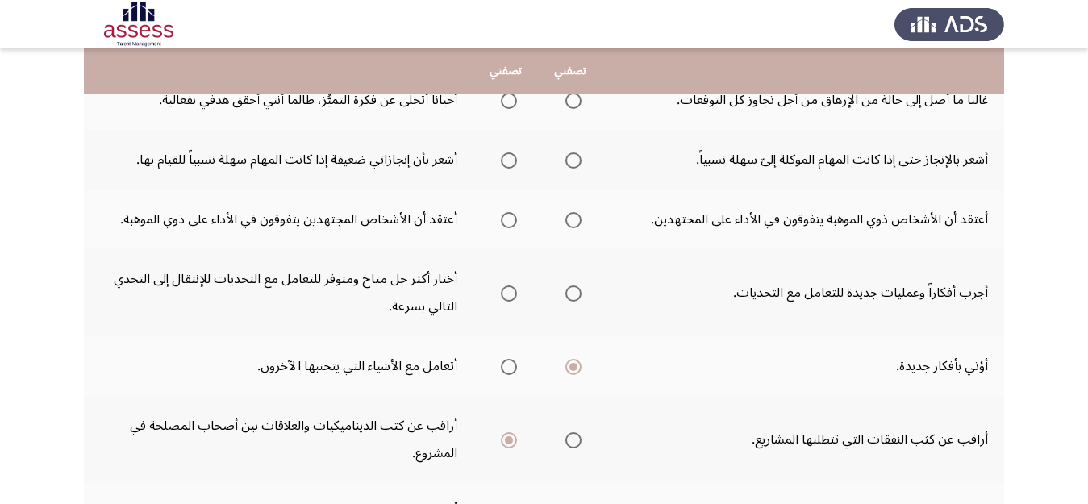
click at [566, 289] on span "Select an option" at bounding box center [573, 293] width 16 height 16
click at [566, 289] on input "Select an option" at bounding box center [573, 293] width 16 height 16
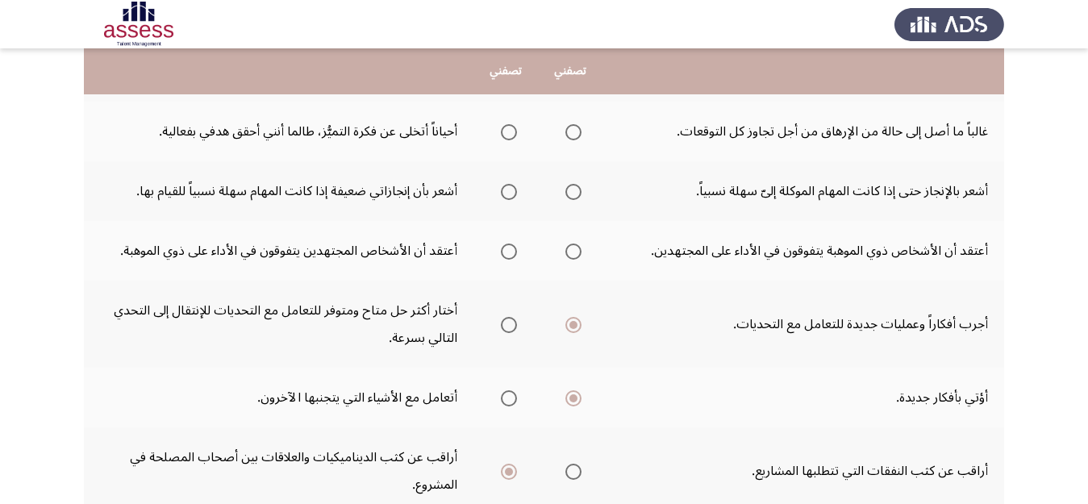
scroll to position [366, 0]
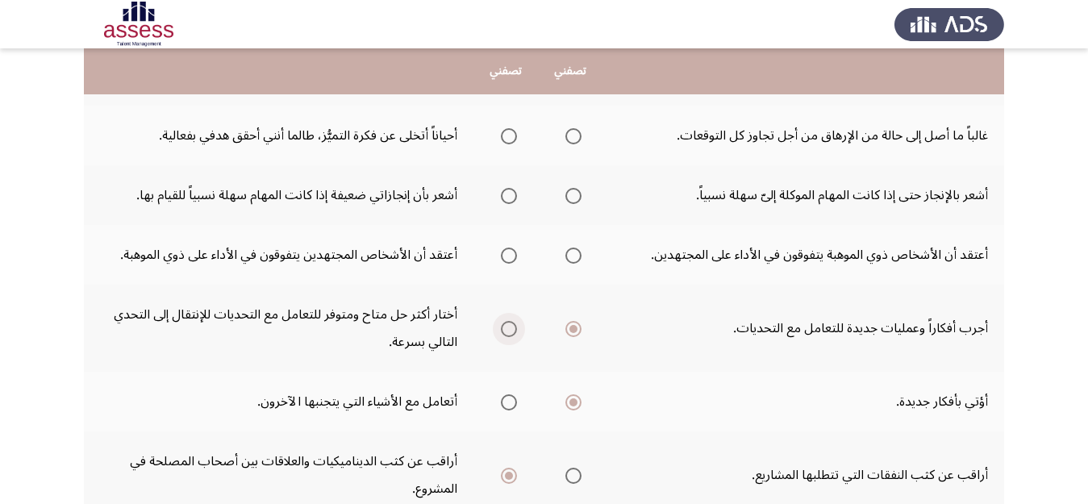
click at [502, 330] on span "Select an option" at bounding box center [509, 329] width 16 height 16
click at [502, 330] on input "Select an option" at bounding box center [509, 329] width 16 height 16
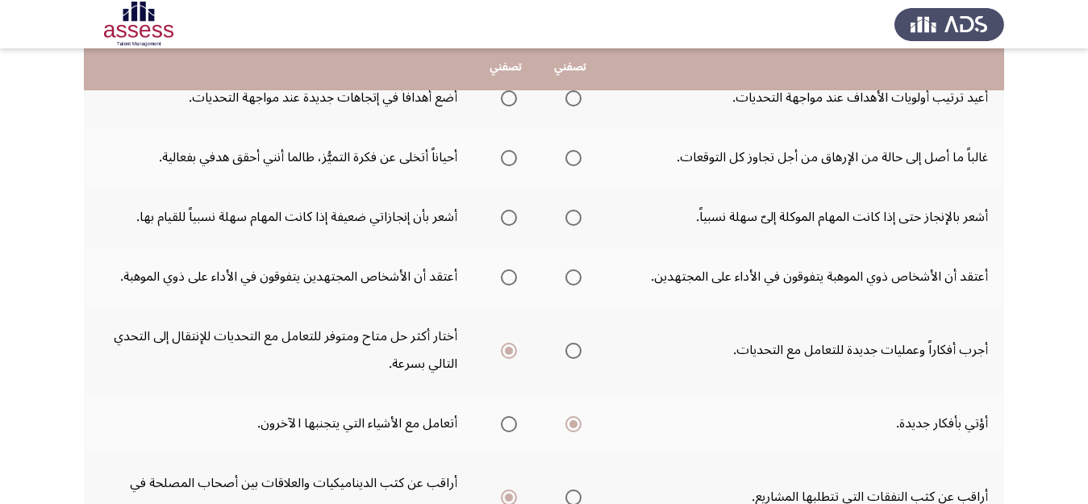
scroll to position [340, 0]
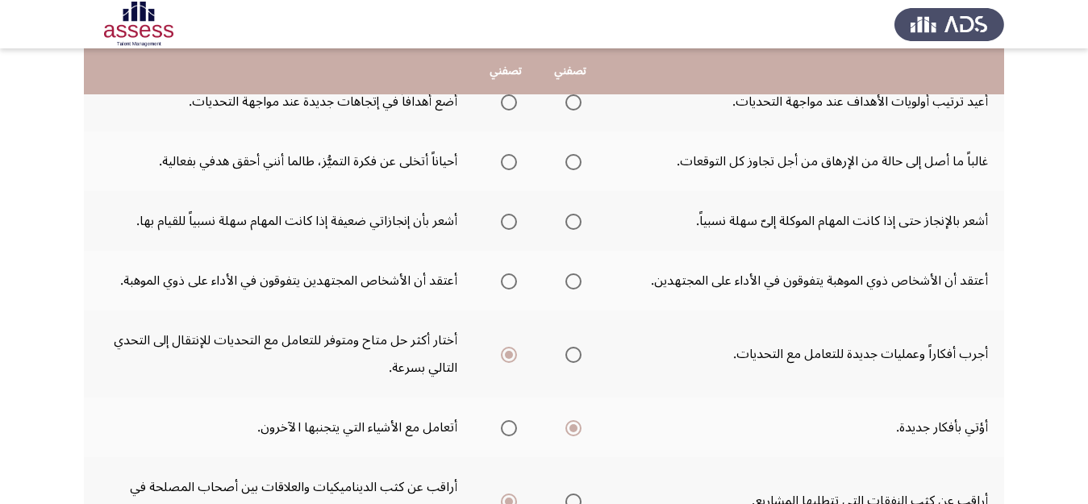
click at [576, 278] on span "Select an option" at bounding box center [573, 281] width 16 height 16
click at [576, 278] on input "Select an option" at bounding box center [573, 281] width 16 height 16
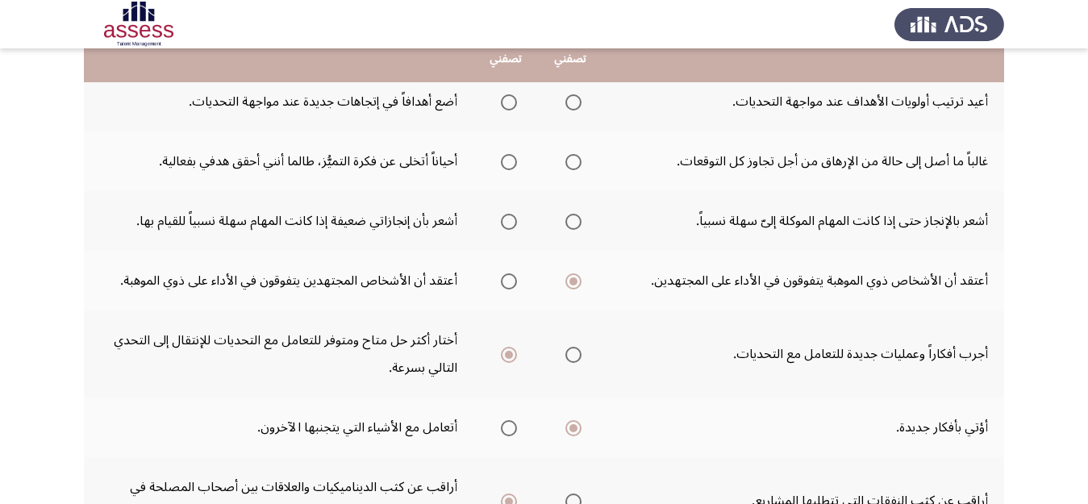
scroll to position [293, 0]
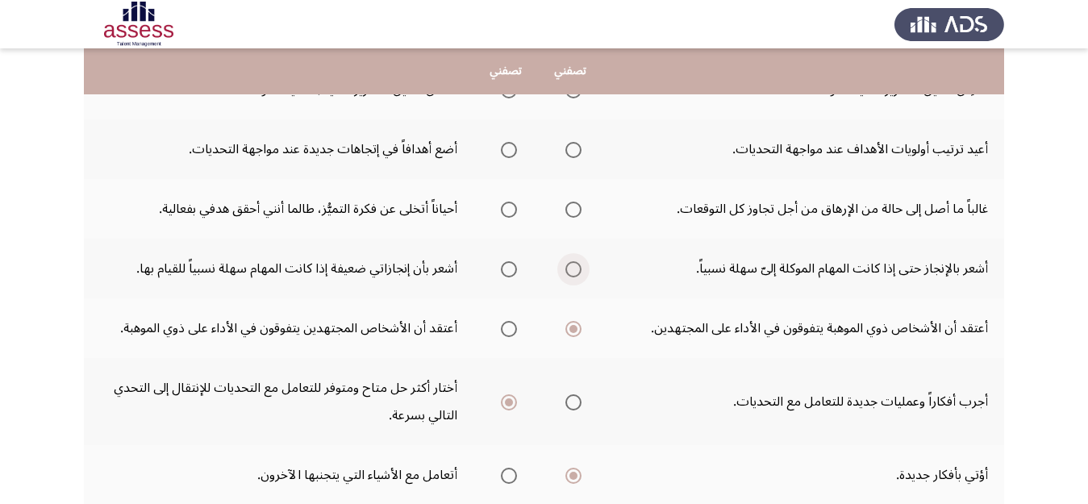
click at [571, 265] on span "Select an option" at bounding box center [573, 269] width 16 height 16
click at [571, 265] on input "Select an option" at bounding box center [573, 269] width 16 height 16
click at [575, 217] on span "Select an option" at bounding box center [573, 210] width 16 height 16
click at [575, 217] on input "Select an option" at bounding box center [573, 210] width 16 height 16
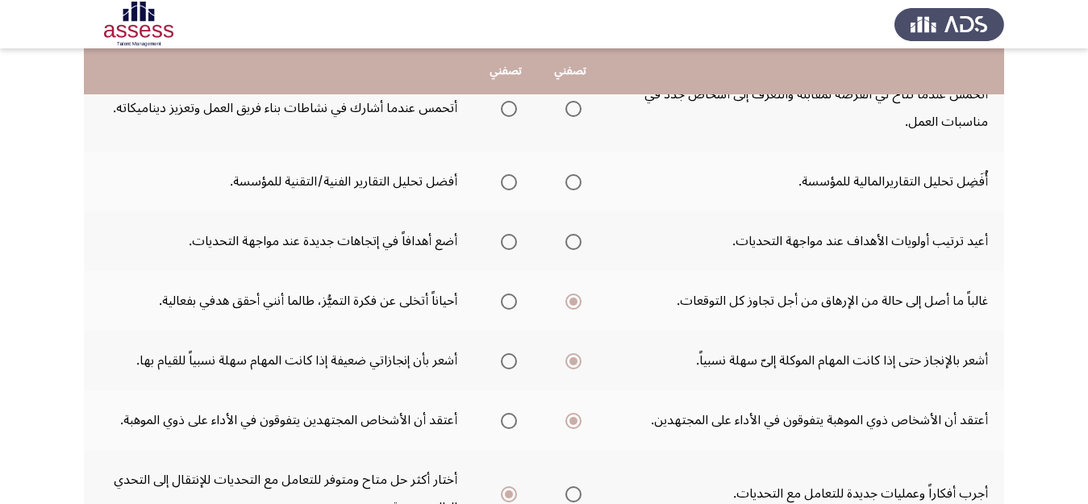
scroll to position [199, 0]
click at [567, 185] on span "Select an option" at bounding box center [573, 184] width 16 height 16
click at [567, 185] on input "Select an option" at bounding box center [573, 184] width 16 height 16
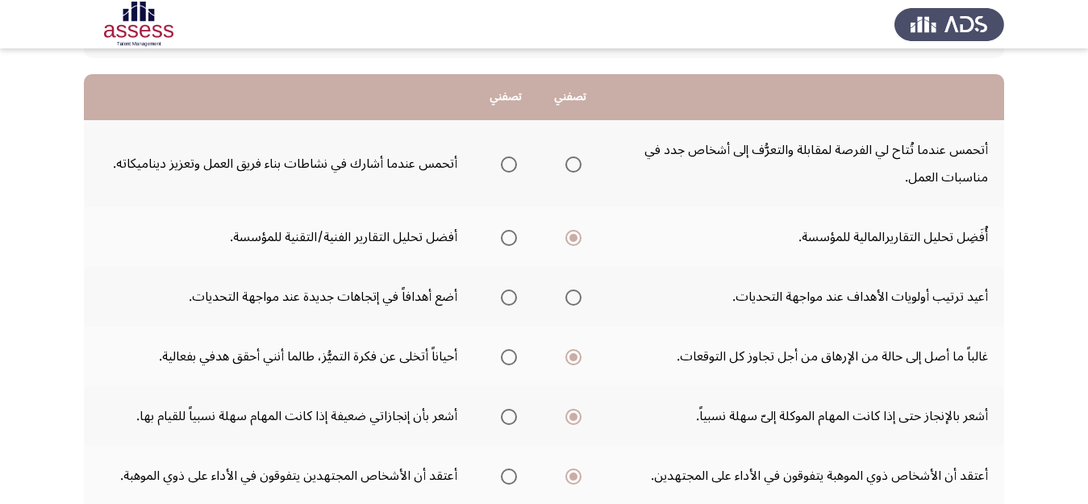
scroll to position [141, 0]
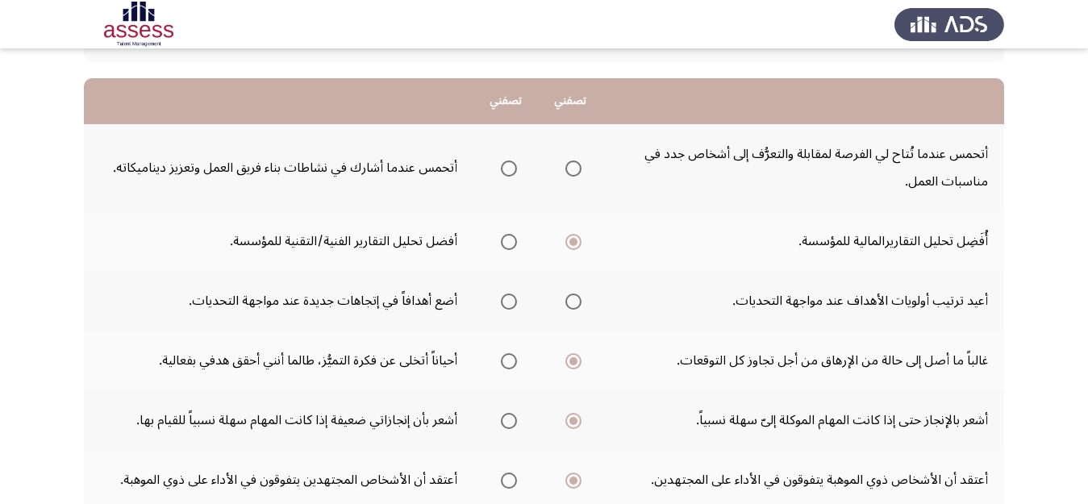
click at [565, 173] on span "Select an option" at bounding box center [573, 168] width 16 height 16
click at [565, 173] on input "Select an option" at bounding box center [573, 168] width 16 height 16
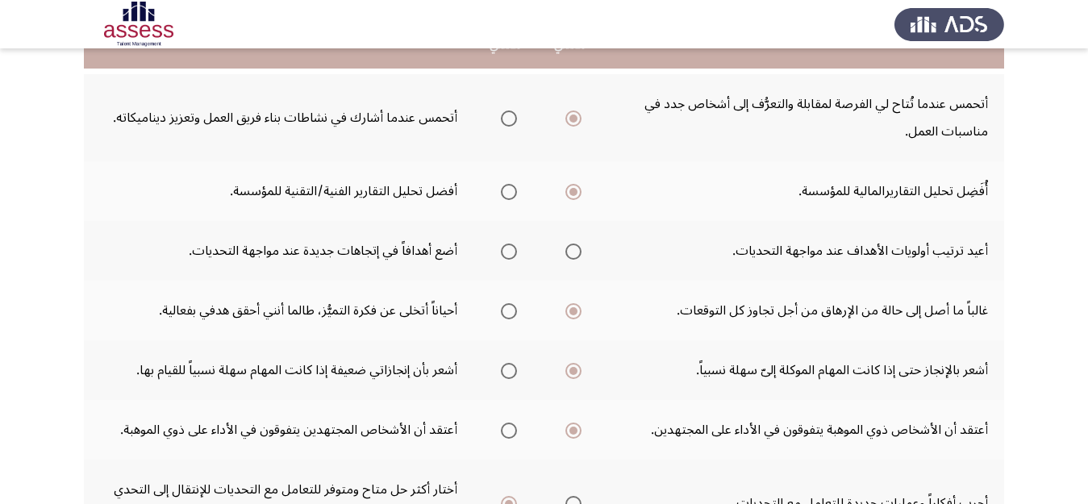
scroll to position [195, 0]
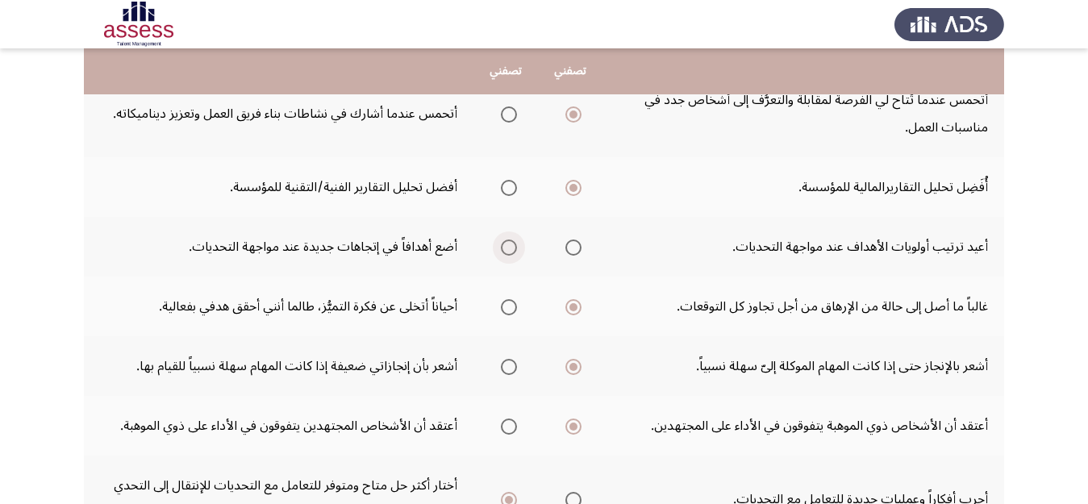
click at [498, 247] on label "Select an option" at bounding box center [505, 247] width 23 height 16
click at [501, 247] on input "Select an option" at bounding box center [509, 247] width 16 height 16
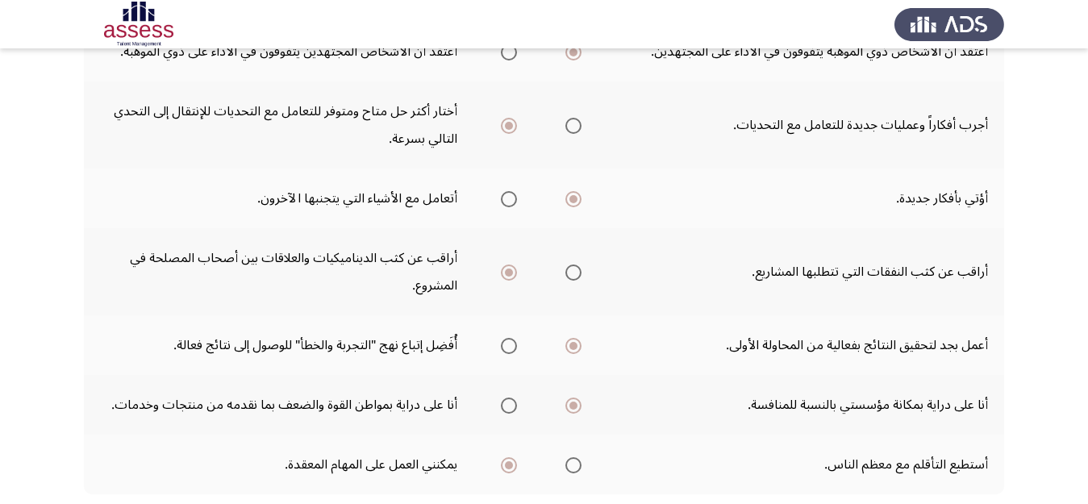
scroll to position [672, 0]
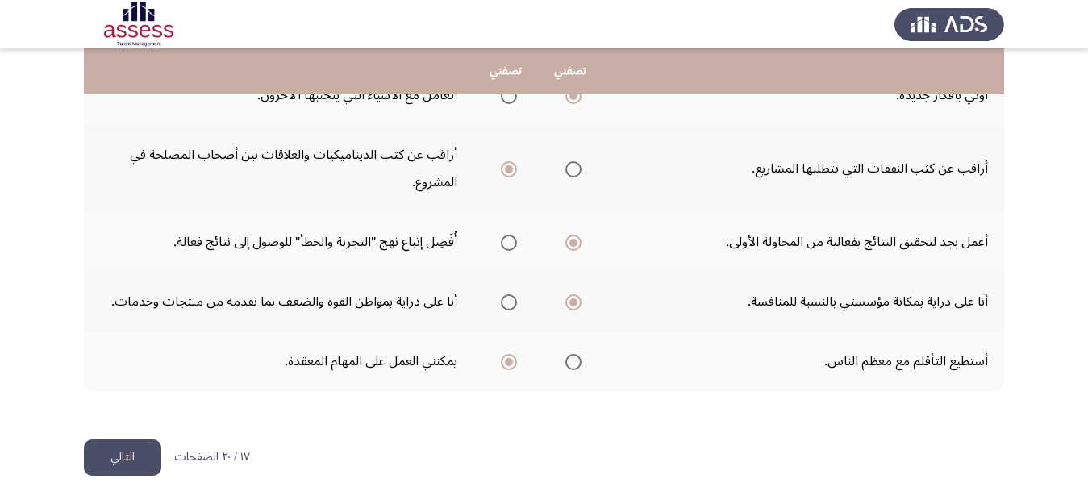
click at [141, 441] on button "التالي" at bounding box center [122, 457] width 77 height 36
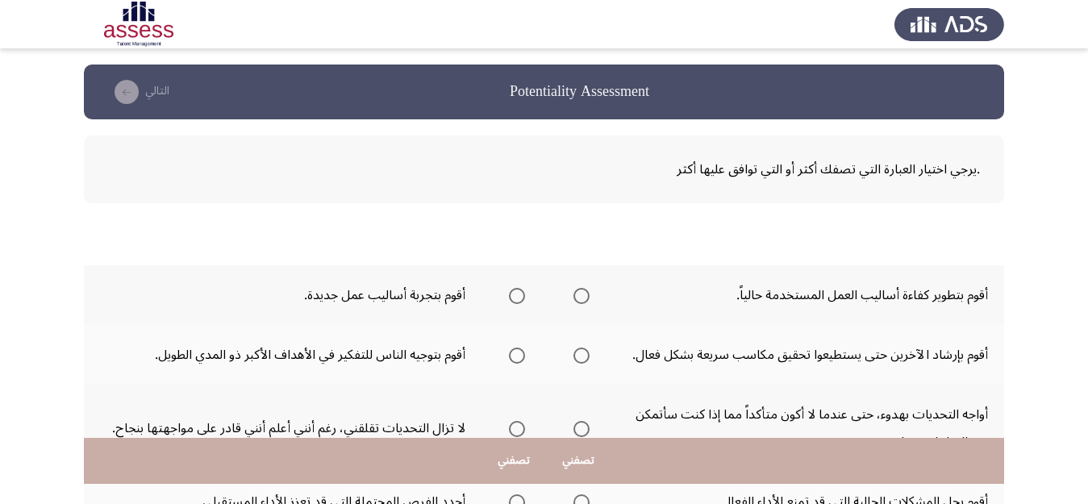
scroll to position [727, 0]
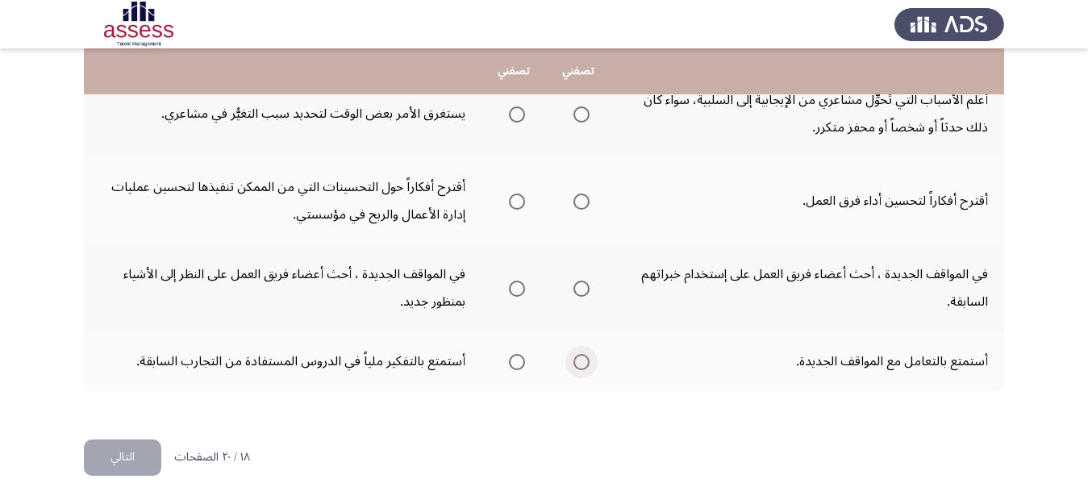
click at [577, 364] on span "Select an option" at bounding box center [581, 362] width 16 height 16
click at [577, 364] on input "Select an option" at bounding box center [581, 362] width 16 height 16
click at [512, 291] on span "Select an option" at bounding box center [517, 289] width 16 height 16
click at [512, 291] on input "Select an option" at bounding box center [517, 289] width 16 height 16
click at [580, 206] on span "Select an option" at bounding box center [581, 201] width 16 height 16
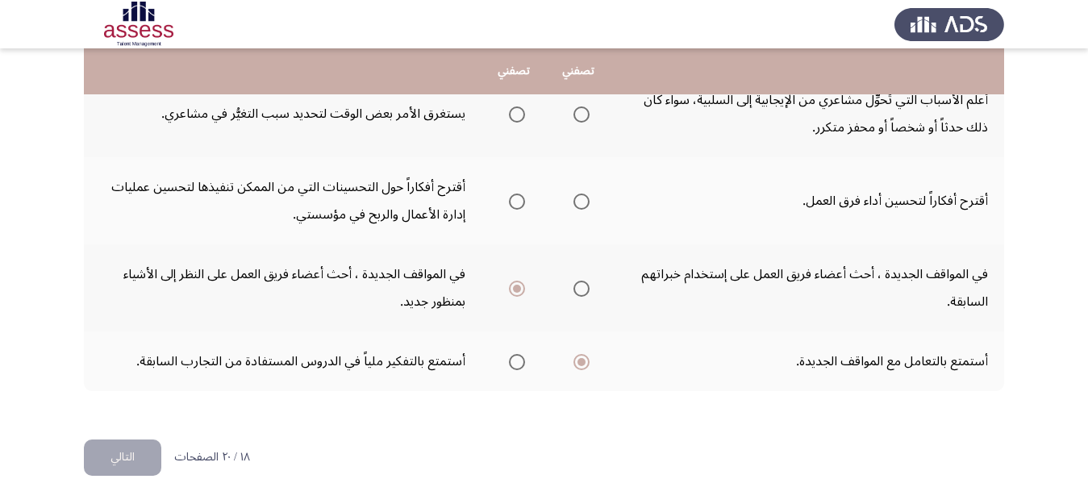
click at [580, 206] on input "Select an option" at bounding box center [581, 201] width 16 height 16
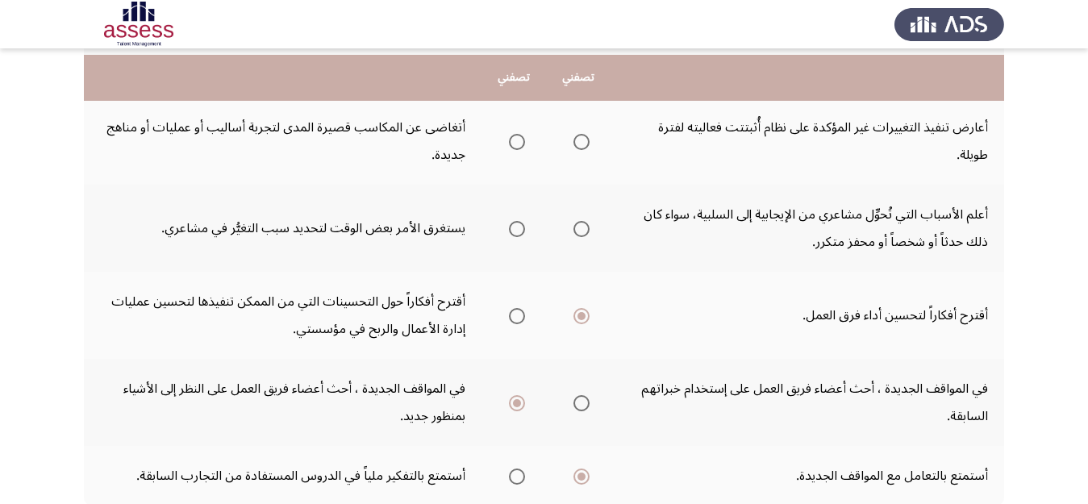
scroll to position [535, 0]
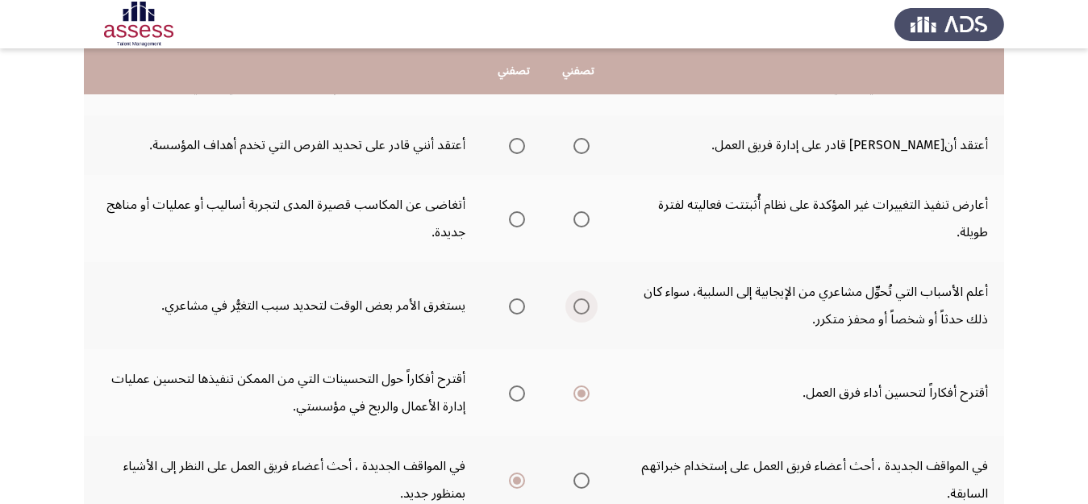
click at [574, 304] on span "Select an option" at bounding box center [581, 306] width 16 height 16
click at [574, 304] on input "Select an option" at bounding box center [581, 306] width 16 height 16
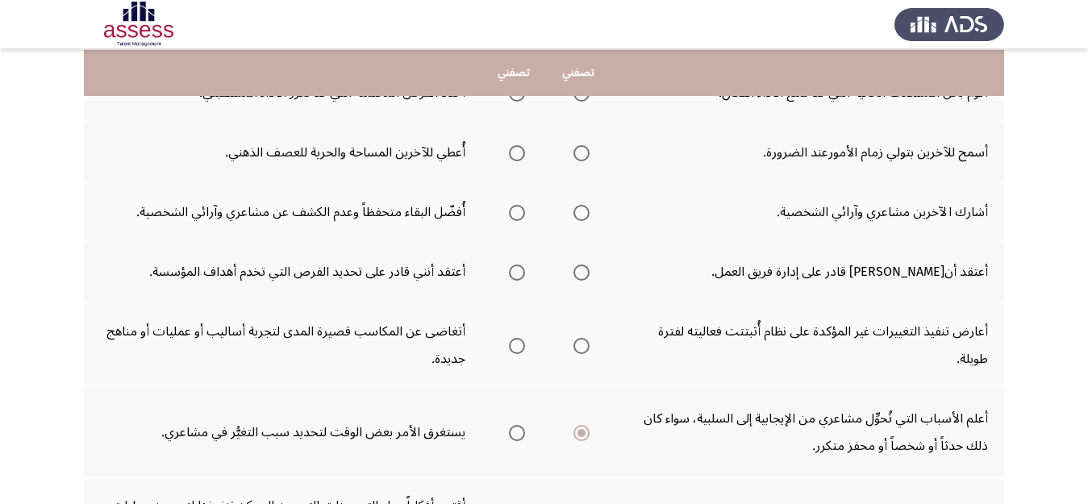
scroll to position [406, 0]
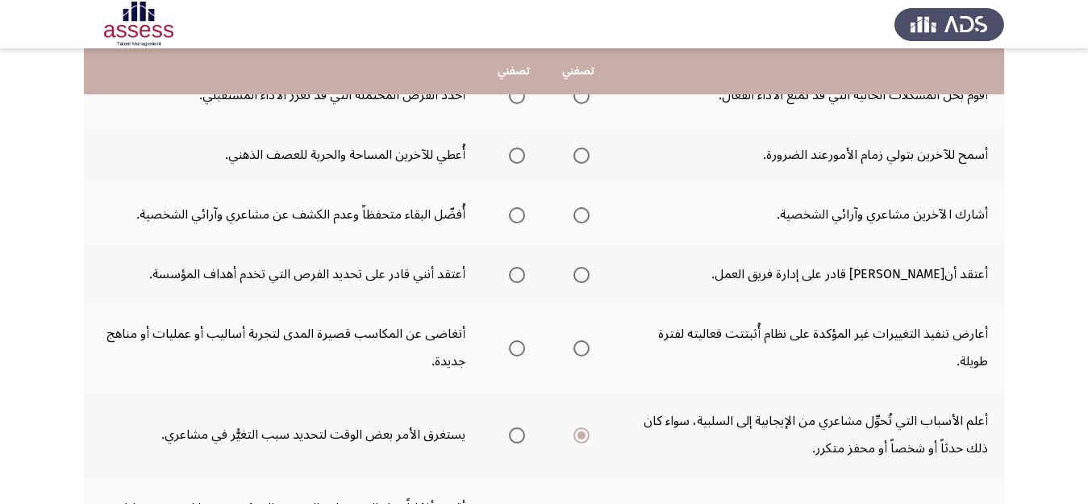
click at [517, 351] on span "Select an option" at bounding box center [517, 348] width 16 height 16
click at [517, 351] on input "Select an option" at bounding box center [517, 348] width 16 height 16
click at [581, 347] on span "Select an option" at bounding box center [581, 348] width 16 height 16
click at [581, 347] on input "Select an option" at bounding box center [581, 348] width 16 height 16
click at [517, 343] on span "Select an option" at bounding box center [517, 348] width 16 height 16
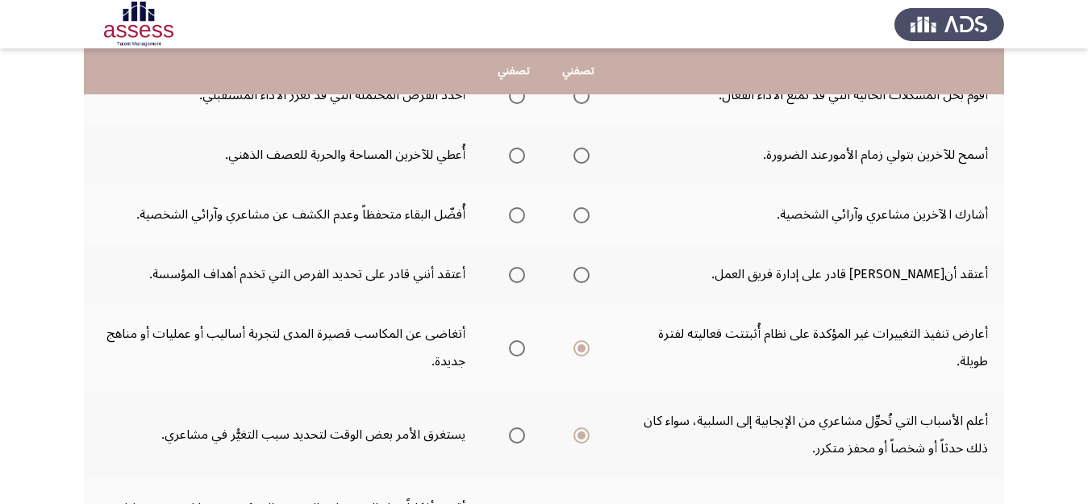
click at [517, 343] on input "Select an option" at bounding box center [517, 348] width 16 height 16
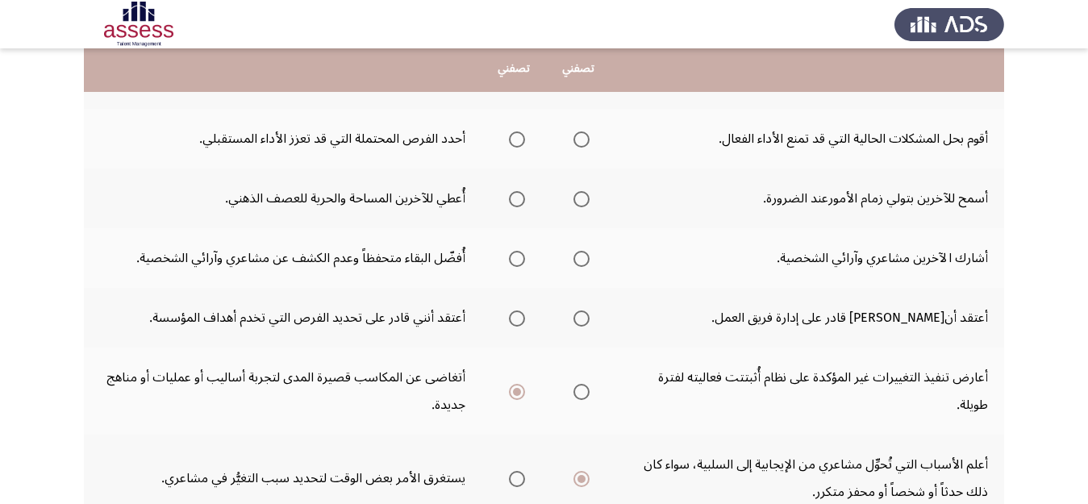
scroll to position [360, 0]
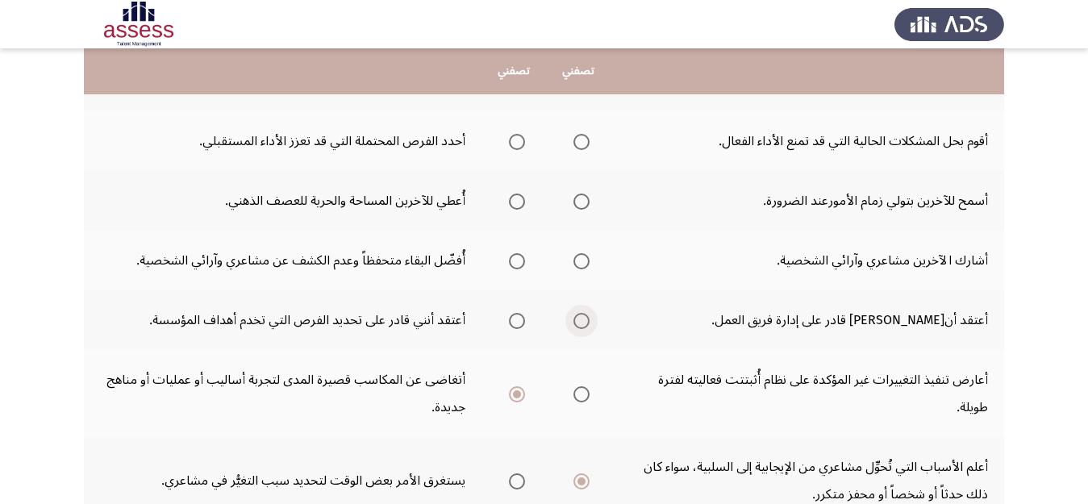
click at [579, 320] on span "Select an option" at bounding box center [581, 321] width 16 height 16
click at [579, 320] on input "Select an option" at bounding box center [581, 321] width 16 height 16
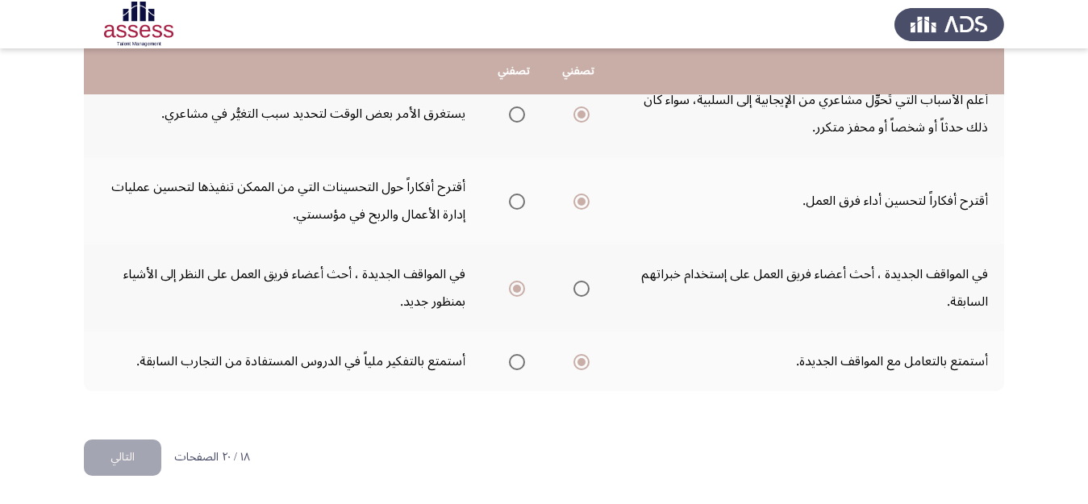
drag, startPoint x: 1087, startPoint y: 390, endPoint x: 1100, endPoint y: 133, distance: 257.5
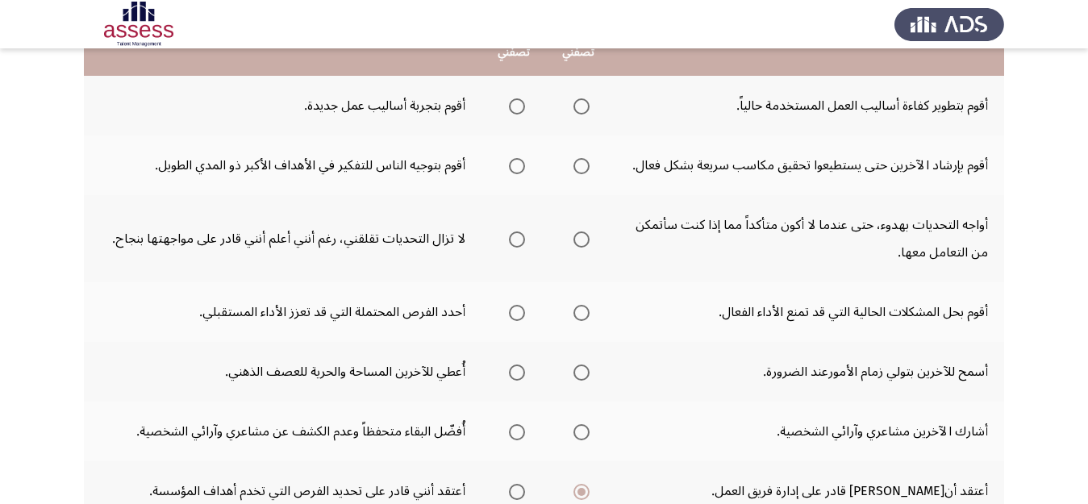
scroll to position [0, 0]
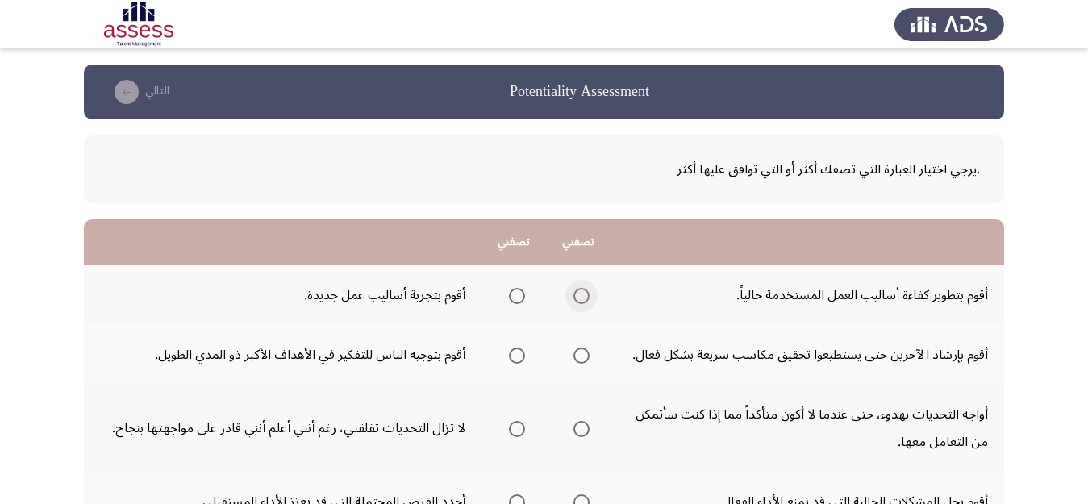
click at [576, 299] on span "Select an option" at bounding box center [581, 296] width 16 height 16
click at [576, 299] on input "Select an option" at bounding box center [581, 296] width 16 height 16
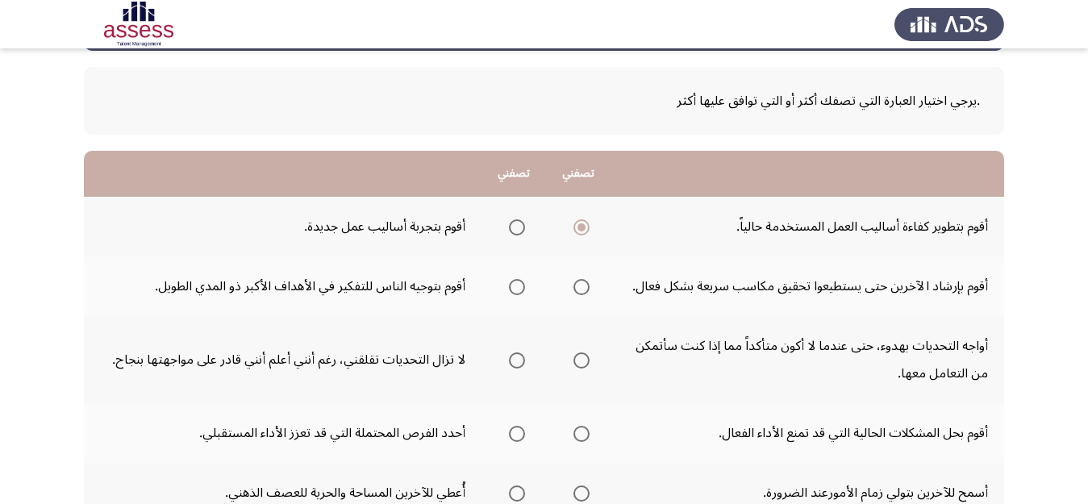
scroll to position [73, 0]
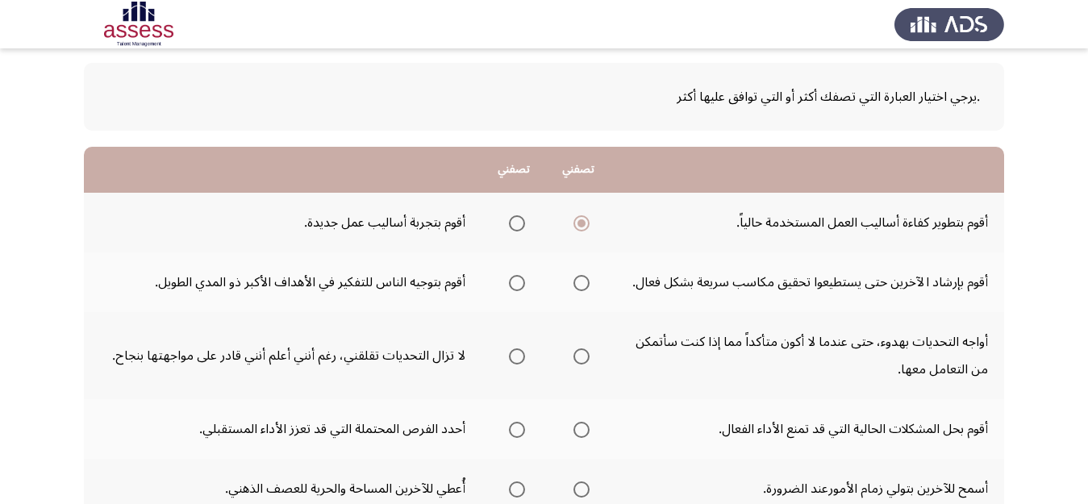
click at [509, 286] on span "Select an option" at bounding box center [517, 283] width 16 height 16
click at [509, 286] on input "Select an option" at bounding box center [517, 283] width 16 height 16
click at [572, 359] on label "Select an option" at bounding box center [578, 356] width 23 height 16
click at [573, 359] on input "Select an option" at bounding box center [581, 356] width 16 height 16
drag, startPoint x: 1082, startPoint y: 263, endPoint x: 1077, endPoint y: 298, distance: 35.8
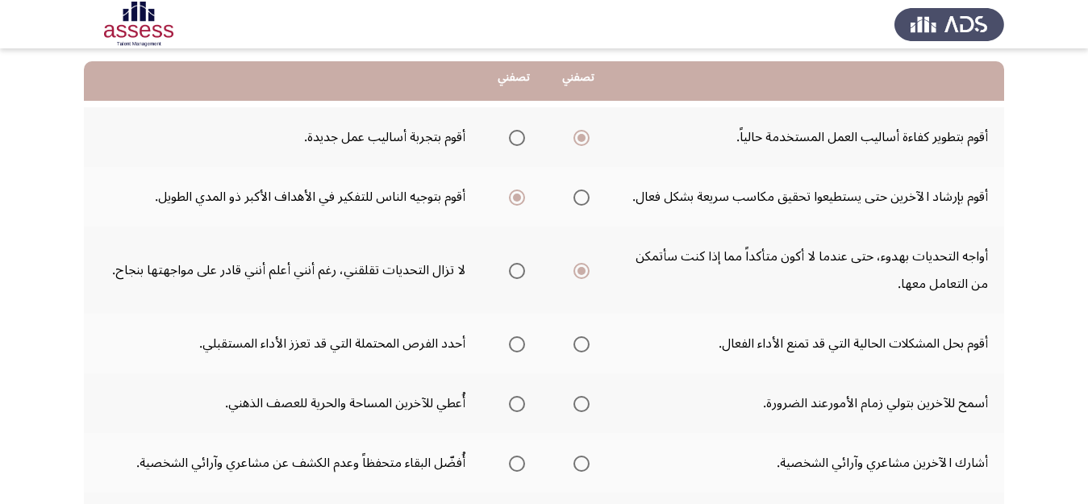
scroll to position [171, 0]
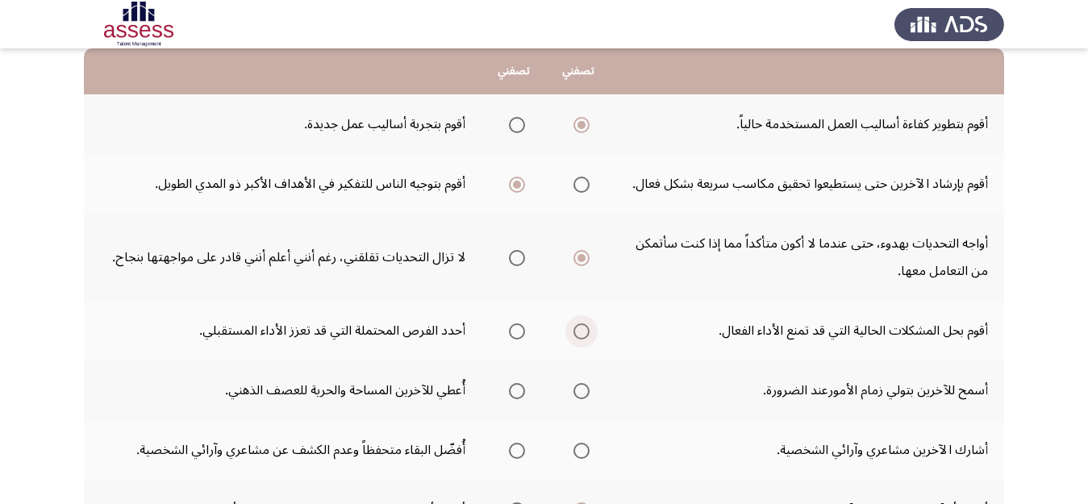
click at [578, 331] on span "Select an option" at bounding box center [581, 331] width 16 height 16
click at [578, 331] on input "Select an option" at bounding box center [581, 331] width 16 height 16
drag, startPoint x: 529, startPoint y: 388, endPoint x: 543, endPoint y: 400, distance: 18.9
click at [530, 388] on th at bounding box center [513, 390] width 64 height 60
click at [512, 393] on span "Select an option" at bounding box center [517, 391] width 16 height 16
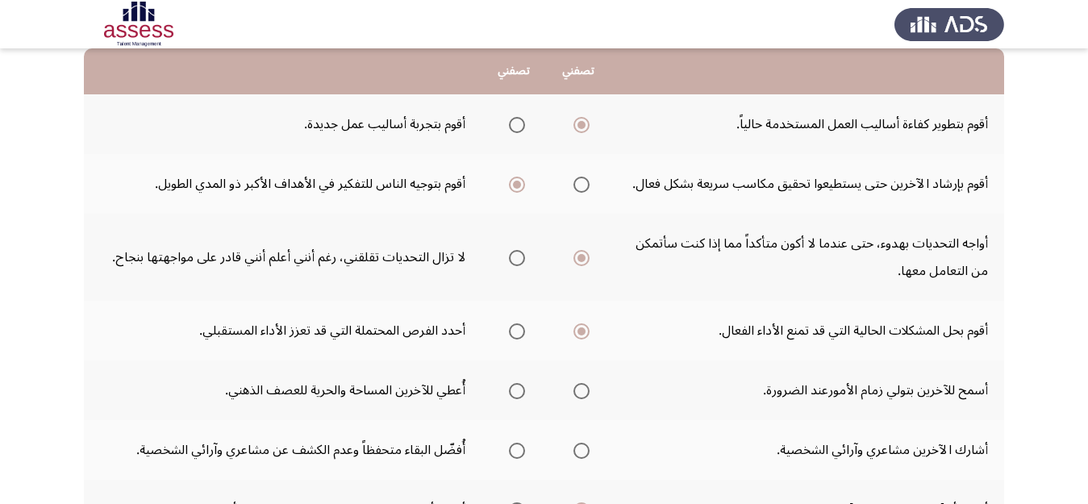
click at [512, 393] on input "Select an option" at bounding box center [517, 391] width 16 height 16
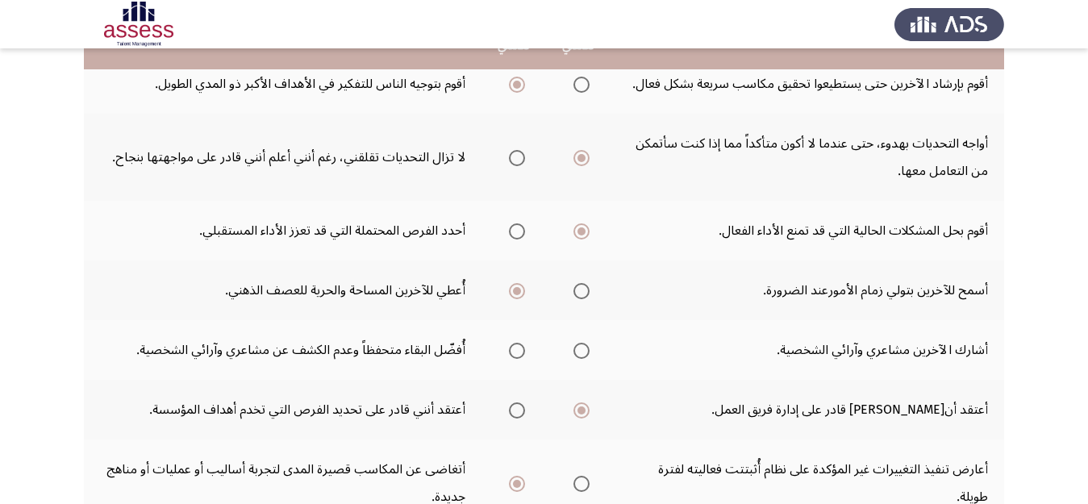
scroll to position [275, 0]
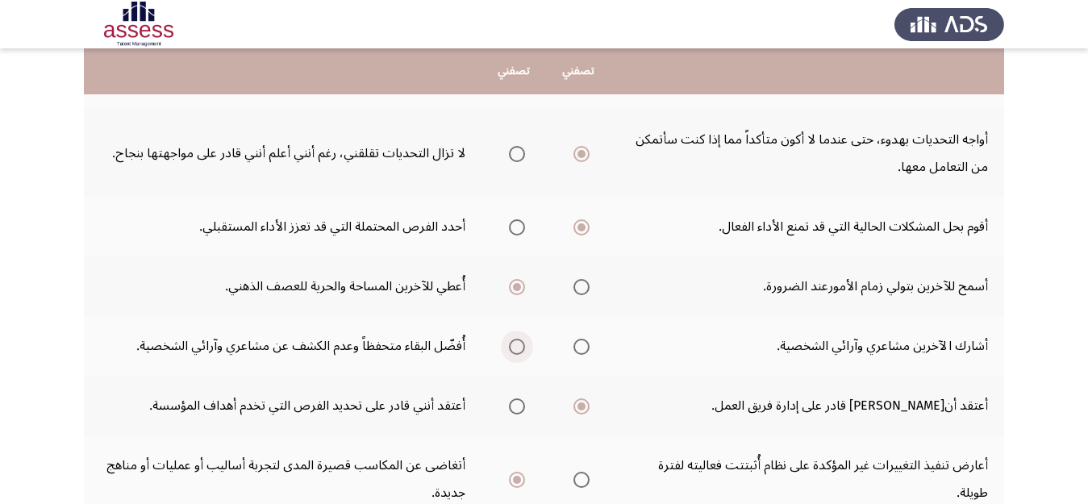
click at [512, 343] on span "Select an option" at bounding box center [517, 347] width 16 height 16
click at [512, 343] on input "Select an option" at bounding box center [517, 347] width 16 height 16
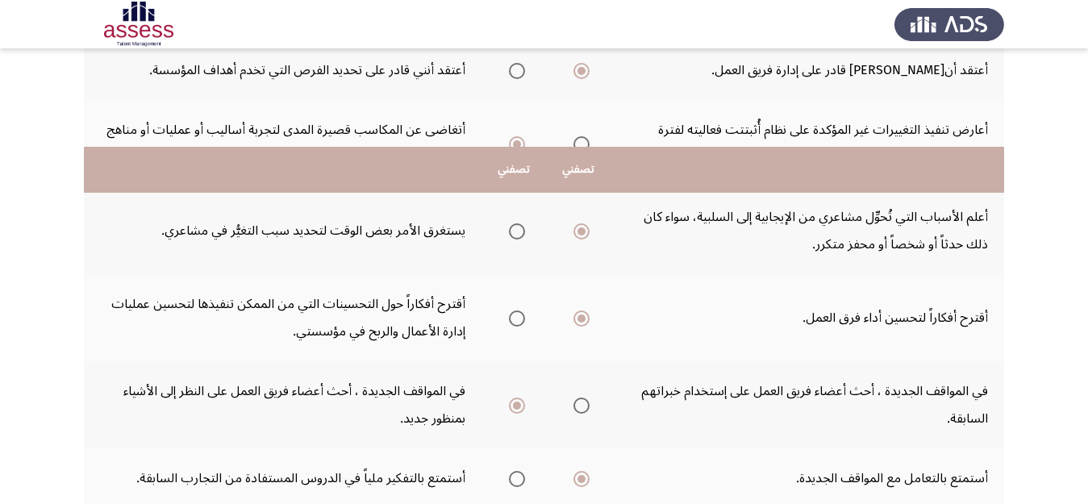
scroll to position [727, 0]
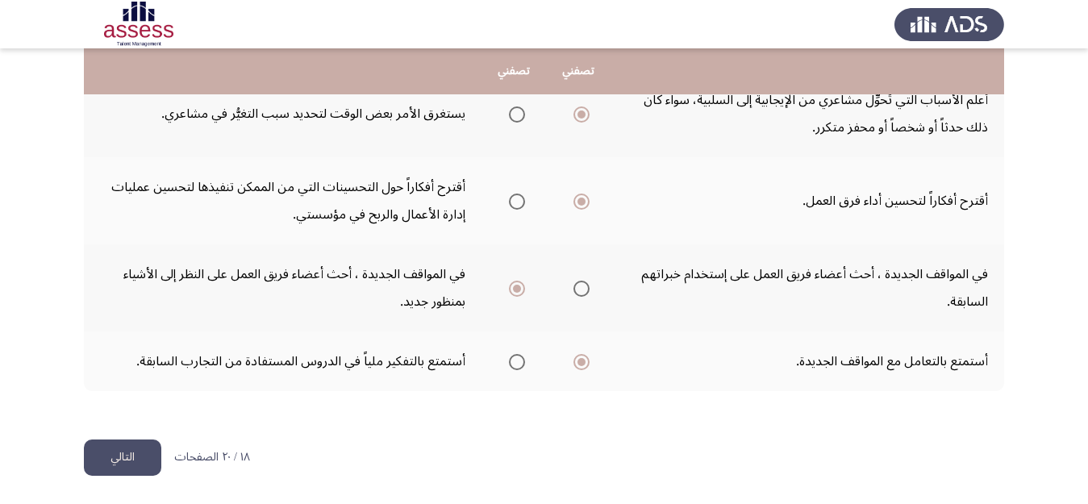
drag, startPoint x: 127, startPoint y: 446, endPoint x: 148, endPoint y: 435, distance: 22.7
click at [134, 456] on button "التالي" at bounding box center [122, 457] width 77 height 36
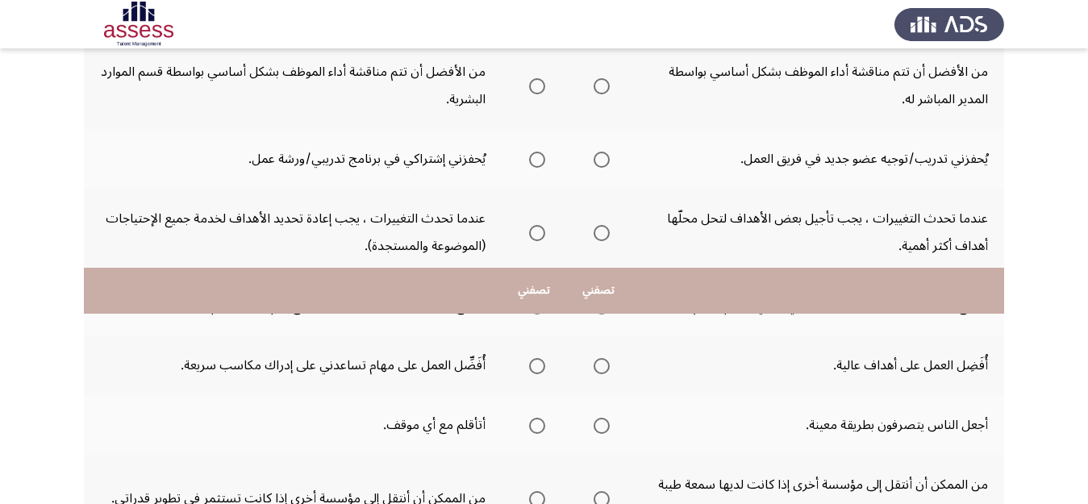
scroll to position [700, 0]
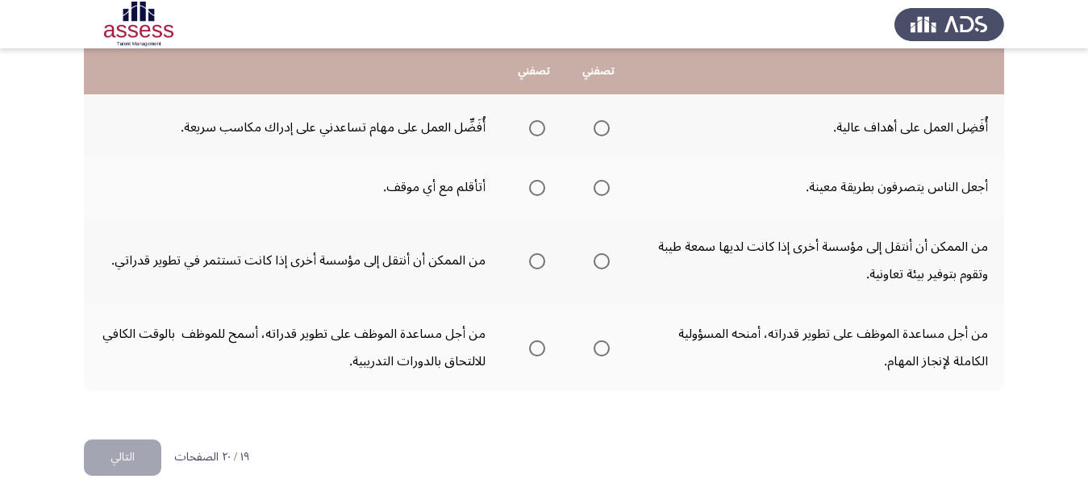
click at [600, 191] on span "Select an option" at bounding box center [601, 188] width 16 height 16
click at [600, 191] on input "Select an option" at bounding box center [601, 188] width 16 height 16
click at [593, 122] on span "Select an option" at bounding box center [601, 128] width 16 height 16
click at [593, 122] on input "Select an option" at bounding box center [601, 128] width 16 height 16
click at [538, 266] on span "Select an option" at bounding box center [537, 261] width 16 height 16
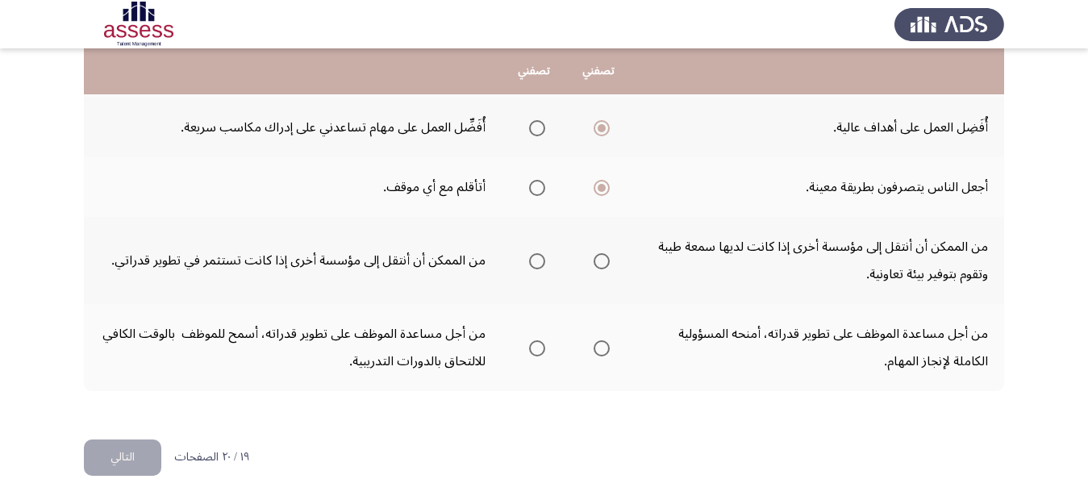
click at [538, 266] on input "Select an option" at bounding box center [537, 261] width 16 height 16
click at [533, 348] on span "Select an option" at bounding box center [537, 348] width 16 height 16
click at [533, 348] on input "Select an option" at bounding box center [537, 348] width 16 height 16
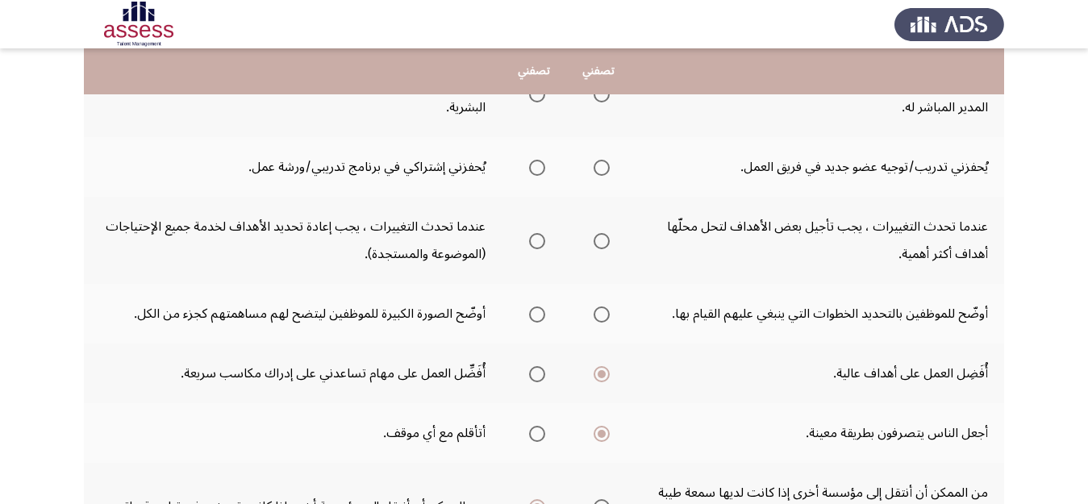
scroll to position [435, 0]
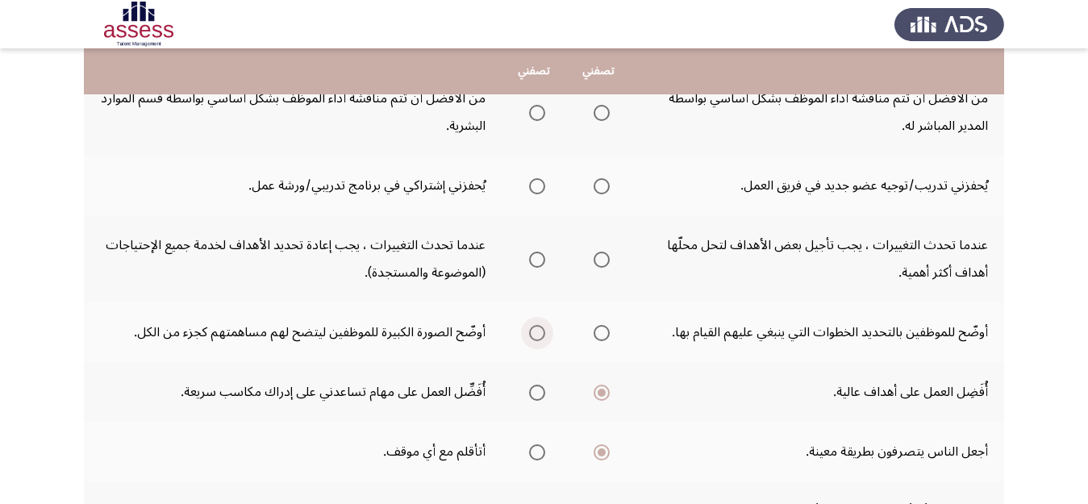
click at [537, 333] on span "Select an option" at bounding box center [537, 333] width 0 height 0
click at [534, 332] on input "Select an option" at bounding box center [537, 333] width 16 height 16
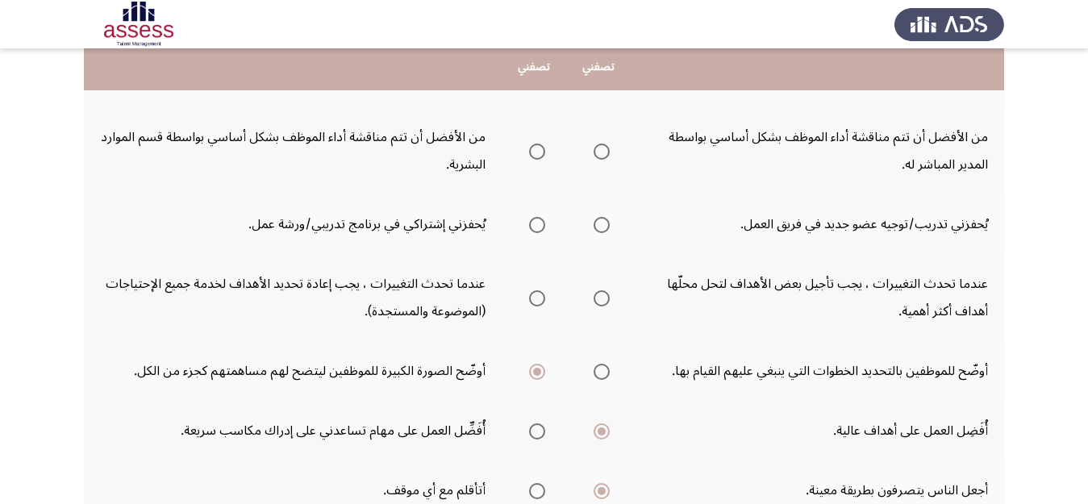
scroll to position [382, 0]
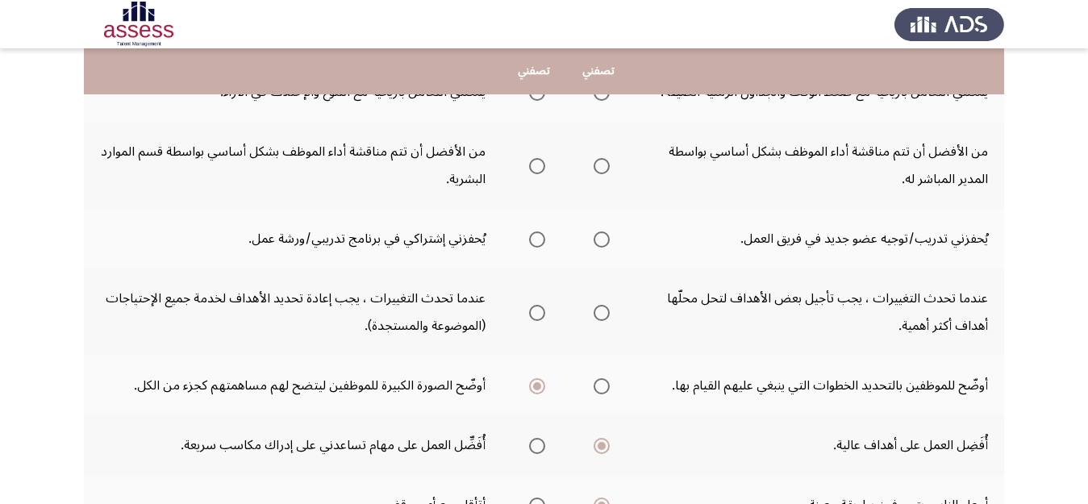
click at [532, 314] on span "Select an option" at bounding box center [537, 313] width 16 height 16
click at [532, 314] on input "Select an option" at bounding box center [537, 313] width 16 height 16
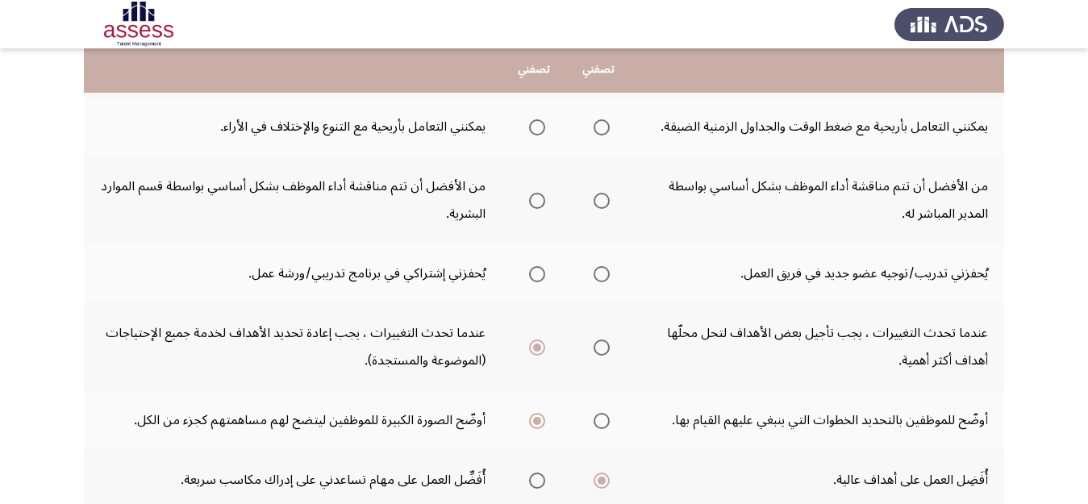
scroll to position [346, 0]
click at [529, 279] on span "Select an option" at bounding box center [537, 276] width 16 height 16
click at [529, 279] on input "Select an option" at bounding box center [537, 276] width 16 height 16
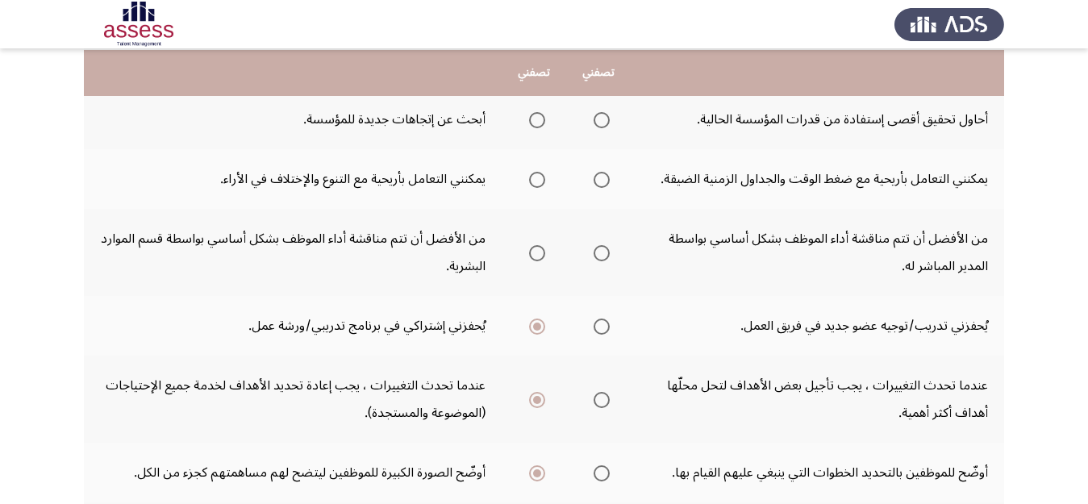
scroll to position [297, 0]
click at [538, 252] on span "Select an option" at bounding box center [537, 251] width 16 height 16
click at [538, 252] on input "Select an option" at bounding box center [537, 251] width 16 height 16
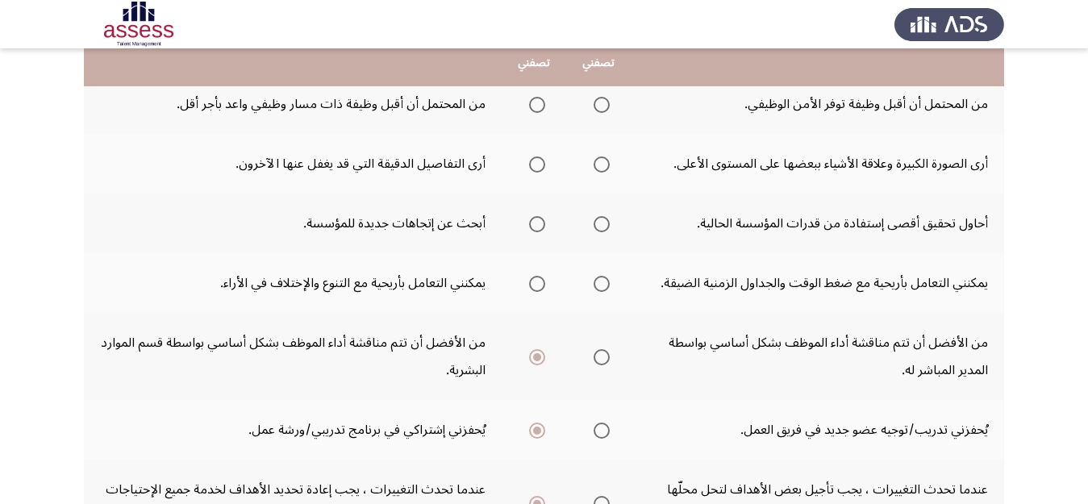
scroll to position [183, 0]
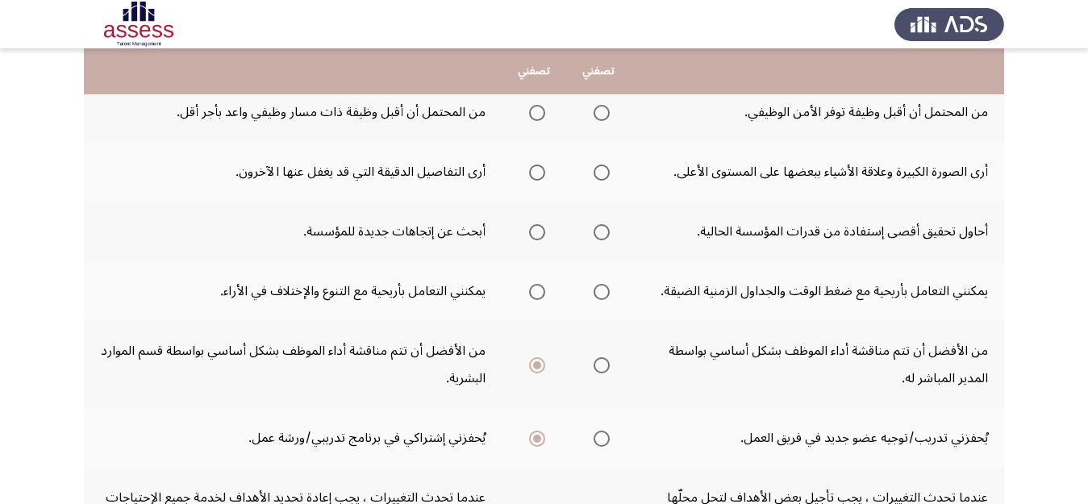
click at [593, 288] on span "Select an option" at bounding box center [601, 292] width 16 height 16
click at [593, 288] on input "Select an option" at bounding box center [601, 292] width 16 height 16
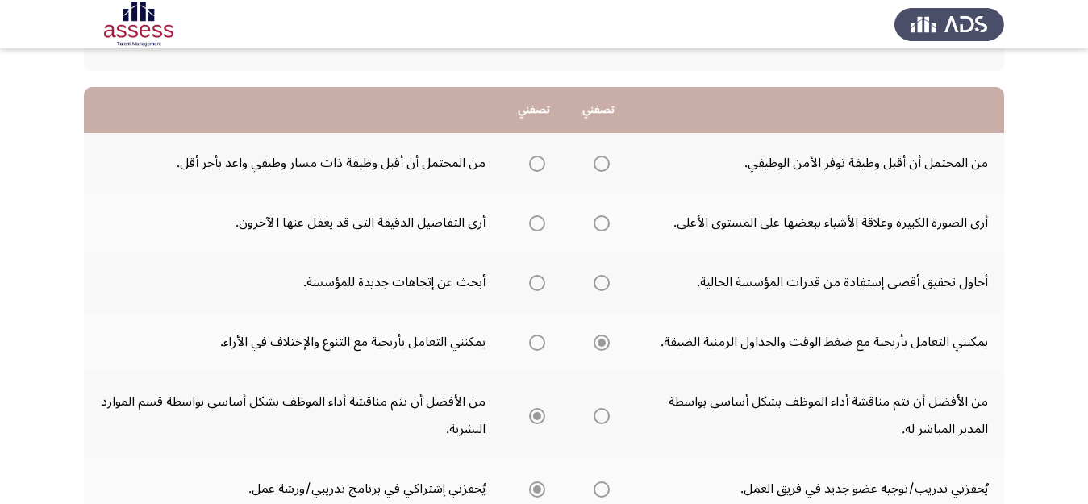
scroll to position [128, 0]
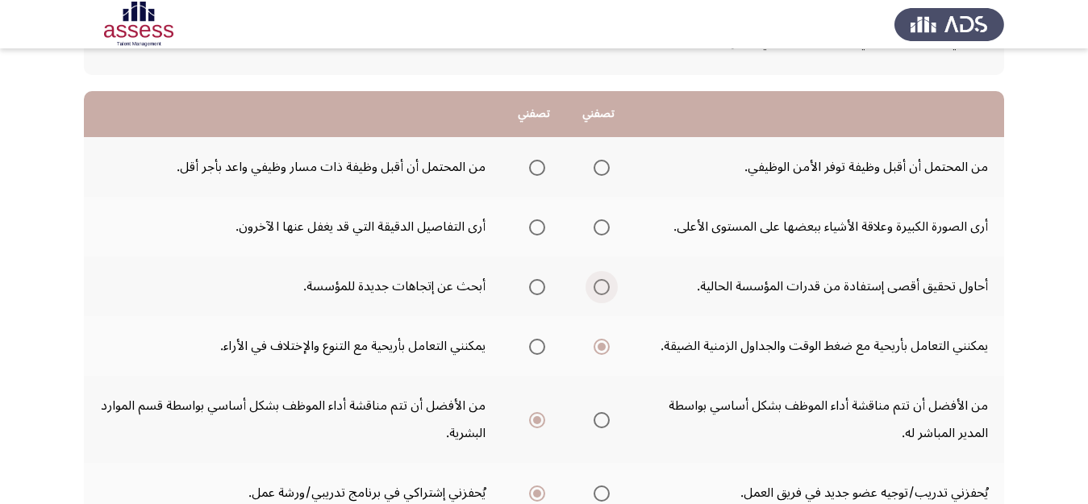
click at [604, 287] on span "Select an option" at bounding box center [601, 287] width 16 height 16
click at [604, 287] on input "Select an option" at bounding box center [601, 287] width 16 height 16
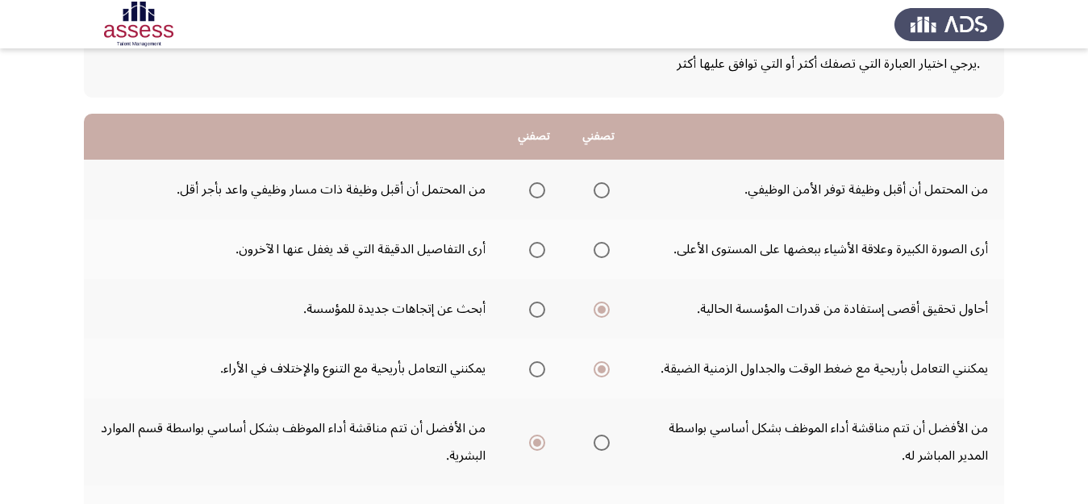
scroll to position [96, 0]
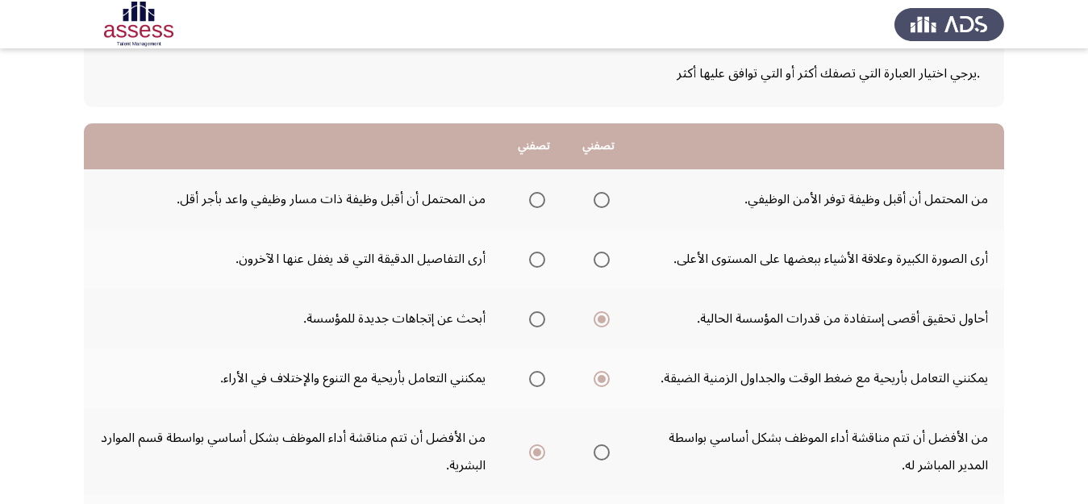
click at [532, 260] on span "Select an option" at bounding box center [537, 260] width 16 height 16
click at [532, 260] on input "Select an option" at bounding box center [537, 260] width 16 height 16
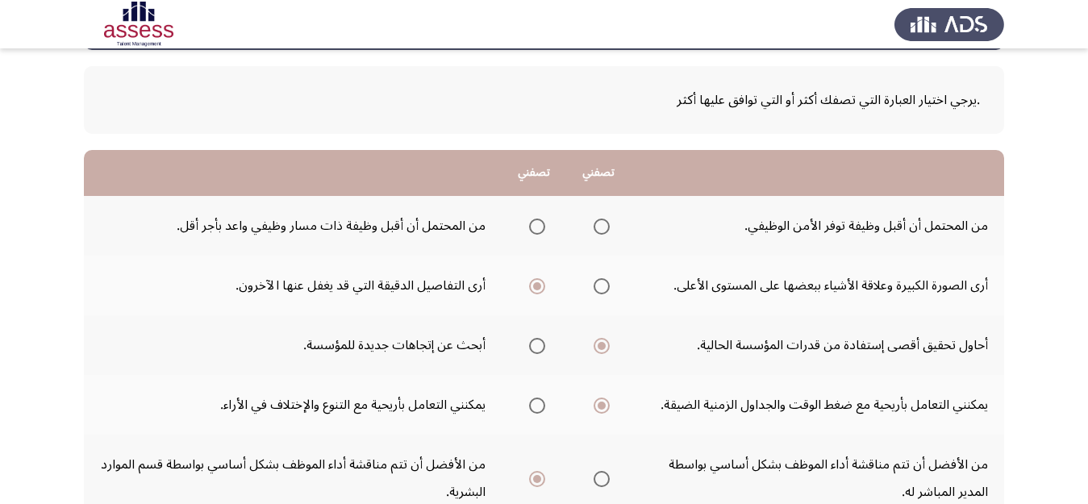
scroll to position [73, 0]
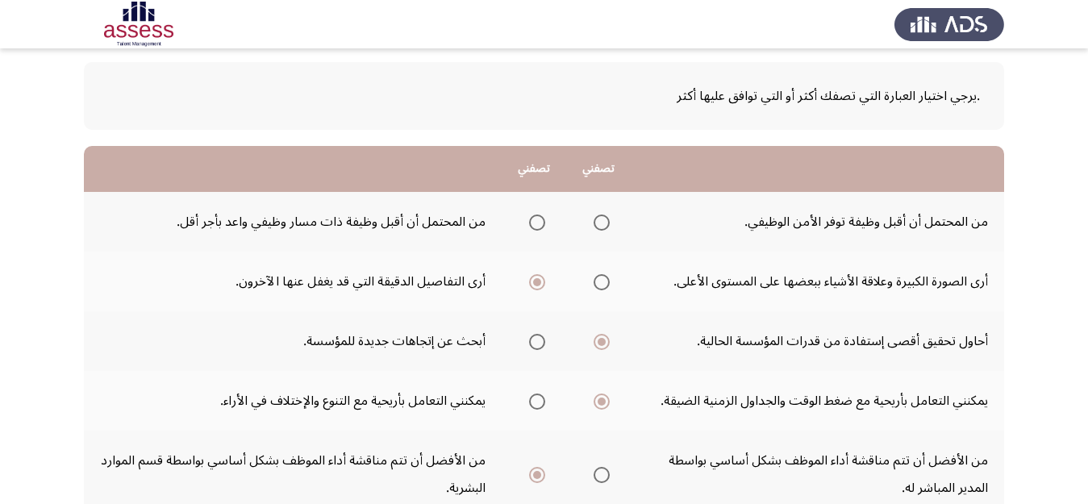
click at [597, 221] on span "Select an option" at bounding box center [601, 222] width 16 height 16
click at [597, 221] on input "Select an option" at bounding box center [601, 222] width 16 height 16
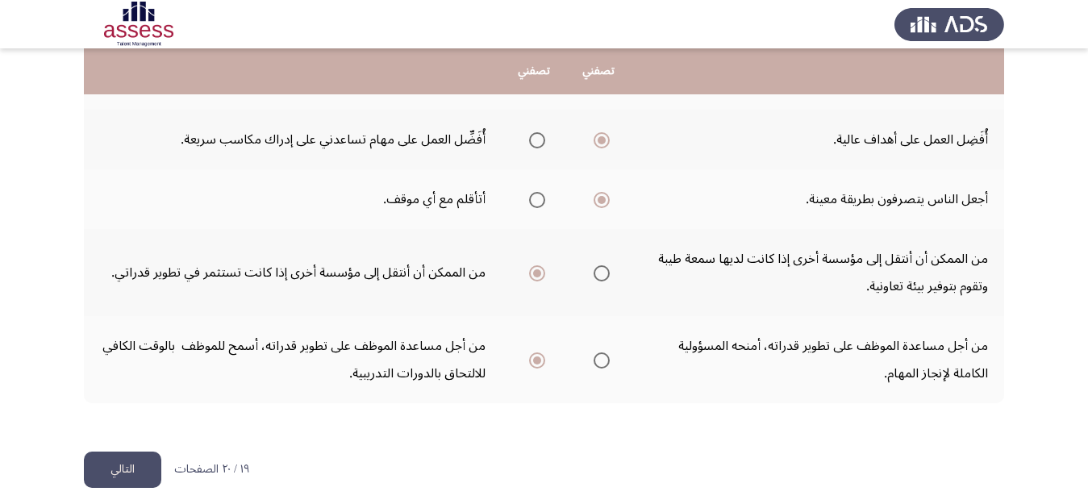
scroll to position [700, 0]
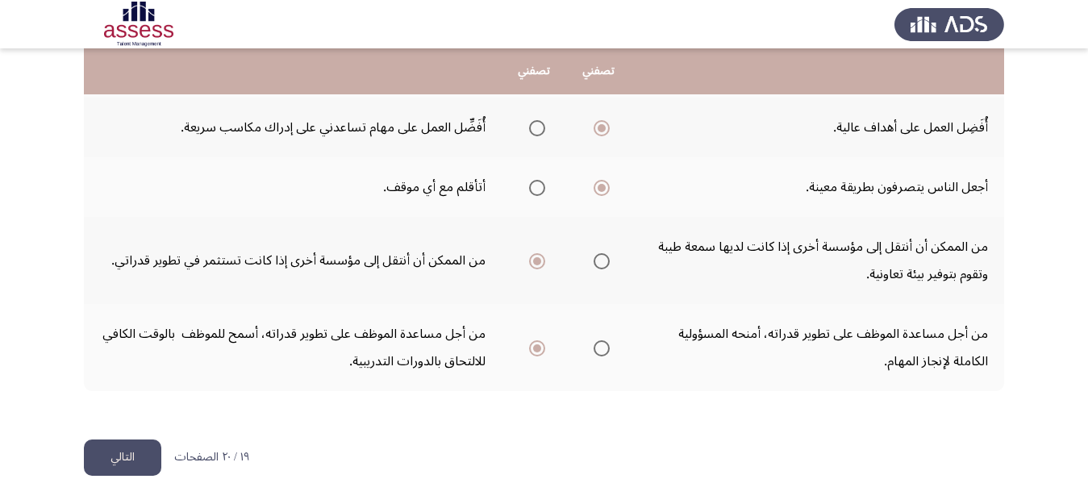
click at [108, 469] on button "التالي" at bounding box center [122, 457] width 77 height 36
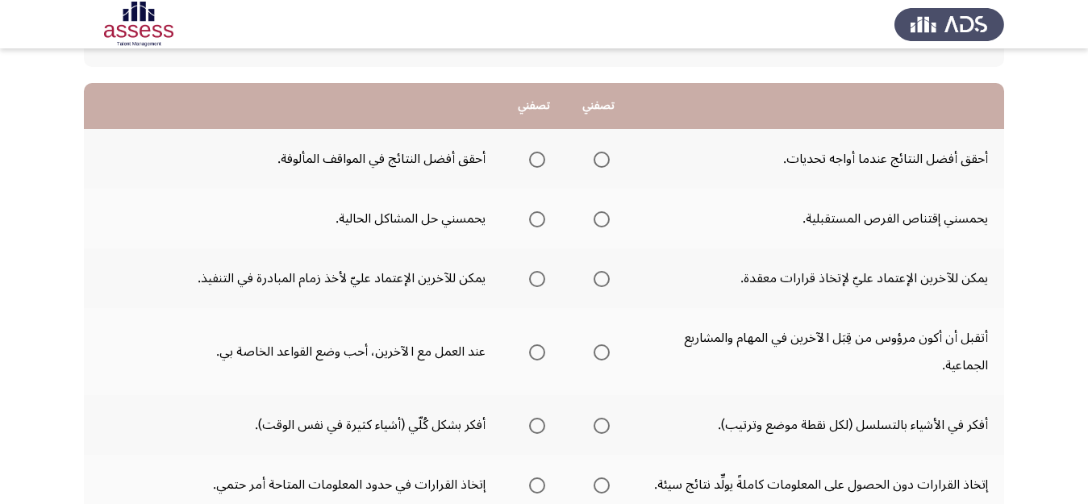
scroll to position [148, 0]
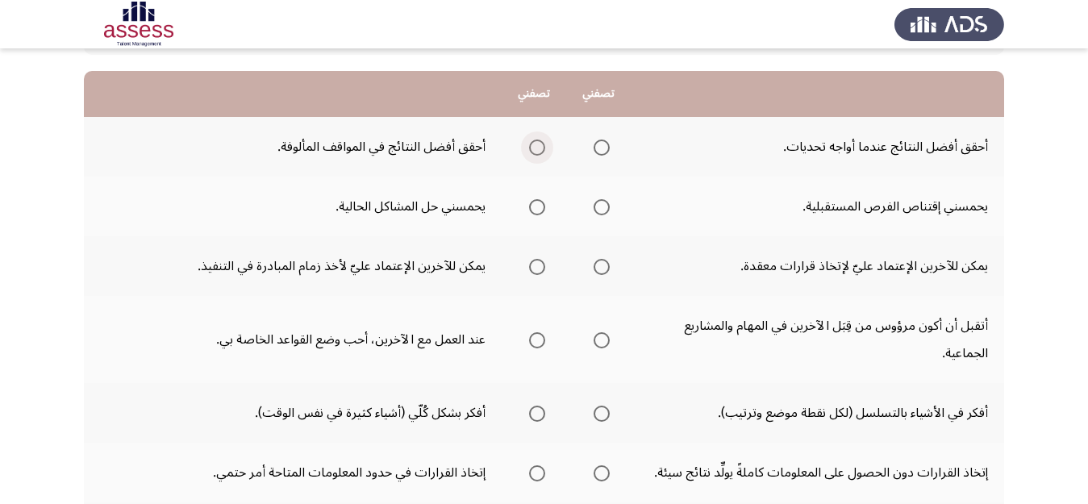
click at [540, 155] on span "Select an option" at bounding box center [537, 147] width 16 height 16
click at [540, 155] on input "Select an option" at bounding box center [537, 147] width 16 height 16
click at [595, 146] on span "Select an option" at bounding box center [601, 147] width 16 height 16
click at [595, 146] on input "Select an option" at bounding box center [601, 147] width 16 height 16
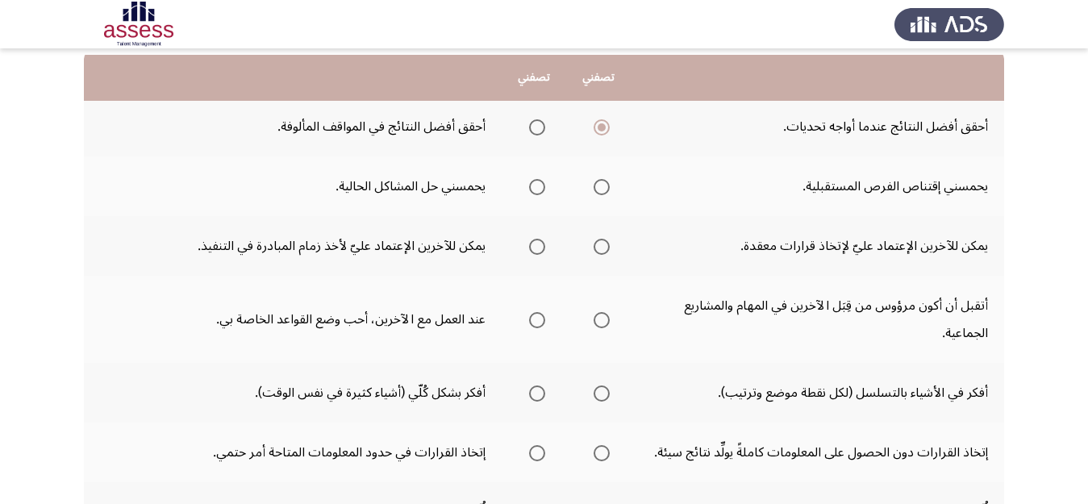
scroll to position [175, 0]
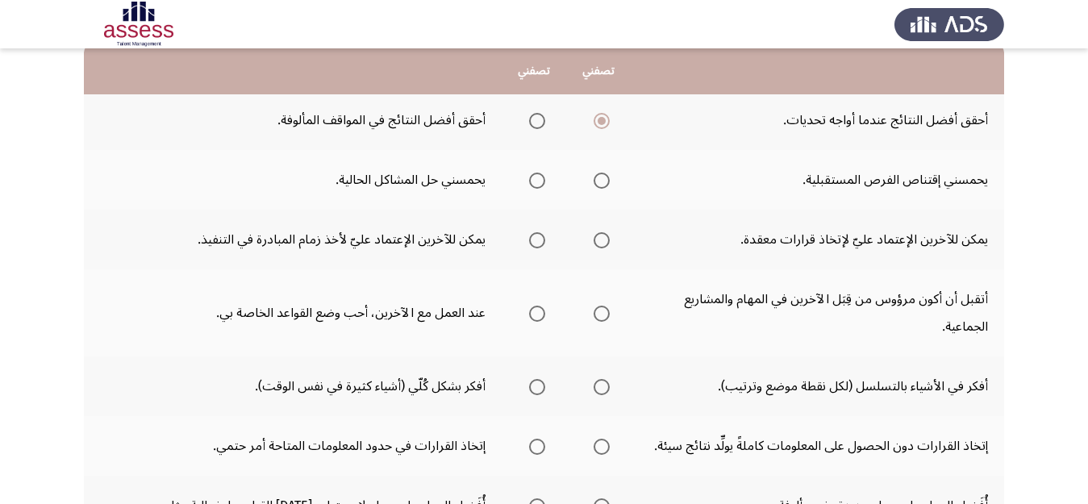
click at [613, 185] on th at bounding box center [598, 180] width 64 height 60
click at [599, 181] on span "Select an option" at bounding box center [601, 181] width 16 height 16
click at [599, 181] on input "Select an option" at bounding box center [601, 181] width 16 height 16
click at [530, 241] on span "Select an option" at bounding box center [537, 240] width 16 height 16
click at [530, 241] on input "Select an option" at bounding box center [537, 240] width 16 height 16
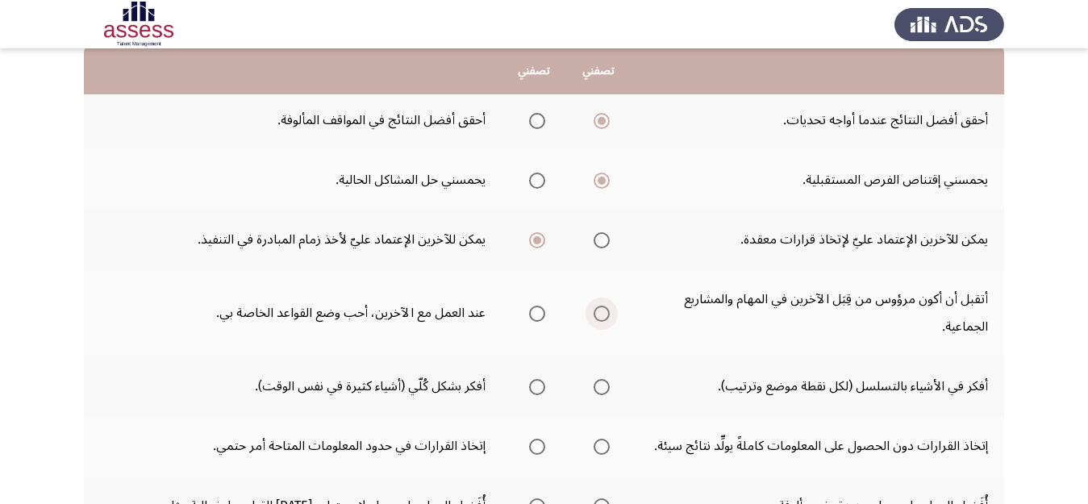
click at [604, 316] on span "Select an option" at bounding box center [601, 314] width 16 height 16
click at [604, 316] on input "Select an option" at bounding box center [601, 314] width 16 height 16
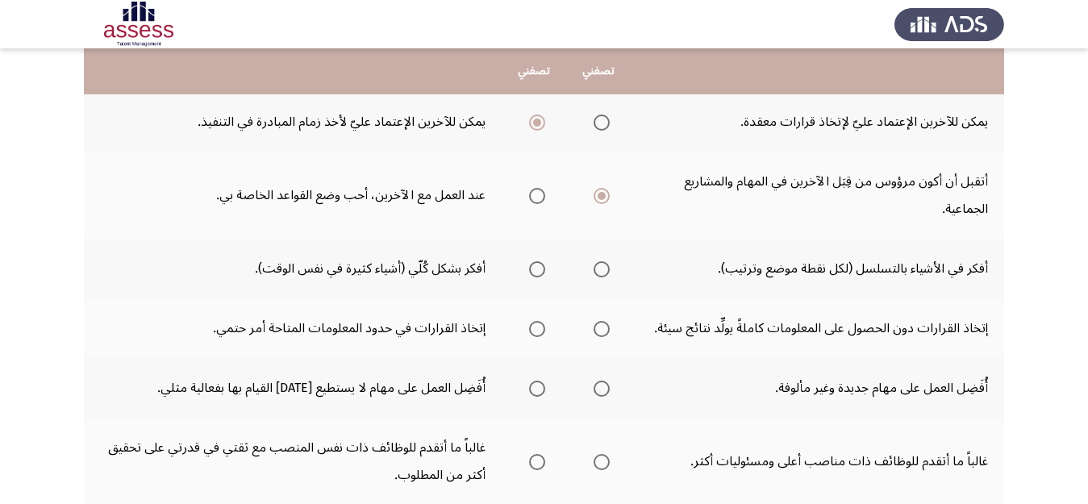
scroll to position [297, 0]
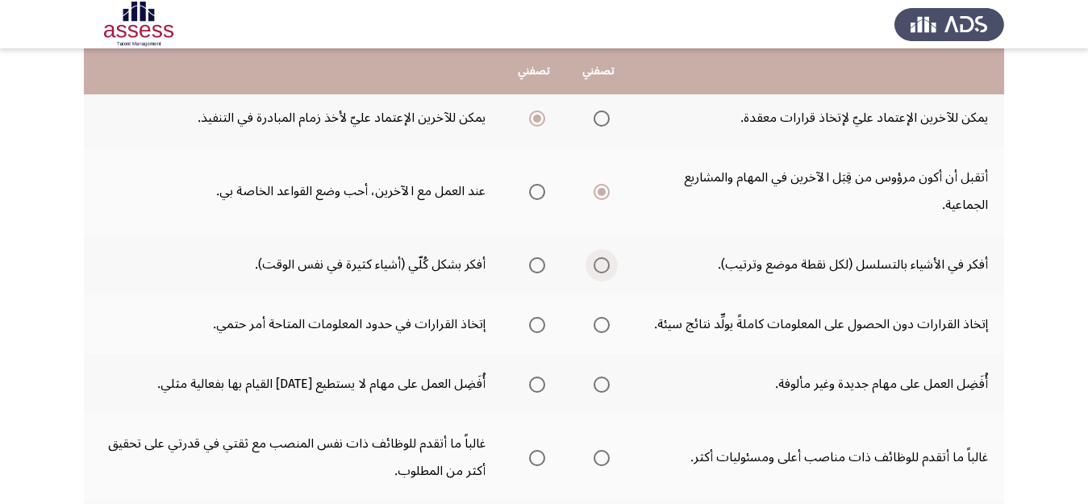
click at [599, 268] on span "Select an option" at bounding box center [601, 265] width 16 height 16
click at [599, 268] on input "Select an option" at bounding box center [601, 265] width 16 height 16
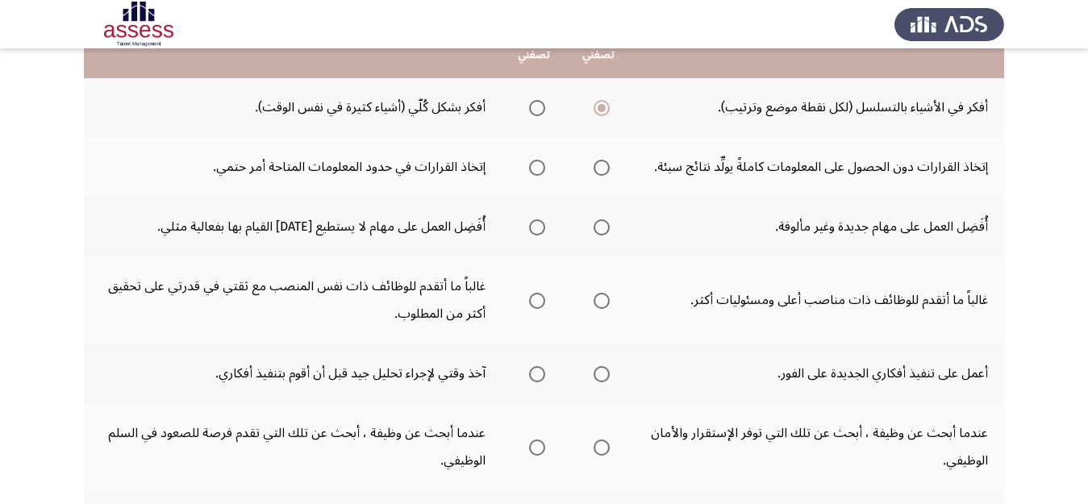
scroll to position [423, 0]
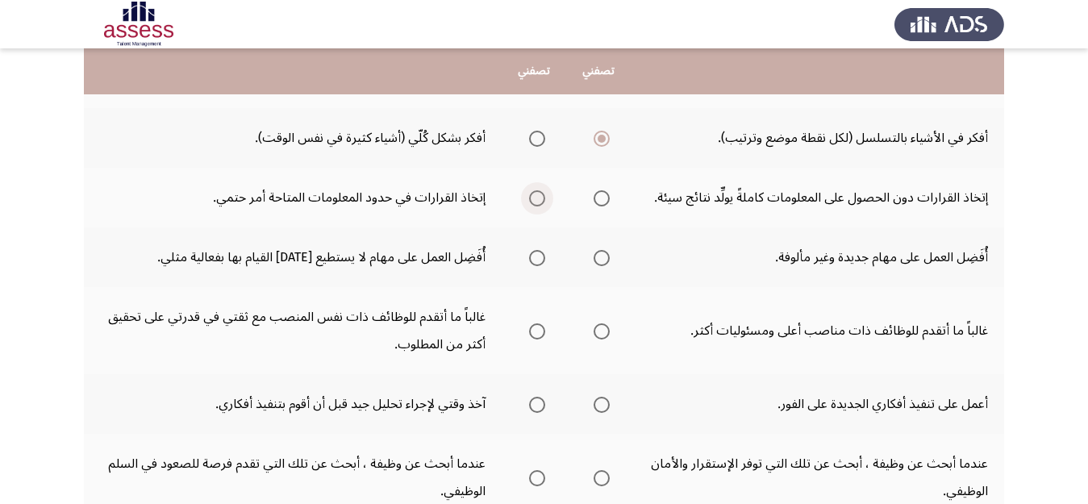
click at [533, 203] on span "Select an option" at bounding box center [537, 198] width 16 height 16
click at [533, 203] on input "Select an option" at bounding box center [537, 198] width 16 height 16
click at [543, 255] on span "Select an option" at bounding box center [537, 258] width 16 height 16
click at [543, 255] on input "Select an option" at bounding box center [537, 258] width 16 height 16
click at [540, 327] on span "Select an option" at bounding box center [537, 331] width 16 height 16
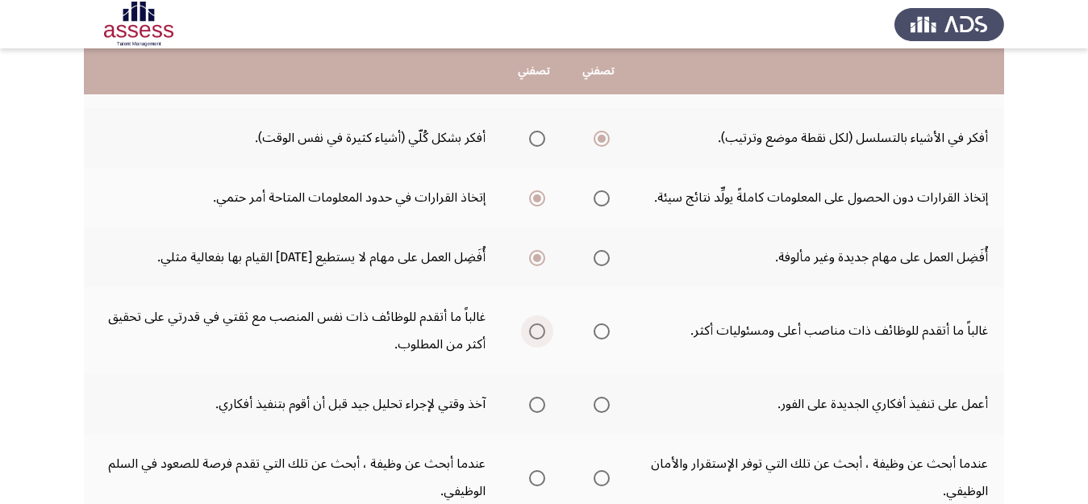
click at [540, 327] on input "Select an option" at bounding box center [537, 331] width 16 height 16
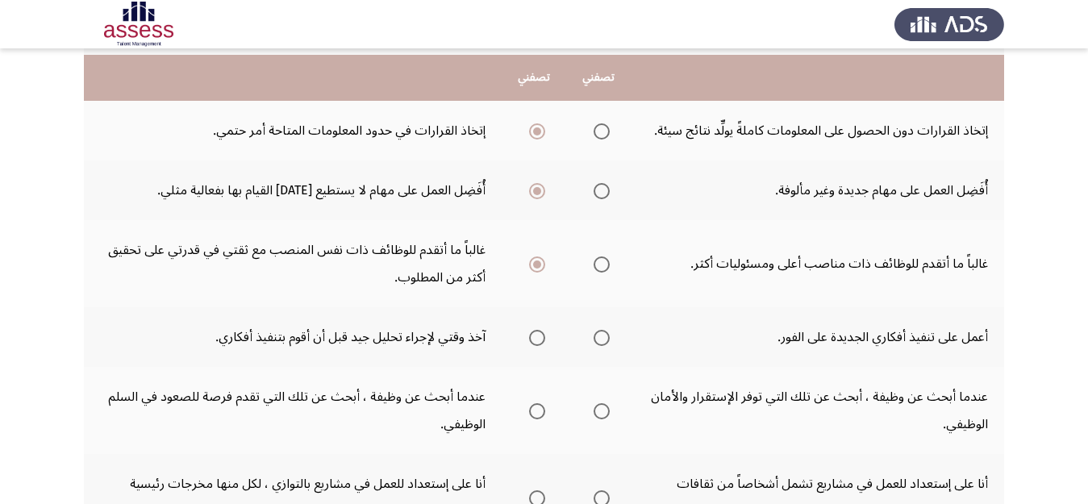
scroll to position [497, 0]
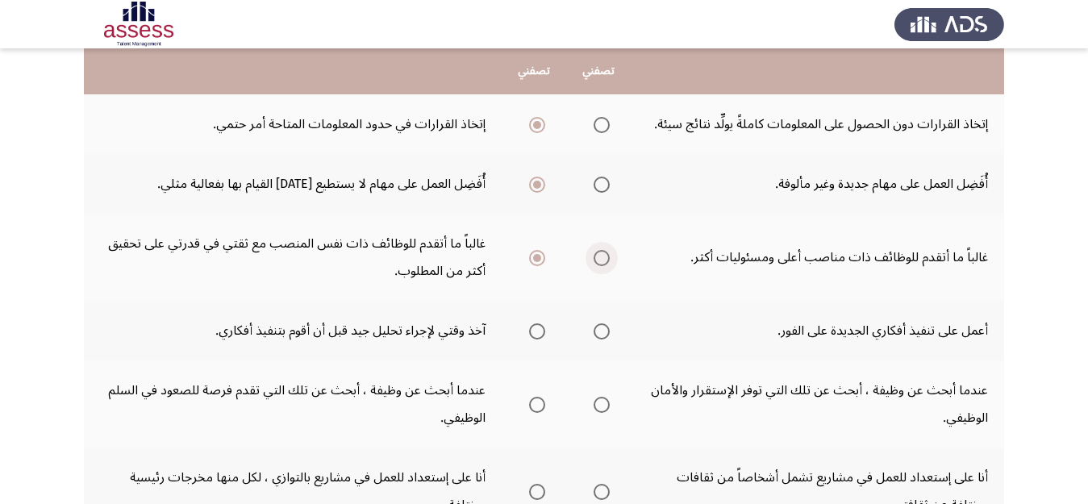
click at [603, 260] on span "Select an option" at bounding box center [601, 258] width 16 height 16
click at [603, 260] on input "Select an option" at bounding box center [601, 258] width 16 height 16
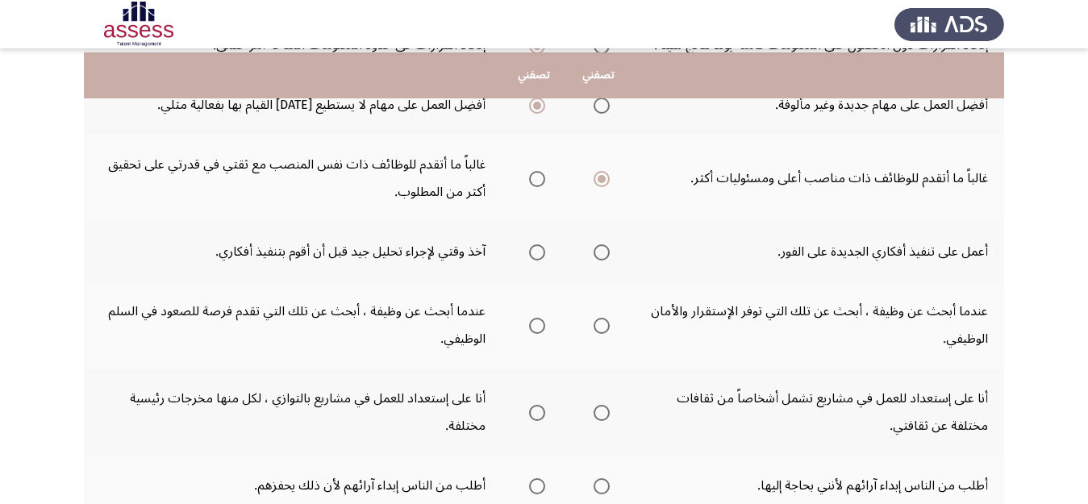
scroll to position [580, 0]
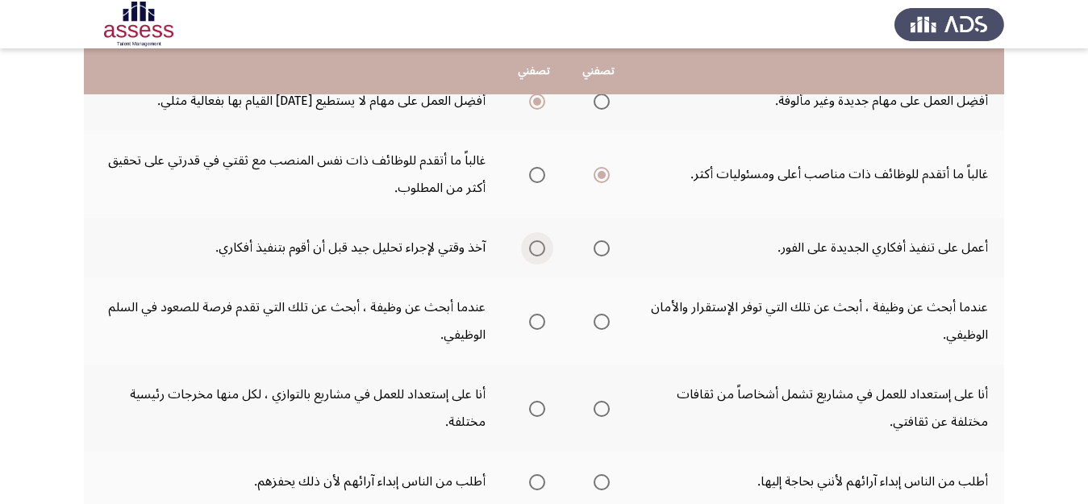
click at [532, 252] on span "Select an option" at bounding box center [537, 248] width 16 height 16
click at [532, 252] on input "Select an option" at bounding box center [537, 248] width 16 height 16
click at [534, 327] on span "Select an option" at bounding box center [537, 322] width 16 height 16
click at [534, 327] on input "Select an option" at bounding box center [537, 322] width 16 height 16
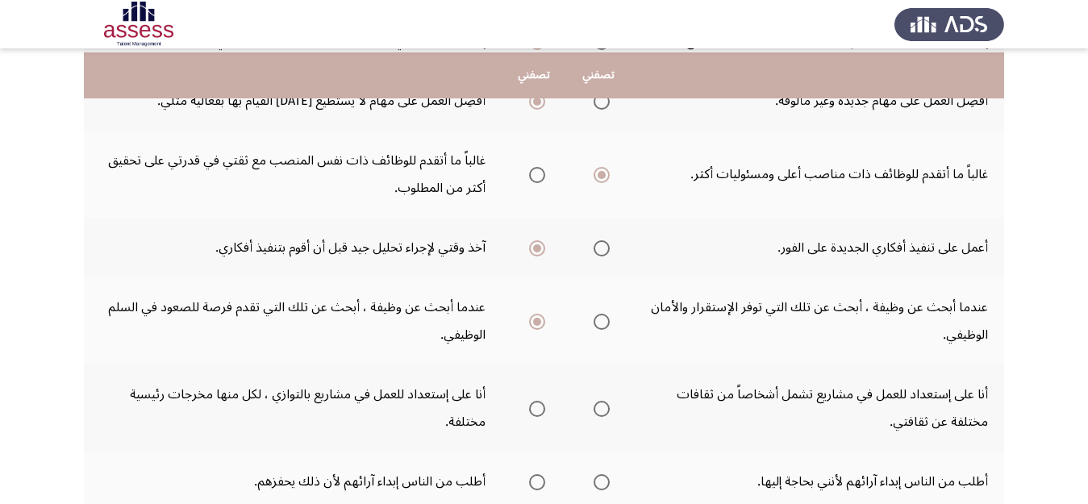
scroll to position [700, 0]
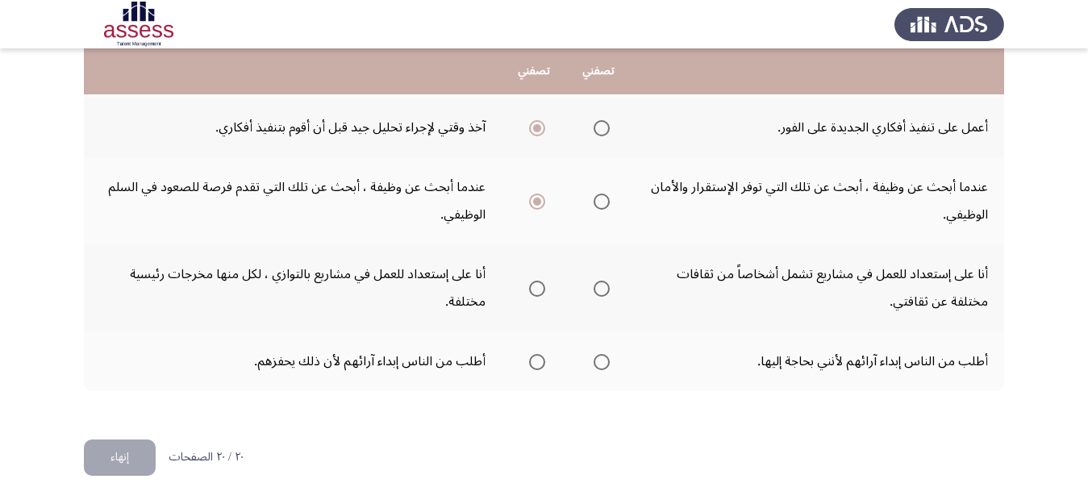
click at [611, 277] on th at bounding box center [598, 287] width 64 height 87
click at [603, 289] on span "Select an option" at bounding box center [601, 289] width 16 height 16
click at [603, 289] on input "Select an option" at bounding box center [601, 289] width 16 height 16
click at [535, 361] on span "Select an option" at bounding box center [537, 362] width 16 height 16
click at [535, 361] on input "Select an option" at bounding box center [537, 362] width 16 height 16
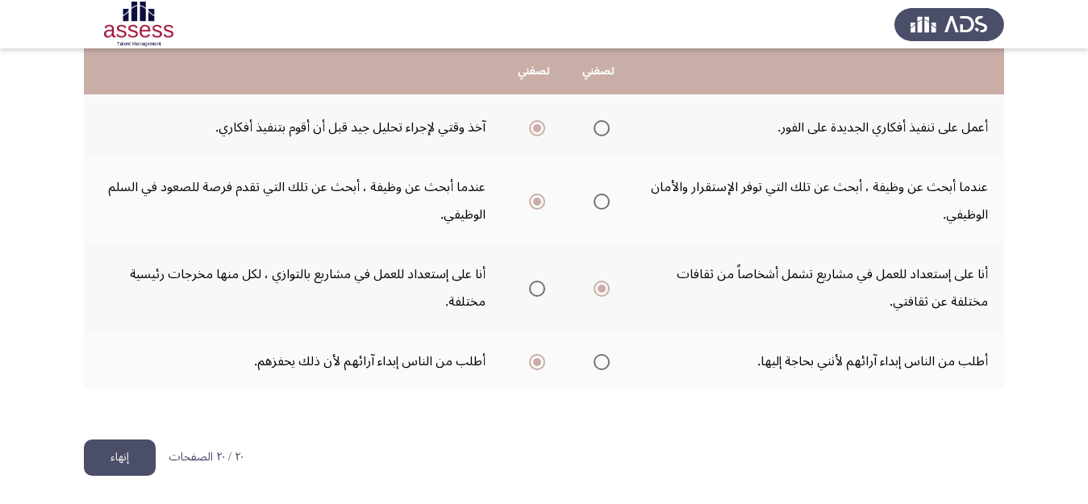
click at [129, 457] on button "إنهاء" at bounding box center [120, 457] width 72 height 36
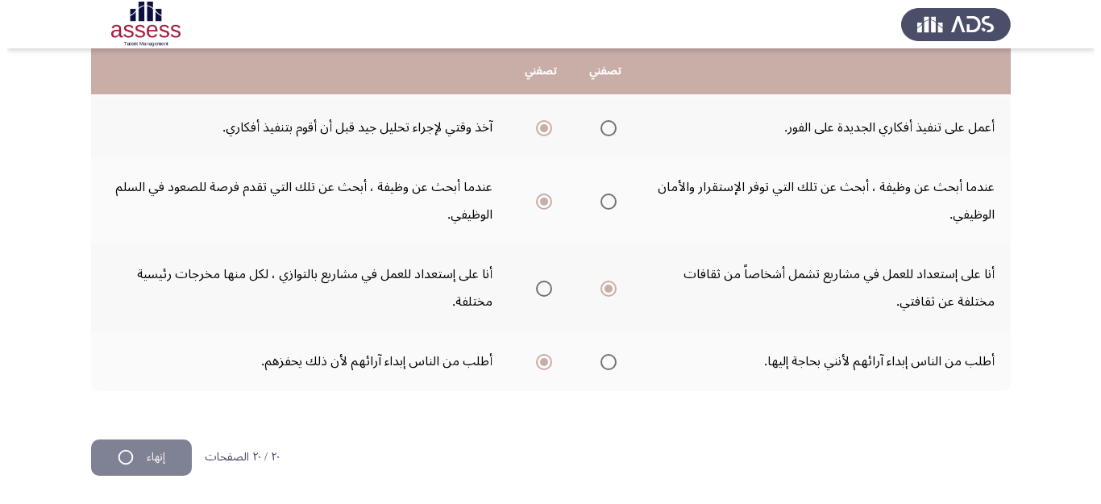
scroll to position [0, 0]
